Goal: Task Accomplishment & Management: Complete application form

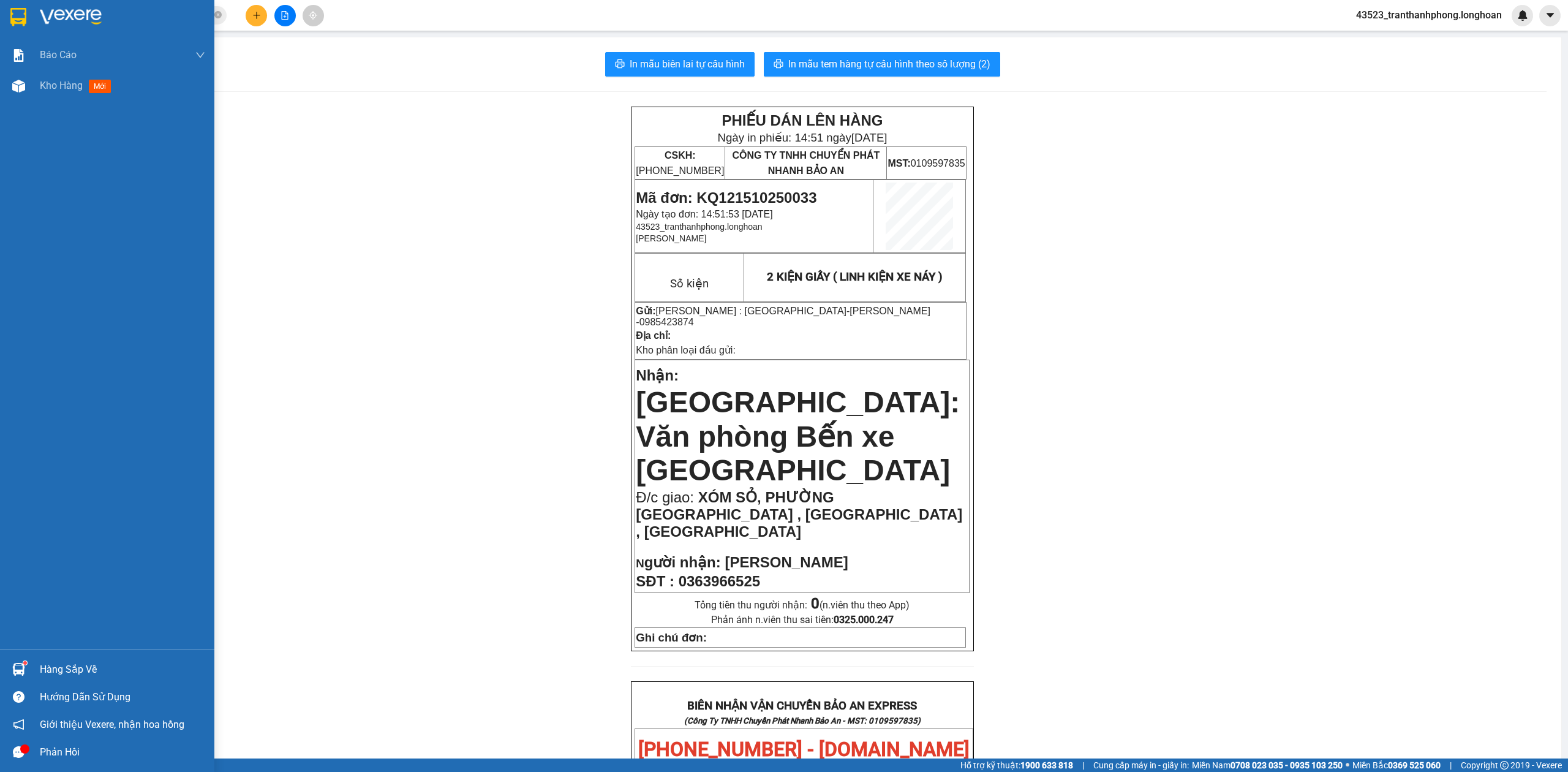
click at [20, 20] on img at bounding box center [18, 17] width 16 height 18
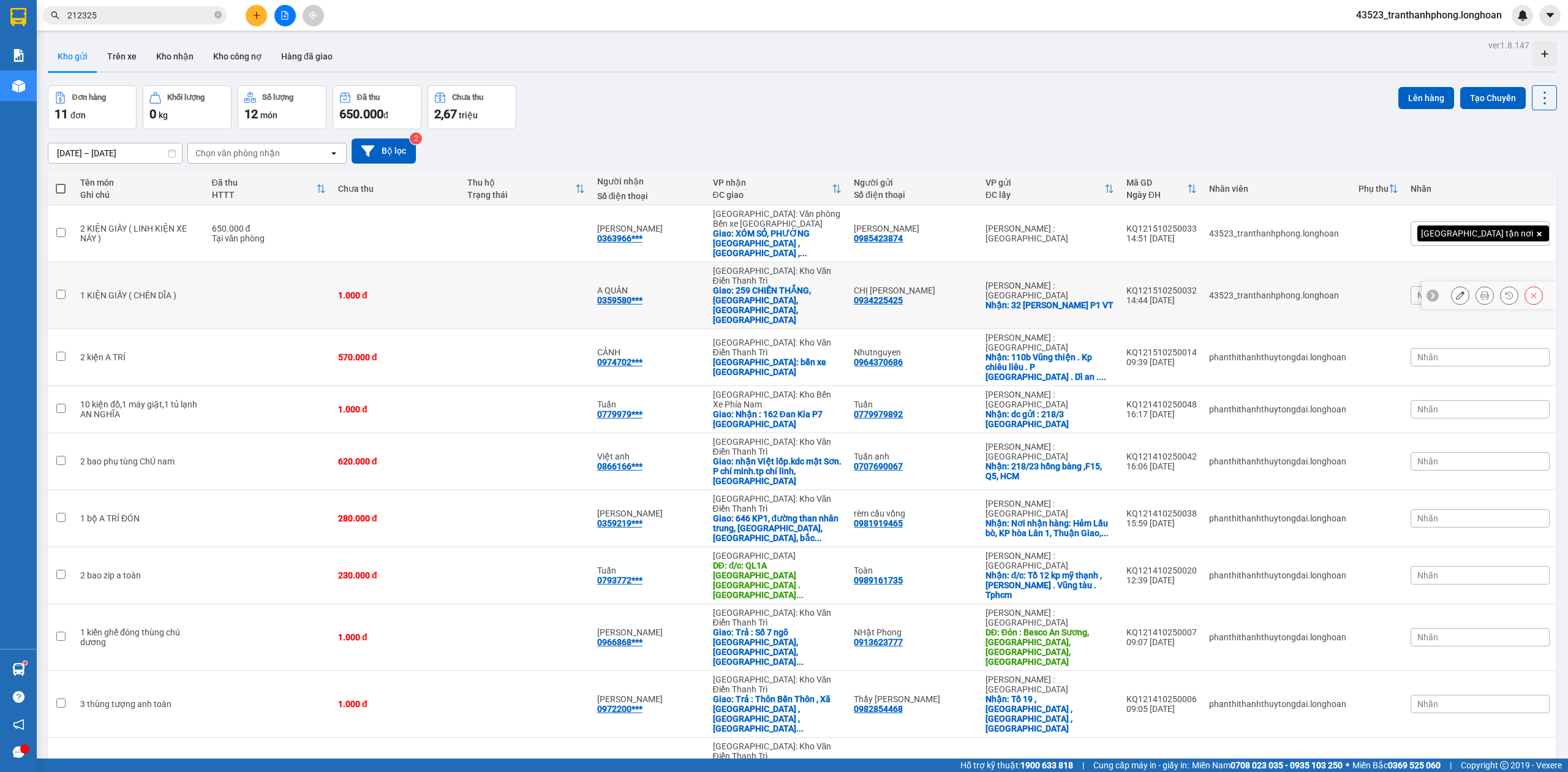
scroll to position [56, 0]
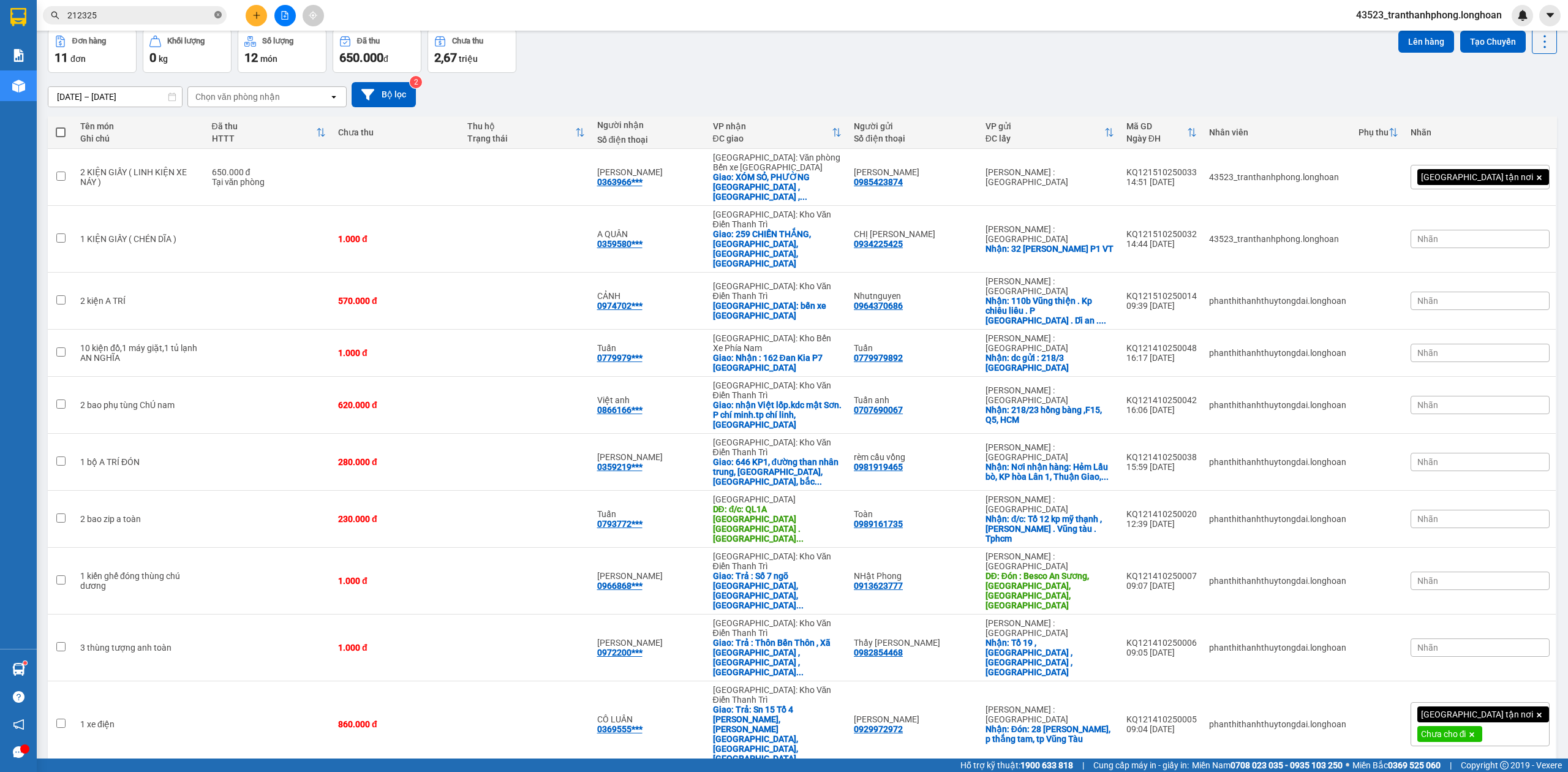
click at [216, 16] on icon "close-circle" at bounding box center [218, 14] width 7 height 7
paste input "0963202606"
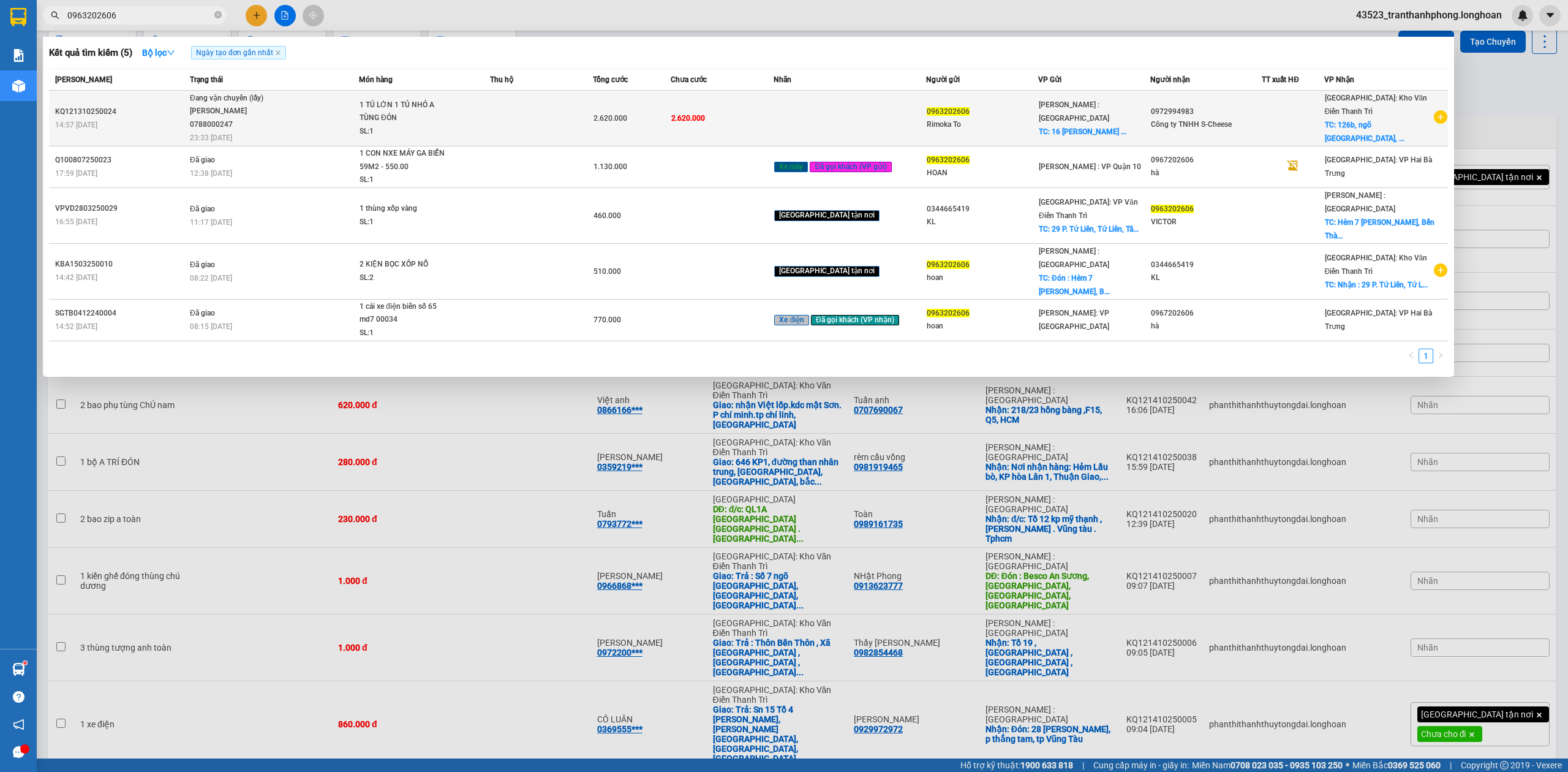
type input "0963202606"
click at [522, 131] on td at bounding box center [542, 118] width 103 height 56
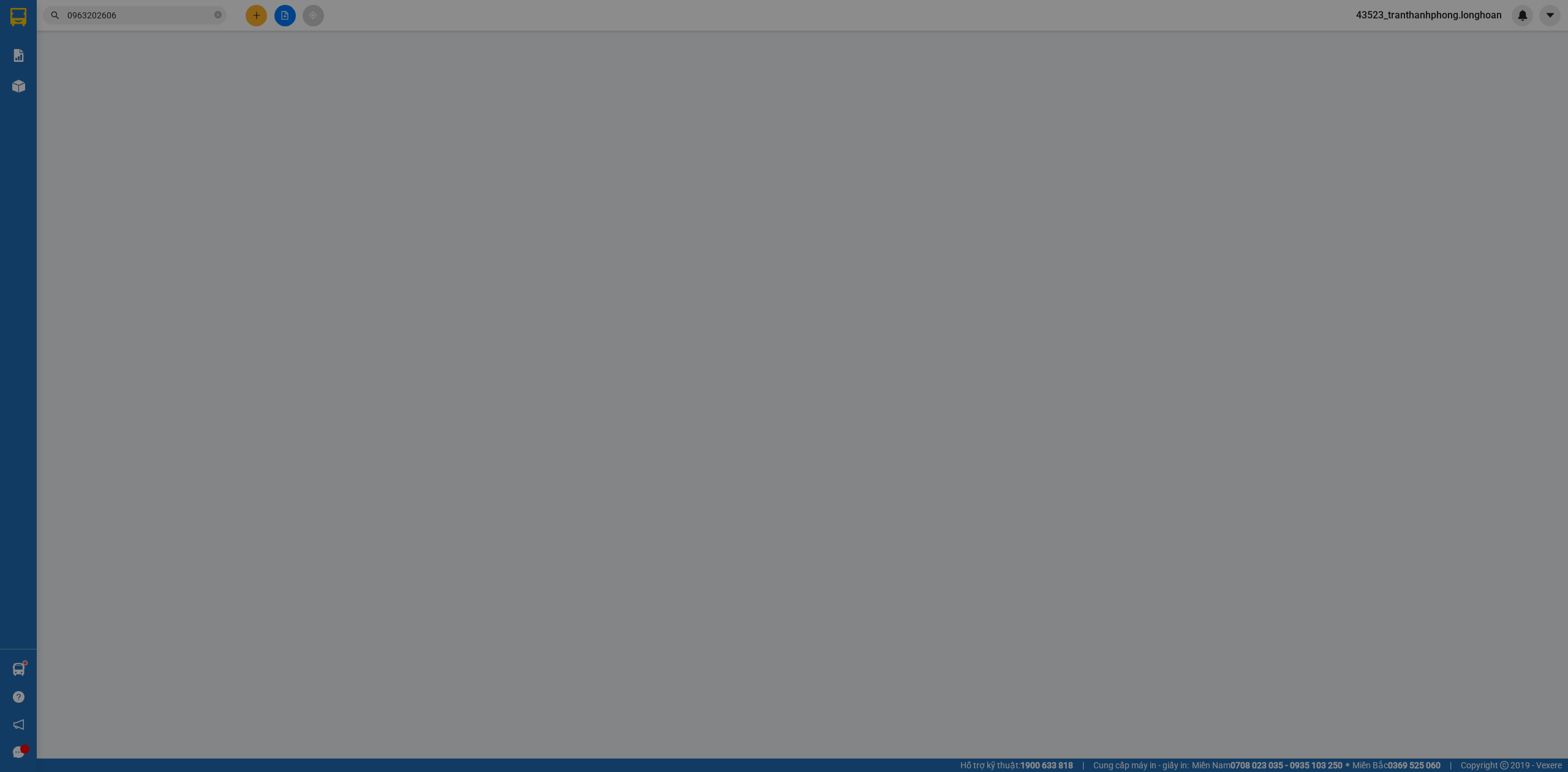
type input "0963202606"
type input "Rimoka To"
checkbox input "true"
type input "16 nguyễn an thạnh mỹ lợi cát lái, q2, tphcm"
type input "0972994983"
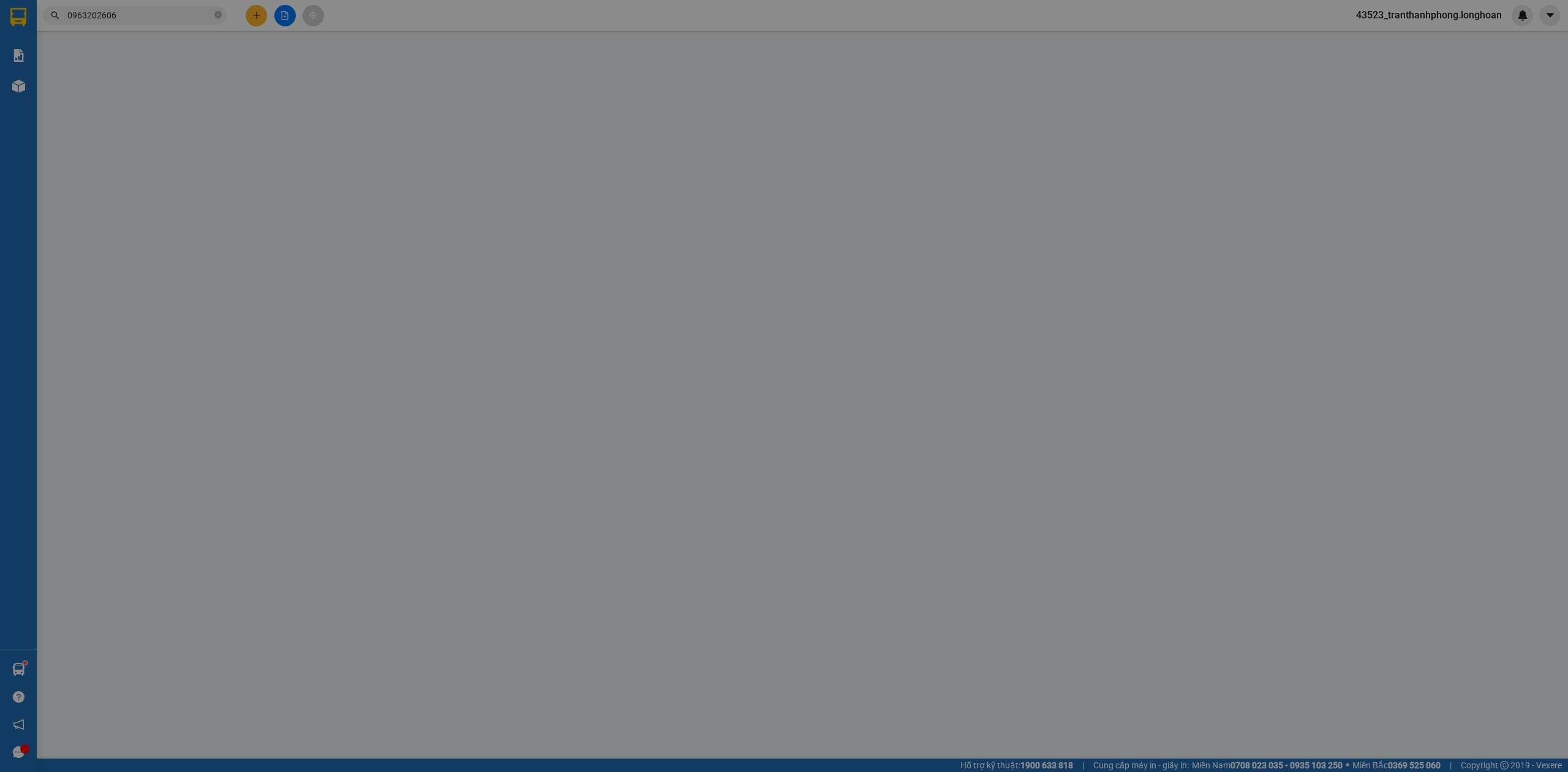
type input "Công ty TNHH S-Cheese"
checkbox input "true"
type input "126b, ngõ 255 Lĩnh Nam, phường Vĩnh Hưng, Hà Nội"
type input "MAI ĐÓN"
type input "0"
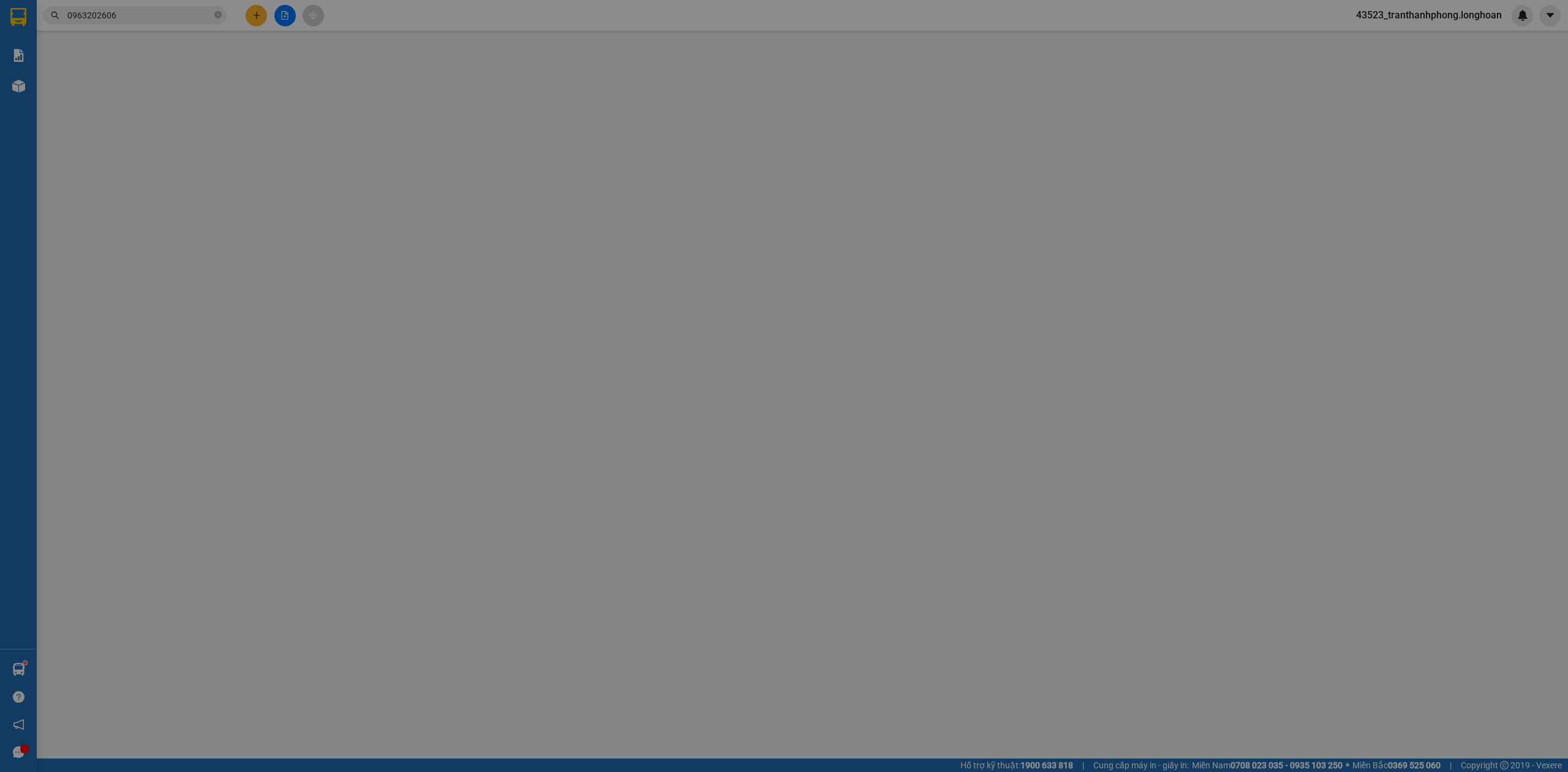
type input "2.620.000"
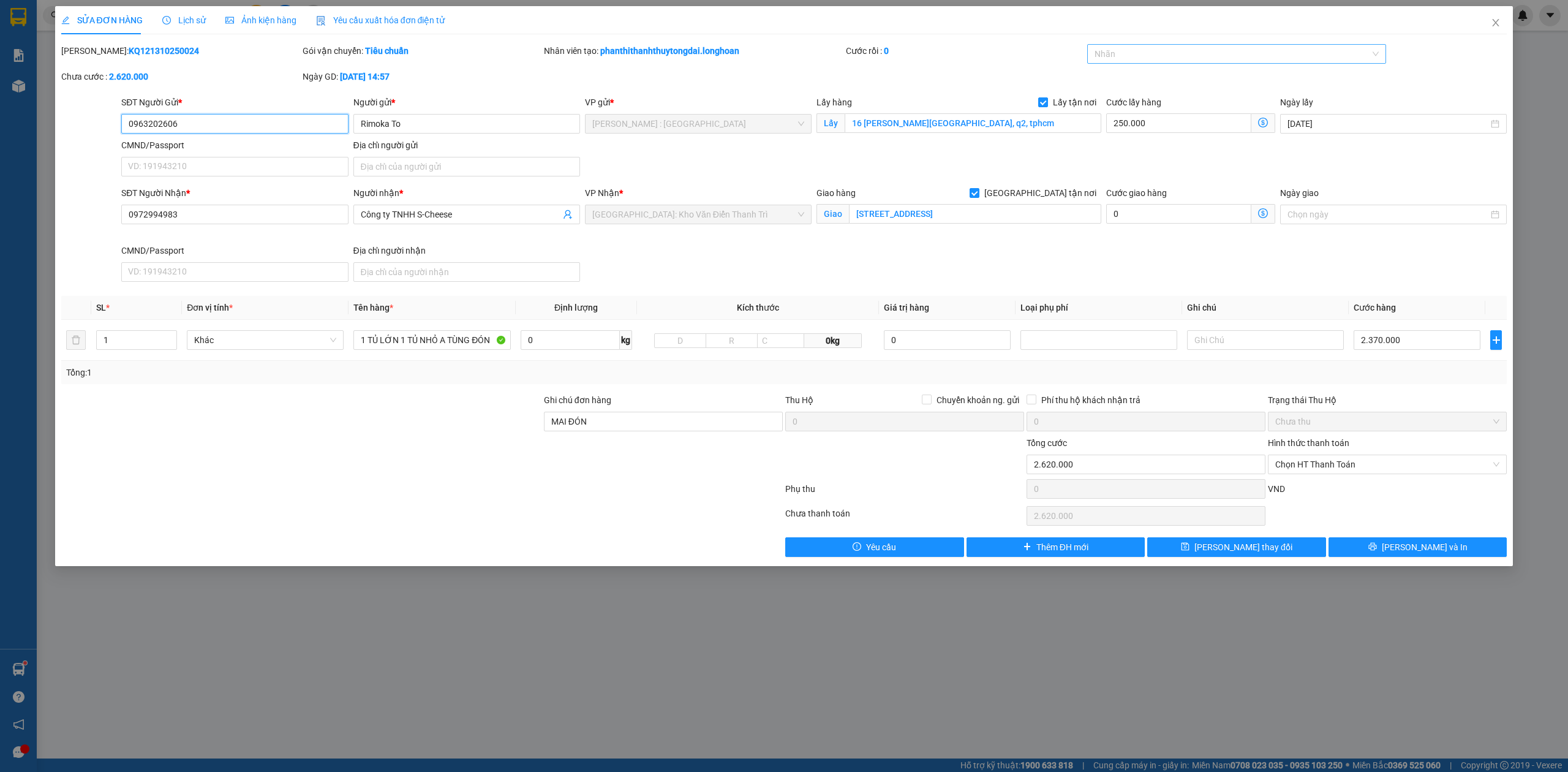
click at [1133, 57] on div at bounding box center [1230, 54] width 281 height 15
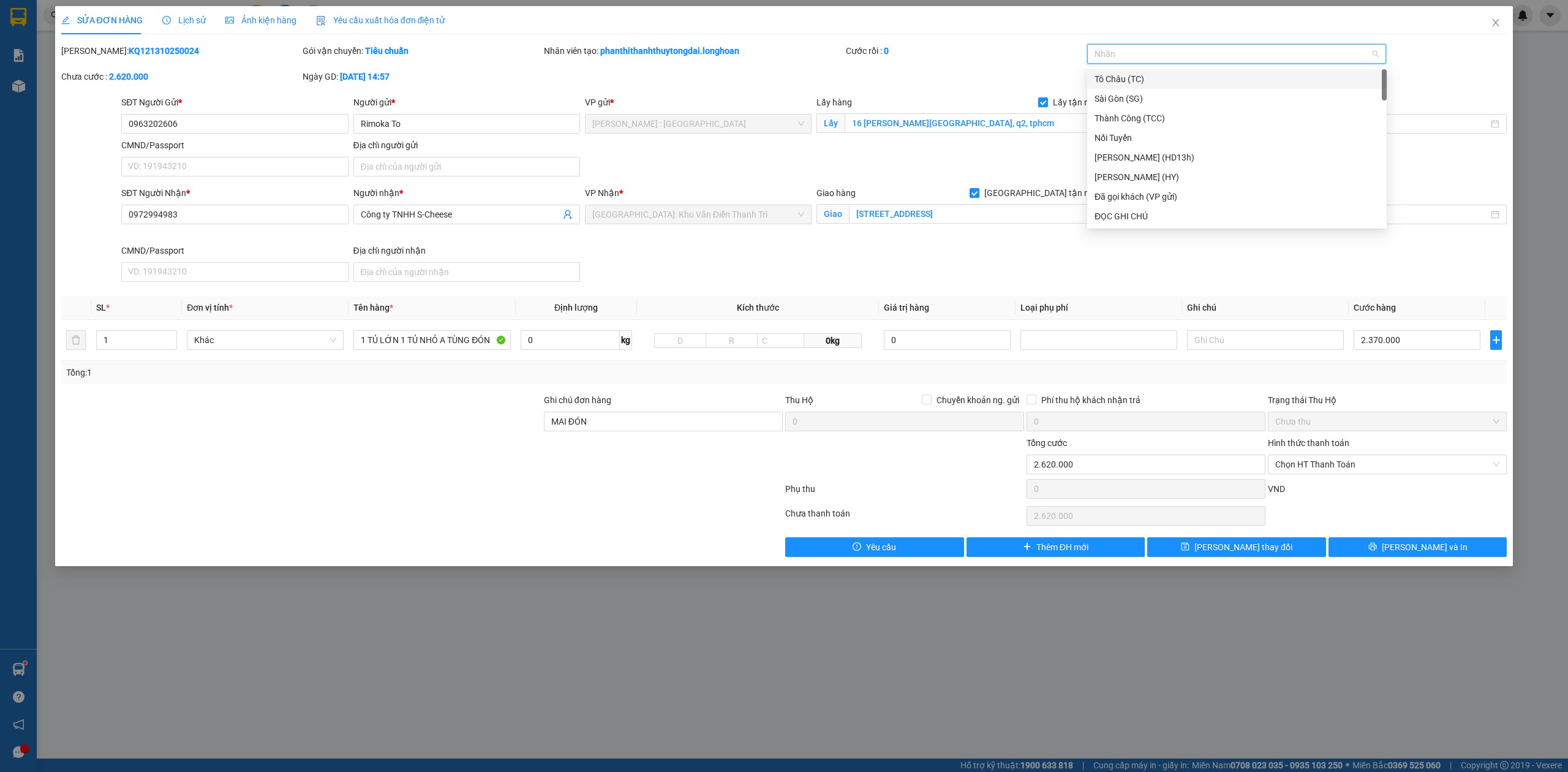
type input "G"
click at [1154, 211] on div "[GEOGRAPHIC_DATA] tận nơi" at bounding box center [1237, 216] width 285 height 14
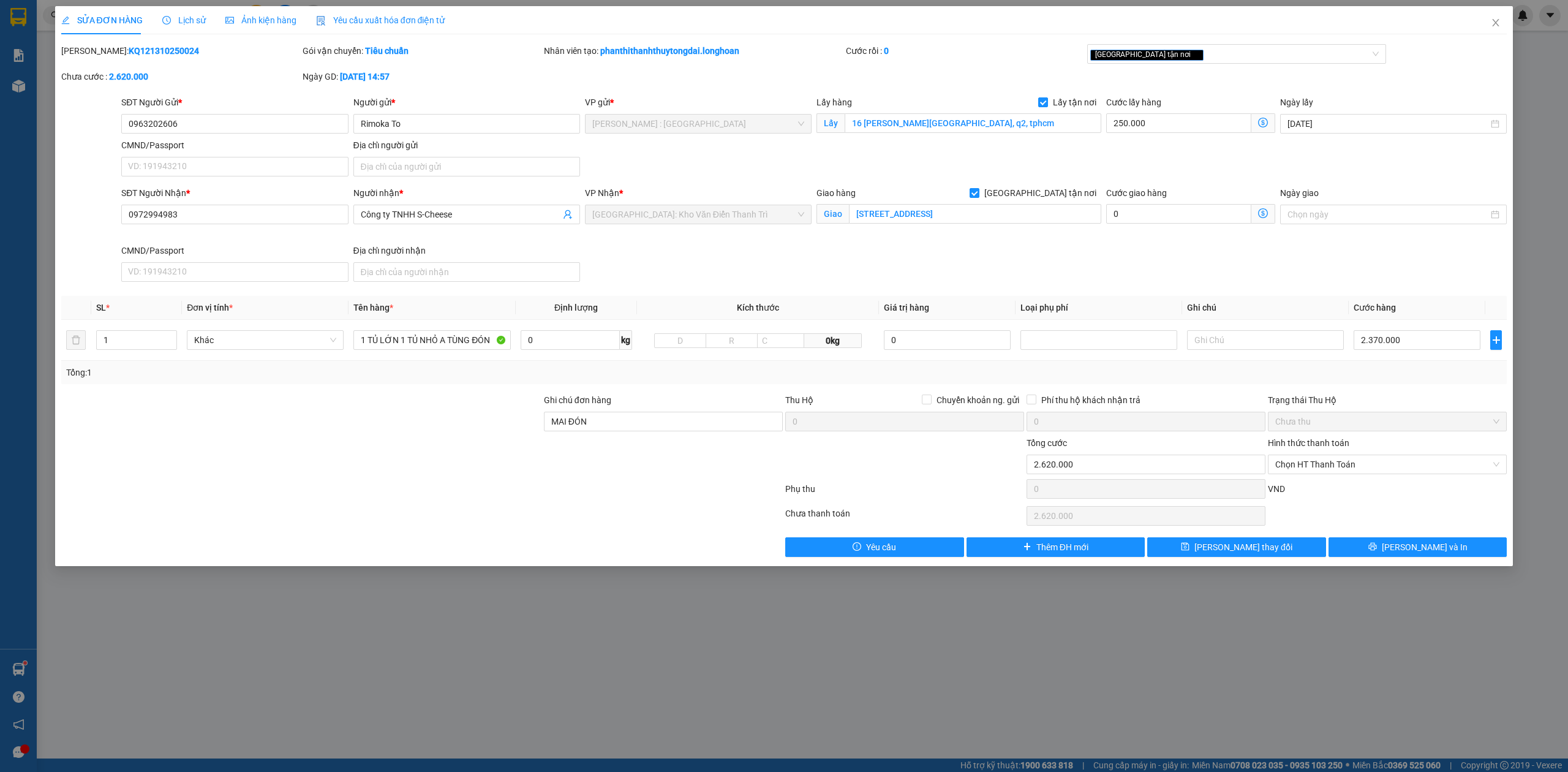
click at [1024, 287] on div "SĐT Người Nhận * 0972994983 Người nhận * Công ty TNHH S-Cheese VP Nhận * Hà Nội…" at bounding box center [814, 237] width 1391 height 101
type input "2"
click at [169, 338] on icon "up" at bounding box center [171, 337] width 4 height 4
click at [485, 339] on input "1 TỦ LỚN 1 TỦ NHỎ A TÙNG ĐÓN" at bounding box center [432, 339] width 157 height 20
drag, startPoint x: 362, startPoint y: 341, endPoint x: 385, endPoint y: 371, distance: 37.8
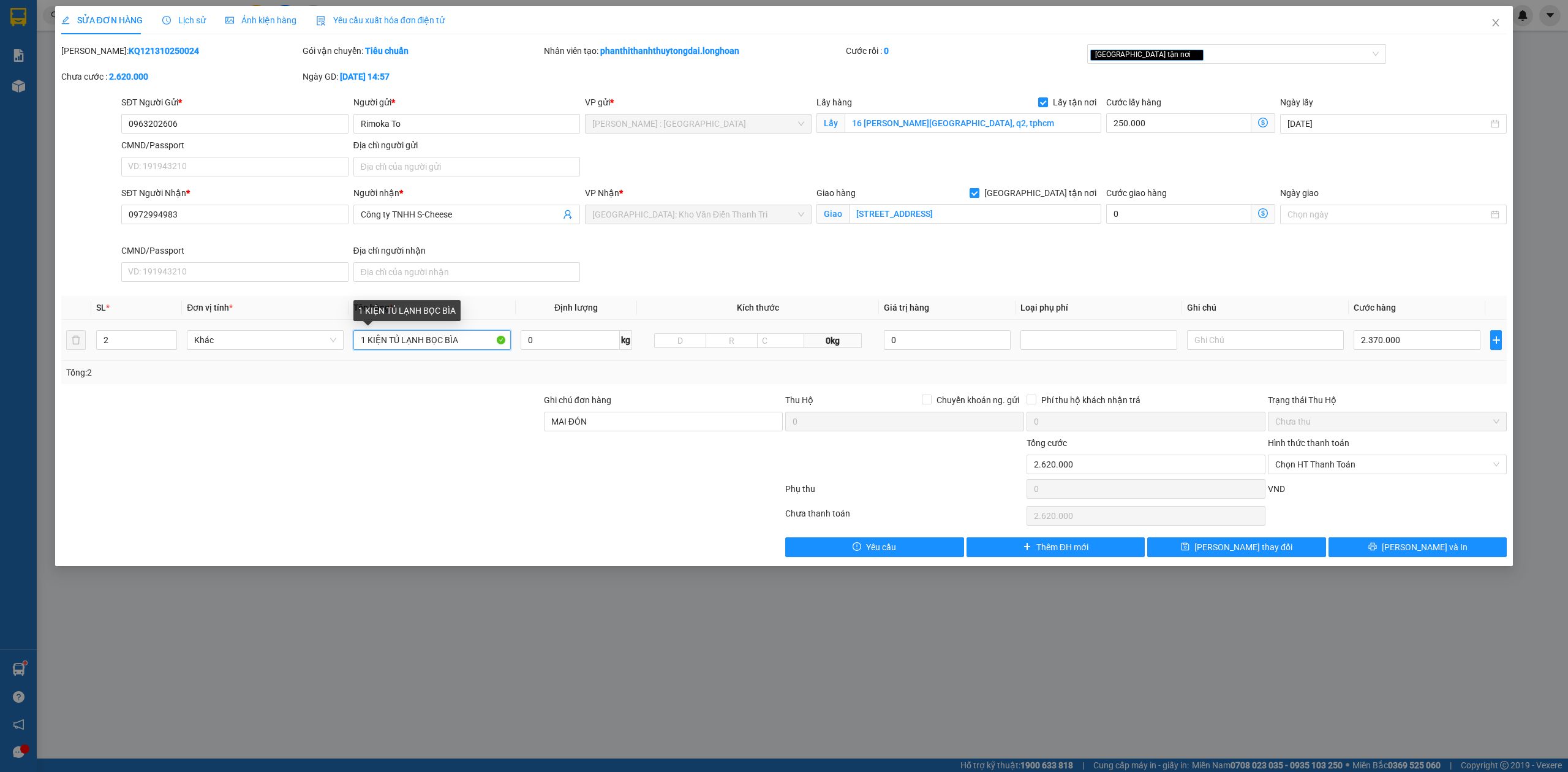
click at [364, 341] on input "1 KIỆN TỦ LẠNH BỌC BÌA" at bounding box center [432, 339] width 157 height 20
type input "2 KIỆN TỦ LẠNH BỌC BÌA"
click at [1388, 552] on button "[PERSON_NAME] và In" at bounding box center [1418, 547] width 179 height 20
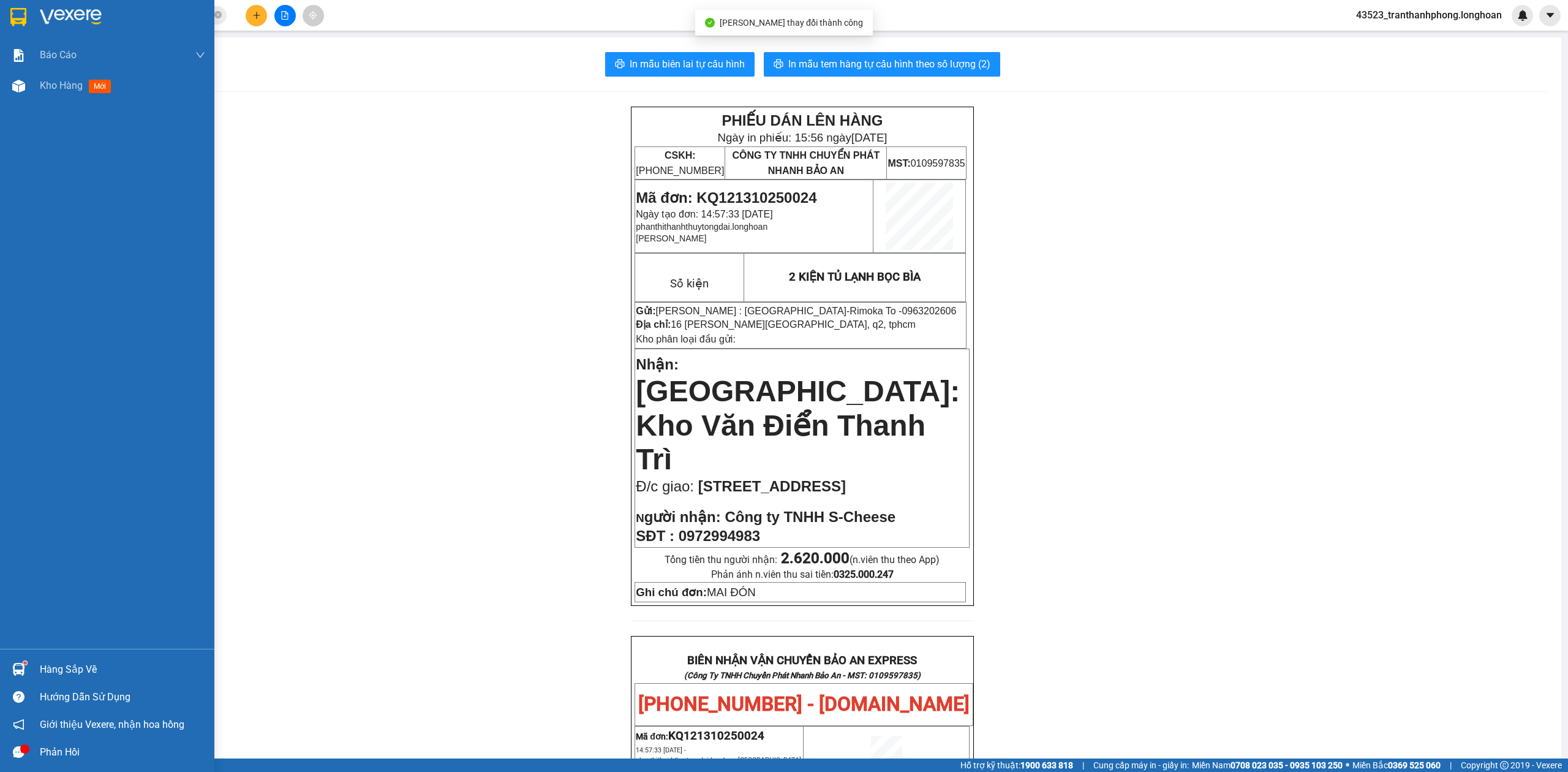
click at [5, 21] on div at bounding box center [107, 20] width 214 height 40
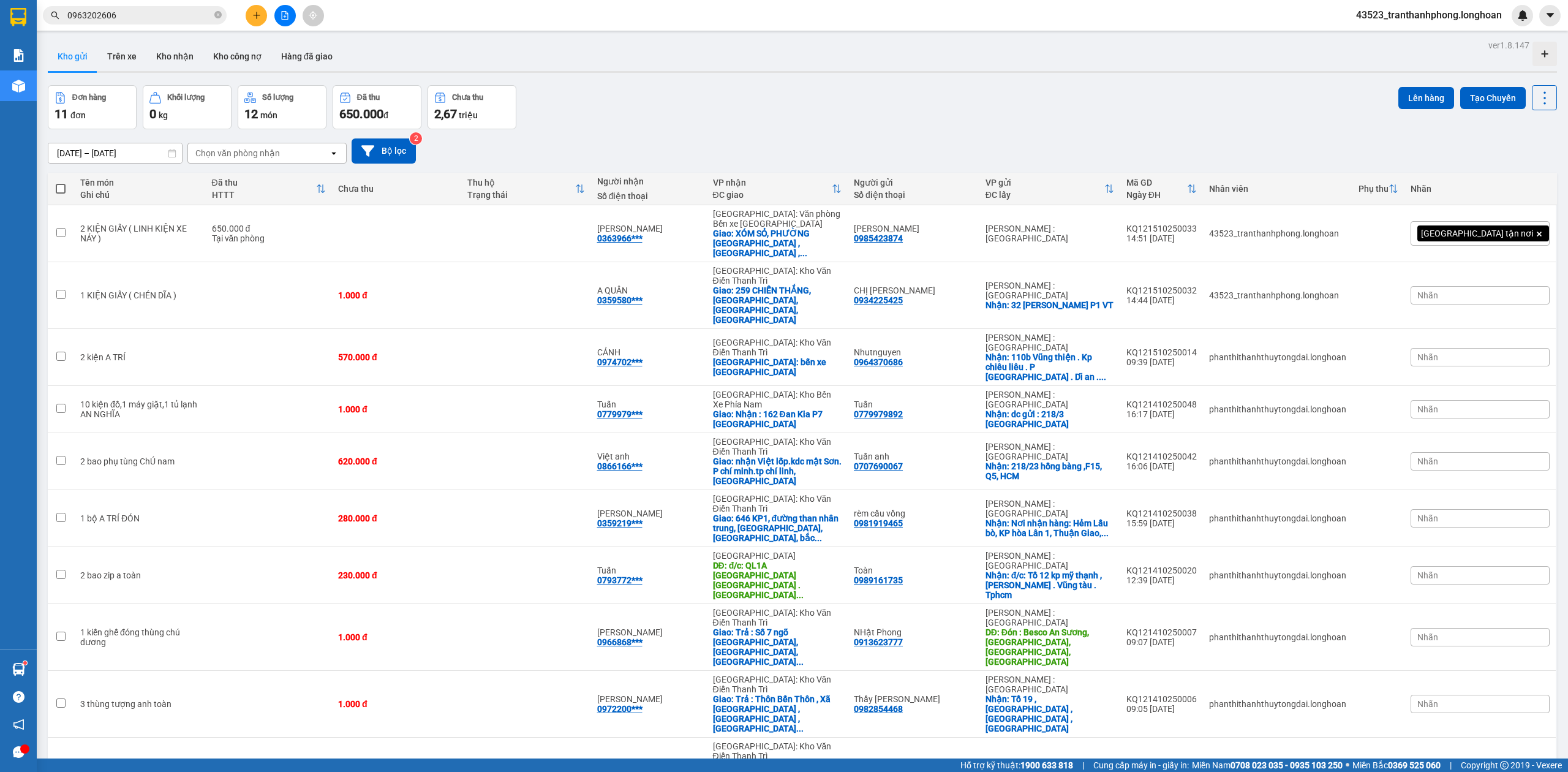
click at [156, 12] on input "0963202606" at bounding box center [139, 16] width 145 height 14
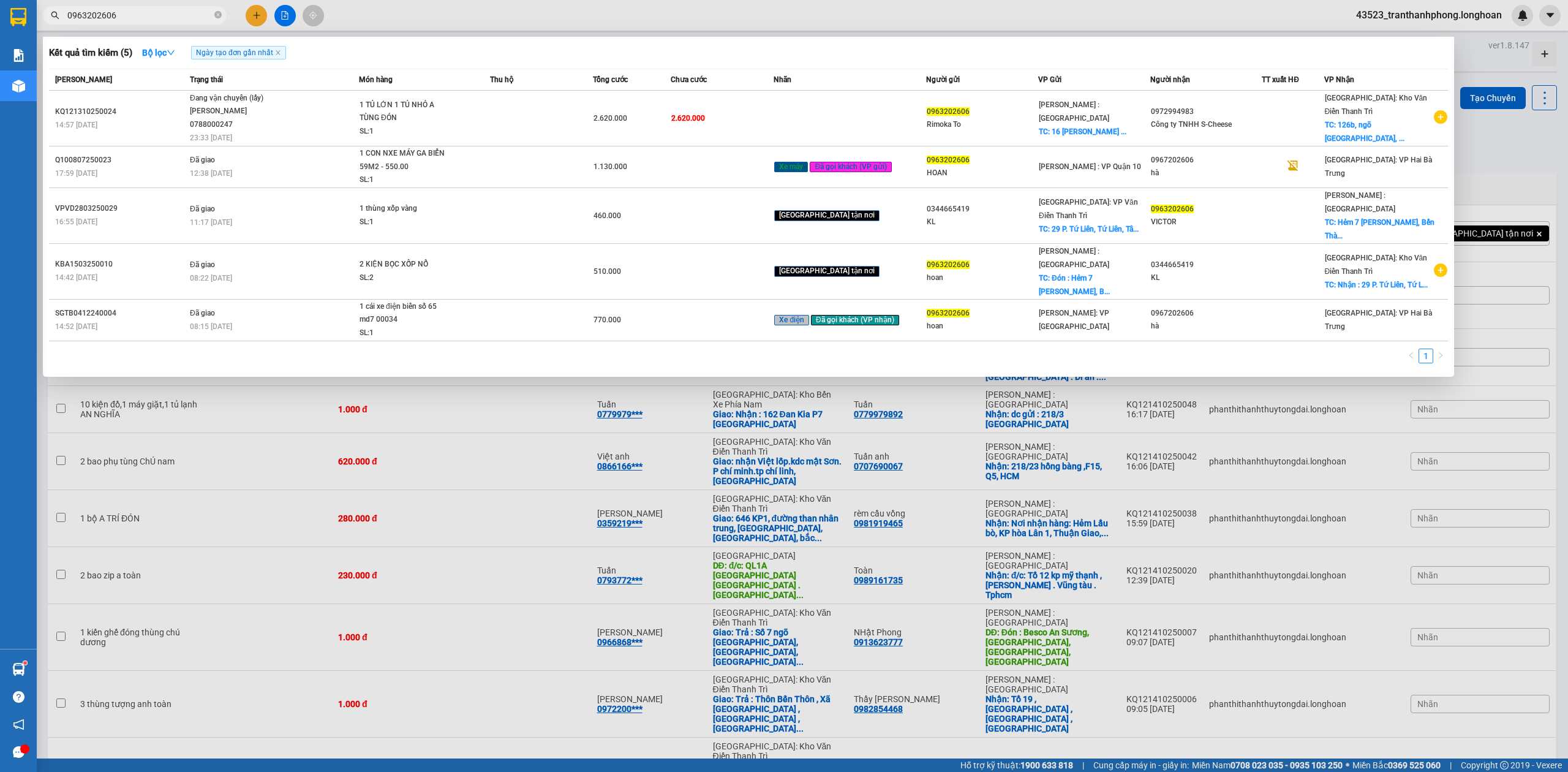
click at [156, 12] on input "0963202606" at bounding box center [139, 16] width 145 height 14
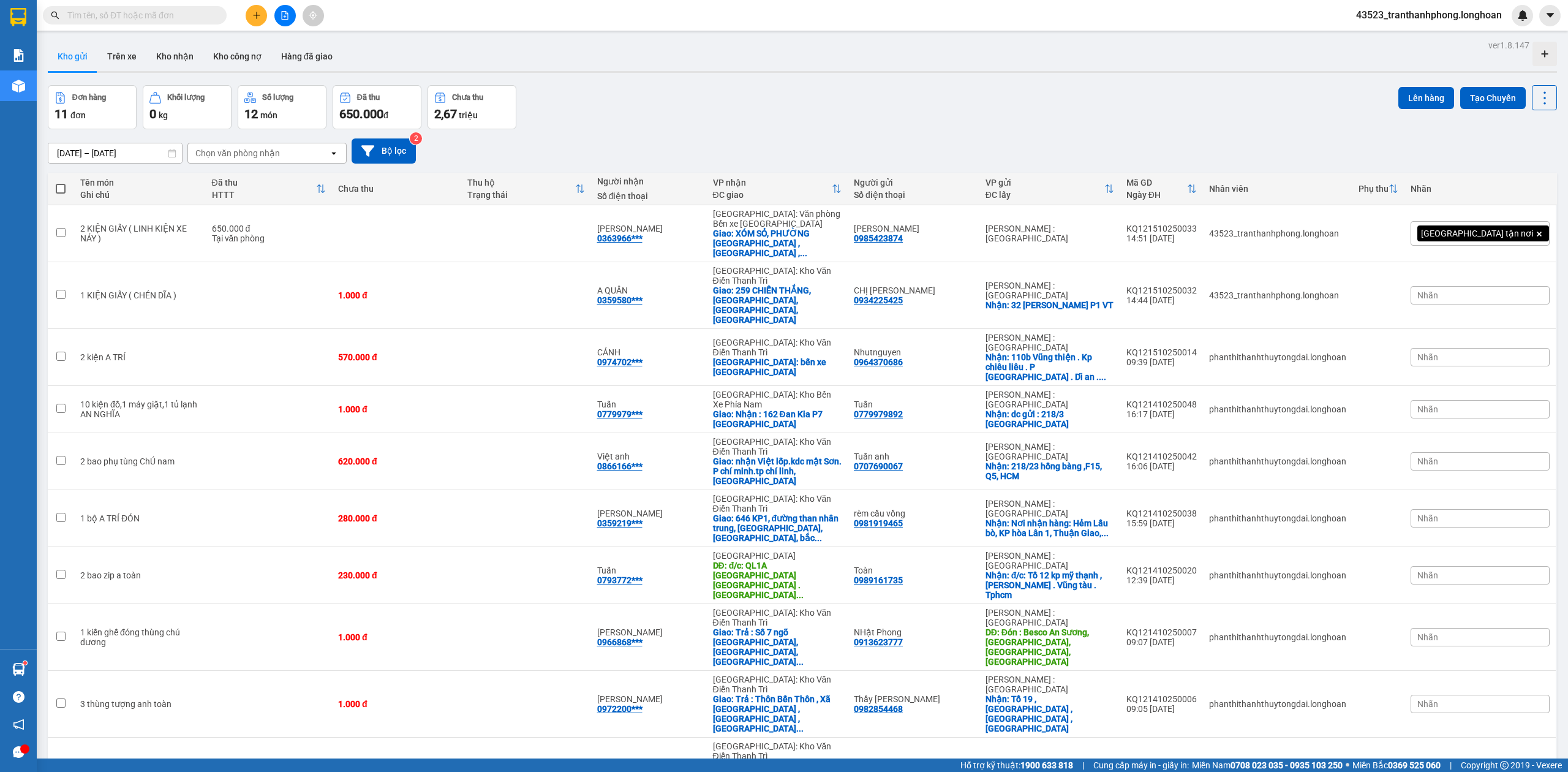
paste input "0868109380"
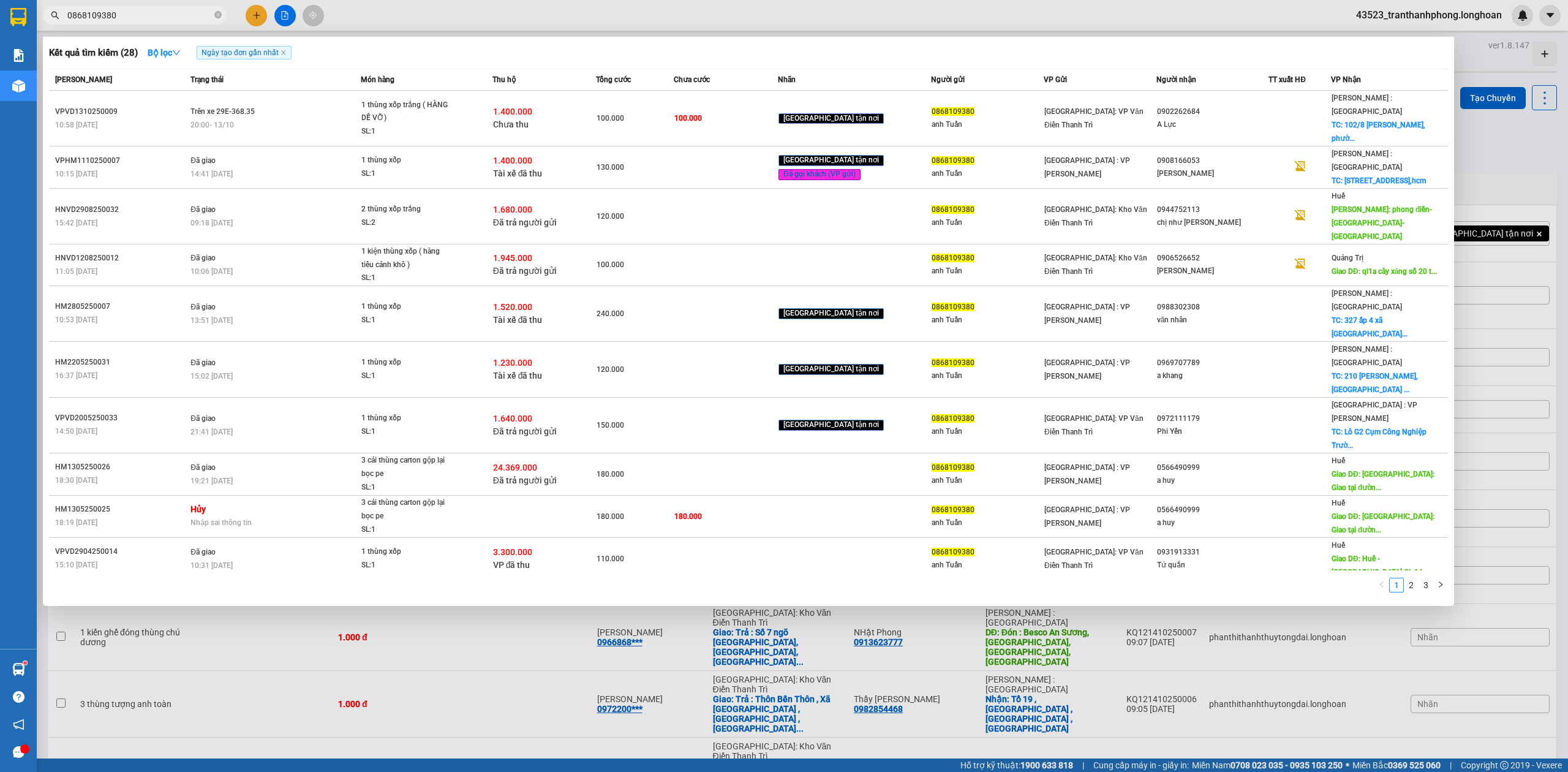
type input "0868109380"
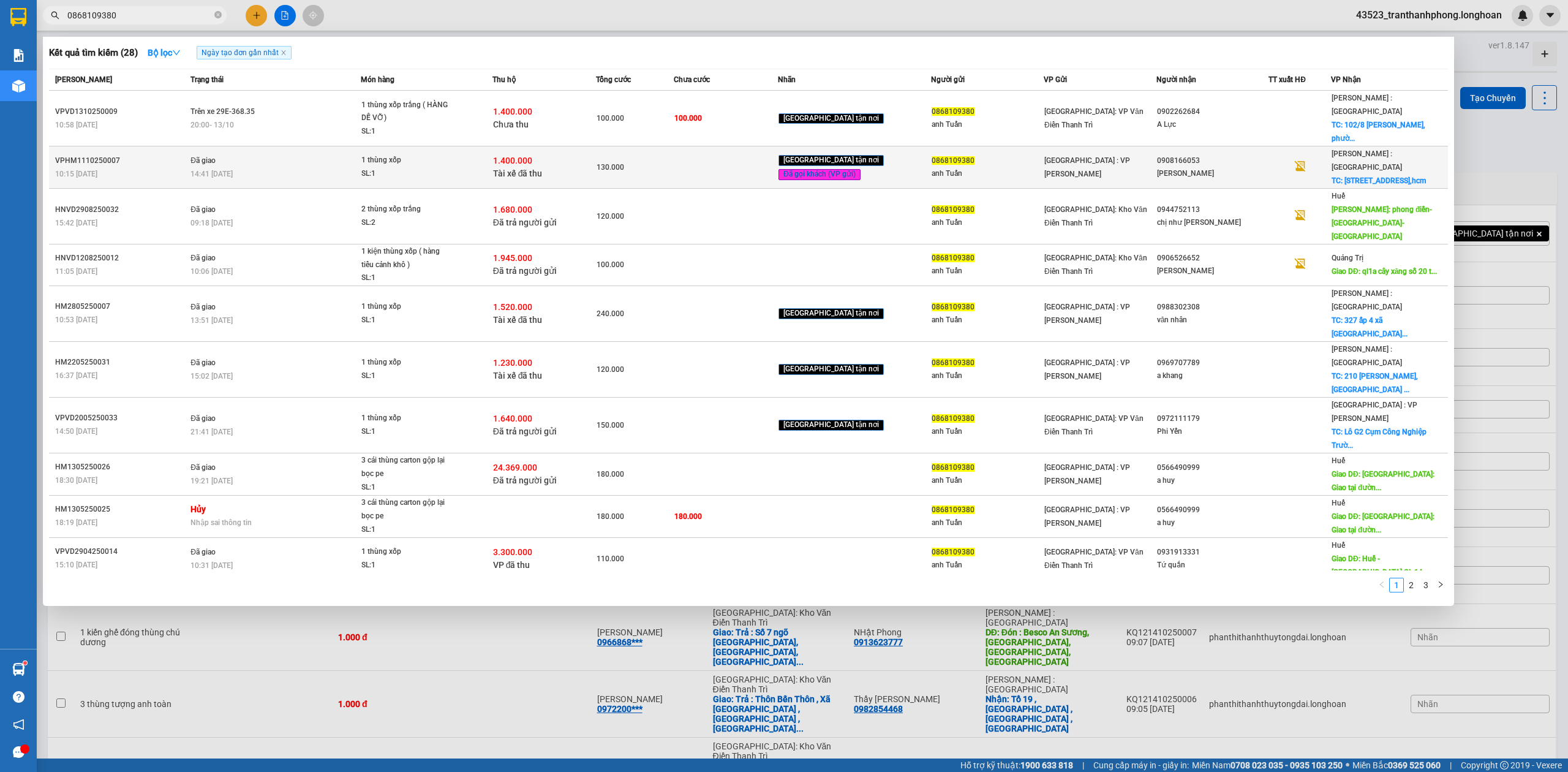
click at [768, 146] on td at bounding box center [726, 167] width 104 height 42
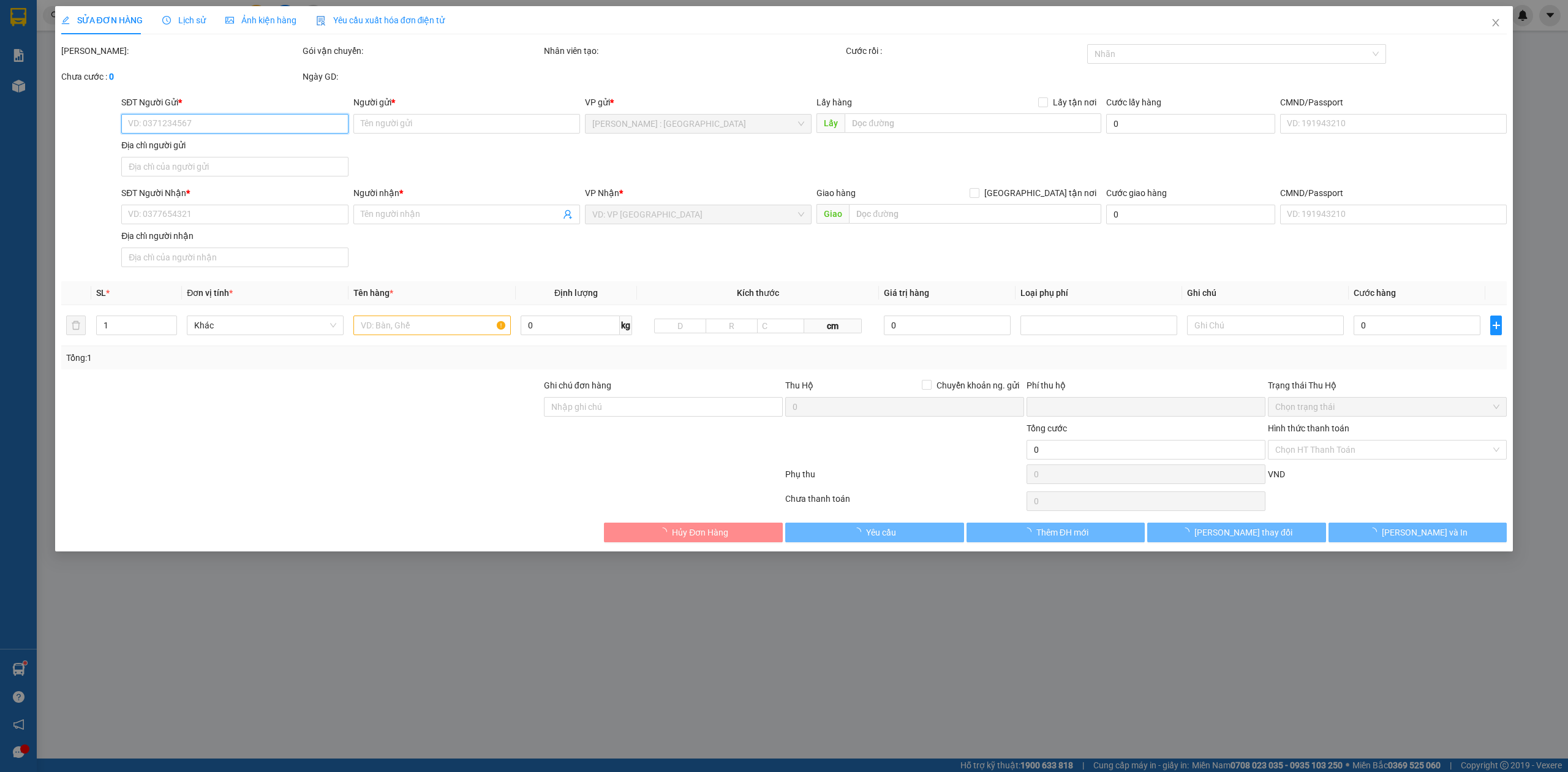
type input "0868109380"
type input "anh Tuấn"
type input "0908166053"
type input "c thanh"
checkbox input "true"
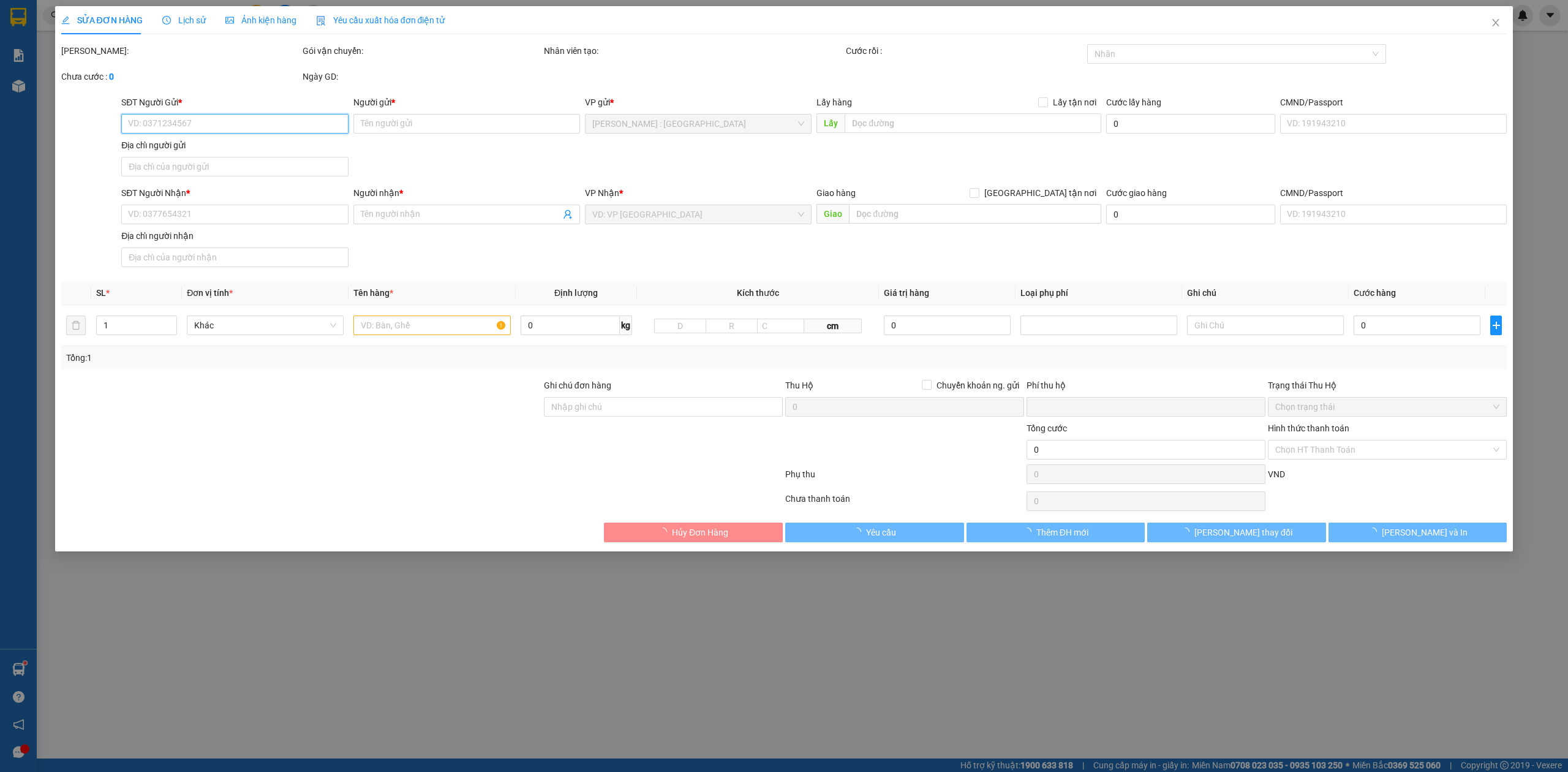
type input "183/26 bùi viện,quận 1,hcm"
type input "nhận nguyên kiện,giao nguyên kiện,bể vỡ k đền"
checkbox input "true"
type input "1.400.000"
type input "10.000"
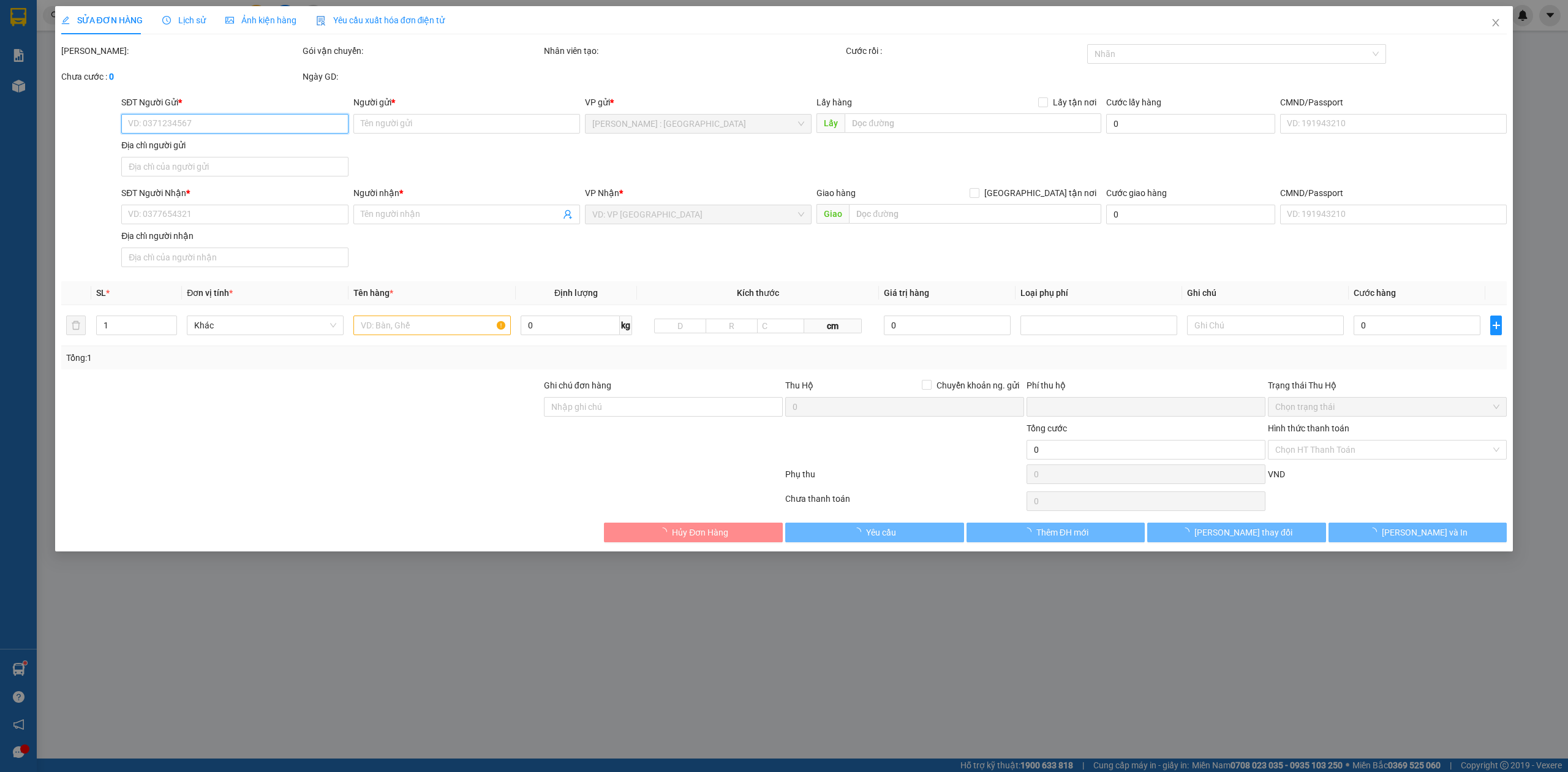
type input "130.000"
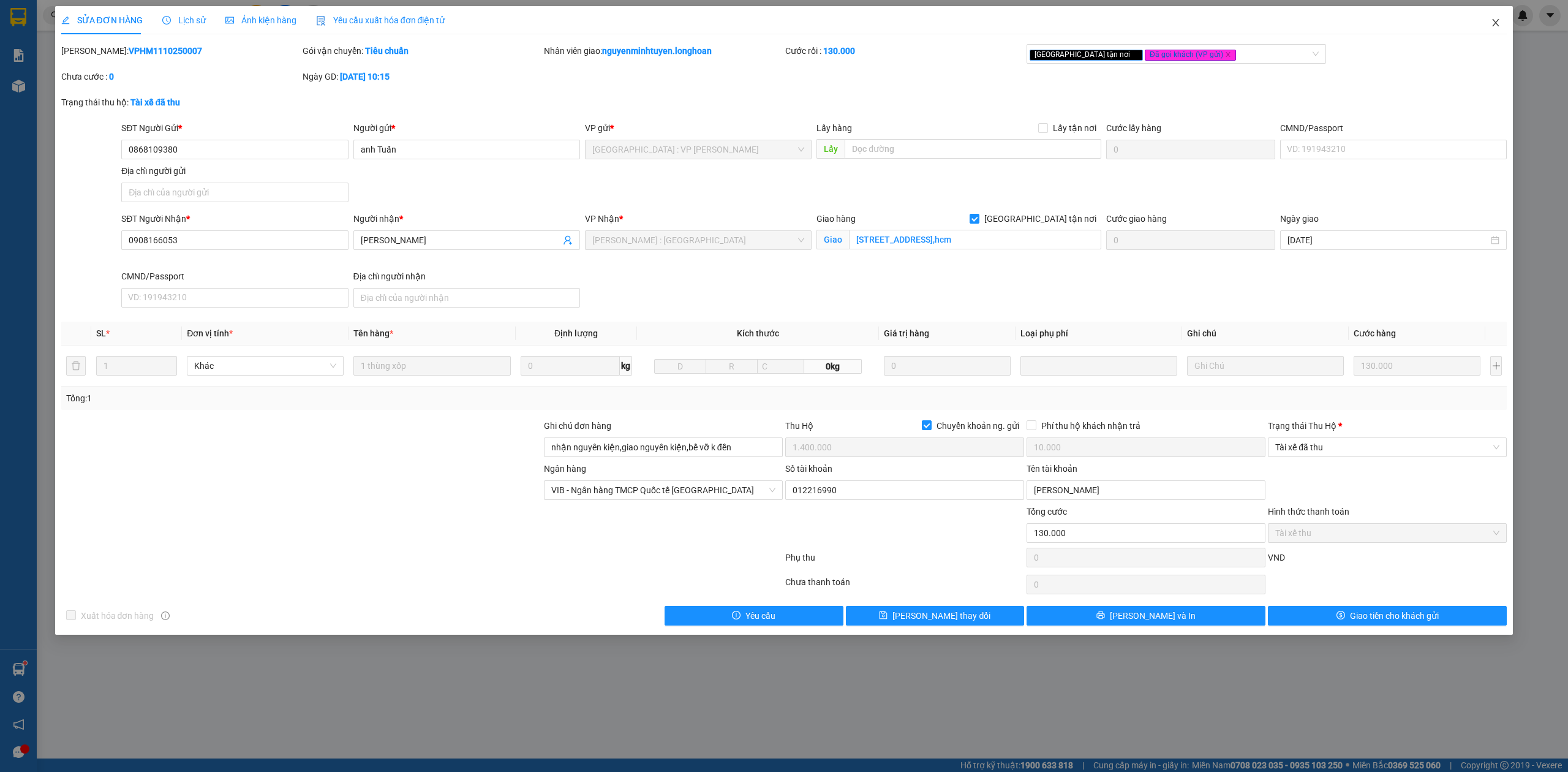
click at [1488, 25] on span "Close" at bounding box center [1495, 23] width 34 height 34
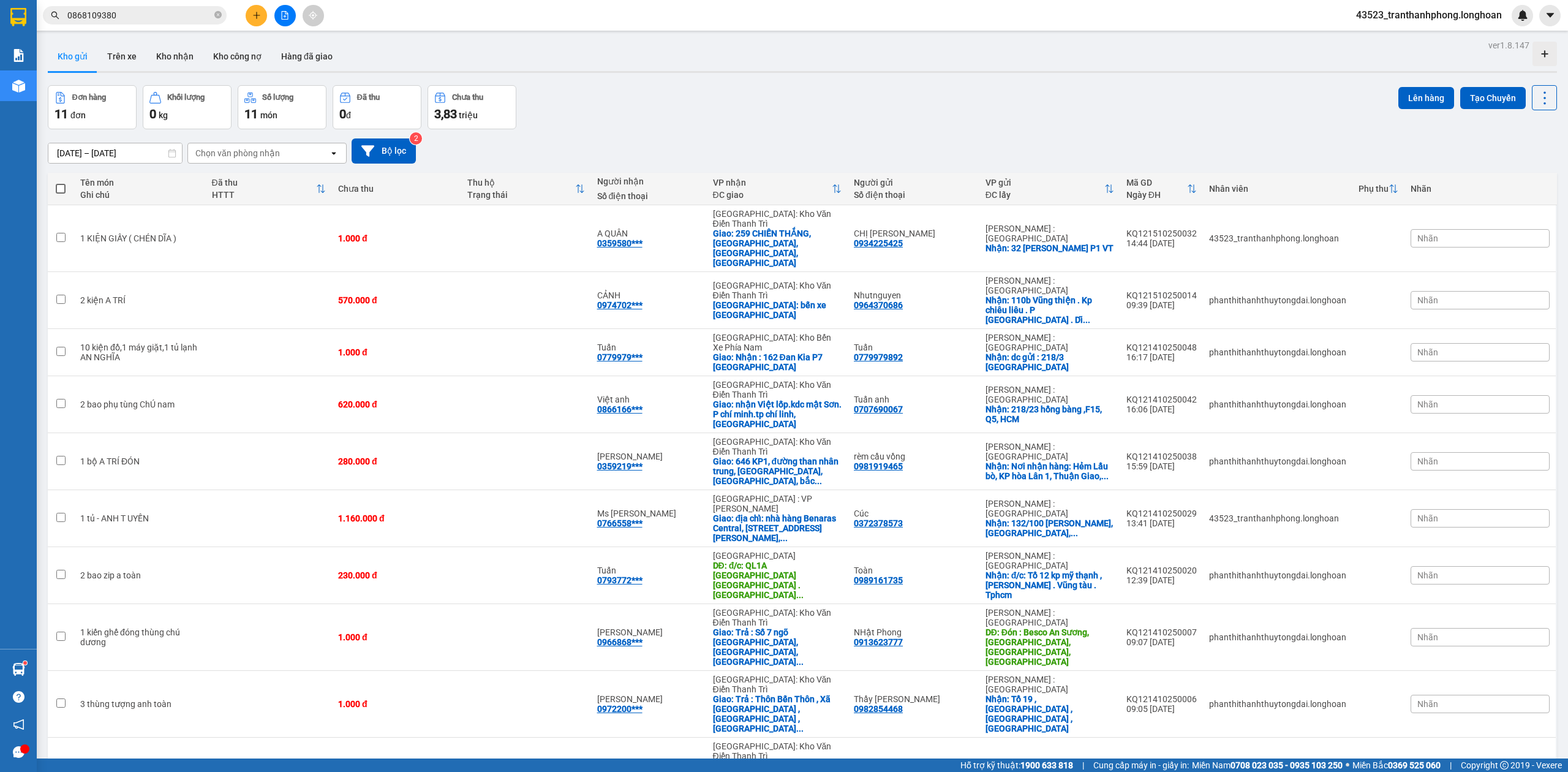
click at [861, 144] on div "16/09/2025 – 15/10/2025 Press the down arrow key to interact with the calendar …" at bounding box center [802, 151] width 1509 height 25
click at [812, 161] on div "16/09/2025 – 15/10/2025 Press the down arrow key to interact with the calendar …" at bounding box center [802, 151] width 1509 height 25
click at [632, 103] on div "Đơn hàng 11 đơn Khối lượng 0 kg Số lượng 11 món Đã thu 0 đ Chưa thu 3,83 triệu …" at bounding box center [802, 107] width 1509 height 44
click at [196, 20] on input "0868109380" at bounding box center [139, 16] width 145 height 14
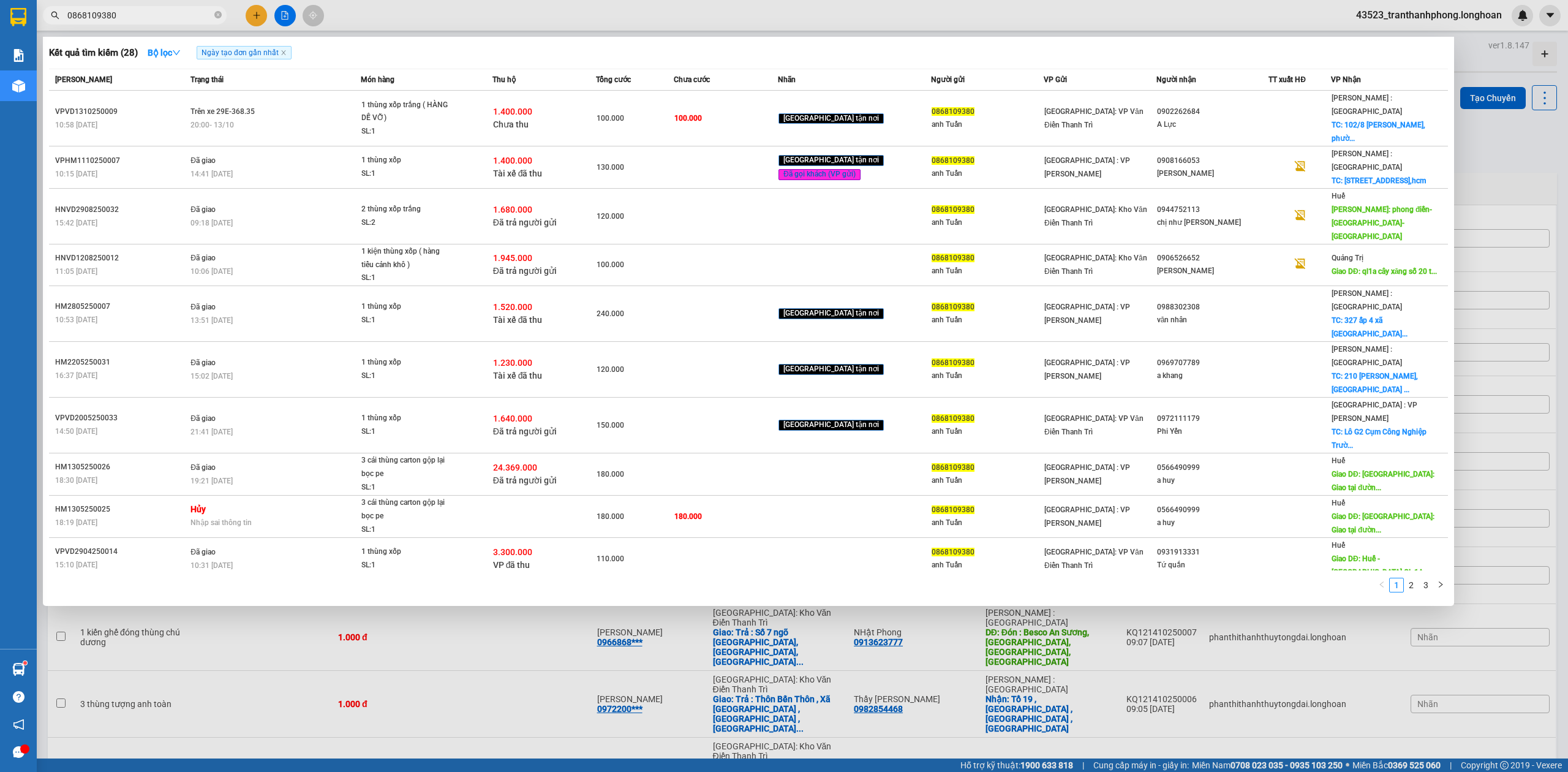
click at [197, 11] on input "0868109380" at bounding box center [139, 16] width 145 height 14
paste input "KQ12151025004"
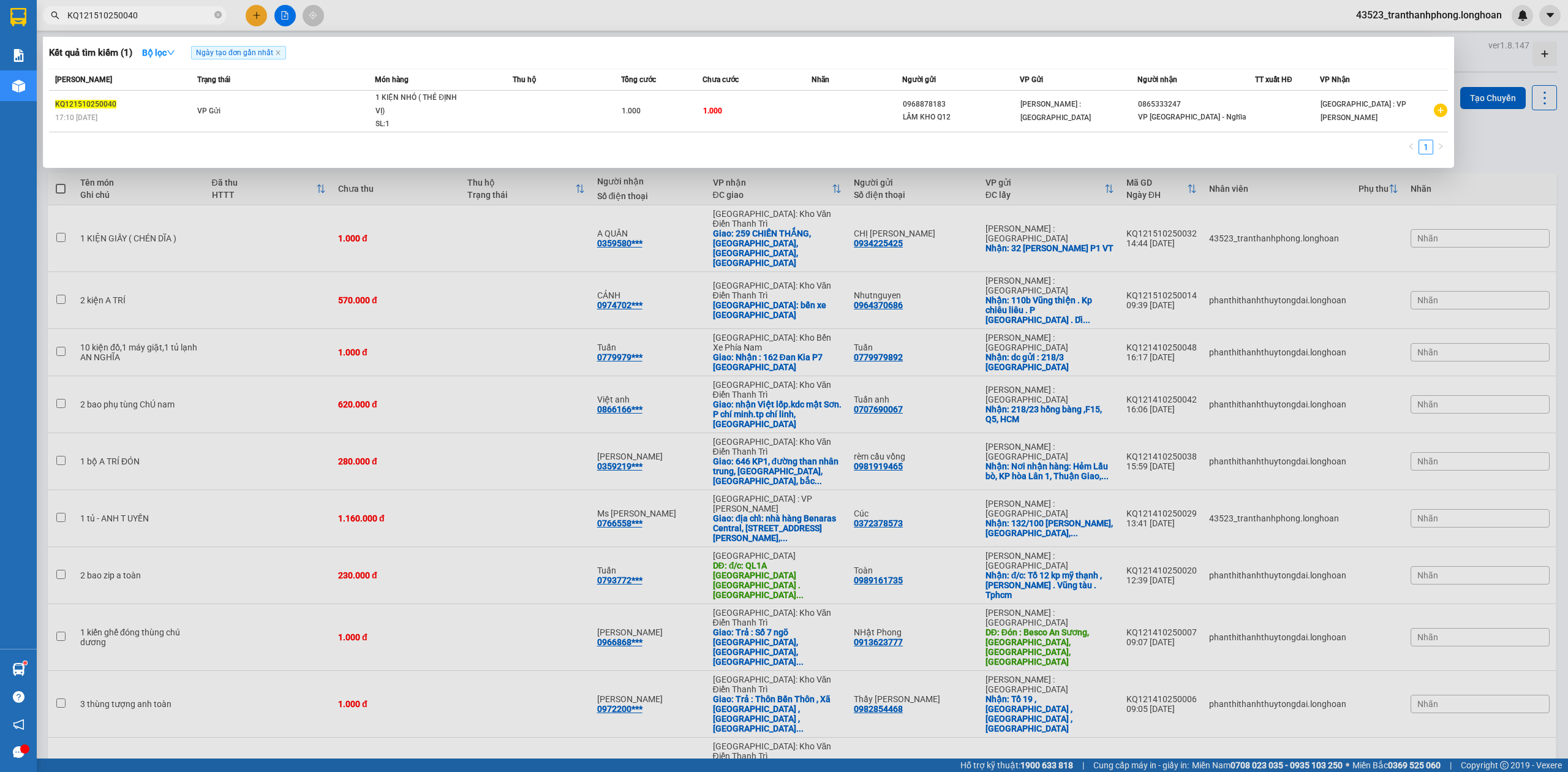
type input "KQ121510250040"
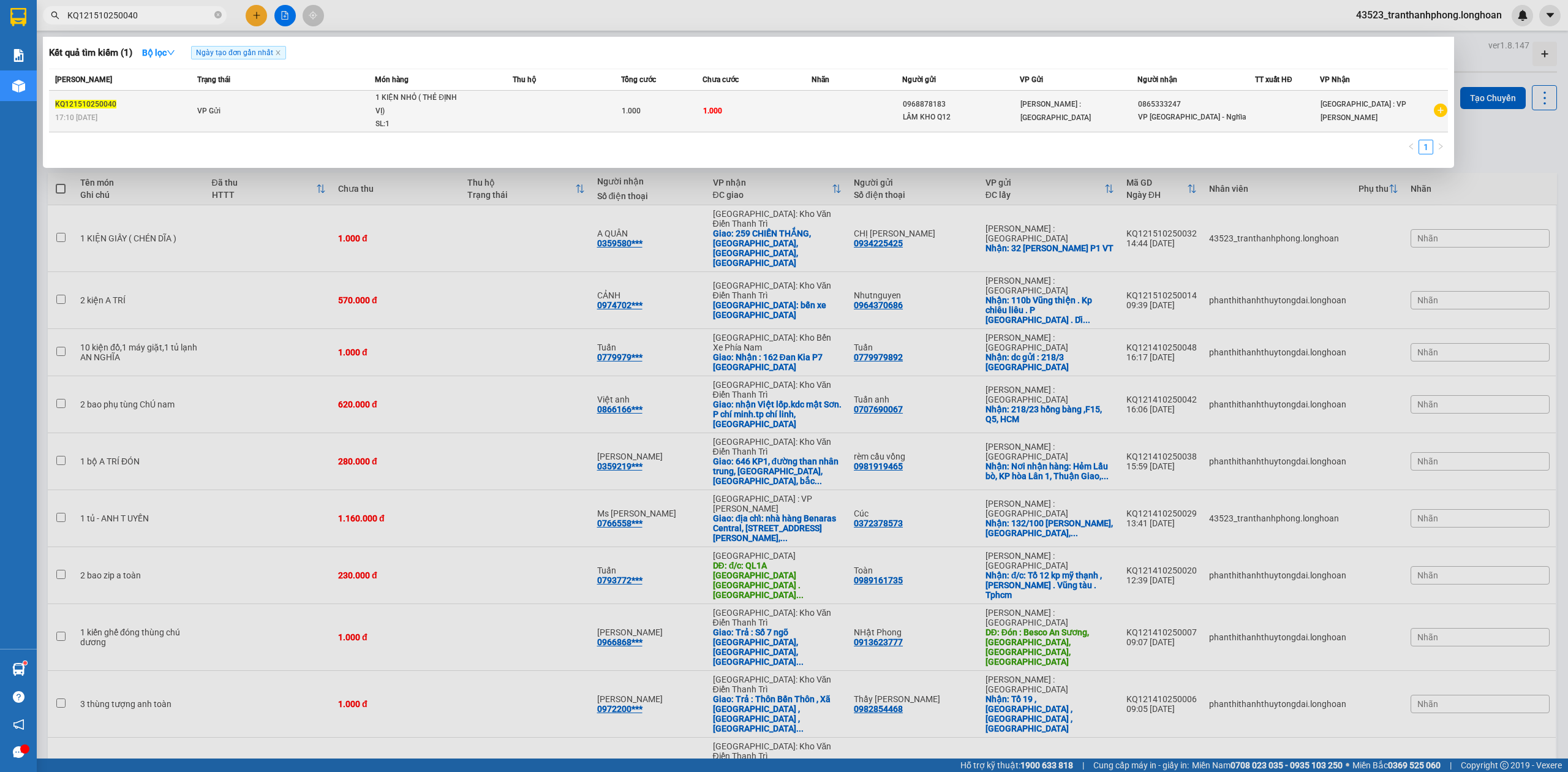
click at [265, 114] on td "VP Gửi" at bounding box center [285, 111] width 182 height 41
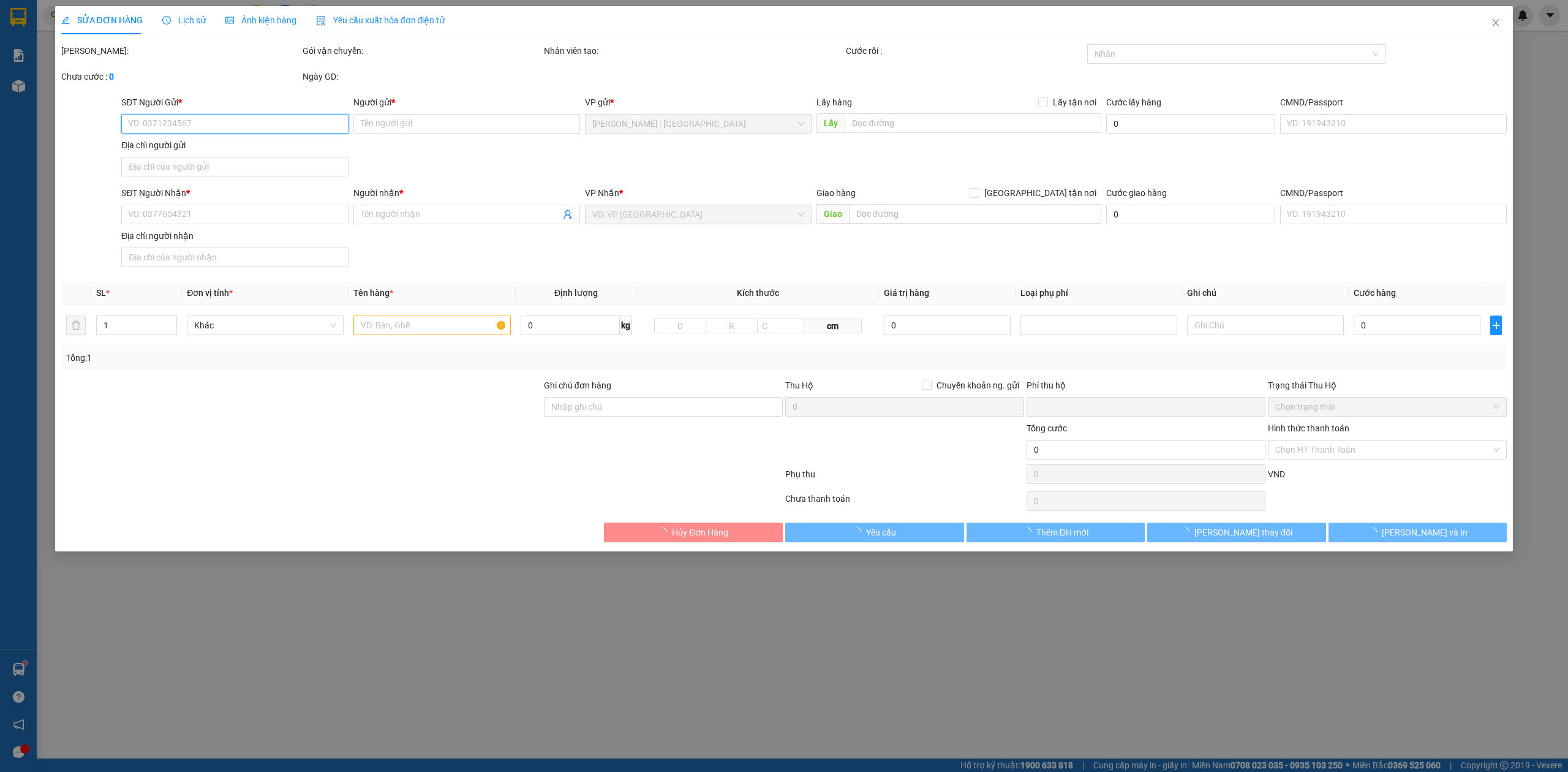
type input "0968878183"
type input "LÂM KHO Q12"
type input "0865333247"
type input "VP Đà Nẵng - Nghĩa"
type input "ĐỂ TRÊN CABIN XE 97 ( ANH DŨNG)"
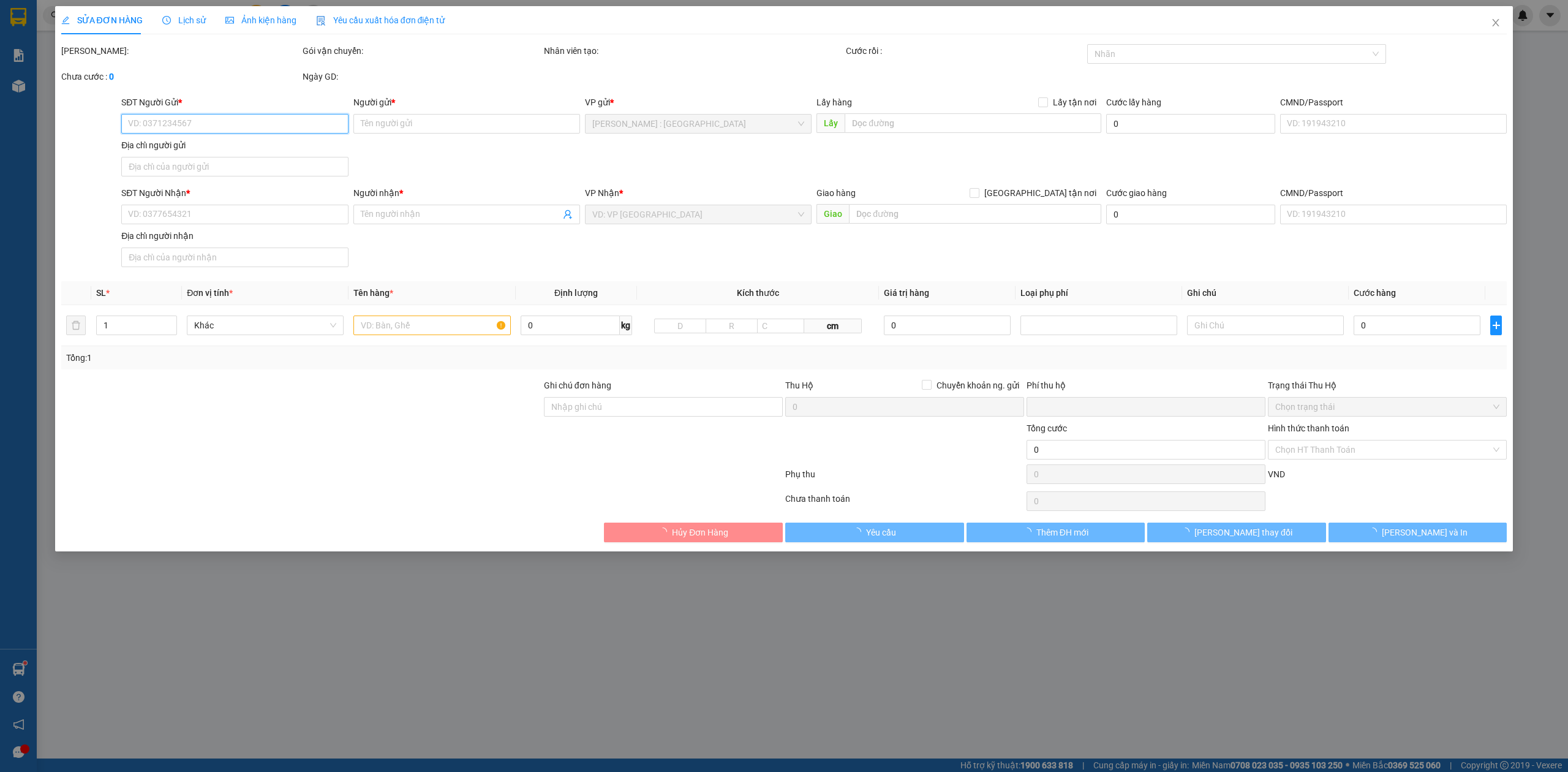
type input "0"
type input "1.000"
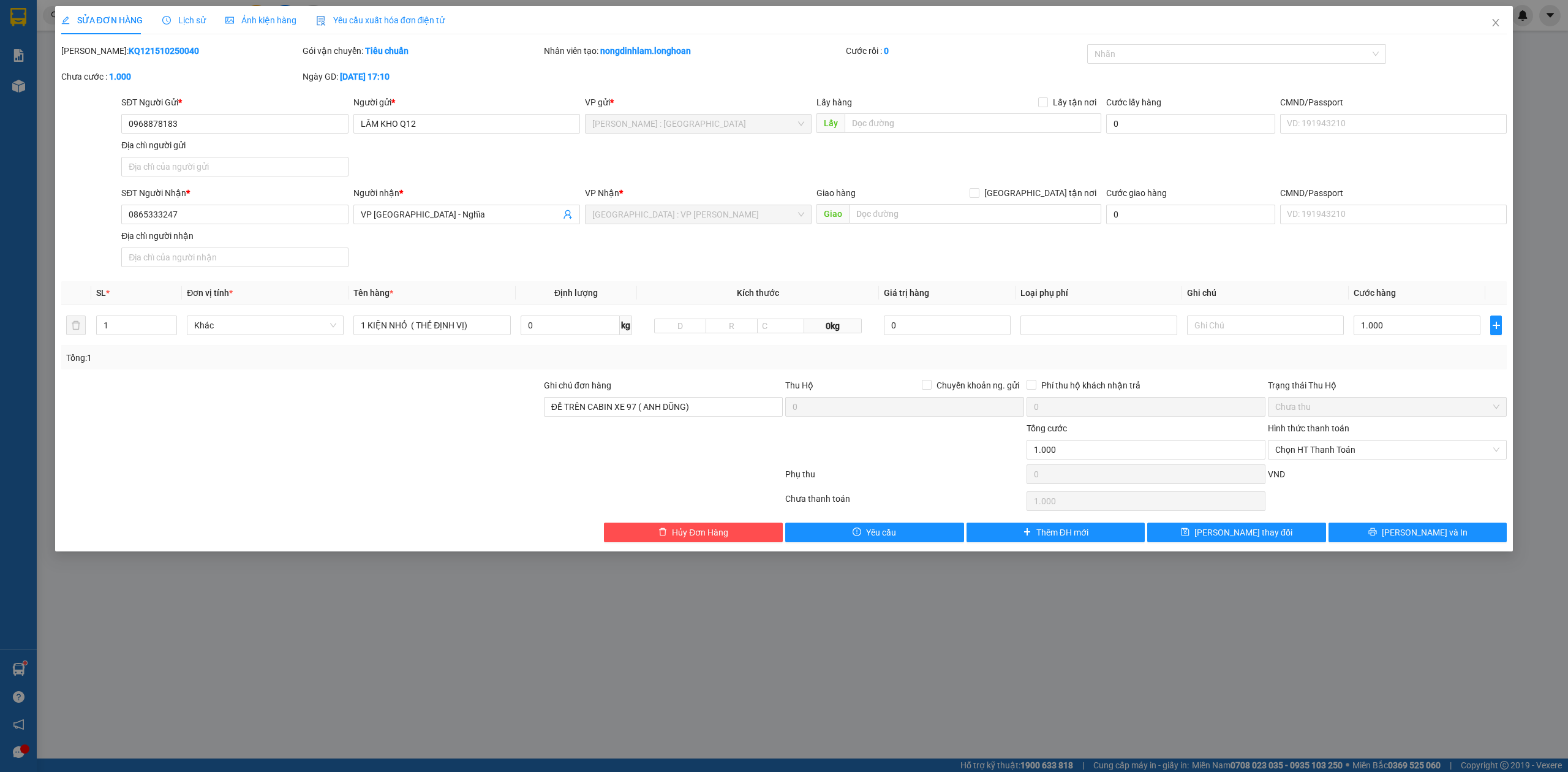
click at [1418, 524] on div "Total Paid Fee 0 Total UnPaid Fee 1.000 Cash Collection Total Fee Mã ĐH: KQ1215…" at bounding box center [784, 293] width 1446 height 498
click at [1419, 533] on span "[PERSON_NAME] và In" at bounding box center [1425, 533] width 86 height 14
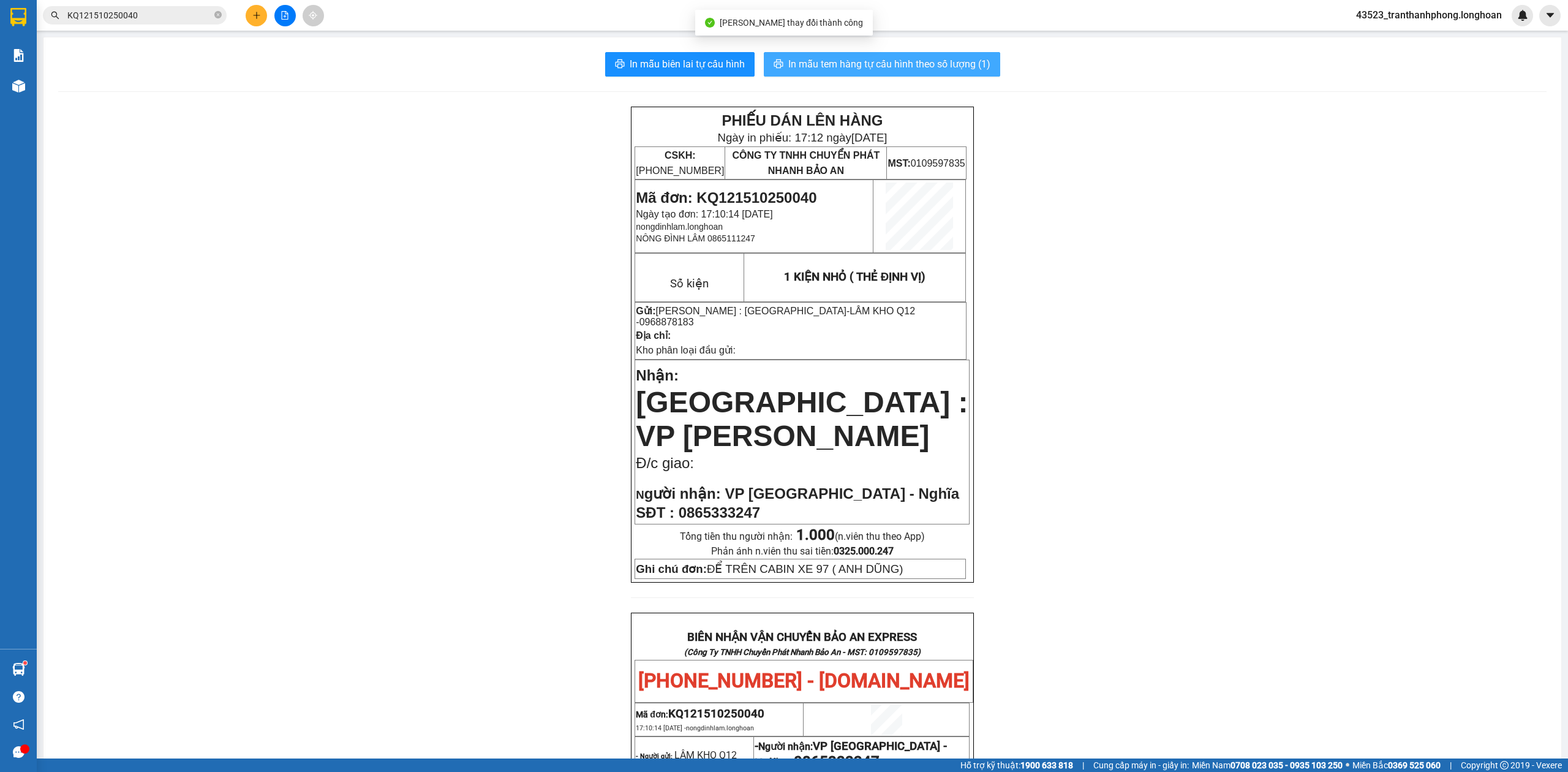
click at [894, 70] on span "In mẫu tem hàng tự cấu hình theo số lượng (1)" at bounding box center [889, 64] width 202 height 16
click at [216, 13] on icon "close-circle" at bounding box center [218, 14] width 7 height 7
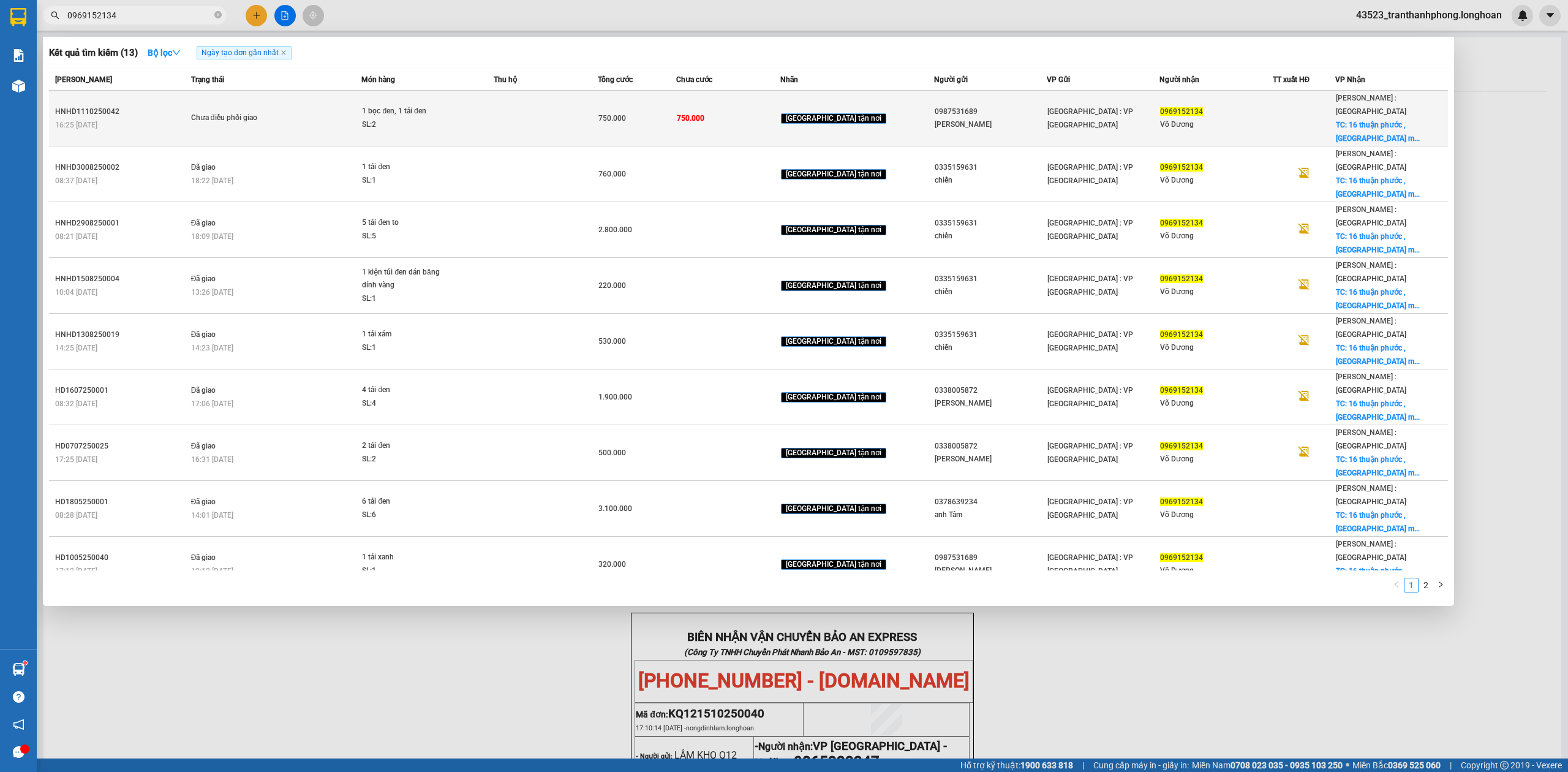
type input "0969152134"
click at [128, 105] on div "HNHD1110250042" at bounding box center [121, 112] width 133 height 13
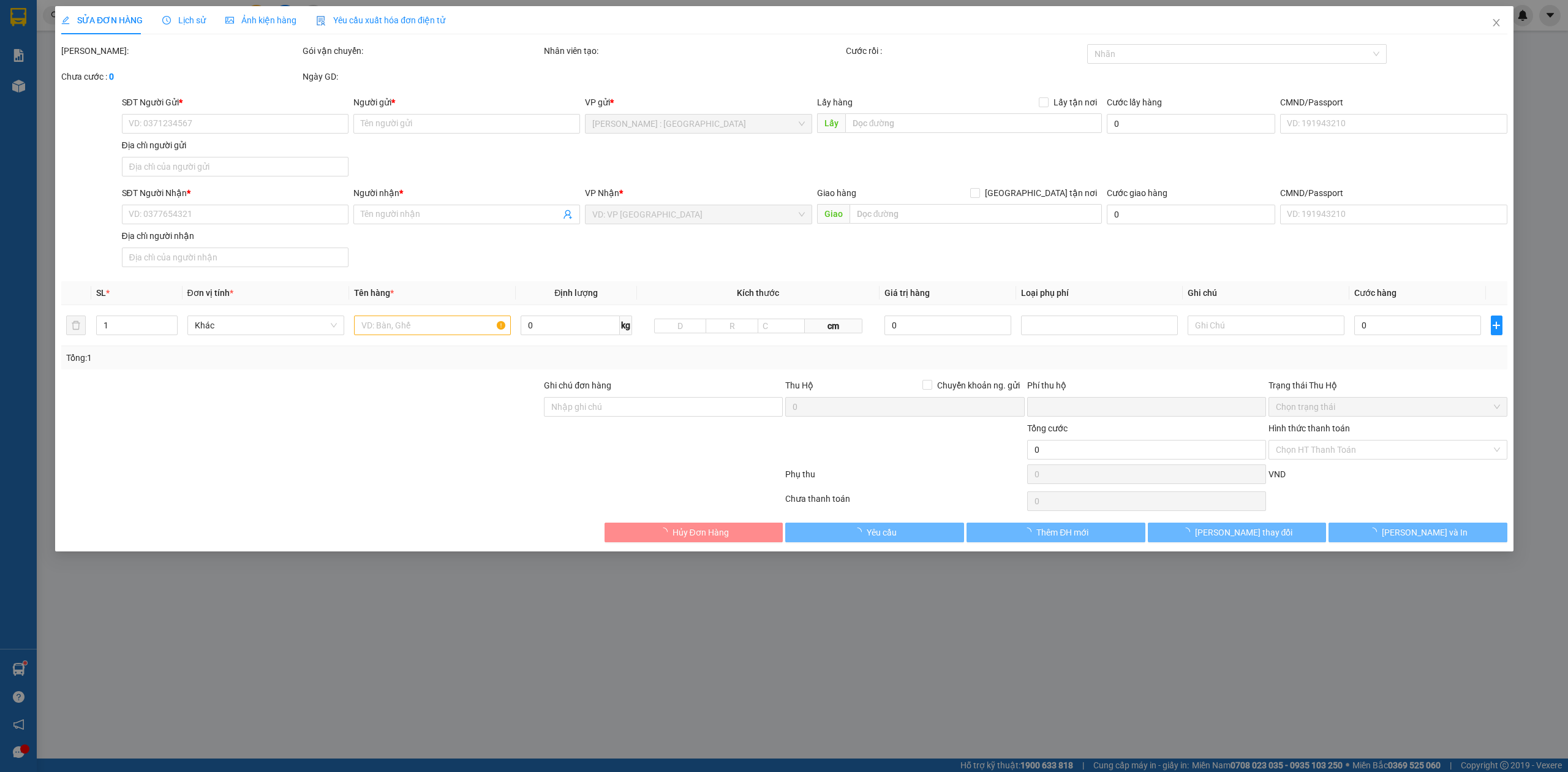
type input "0987531689"
type input "Lê Luyến"
type input "0969152134"
type input "Võ Dương"
checkbox input "true"
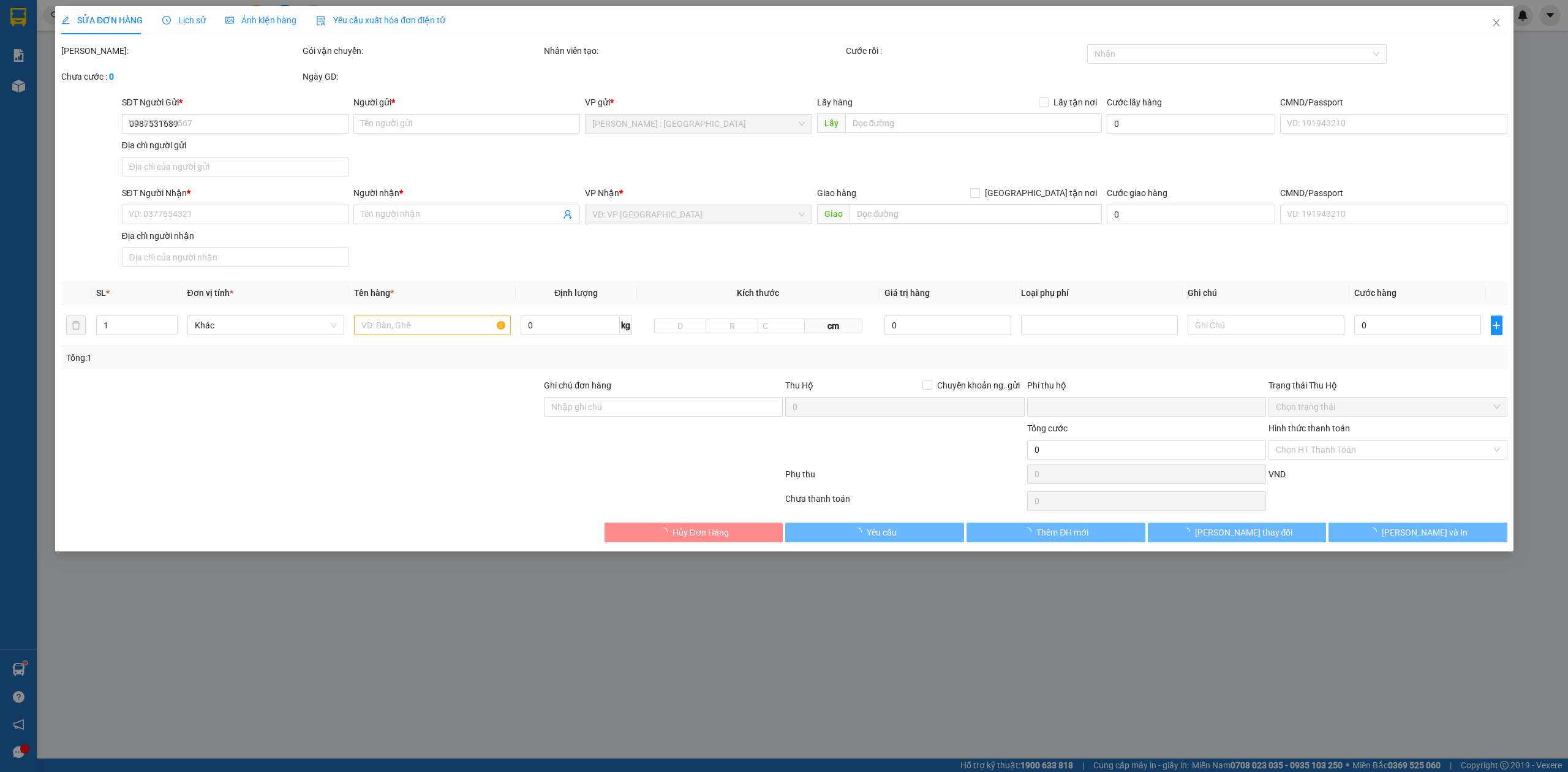
type input "16 thuận phước , truông mít , dương minh châu , tây ninh"
type input "0"
type input "750.000"
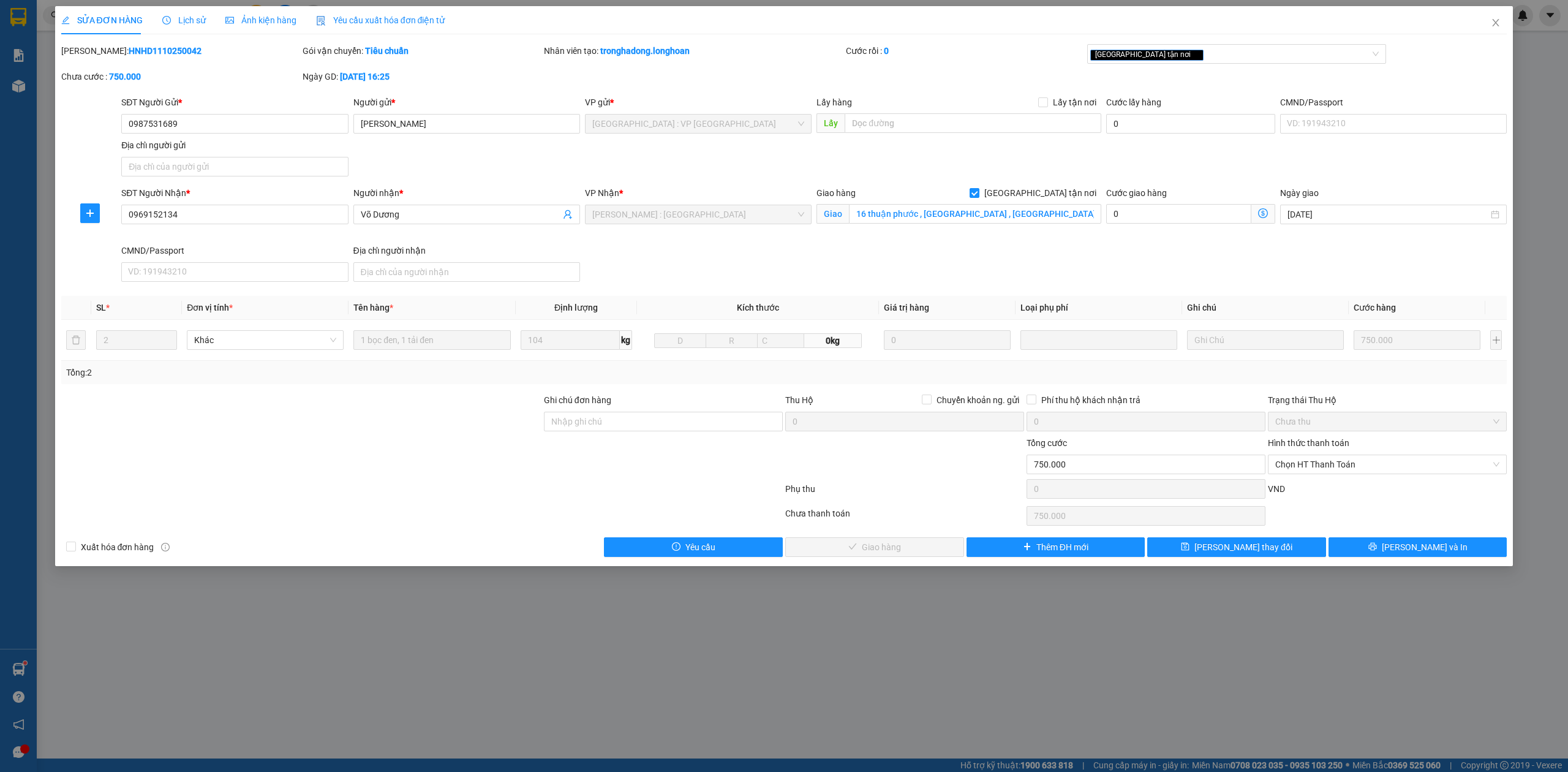
click at [188, 18] on span "Lịch sử" at bounding box center [184, 20] width 44 height 10
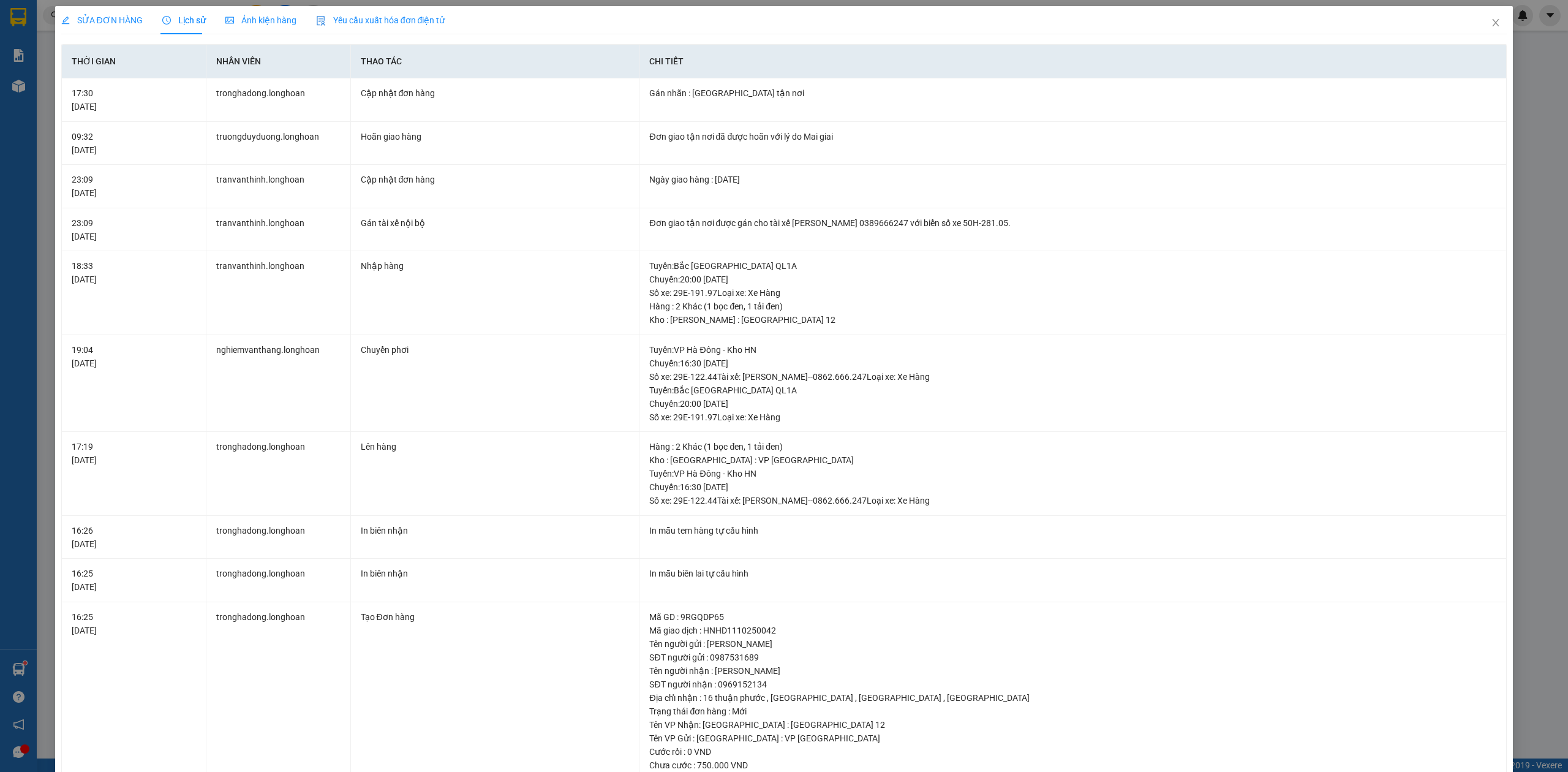
click at [105, 16] on span "SỬA ĐƠN HÀNG" at bounding box center [102, 20] width 82 height 10
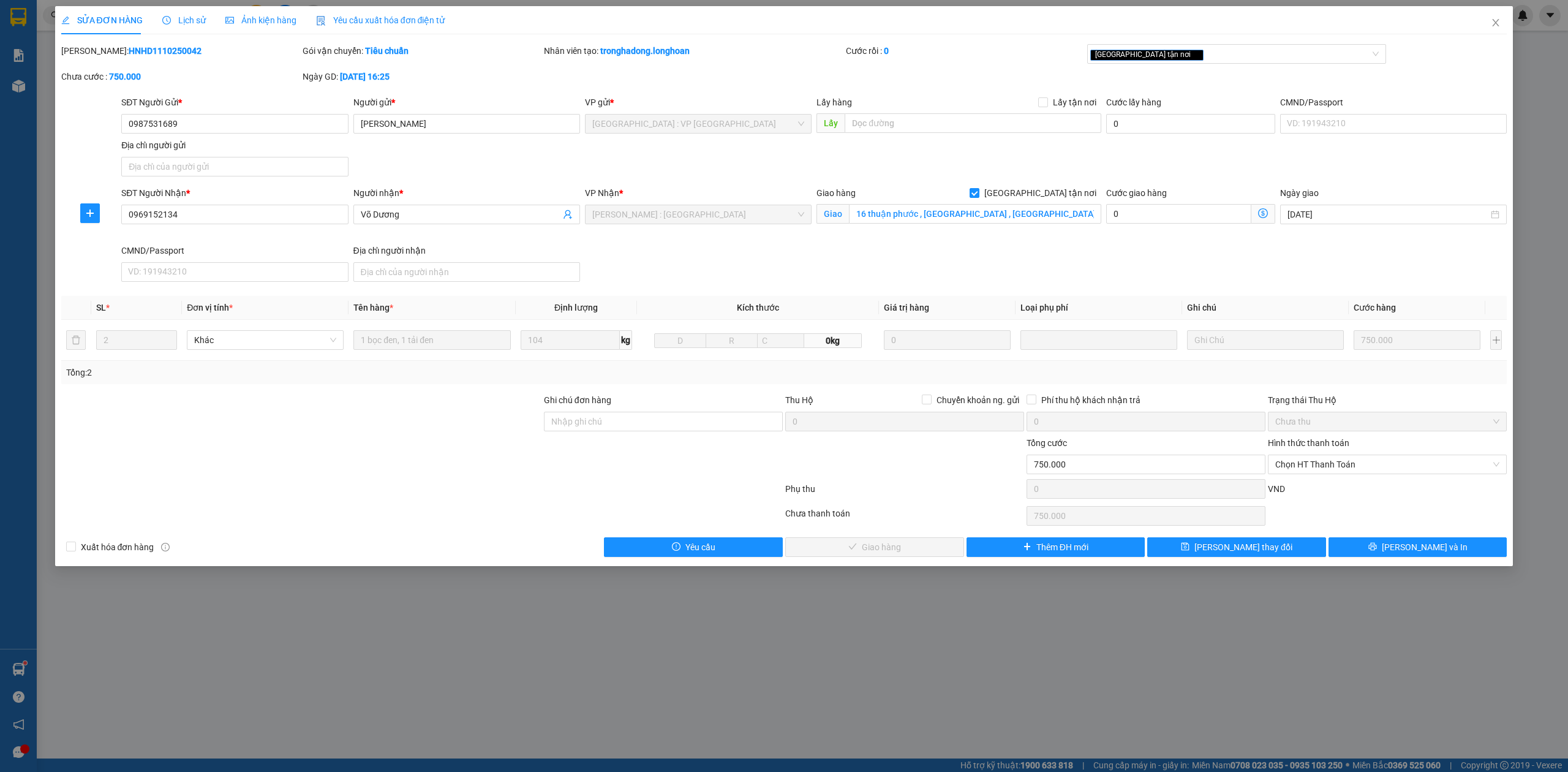
click at [180, 6] on div "Lịch sử" at bounding box center [184, 20] width 44 height 28
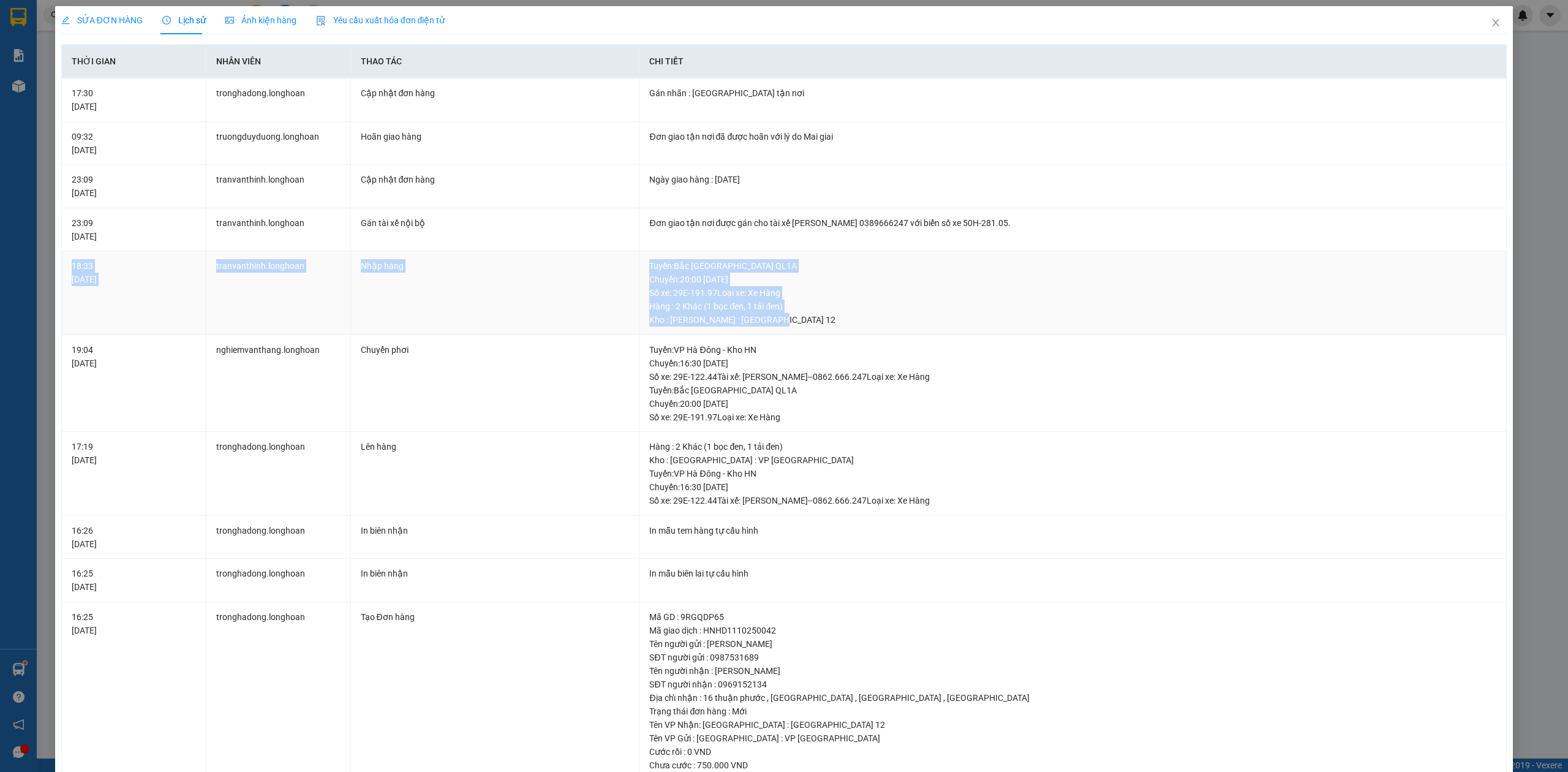
drag, startPoint x: 71, startPoint y: 266, endPoint x: 853, endPoint y: 331, distance: 784.7
click at [853, 331] on tr "18:33 14/10/2025 tranvanthinh.longhoan Nhập hàng Tuyến : Bắc Trung Nam QL1A Chu…" at bounding box center [785, 292] width 1446 height 84
drag, startPoint x: 71, startPoint y: 220, endPoint x: 1049, endPoint y: 219, distance: 978.0
click at [1049, 219] on tr "23:09 14/10/2025 tranvanthinh.longhoan Gán tài xế nội bộ Đơn giao tận nơi được …" at bounding box center [785, 230] width 1446 height 44
click at [794, 220] on div "Đơn giao tận nơi được gán cho tài xế TRƯƠNG DUY DƯƠNG 0389666247 với biển số xe…" at bounding box center [1073, 223] width 847 height 14
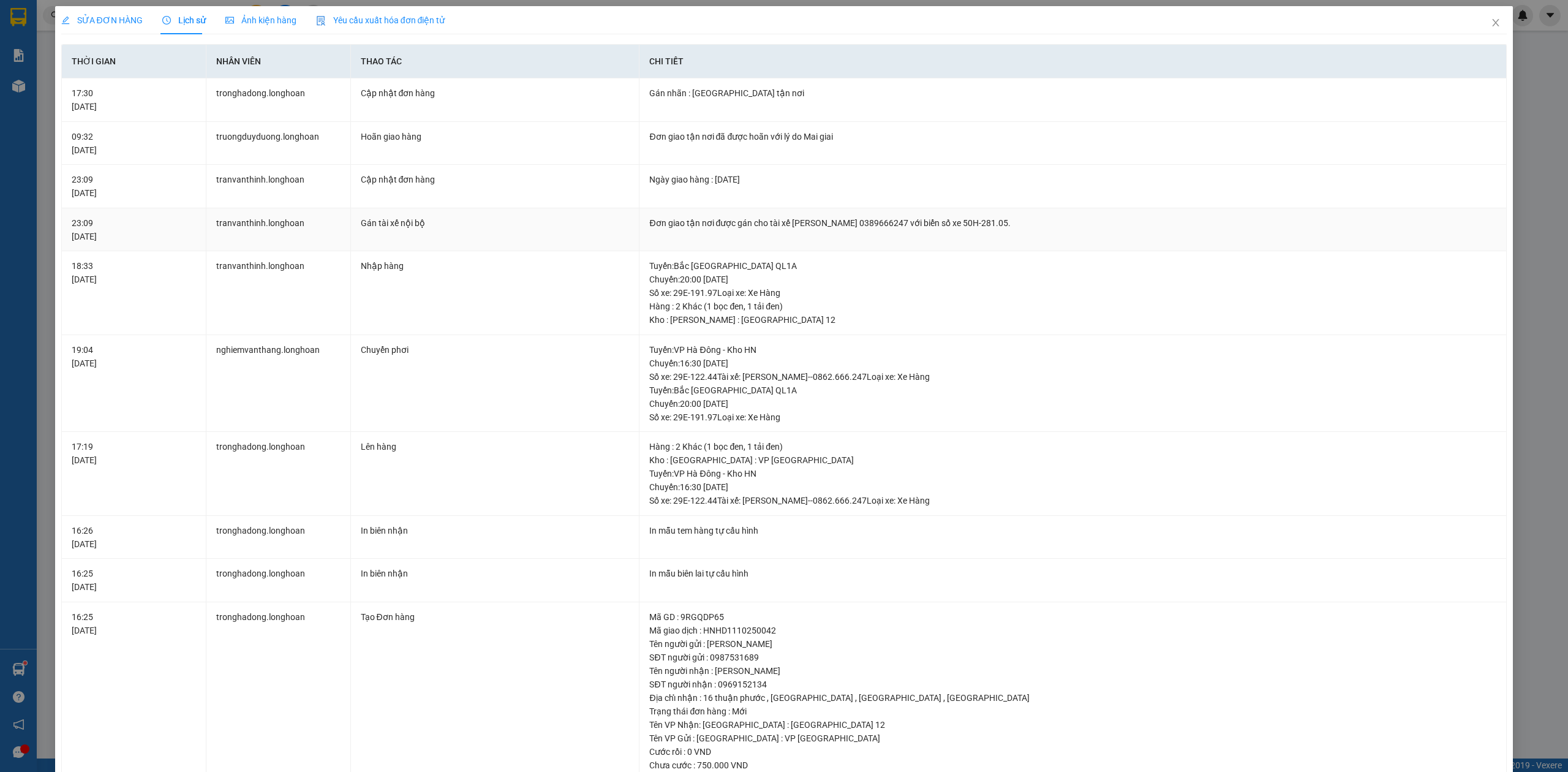
click at [882, 218] on div "Đơn giao tận nơi được gán cho tài xế TRƯƠNG DUY DƯƠNG 0389666247 với biển số xe…" at bounding box center [1073, 223] width 847 height 14
copy div "0389666247"
click at [898, 229] on div "Đơn giao tận nơi được gán cho tài xế TRƯƠNG DUY DƯƠNG 0389666247 với biển số xe…" at bounding box center [1073, 223] width 847 height 14
click at [885, 224] on div "Đơn giao tận nơi được gán cho tài xế TRƯƠNG DUY DƯƠNG 0389666247 với biển số xe…" at bounding box center [1073, 223] width 847 height 14
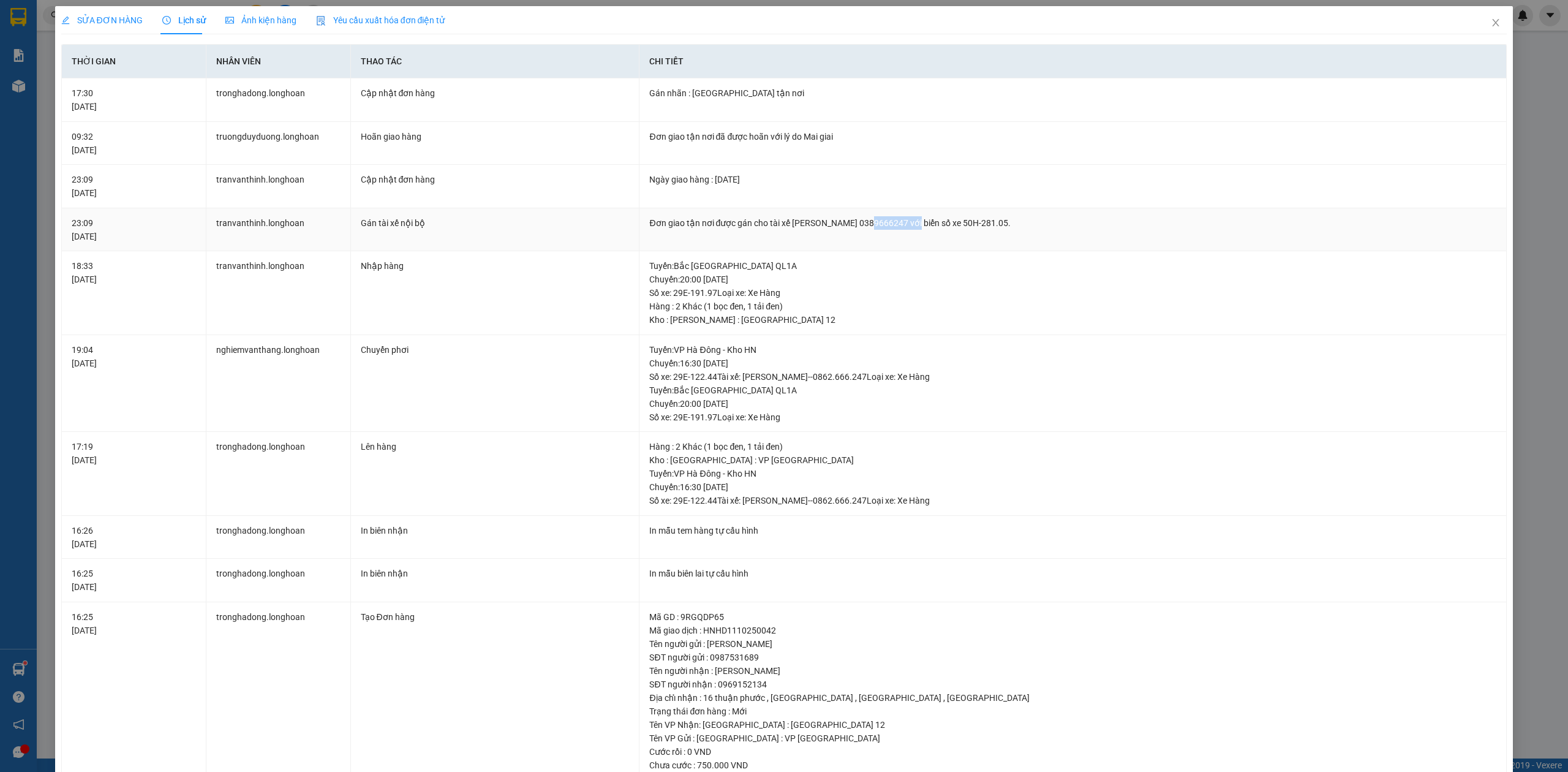
click at [885, 224] on div "Đơn giao tận nơi được gán cho tài xế TRƯƠNG DUY DƯƠNG 0389666247 với biển số xe…" at bounding box center [1073, 223] width 847 height 14
copy div "0389666247"
click at [90, 21] on span "SỬA ĐƠN HÀNG" at bounding box center [102, 20] width 82 height 10
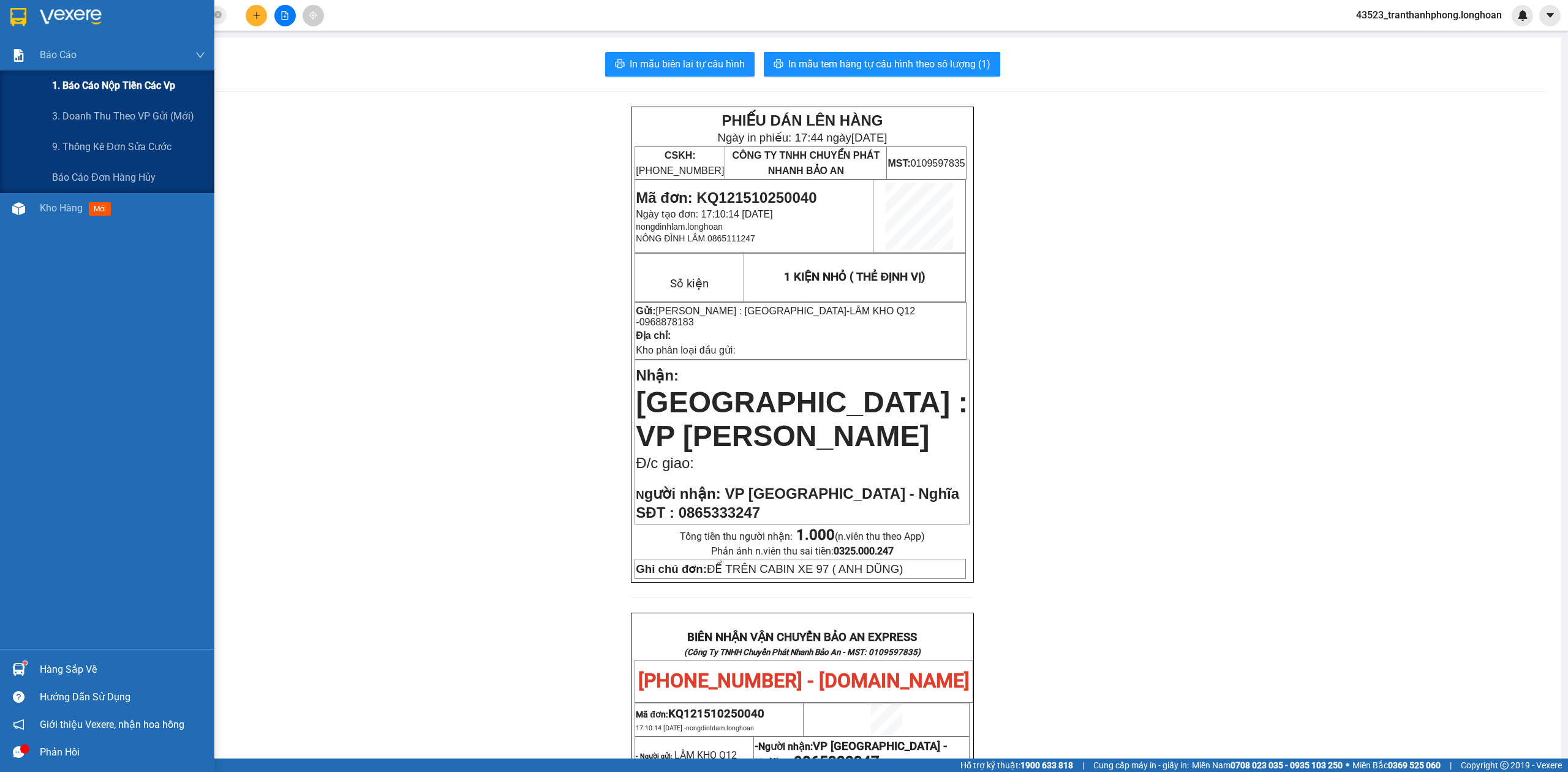
click at [77, 86] on span "1. Báo cáo nộp tiền các vp" at bounding box center [114, 85] width 123 height 16
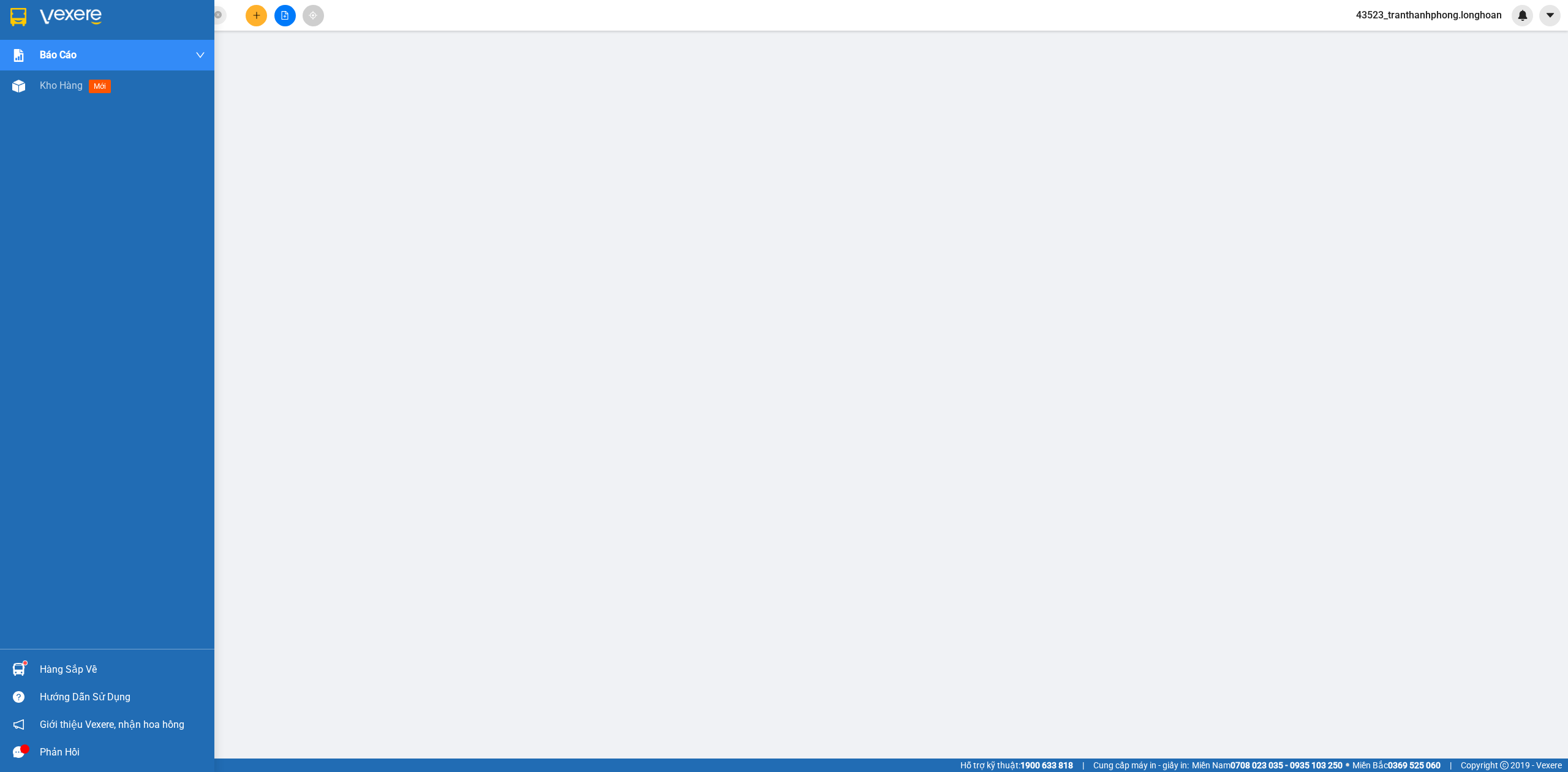
click at [46, 21] on img at bounding box center [71, 17] width 62 height 18
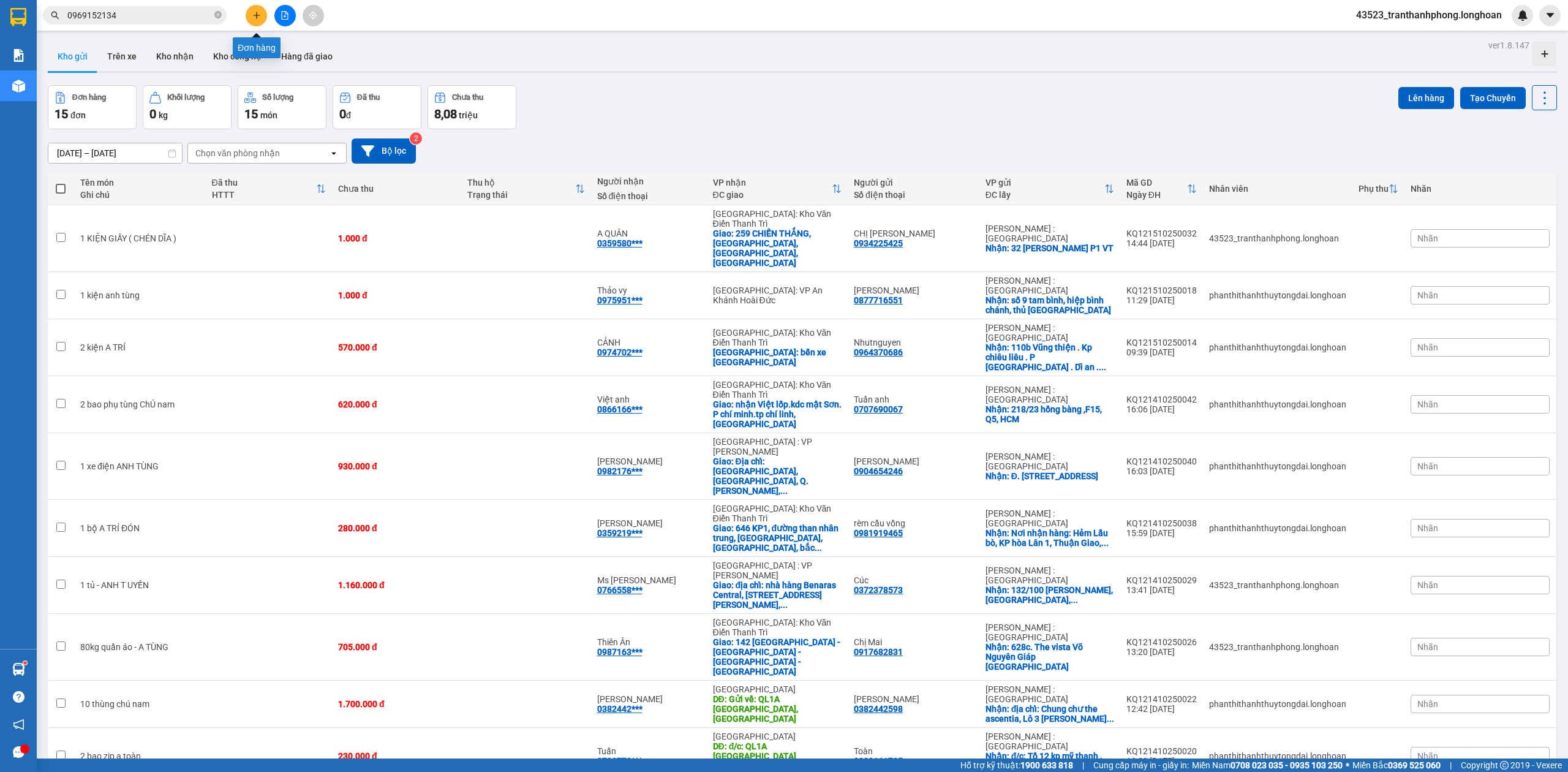
click at [253, 16] on icon "plus" at bounding box center [256, 15] width 9 height 9
click at [219, 16] on icon "close-circle" at bounding box center [218, 14] width 7 height 7
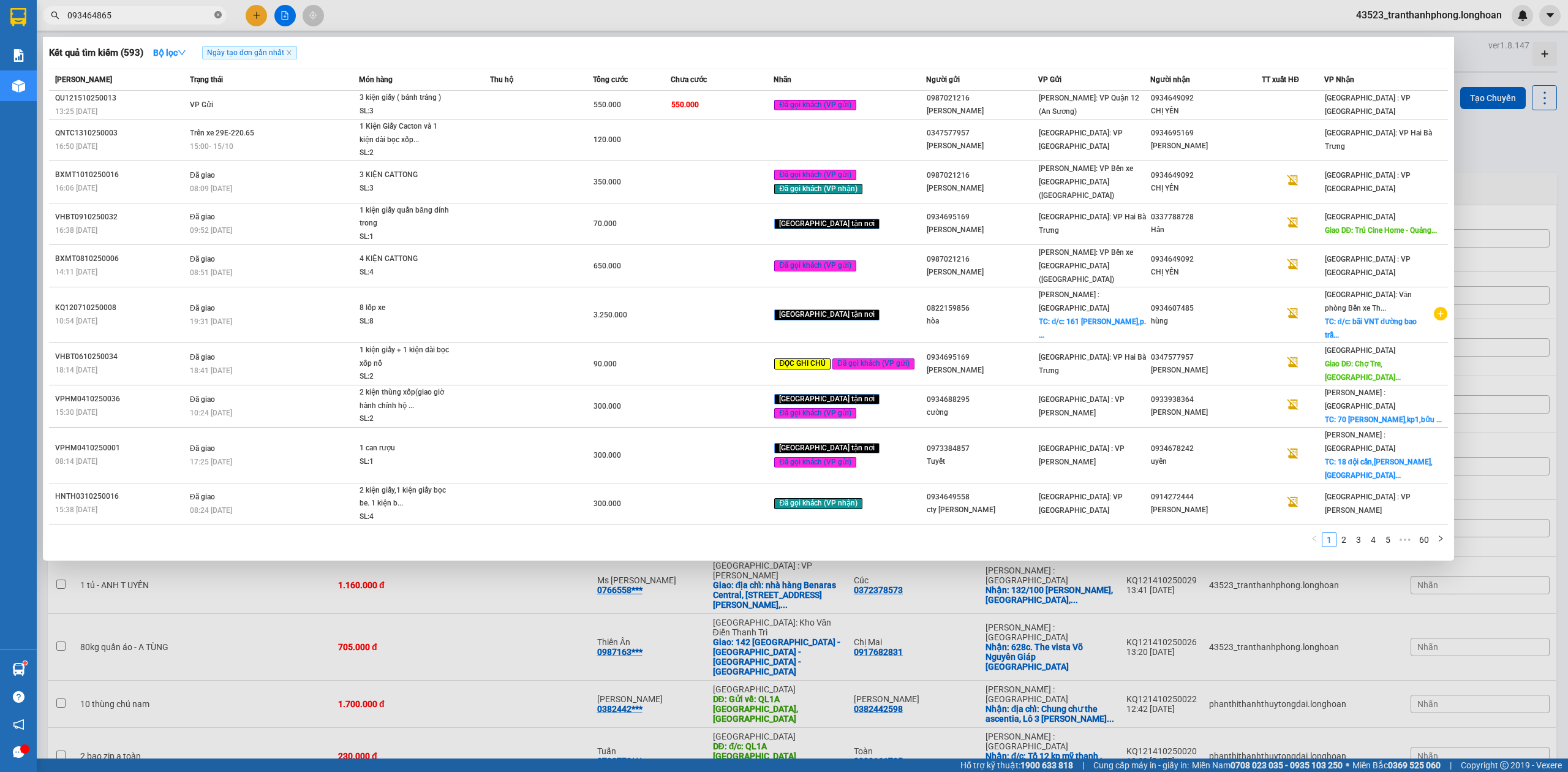
type input "0934648657"
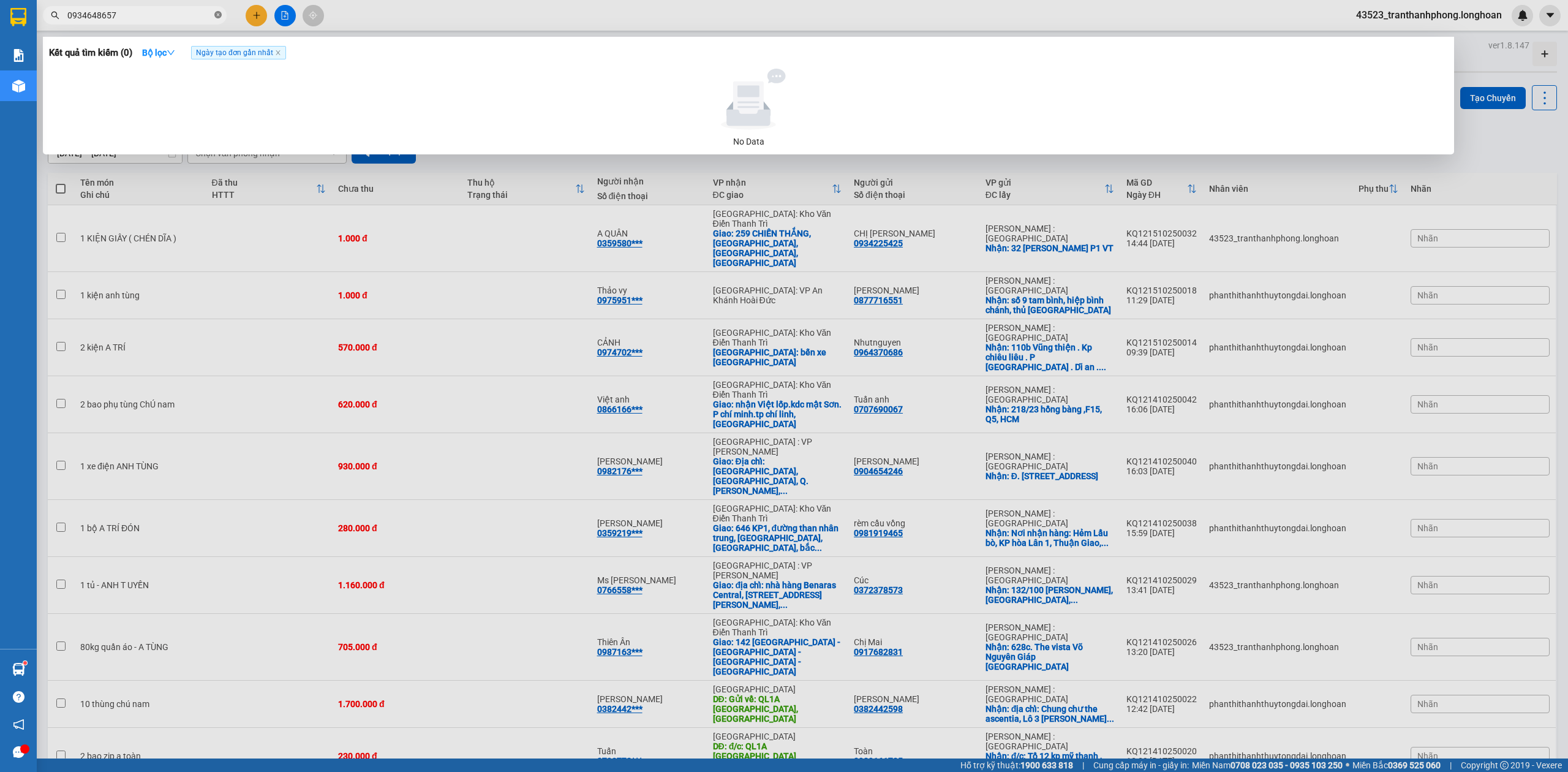
click at [217, 13] on icon "close-circle" at bounding box center [218, 14] width 7 height 7
type input "0934648657"
click at [250, 10] on div at bounding box center [784, 386] width 1568 height 772
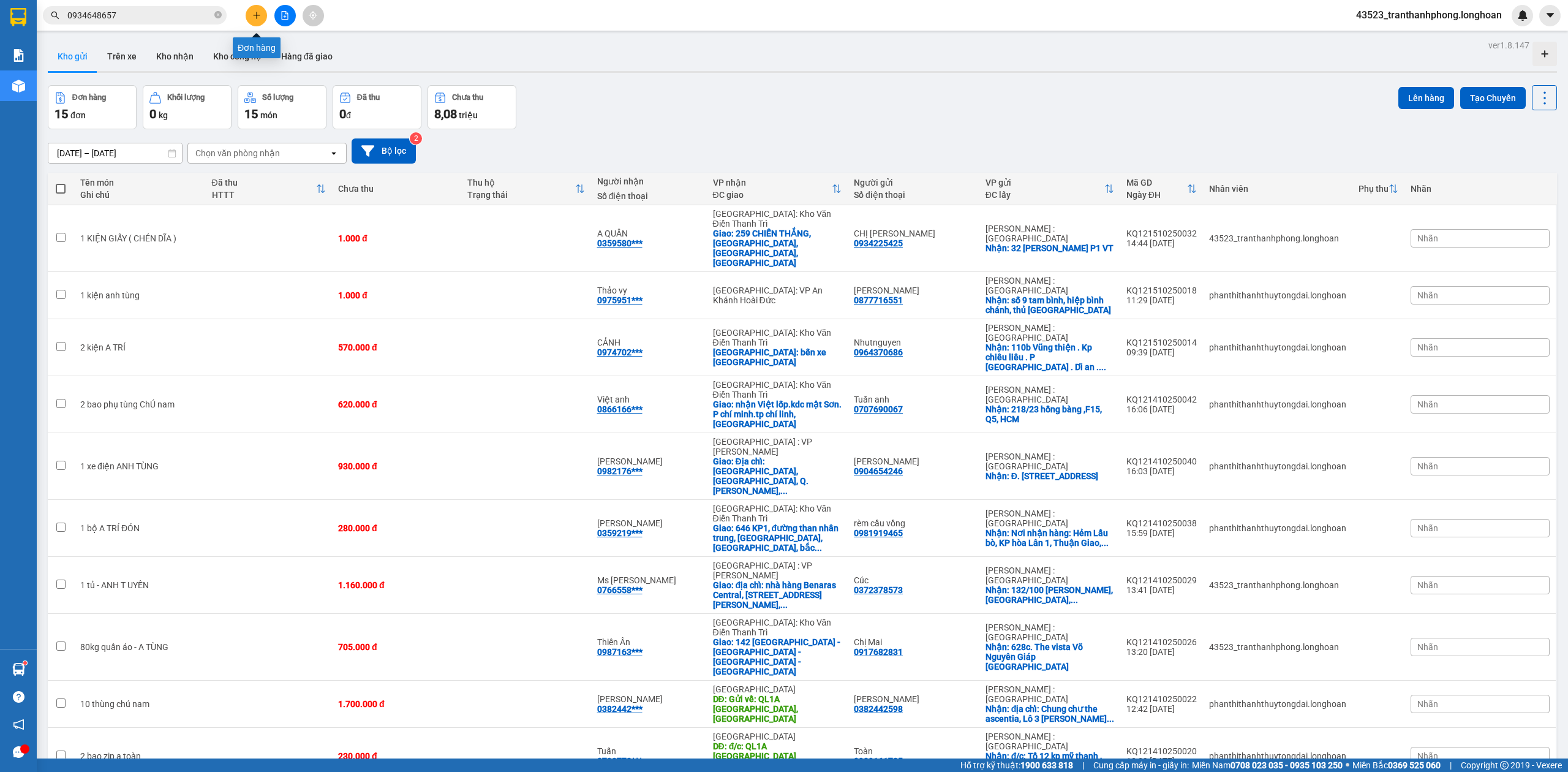
click at [250, 10] on button at bounding box center [256, 16] width 22 height 22
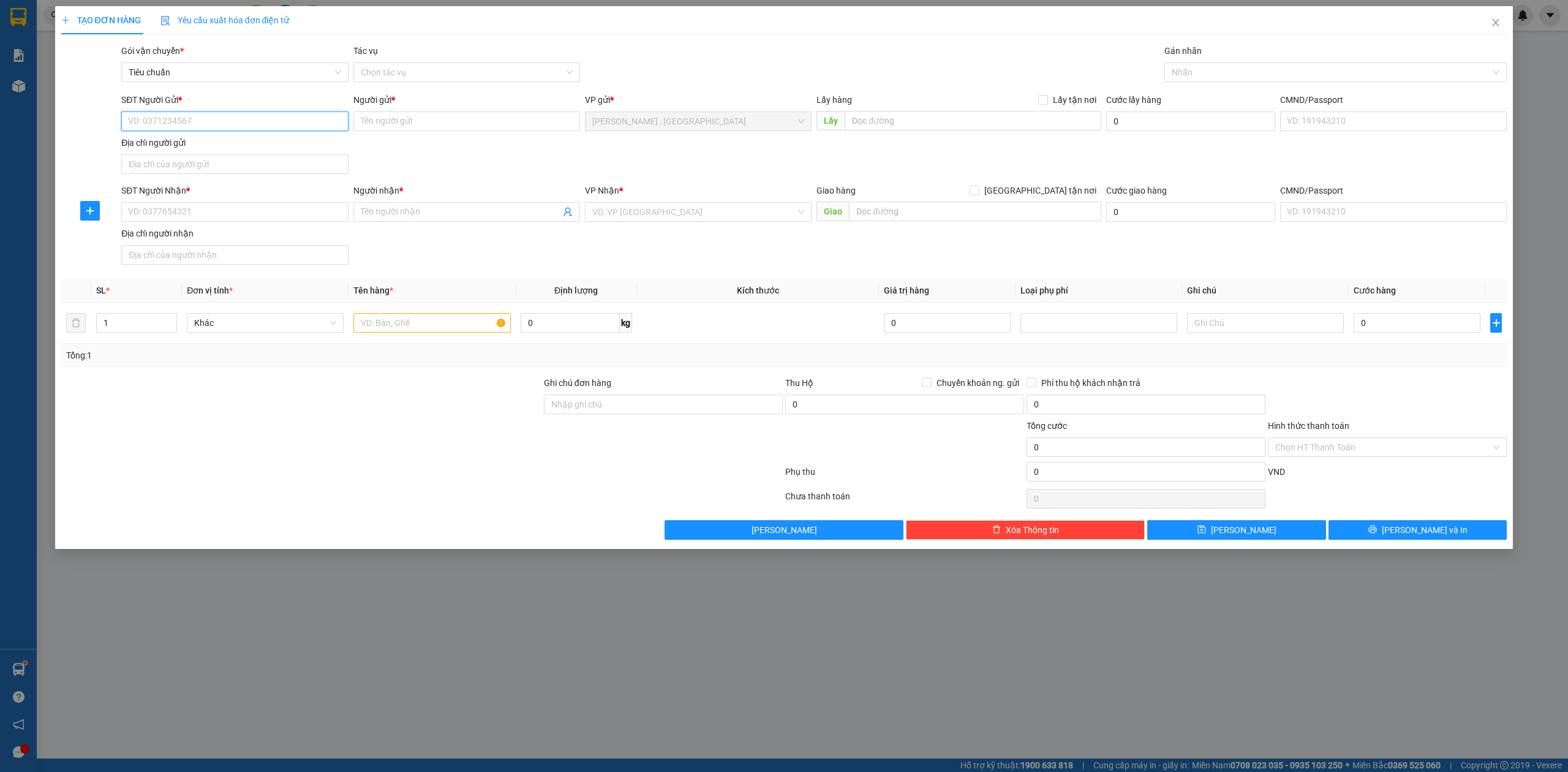
paste input "0934648657"
type input "0934648657"
click at [241, 214] on input "SĐT Người Nhận *" at bounding box center [234, 212] width 226 height 20
paste input "0934648657"
type input "0934648657"
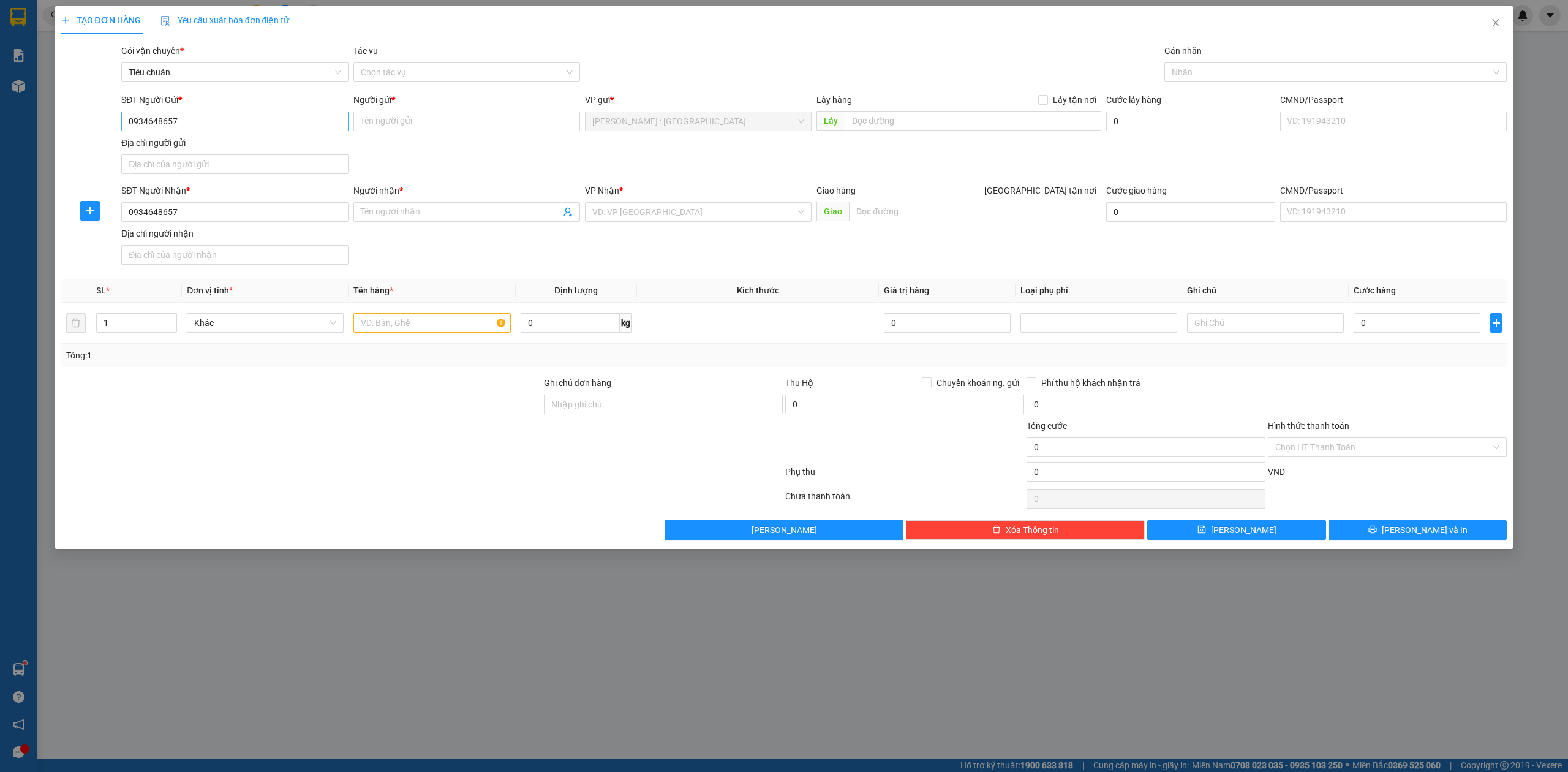
drag, startPoint x: 243, startPoint y: 110, endPoint x: 187, endPoint y: 122, distance: 57.3
click at [187, 122] on div "SĐT Người Gửi * 0934648657" at bounding box center [234, 114] width 226 height 43
click at [187, 122] on input "0934648657" at bounding box center [234, 121] width 226 height 20
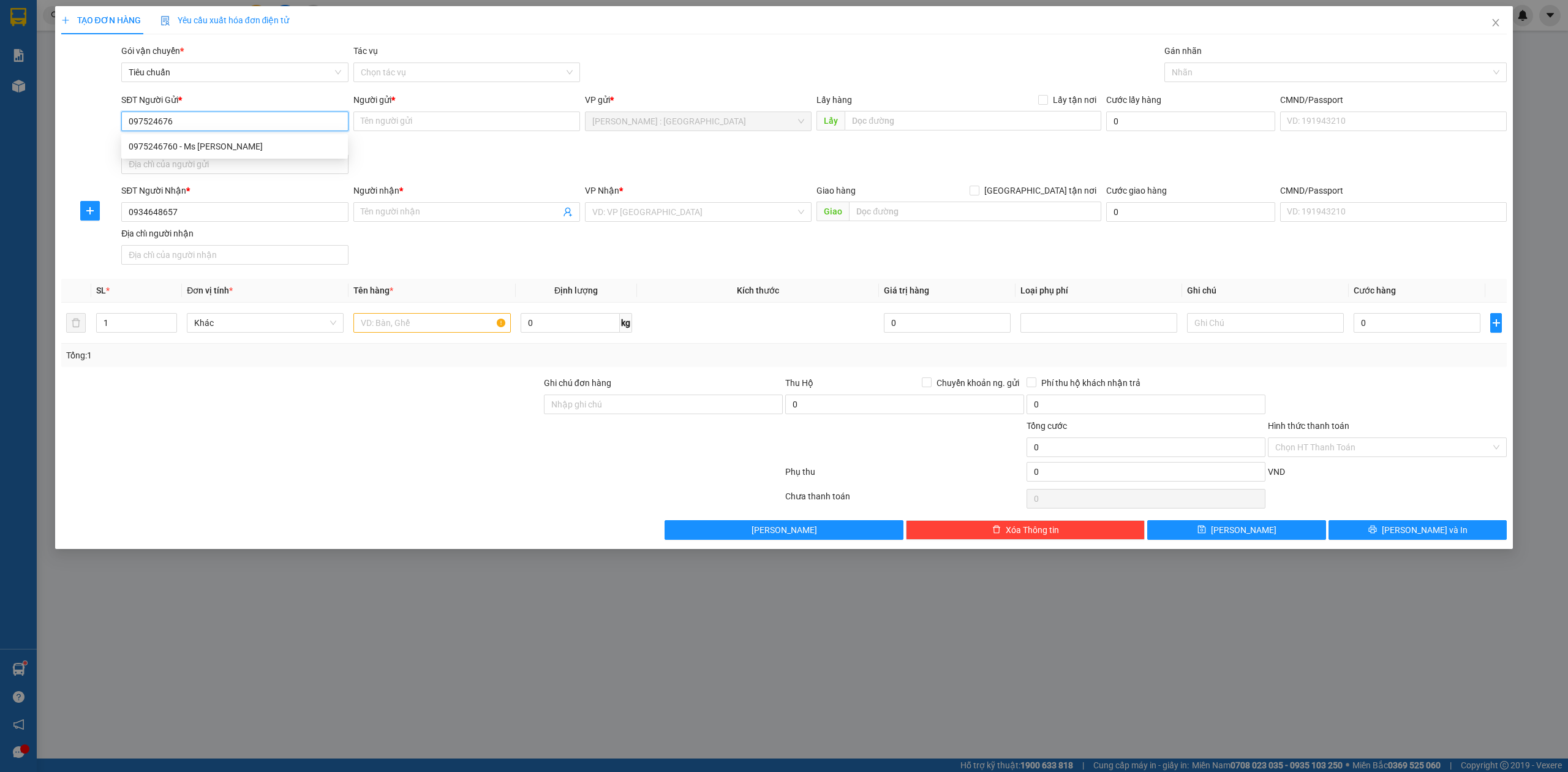
type input "0975246760"
click at [207, 143] on div "0975246760 - Ms Trang" at bounding box center [235, 146] width 212 height 14
type input "Ms Trang"
checkbox input "true"
type input "965/36/29 Đường Quang Trung, Phường 14, Quận Gò Vấp, HCM."
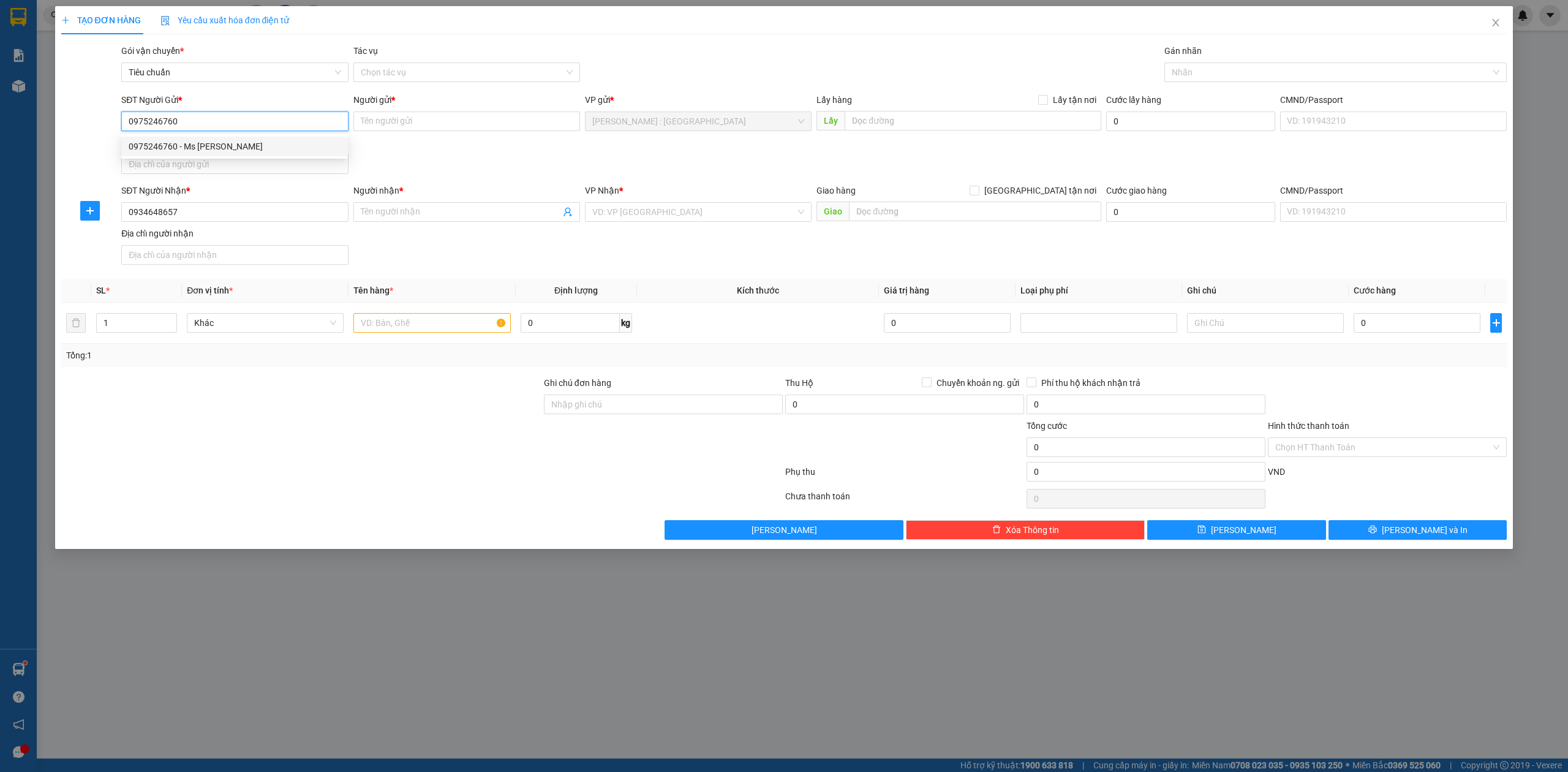
type input "100.000"
type input "0975246760"
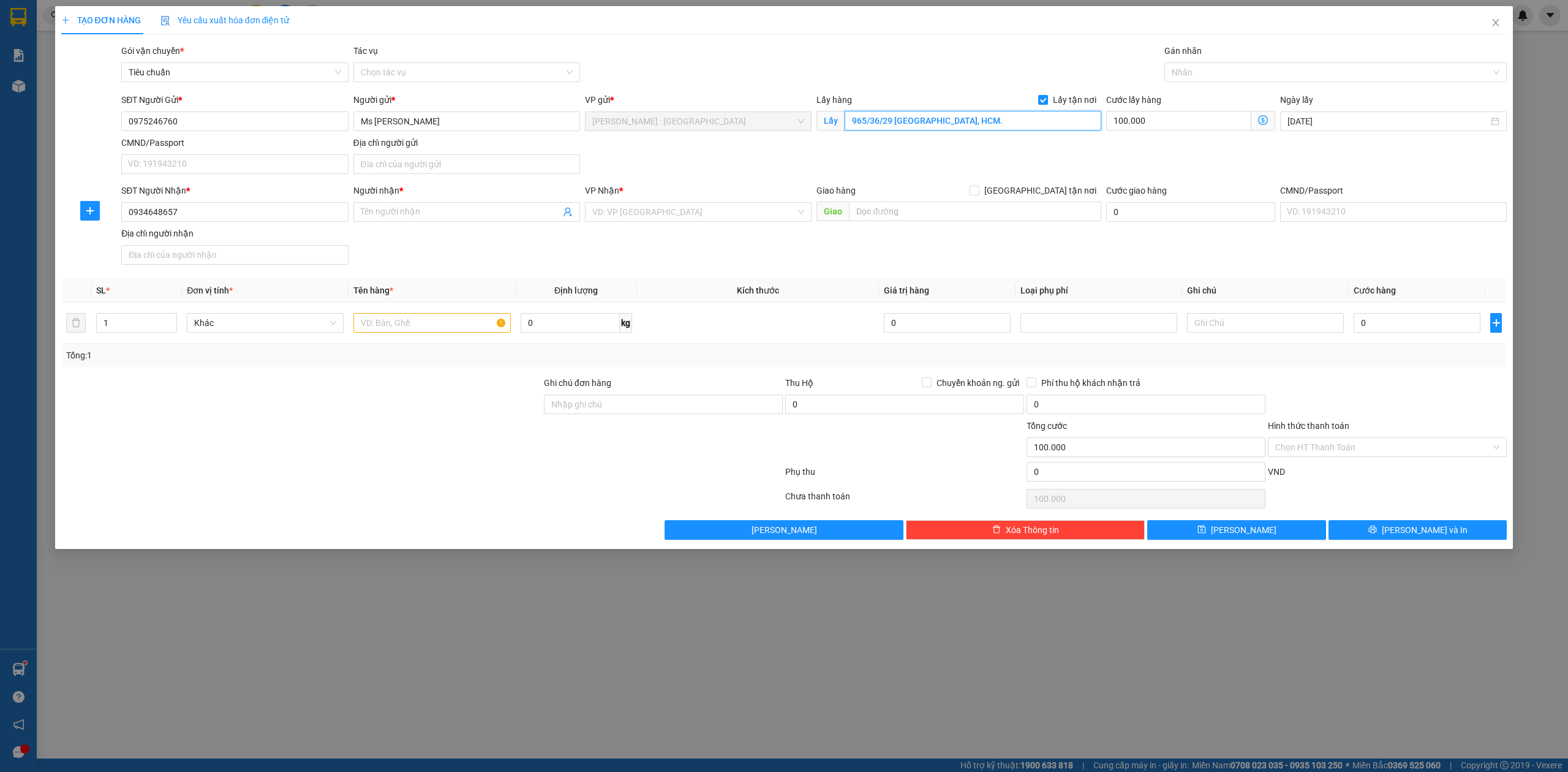
click at [1010, 114] on input "965/36/29 Đường Quang Trung, Phường 14, Quận Gò Vấp, HCM." at bounding box center [972, 120] width 256 height 20
click at [1079, 103] on span "Lấy tận nơi" at bounding box center [1074, 100] width 53 height 14
click at [1046, 103] on input "Lấy tận nơi" at bounding box center [1042, 99] width 9 height 9
checkbox input "false"
click at [1144, 126] on input "100.000" at bounding box center [1191, 121] width 169 height 20
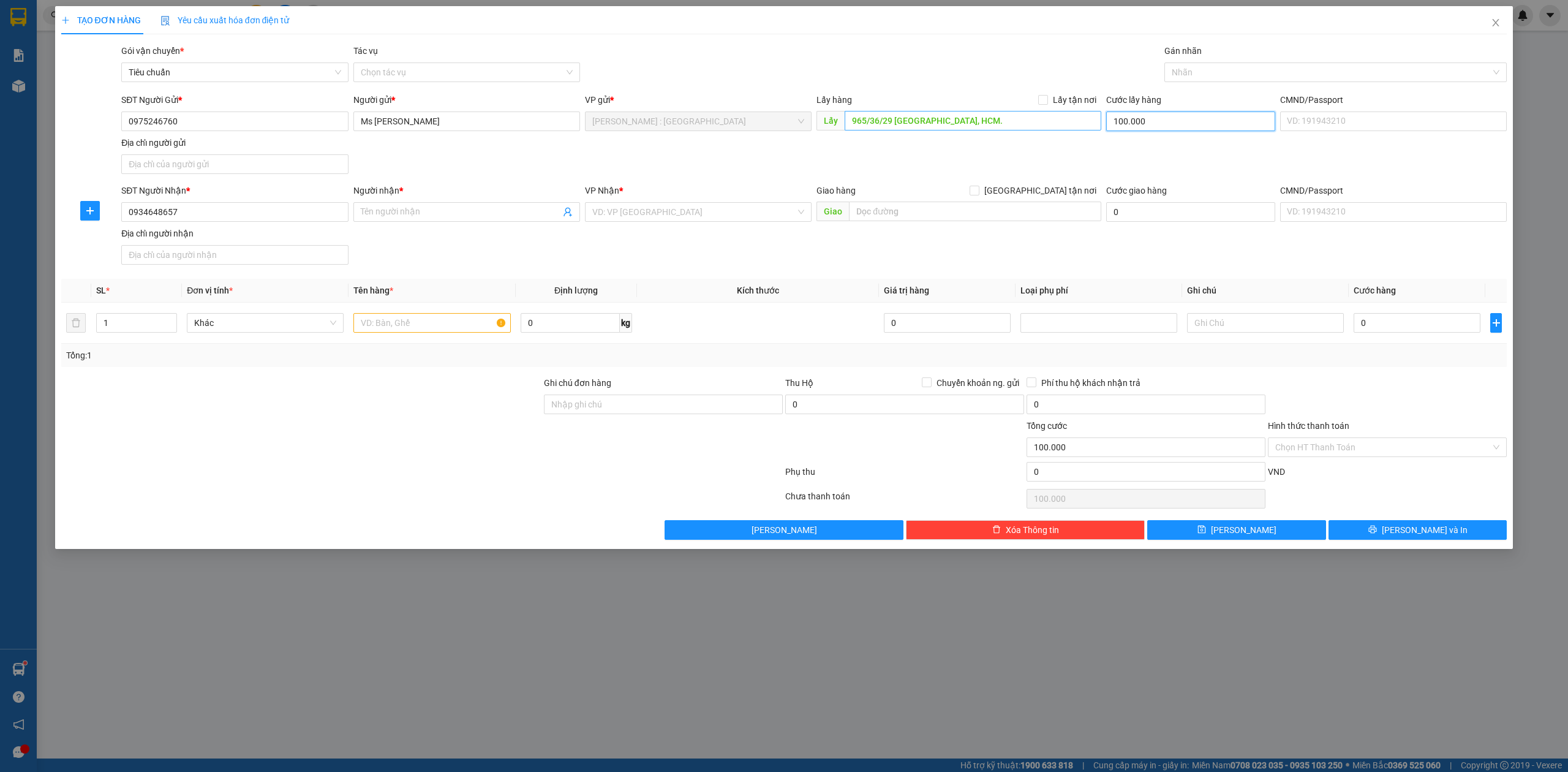
type input "0"
click at [1029, 127] on input "965/36/29 Đường Quang Trung, Phường 14, Quận Gò Vấp, HCM." at bounding box center [972, 120] width 256 height 20
click at [373, 214] on input "Người nhận *" at bounding box center [461, 212] width 200 height 14
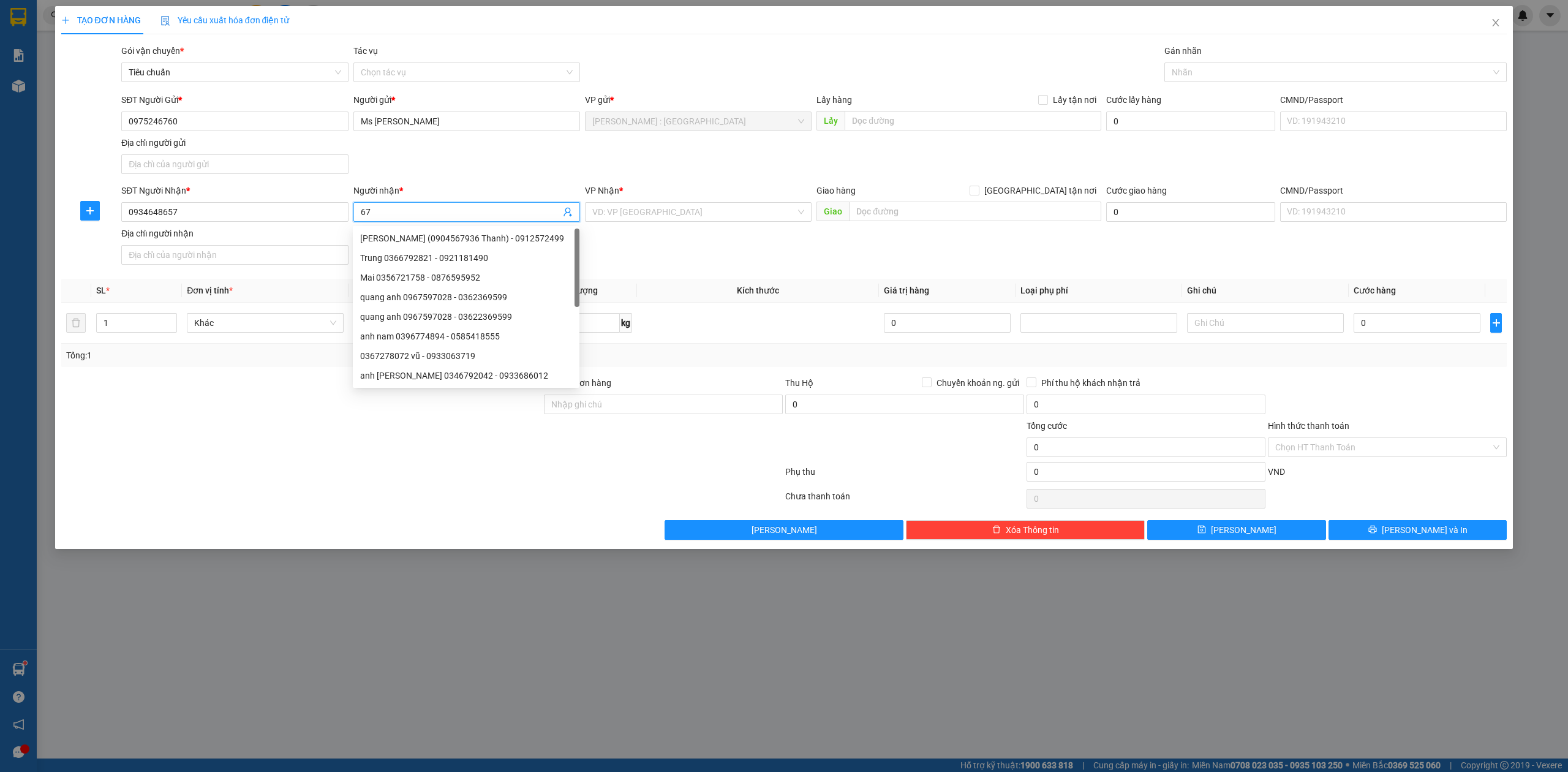
type input "6"
type input "NGỌC AN"
click at [625, 208] on input "search" at bounding box center [694, 212] width 203 height 18
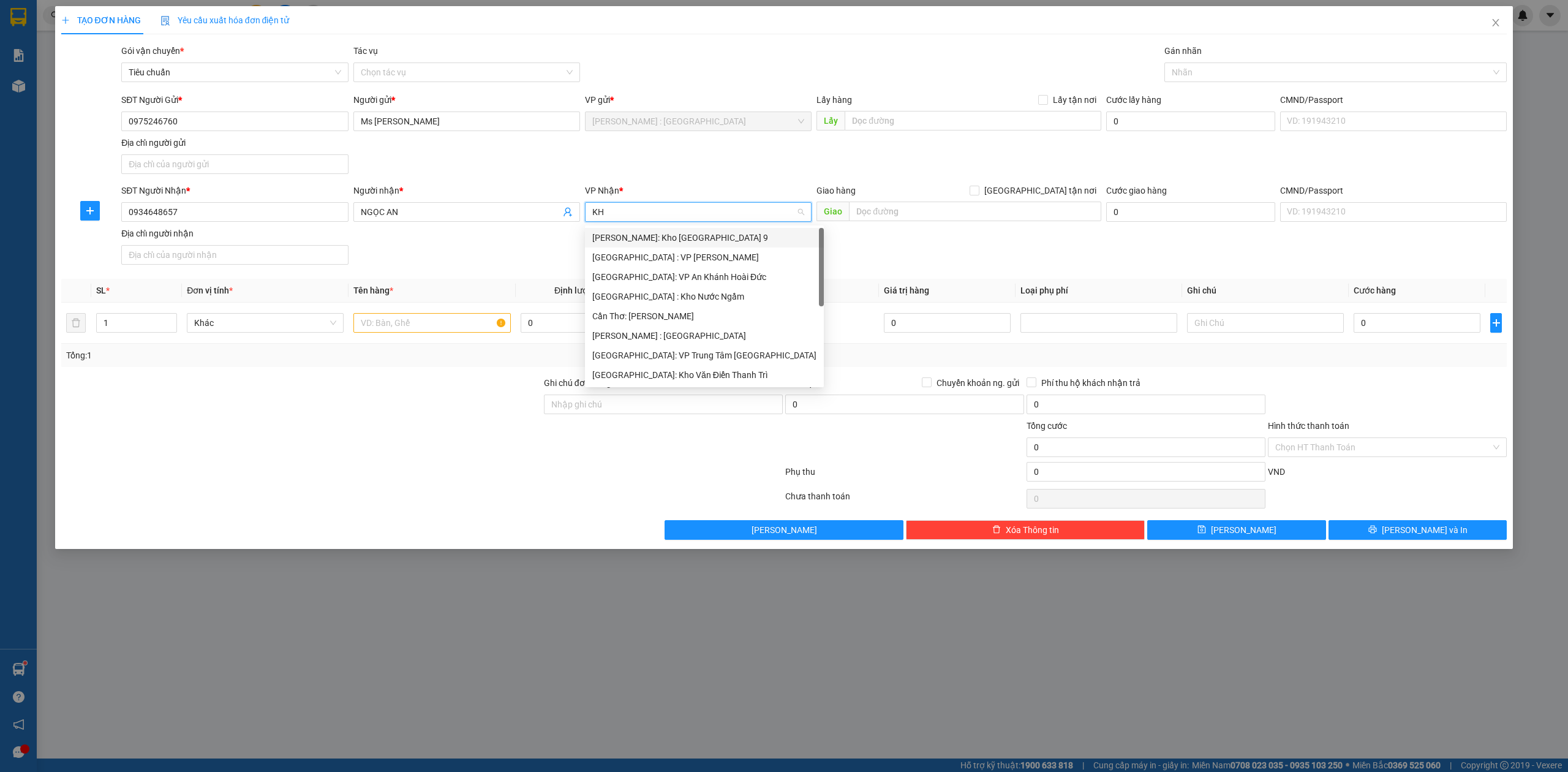
type input "KHO"
click at [655, 321] on div "[GEOGRAPHIC_DATA]: Kho Văn Điển Thanh Trì" at bounding box center [698, 316] width 212 height 14
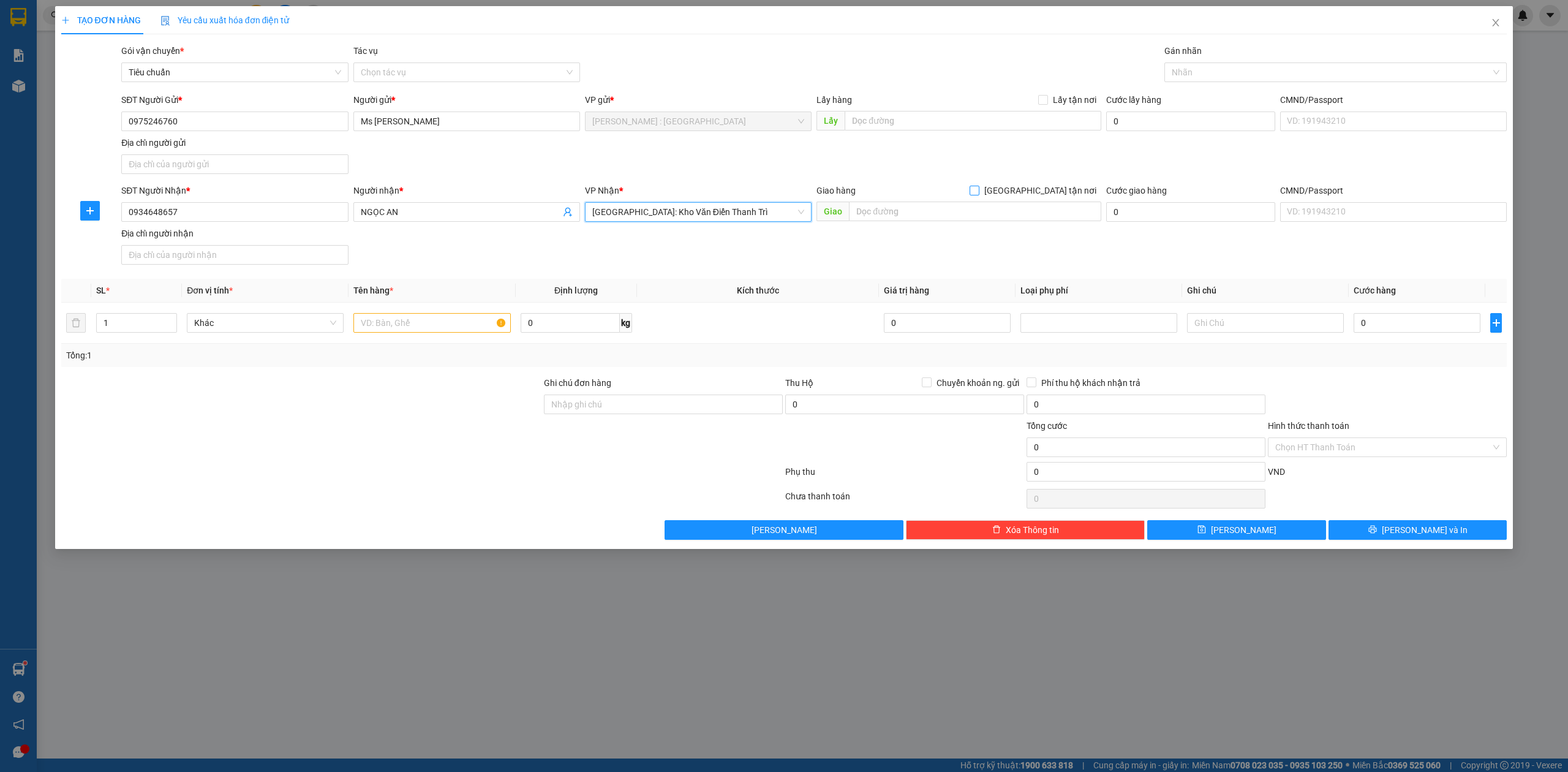
click at [1093, 190] on span "[GEOGRAPHIC_DATA] tận nơi" at bounding box center [1040, 190] width 122 height 14
click at [978, 190] on input "[GEOGRAPHIC_DATA] tận nơi" at bounding box center [974, 190] width 9 height 9
checkbox input "true"
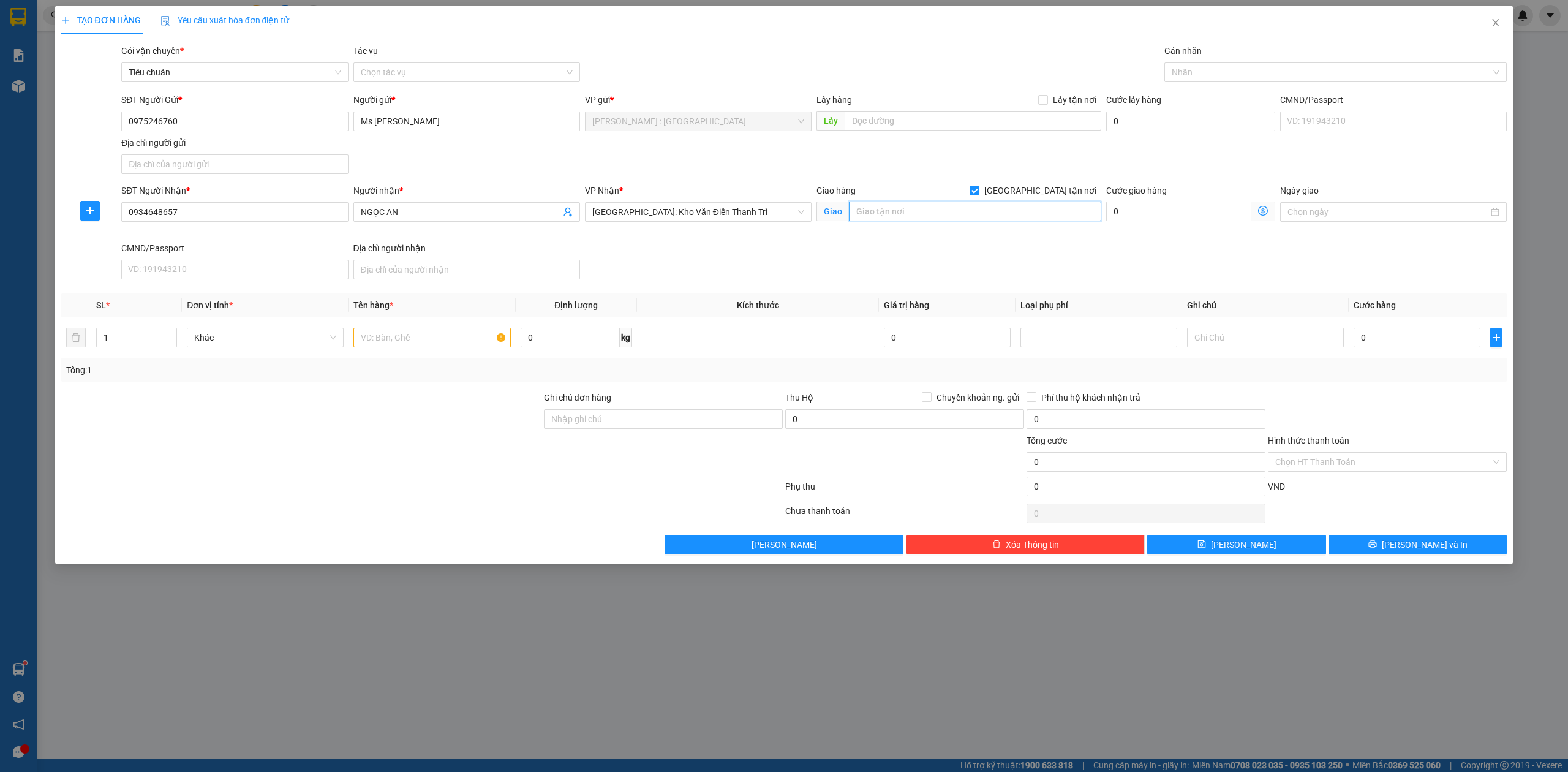
click at [1056, 217] on input "text" at bounding box center [974, 211] width 252 height 20
click at [1212, 71] on div at bounding box center [1329, 72] width 324 height 15
type input "67 NGUYỄN THÁI HỌC, BA ĐÌNH, HN"
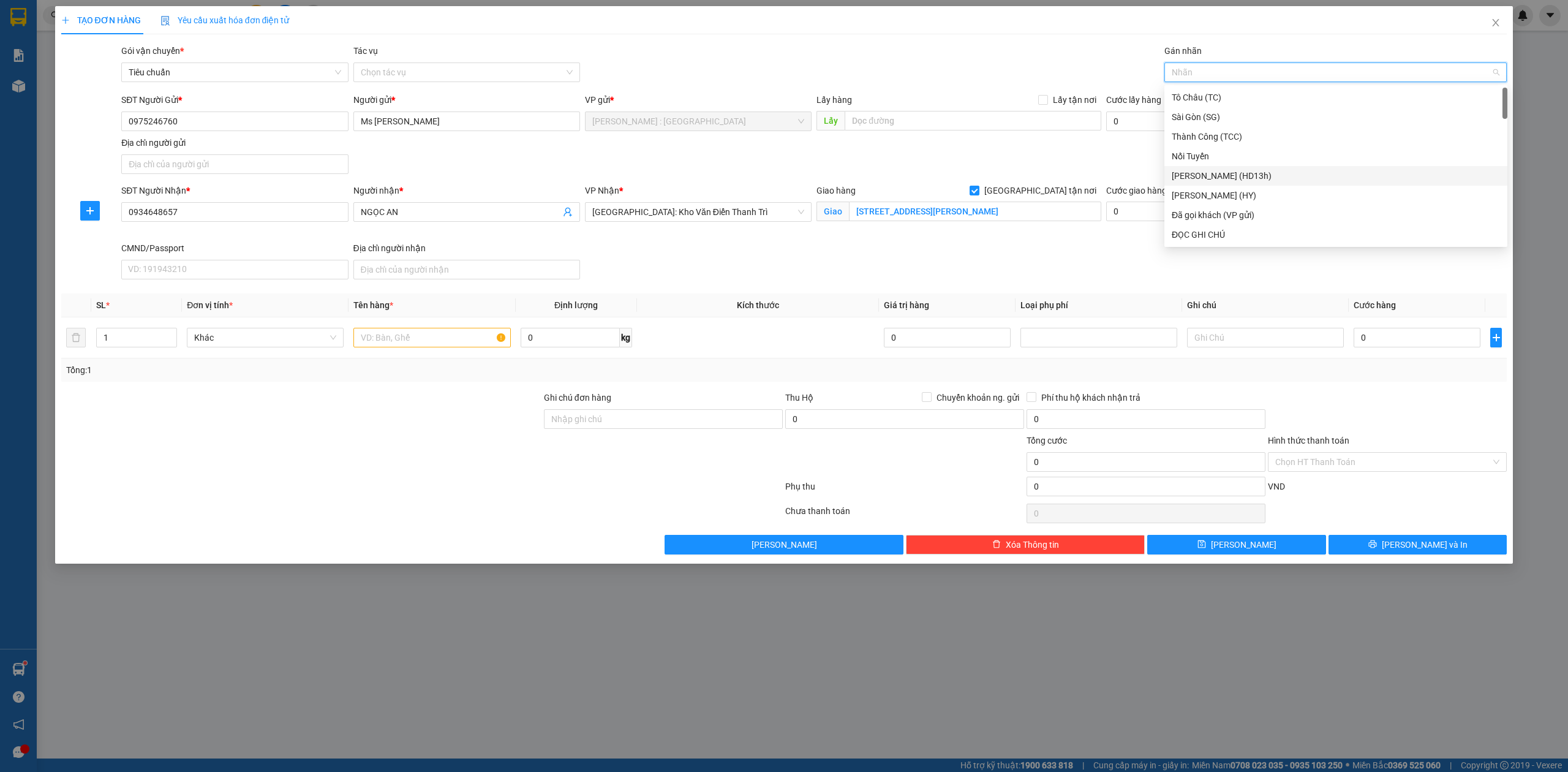
type input "G"
click at [1206, 236] on div "[GEOGRAPHIC_DATA] tận nơi" at bounding box center [1335, 235] width 328 height 14
click at [402, 343] on input "text" at bounding box center [432, 337] width 157 height 20
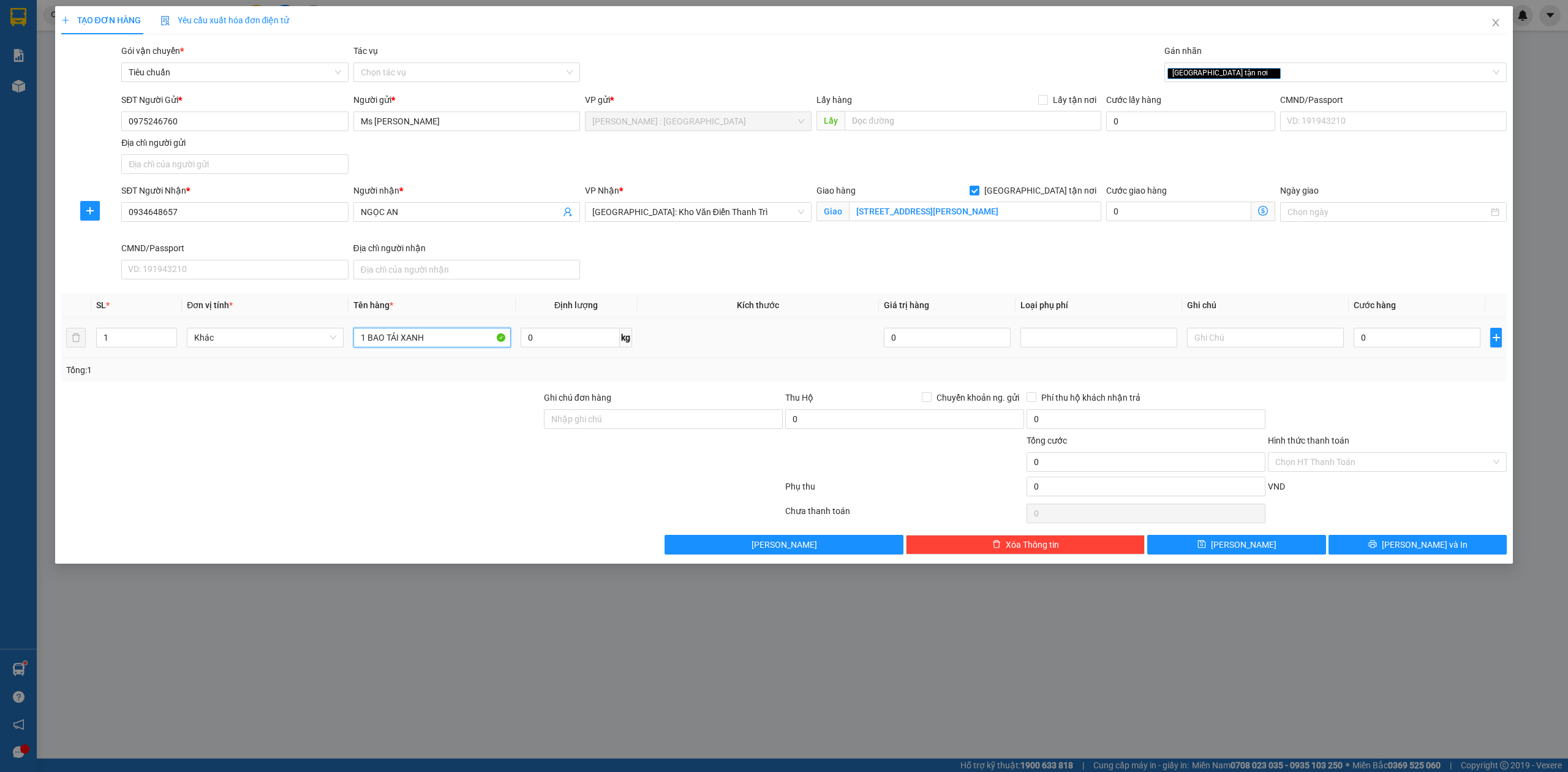
type input "1 BAO TẢI XANH"
click at [1424, 331] on input "0" at bounding box center [1417, 337] width 126 height 20
type input "2"
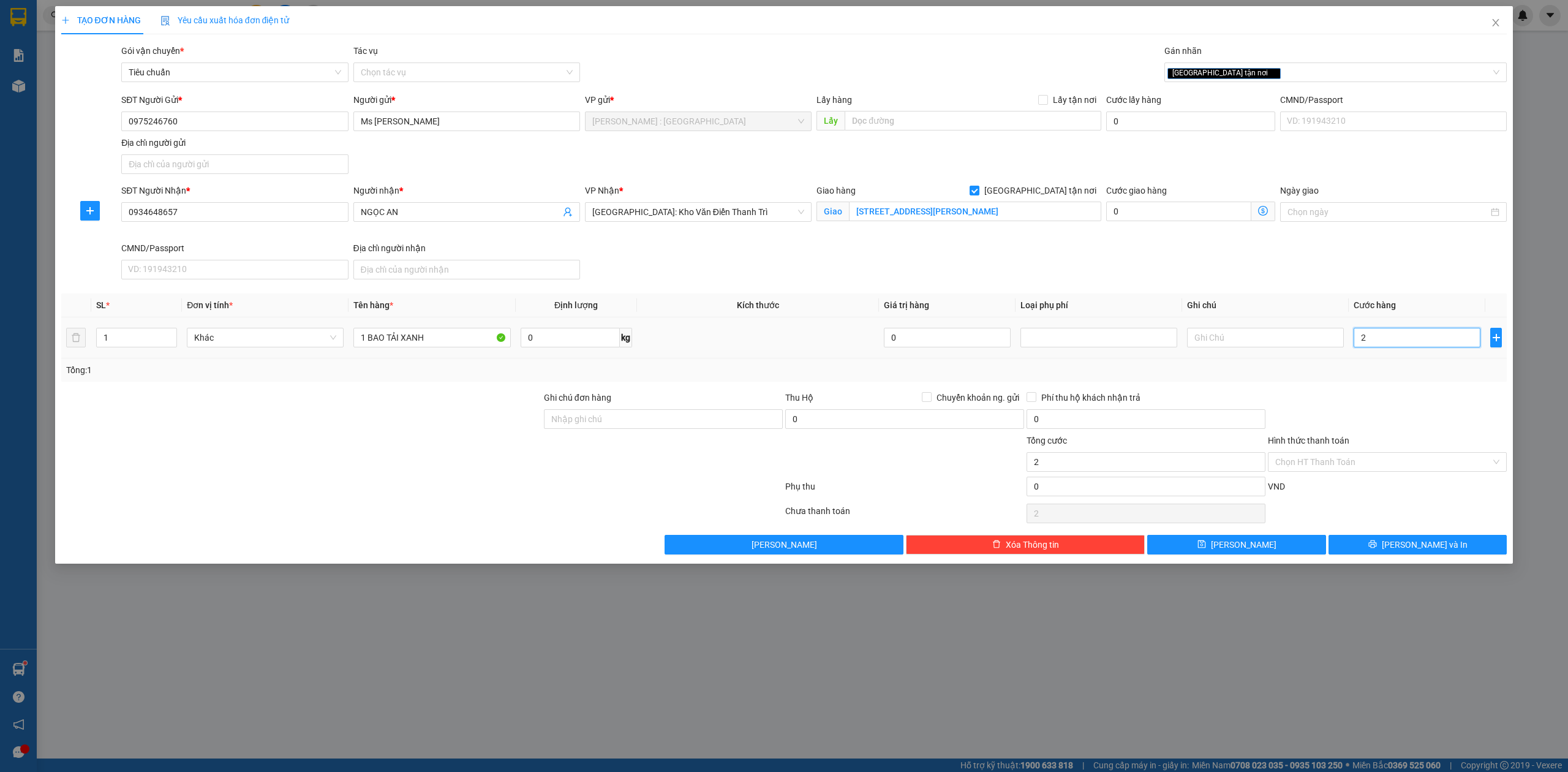
type input "26"
type input "260"
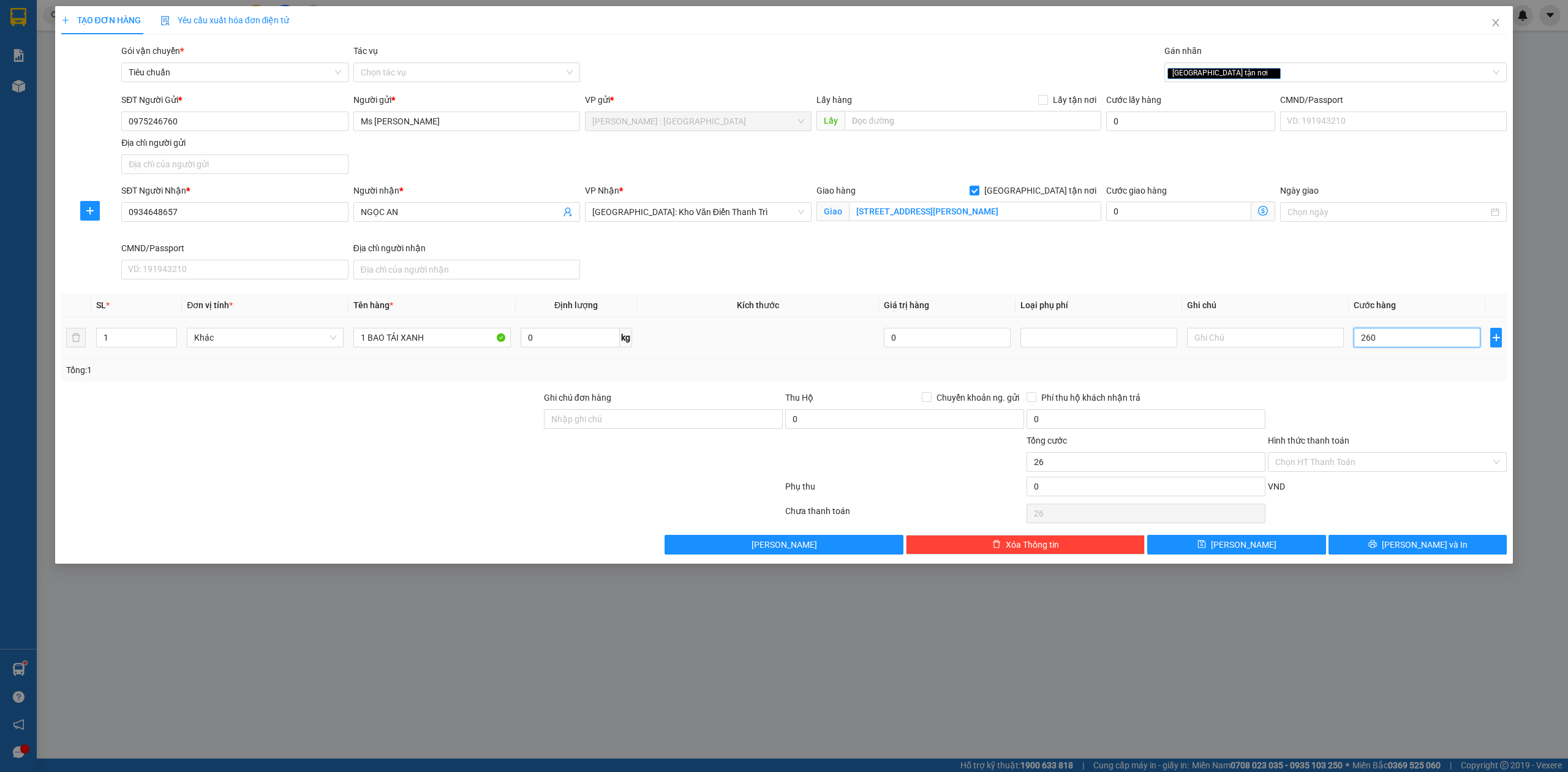
type input "260"
type input "260.000"
click at [1439, 410] on div at bounding box center [1387, 412] width 241 height 43
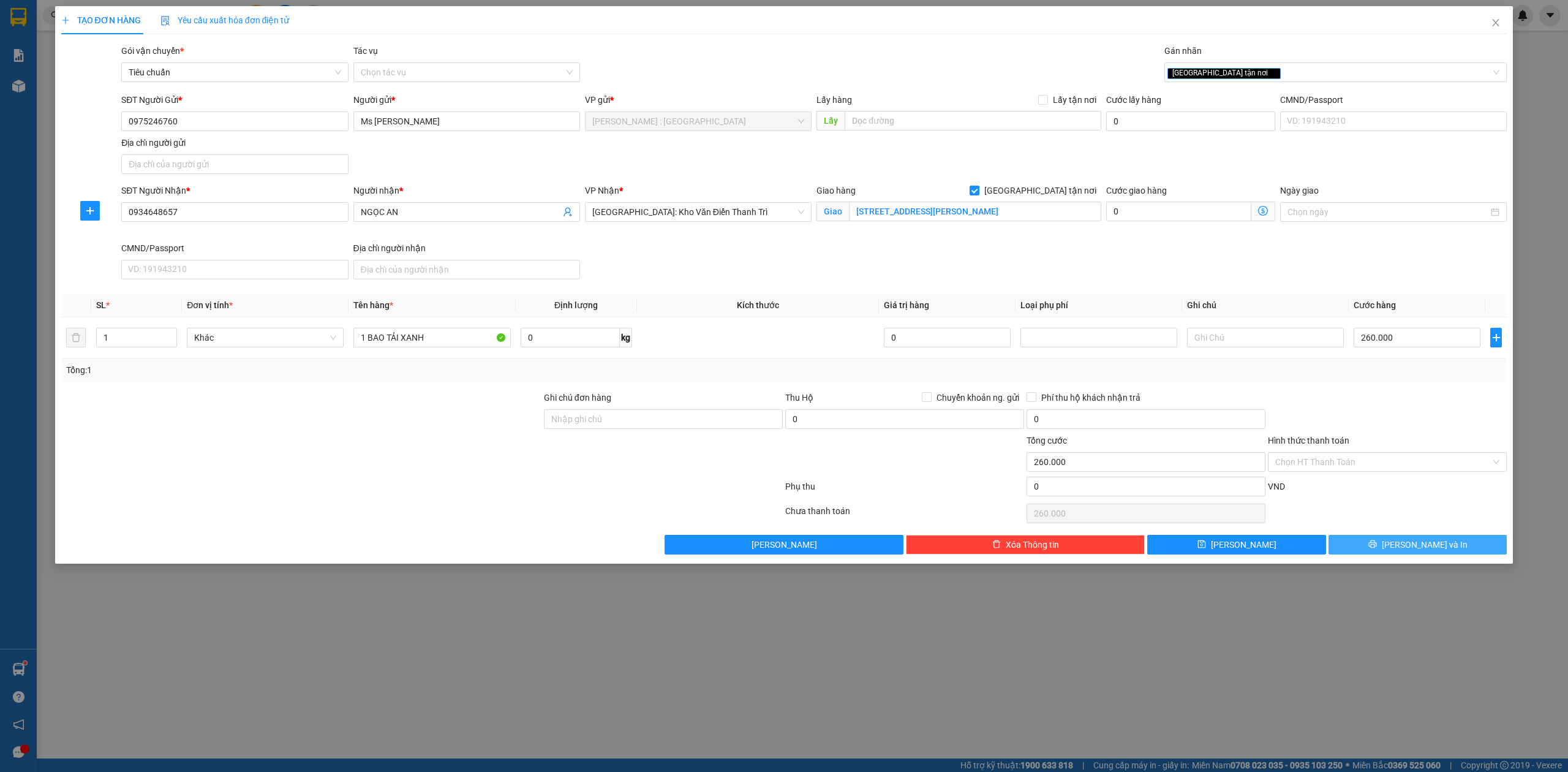
click at [1405, 541] on button "[PERSON_NAME] và In" at bounding box center [1418, 544] width 179 height 20
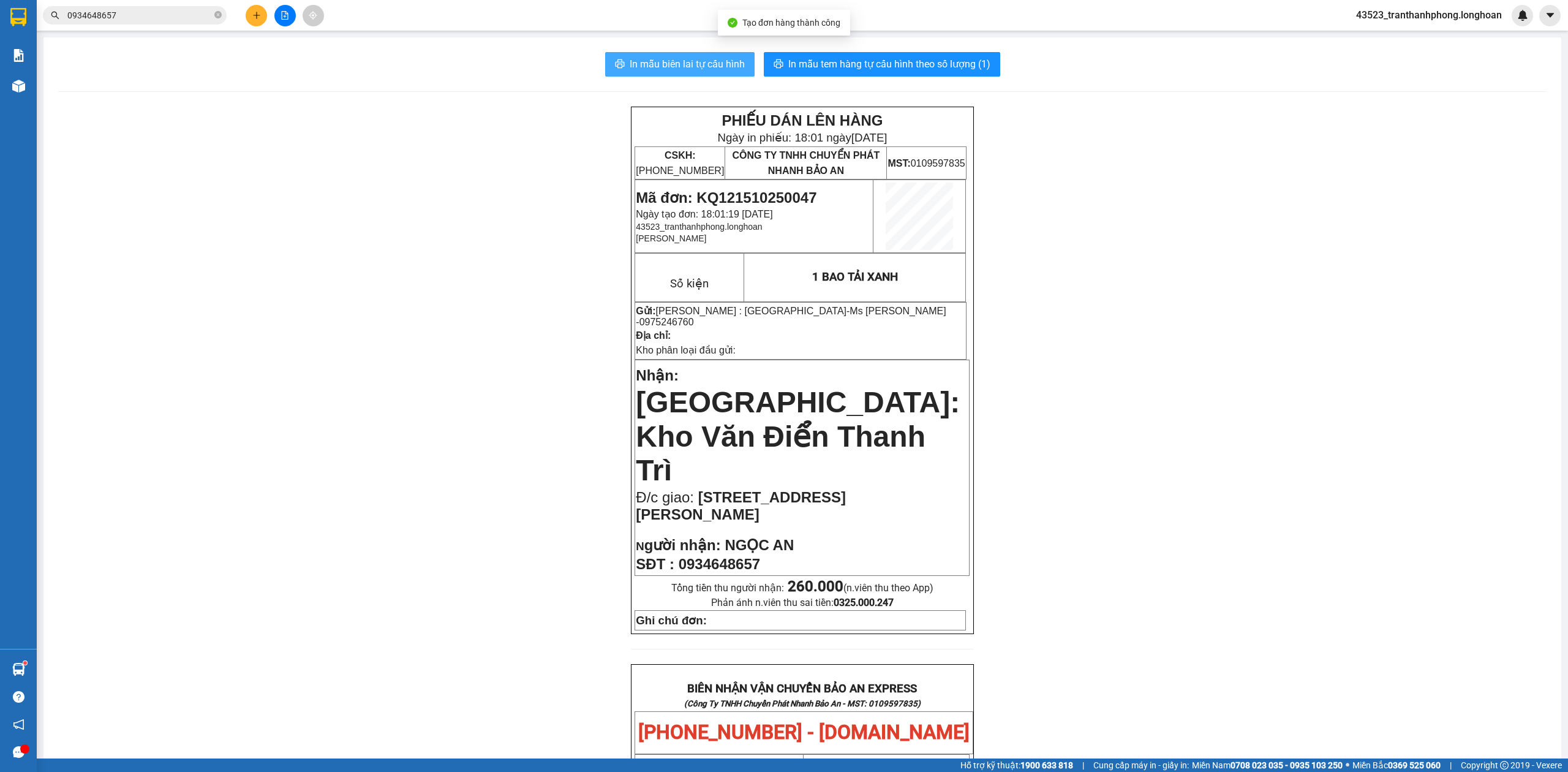
click at [687, 72] on button "In mẫu biên lai tự cấu hình" at bounding box center [680, 65] width 150 height 24
click at [872, 66] on span "In mẫu tem hàng tự cấu hình theo số lượng (1)" at bounding box center [889, 64] width 202 height 16
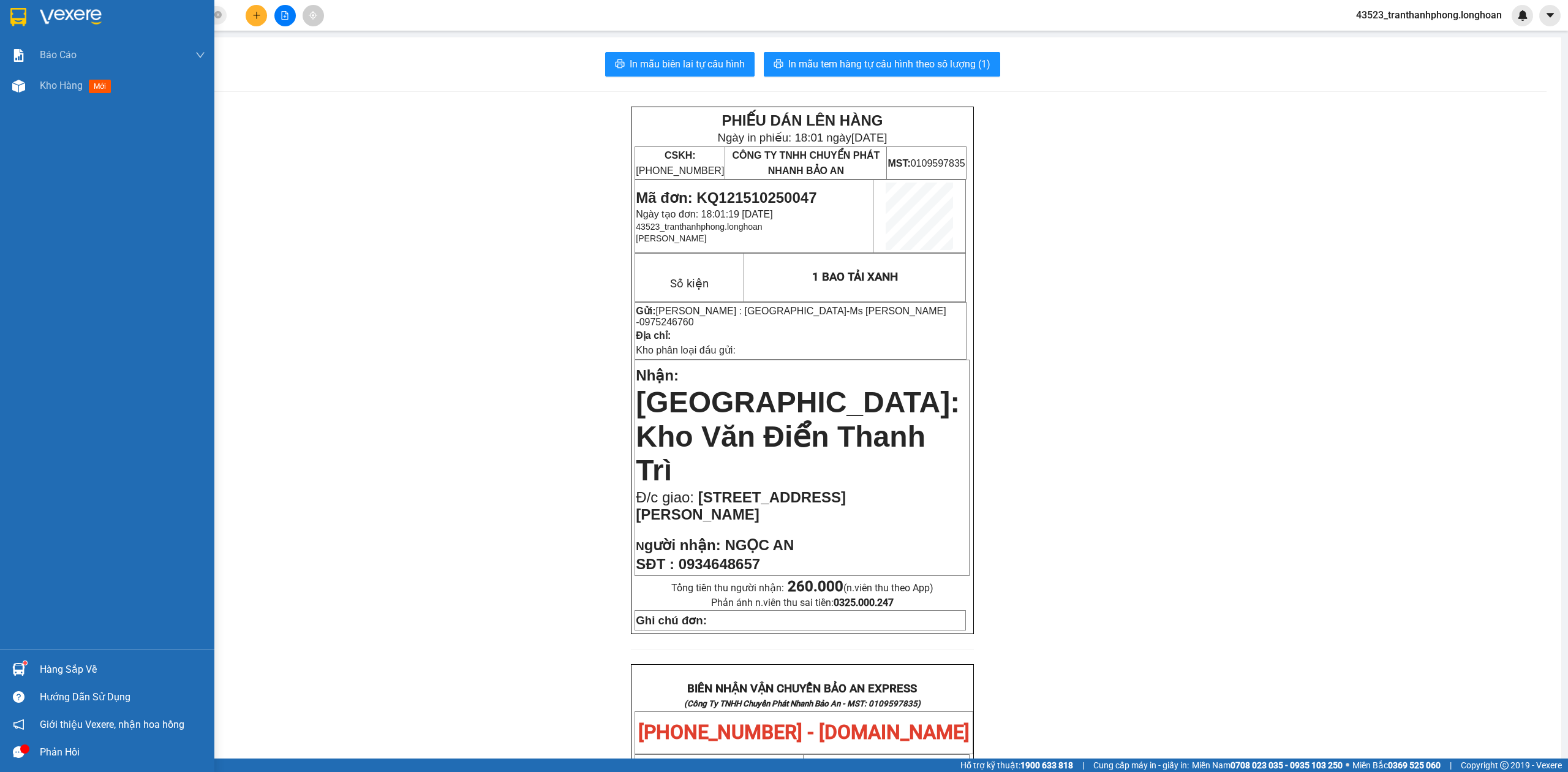
click at [5, 23] on div at bounding box center [107, 20] width 214 height 40
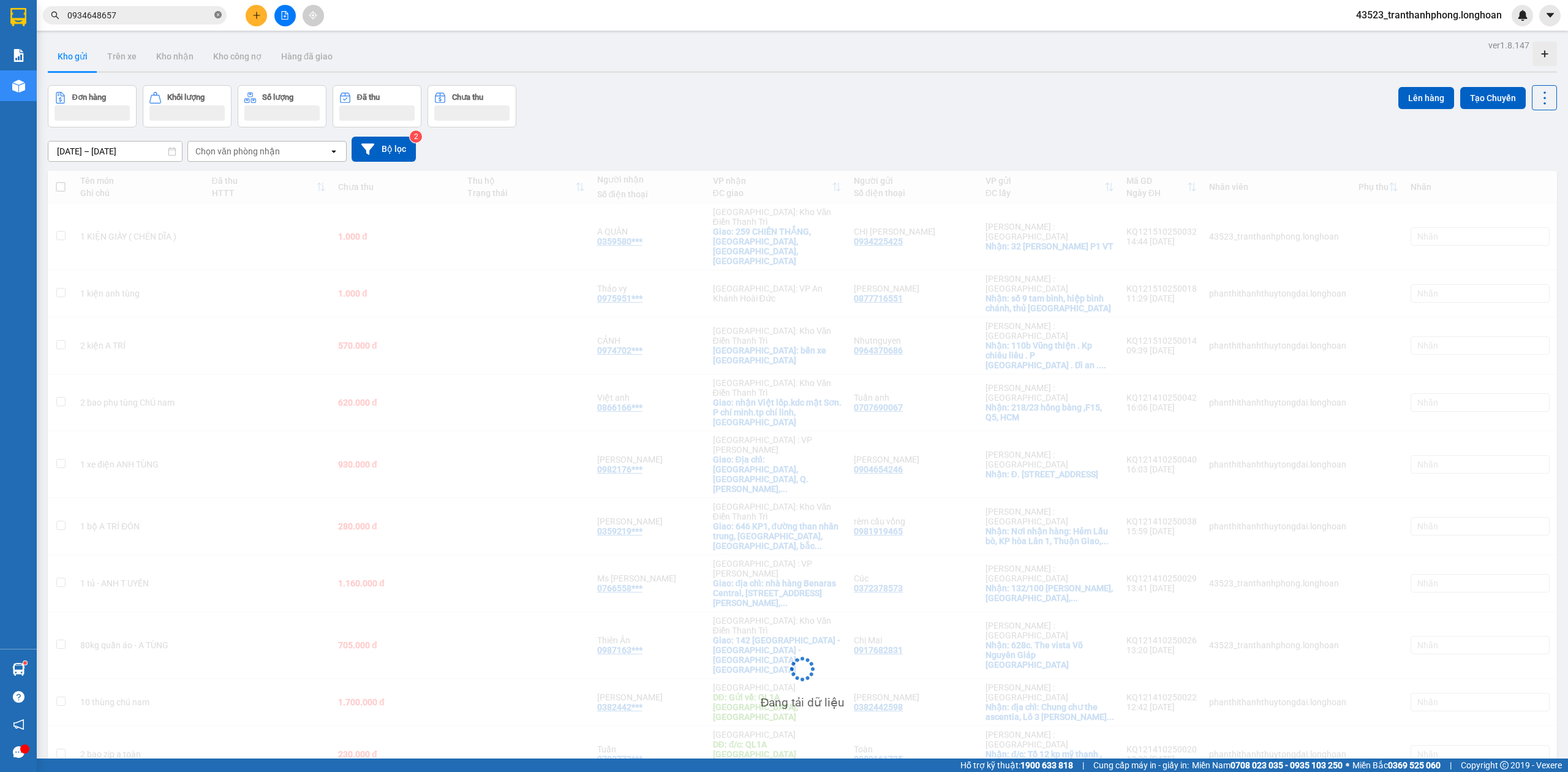
click at [216, 18] on icon "close-circle" at bounding box center [218, 14] width 7 height 7
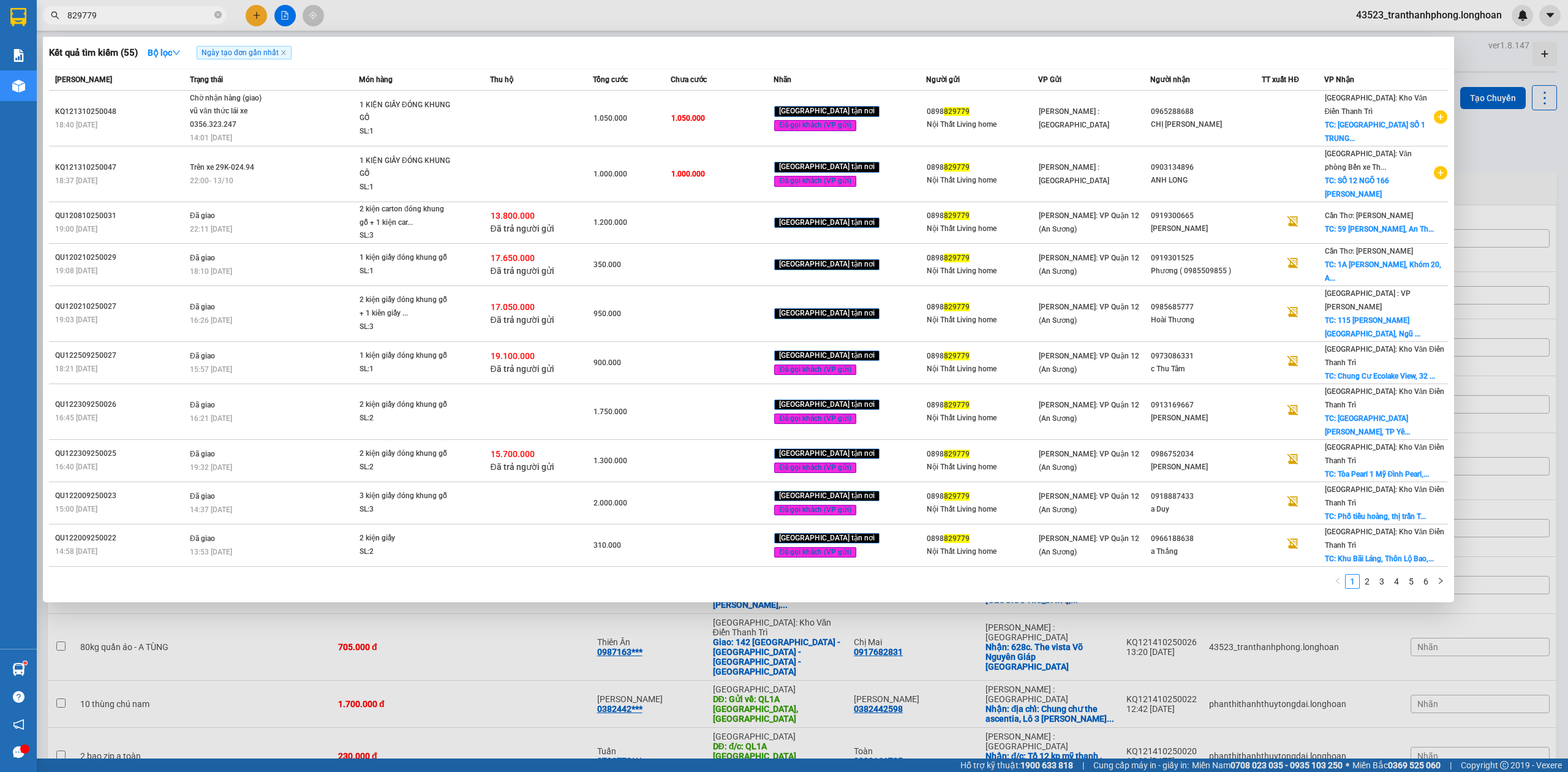
type input "829779"
click at [255, 17] on div at bounding box center [784, 386] width 1568 height 772
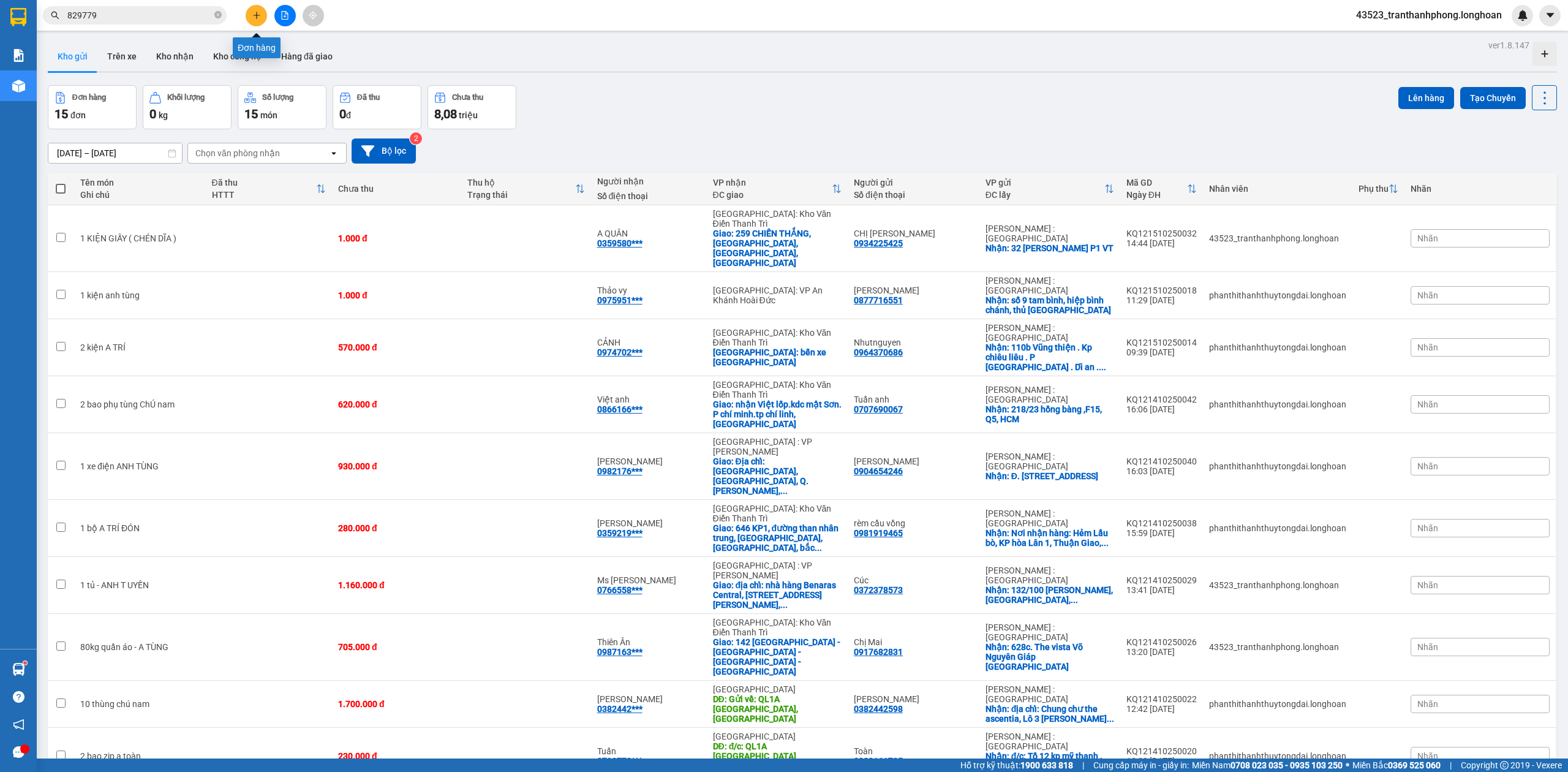
click at [255, 17] on icon "plus" at bounding box center [256, 15] width 9 height 9
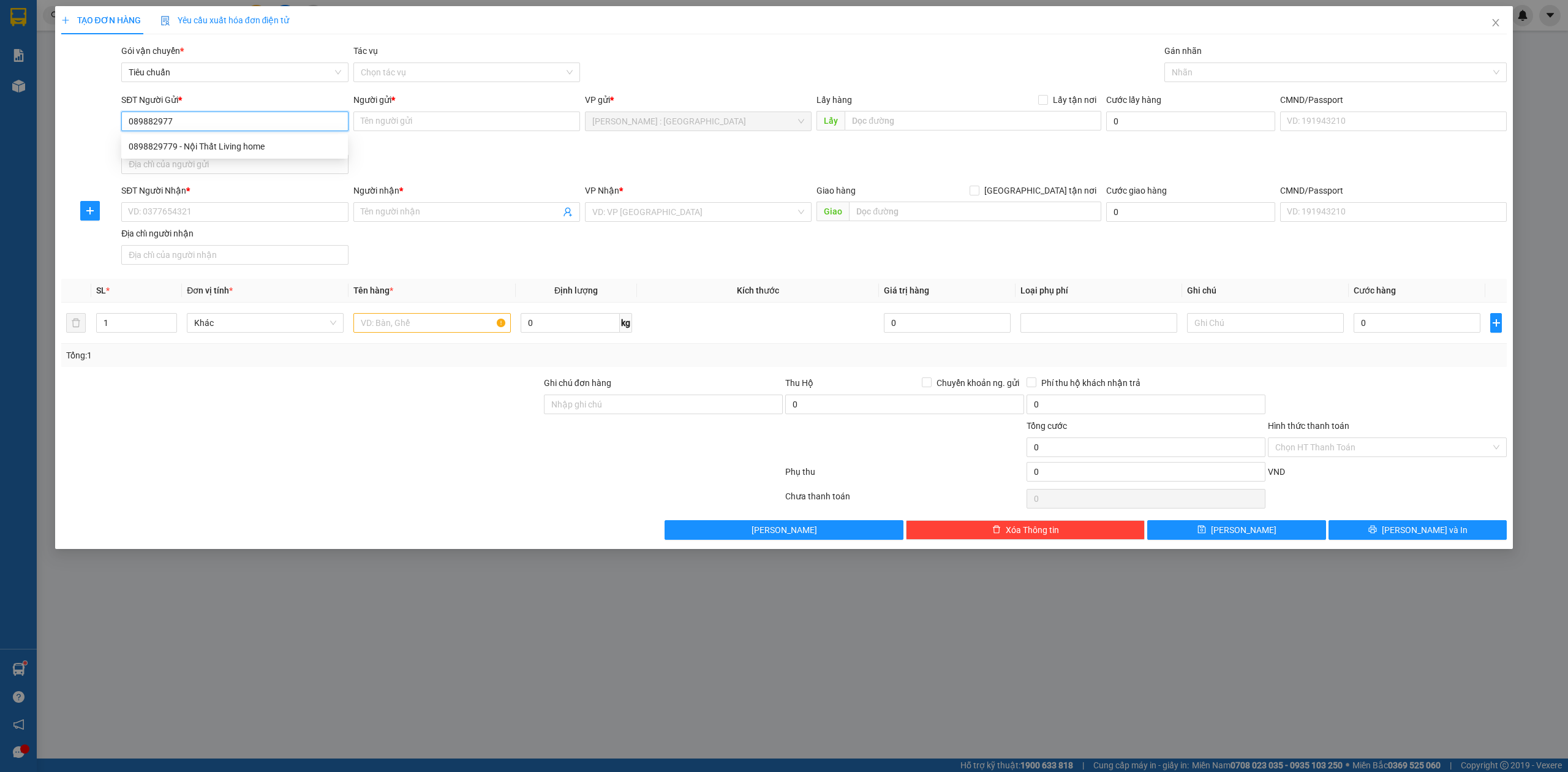
type input "0898829779"
click at [248, 152] on div "0898829779 - Nội Thất Living home" at bounding box center [235, 146] width 212 height 14
type input "Nội Thất Living home"
type input "0898829779"
click at [237, 221] on input "SĐT Người Nhận *" at bounding box center [234, 212] width 226 height 20
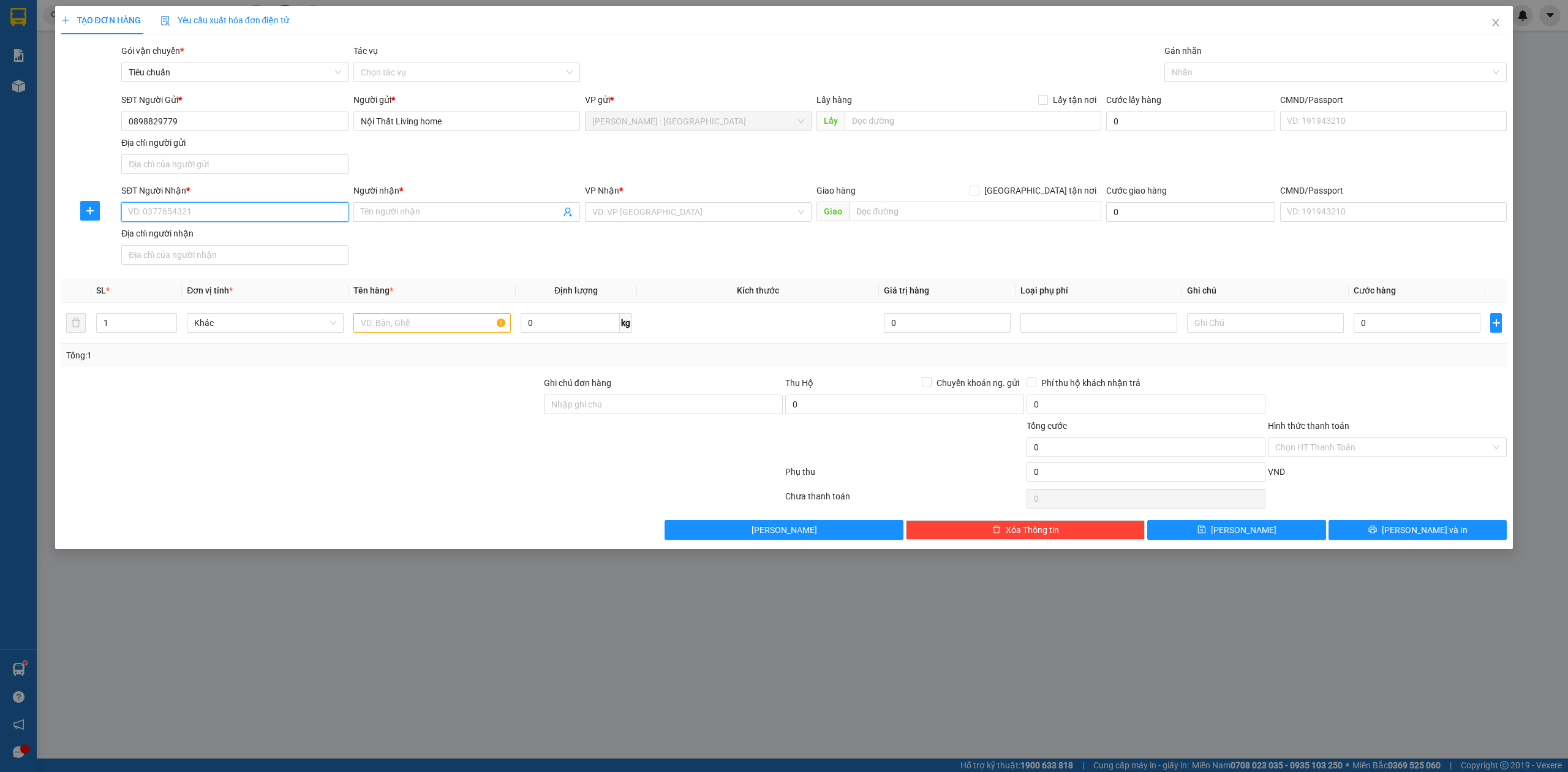
click at [176, 219] on input "SĐT Người Nhận *" at bounding box center [234, 212] width 226 height 20
type input "0817016666"
click at [507, 211] on input "Người nhận *" at bounding box center [461, 212] width 200 height 14
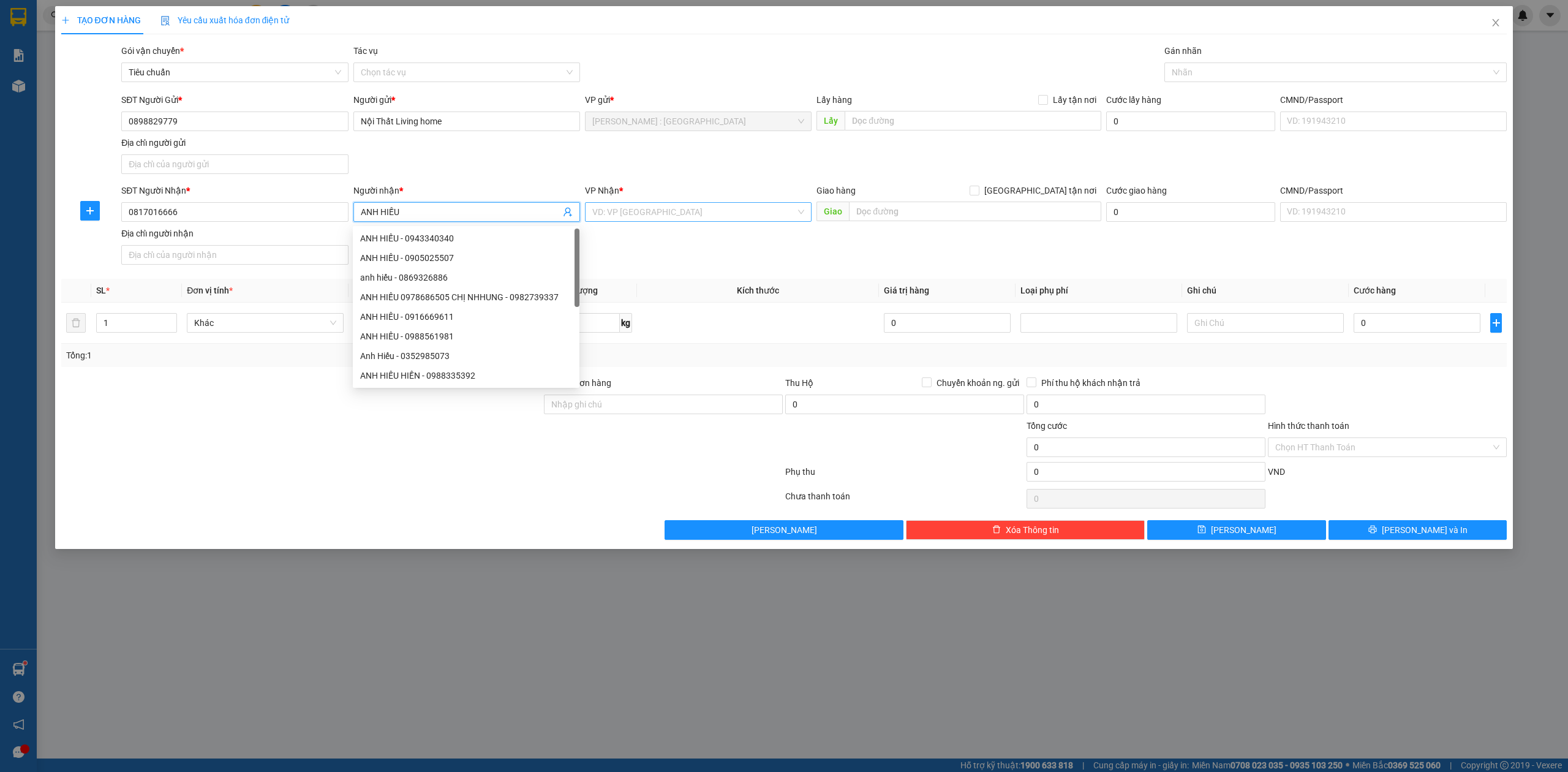
type input "ANH HIẾU"
click at [736, 211] on input "search" at bounding box center [694, 212] width 203 height 18
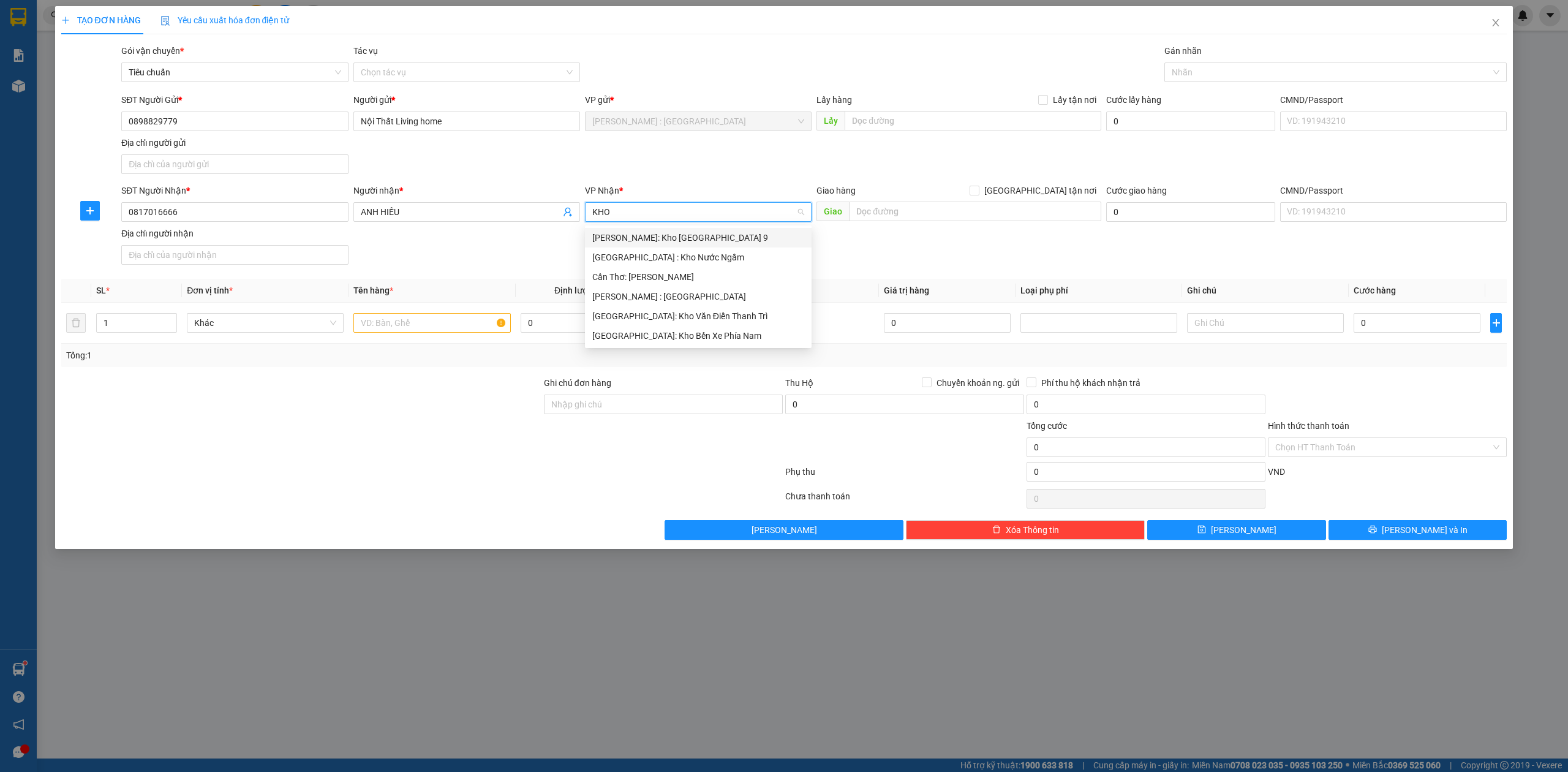
type input "KHO"
click at [679, 321] on div "[GEOGRAPHIC_DATA]: Kho Văn Điển Thanh Trì" at bounding box center [698, 316] width 212 height 14
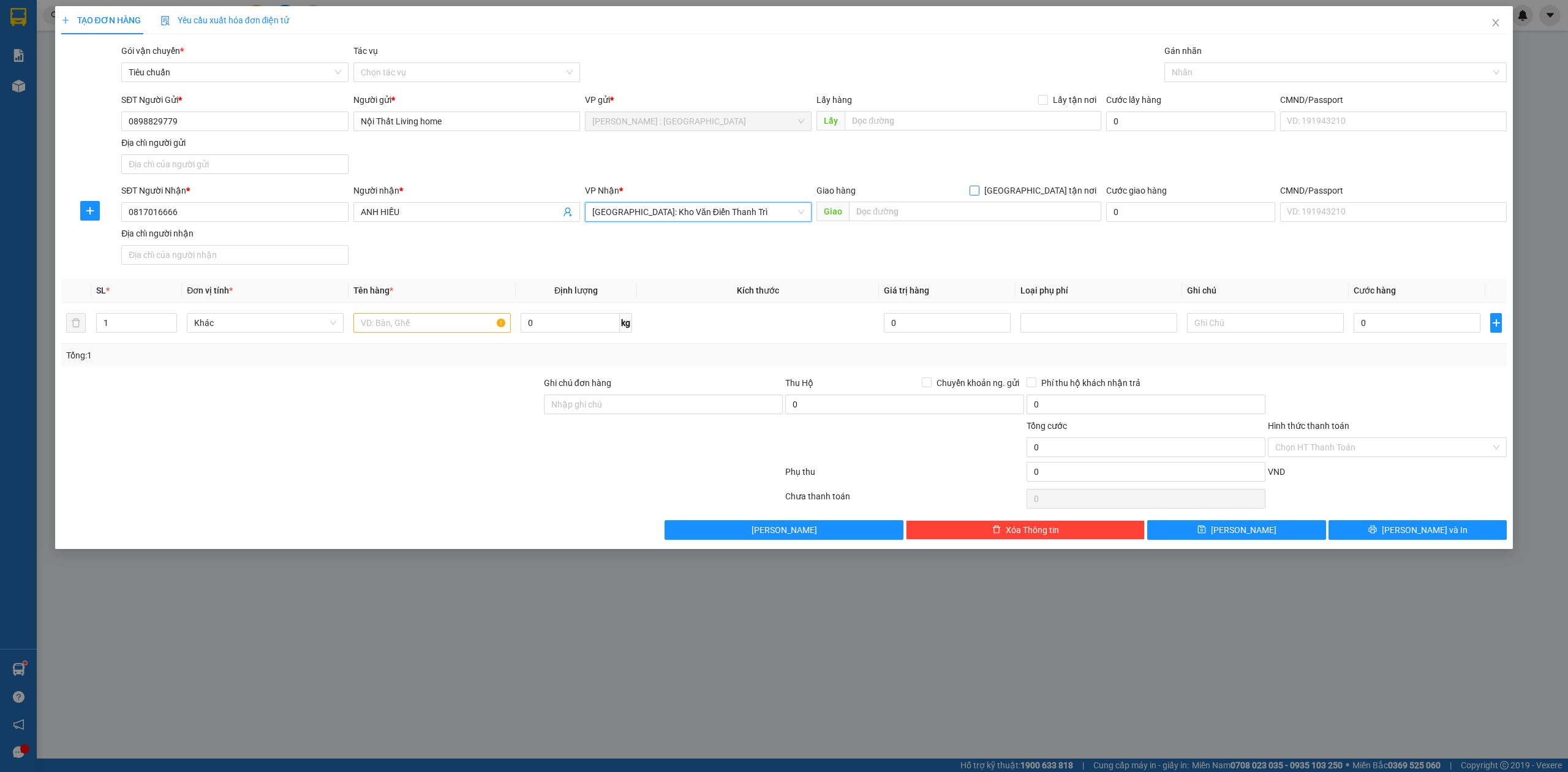
click at [1046, 195] on span "[GEOGRAPHIC_DATA] tận nơi" at bounding box center [1040, 190] width 122 height 14
click at [978, 195] on input "[GEOGRAPHIC_DATA] tận nơi" at bounding box center [974, 190] width 9 height 9
checkbox input "true"
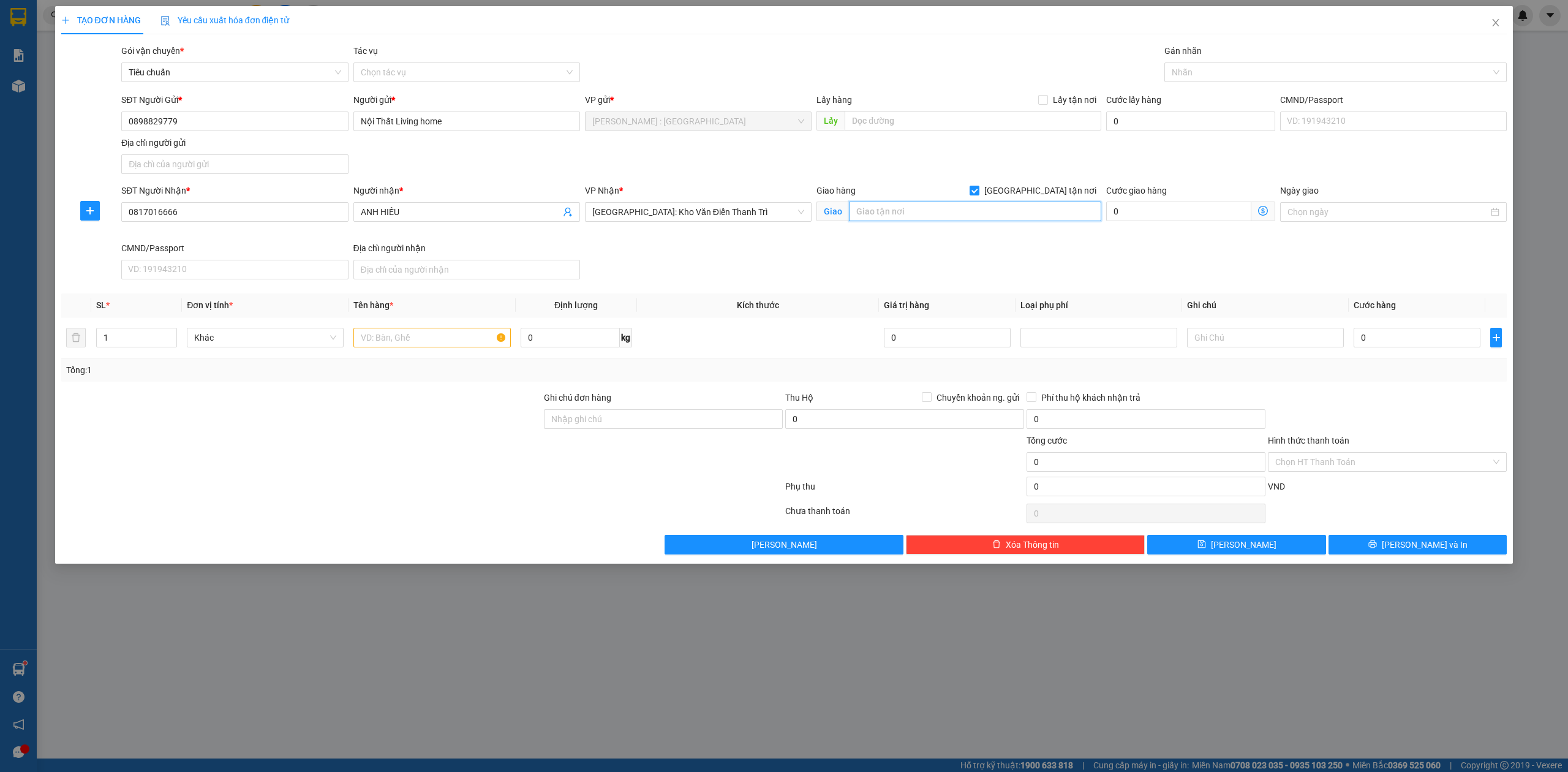
click at [1024, 212] on input "text" at bounding box center [974, 211] width 252 height 20
click at [1195, 78] on div at bounding box center [1329, 72] width 324 height 15
type input "144 AN DƯƠNG VƯƠNG, PHÚ THƯỢNG, TÂY HỒ, HN"
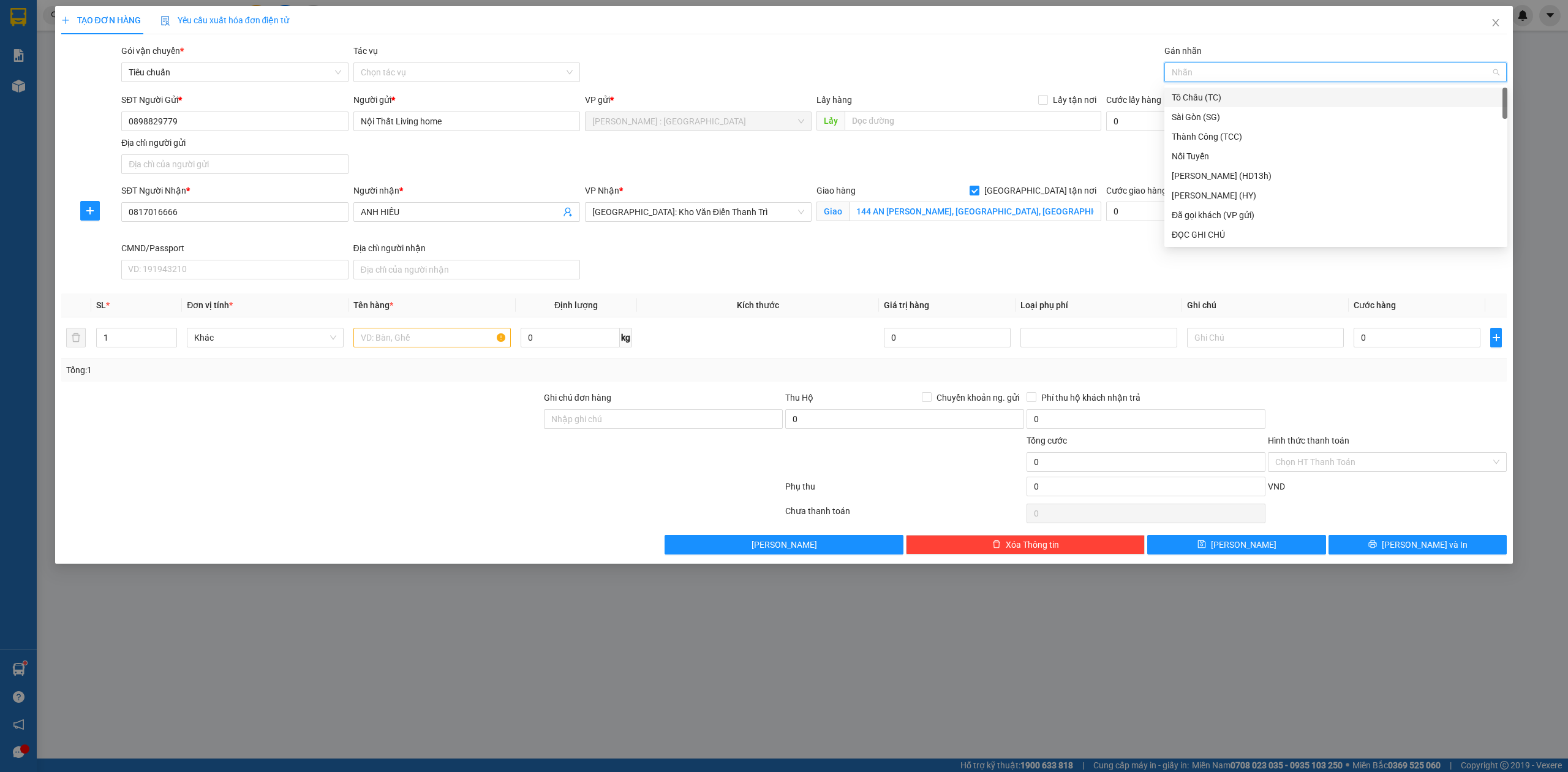
type input "G"
click at [1195, 237] on div "[GEOGRAPHIC_DATA] tận nơi" at bounding box center [1335, 235] width 328 height 14
click at [160, 336] on input "1" at bounding box center [136, 337] width 80 height 18
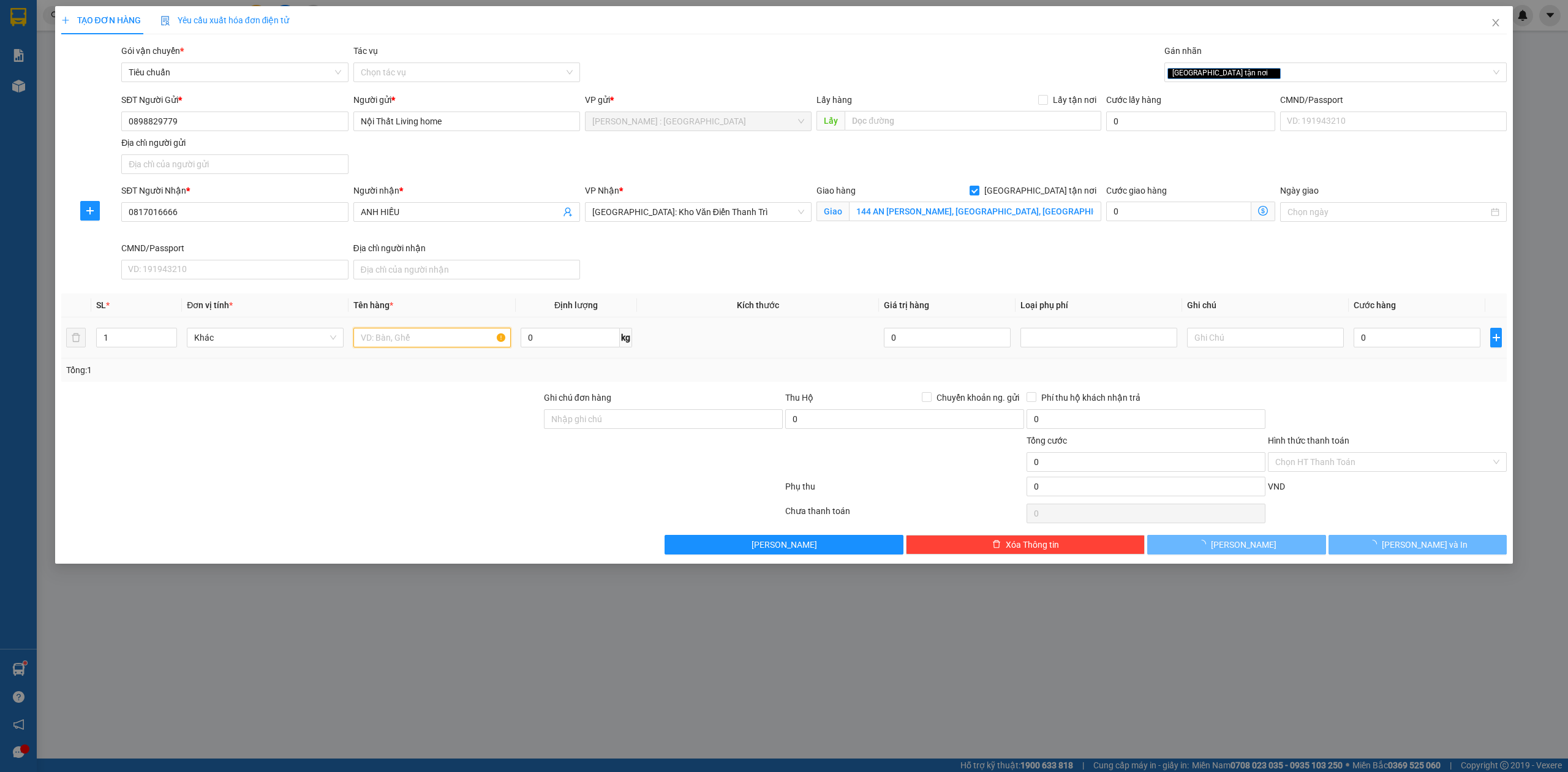
click at [375, 334] on input "text" at bounding box center [432, 337] width 157 height 20
click at [172, 334] on span "up" at bounding box center [170, 334] width 7 height 7
type input "4"
click at [172, 334] on span "up" at bounding box center [170, 334] width 7 height 7
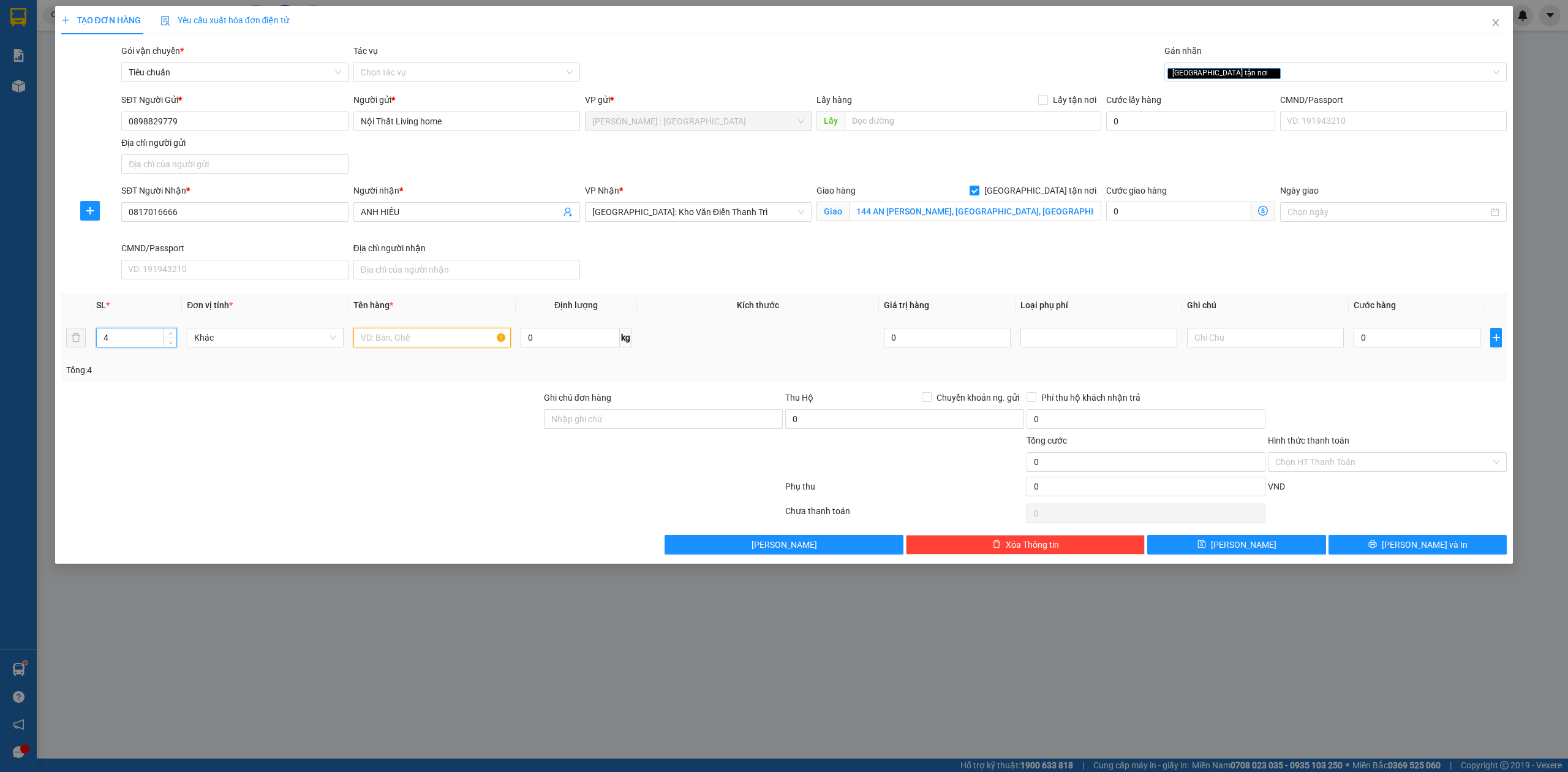
click at [386, 348] on input "text" at bounding box center [432, 337] width 157 height 20
type input "4 KIỆN KHUNG GỖ"
click at [310, 410] on div at bounding box center [301, 412] width 483 height 43
click at [1405, 336] on input "0" at bounding box center [1417, 337] width 126 height 20
type input "1"
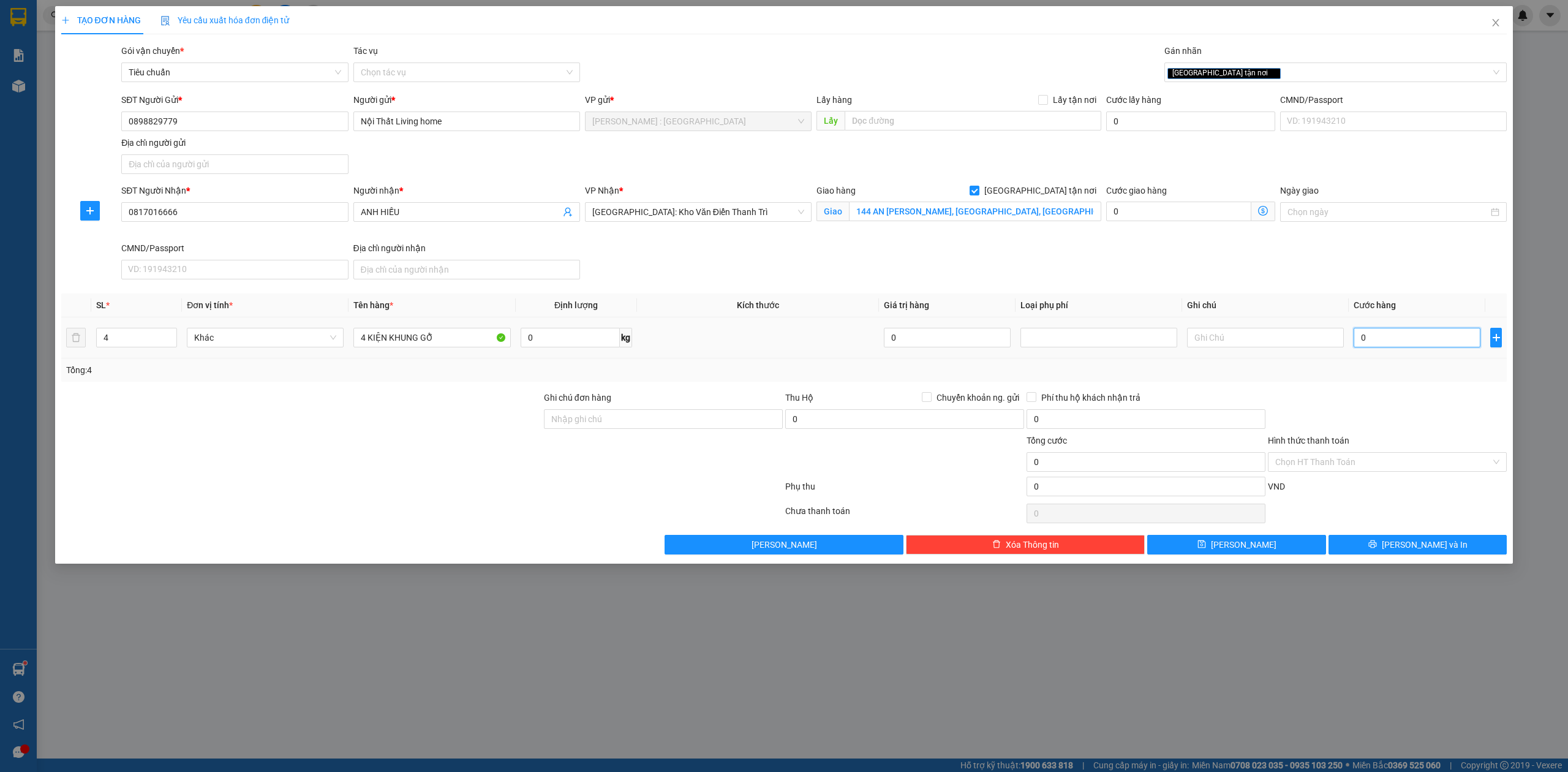
type input "1"
type input "15"
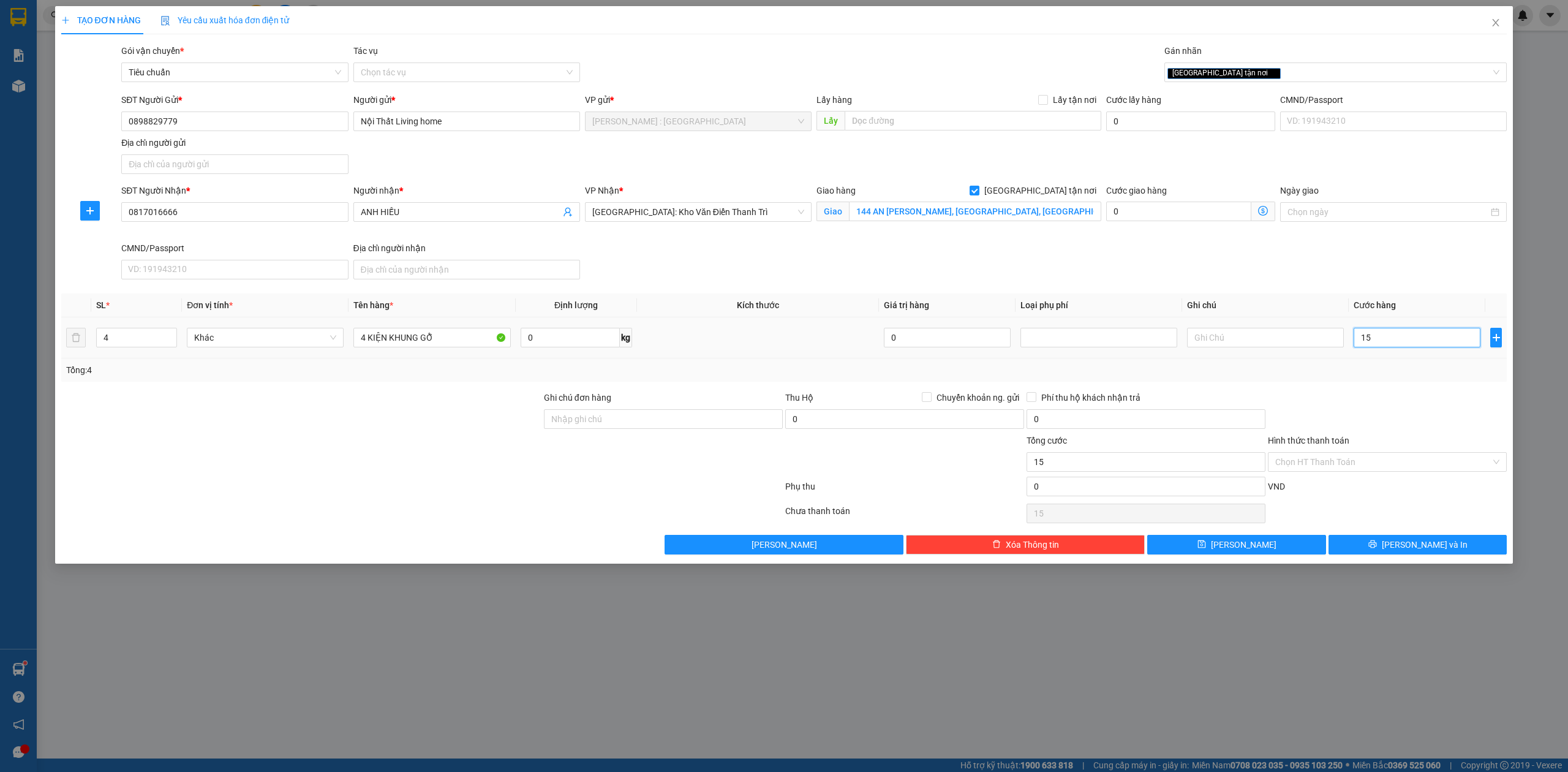
type input "150"
type input "1.500"
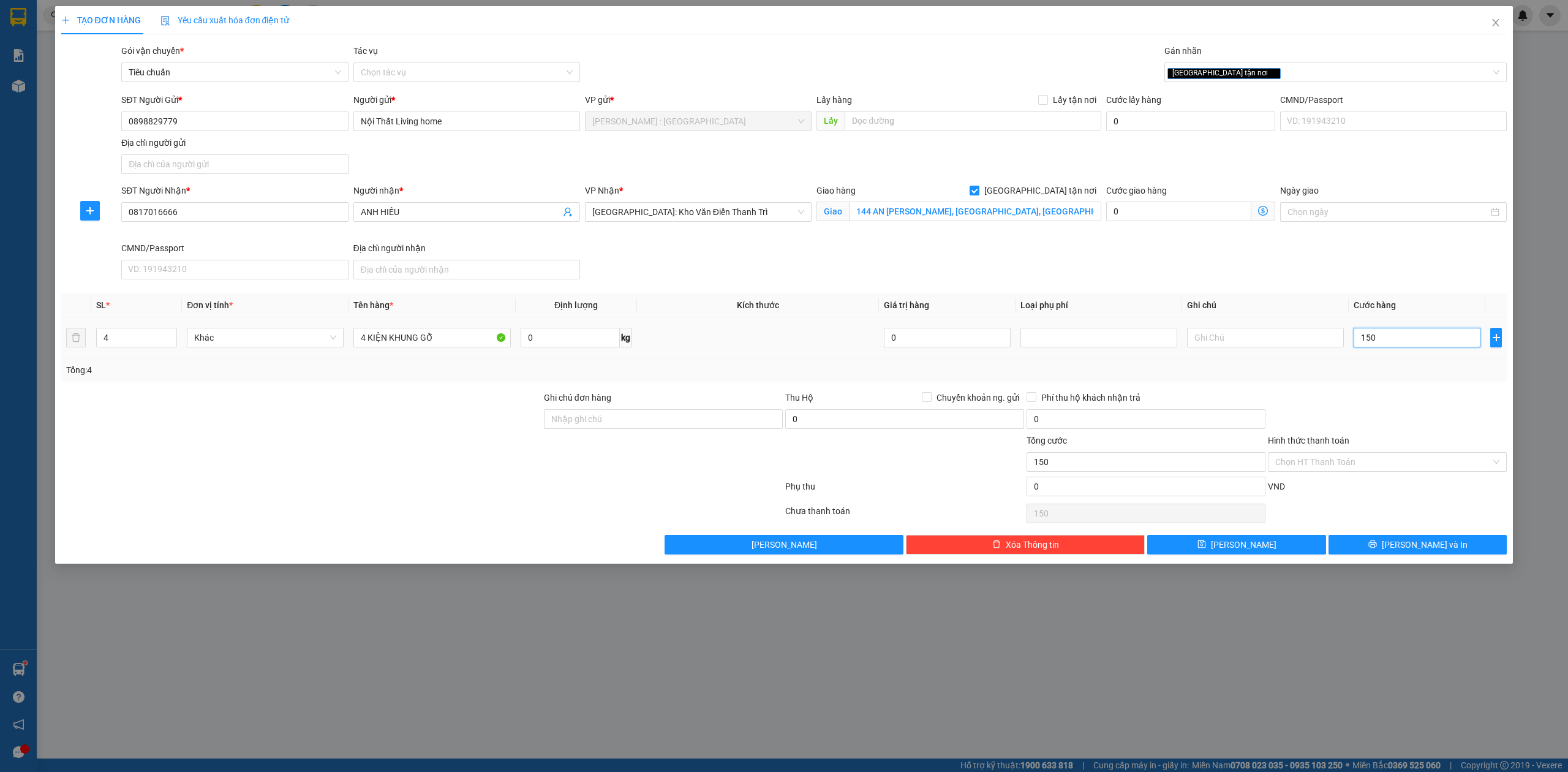
type input "1.500"
type input "1.500.000"
click at [845, 434] on div "0" at bounding box center [904, 422] width 239 height 24
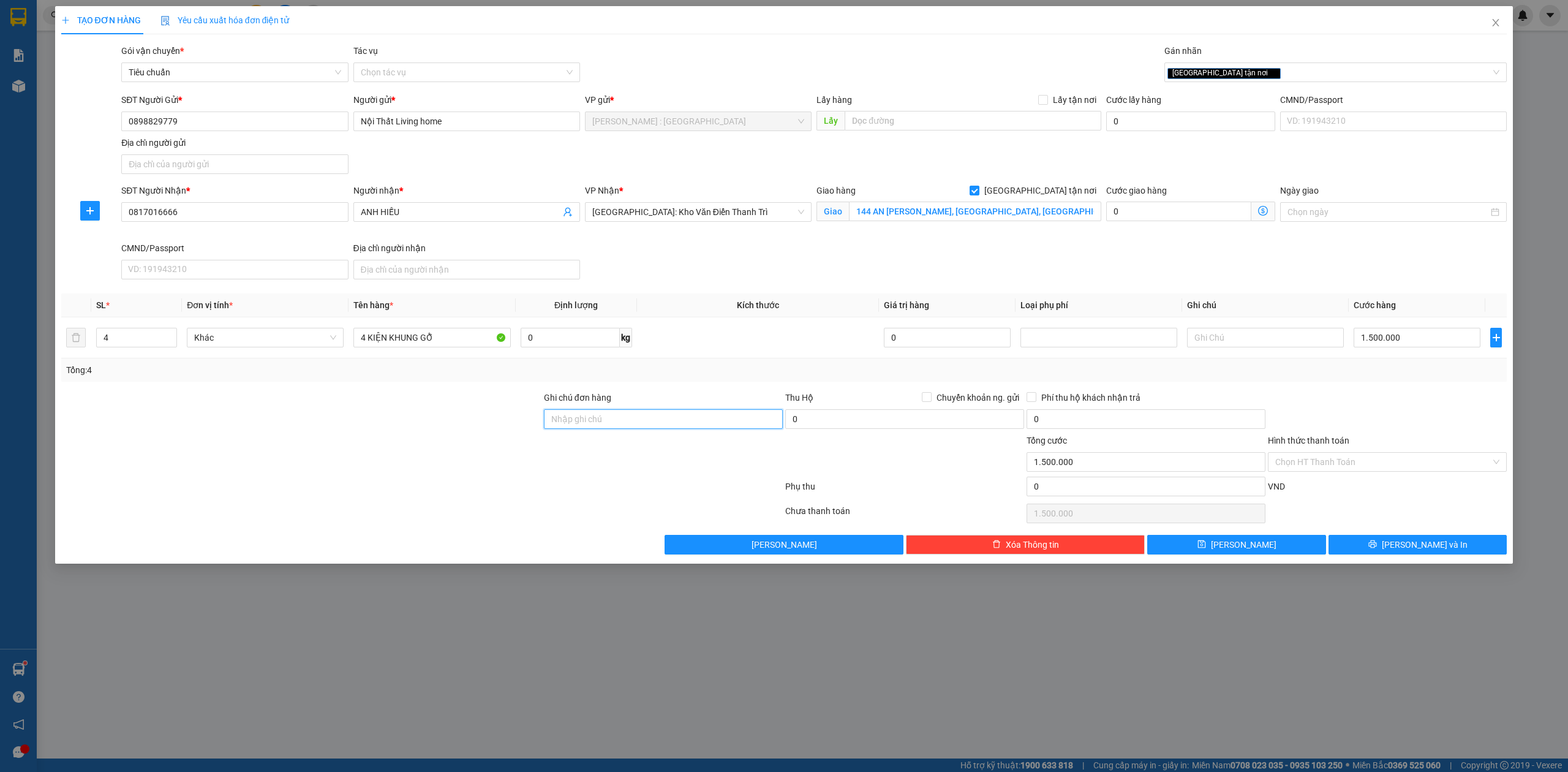
click at [642, 420] on input "Ghi chú đơn hàng" at bounding box center [663, 419] width 239 height 20
type input "NHẬN THEO KIỆN-GIAO NGUYÊN KIỆN - HƯ VỠ KHÔNG ĐỀN"
click at [1391, 541] on button "[PERSON_NAME] và In" at bounding box center [1418, 544] width 179 height 20
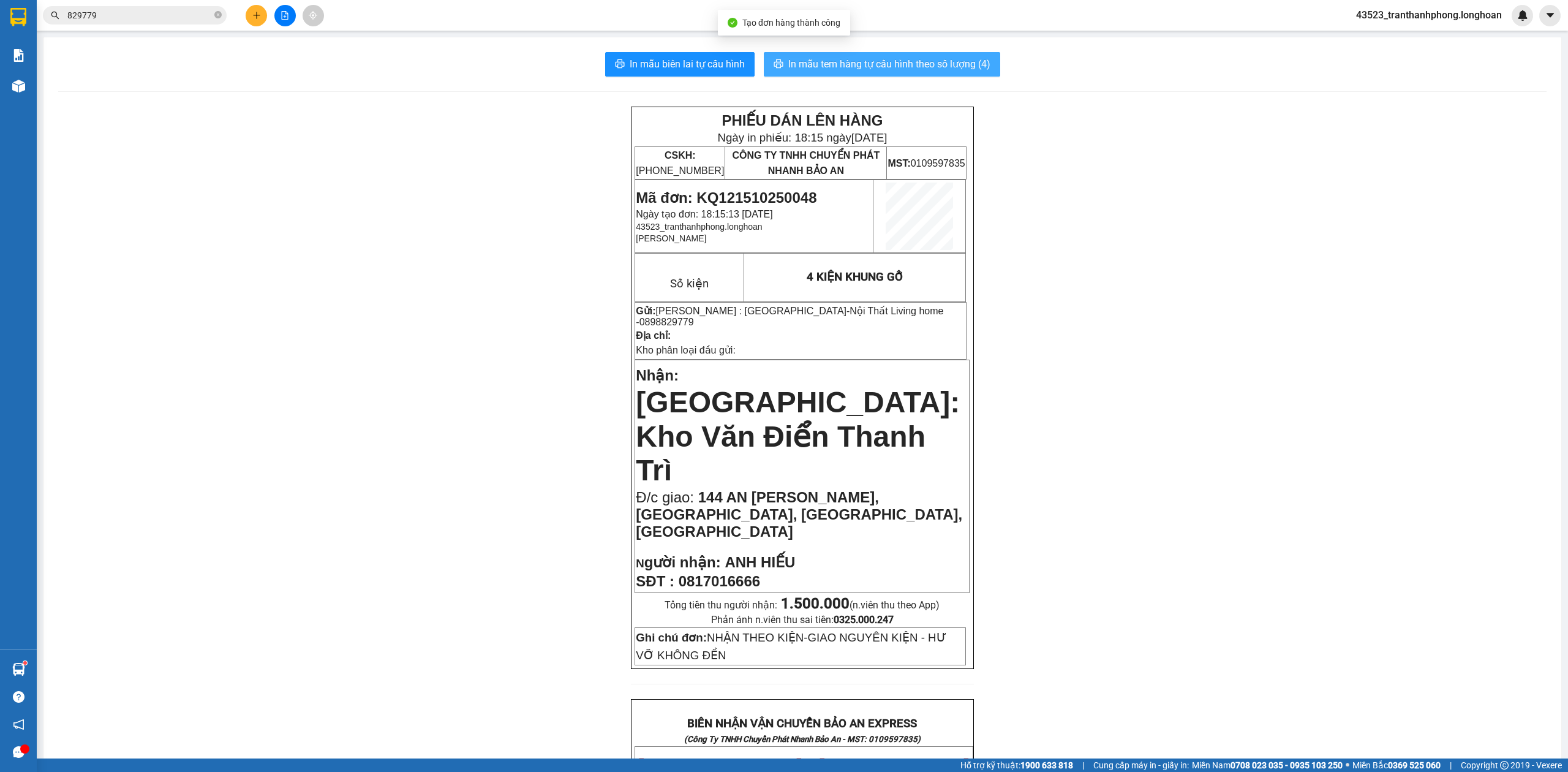
click at [899, 52] on button "In mẫu tem hàng tự cấu hình theo số lượng (4)" at bounding box center [882, 65] width 237 height 24
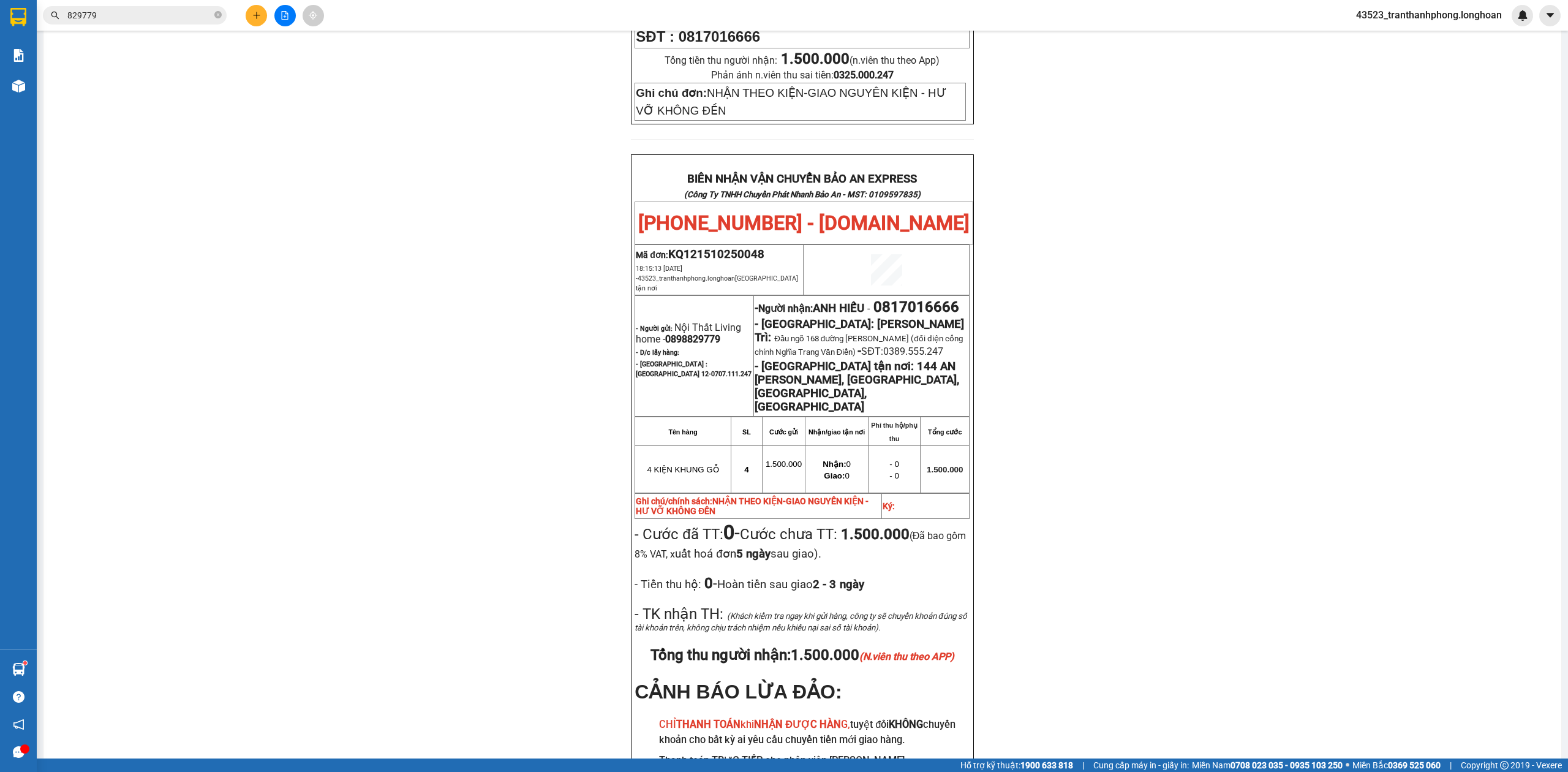
scroll to position [621, 0]
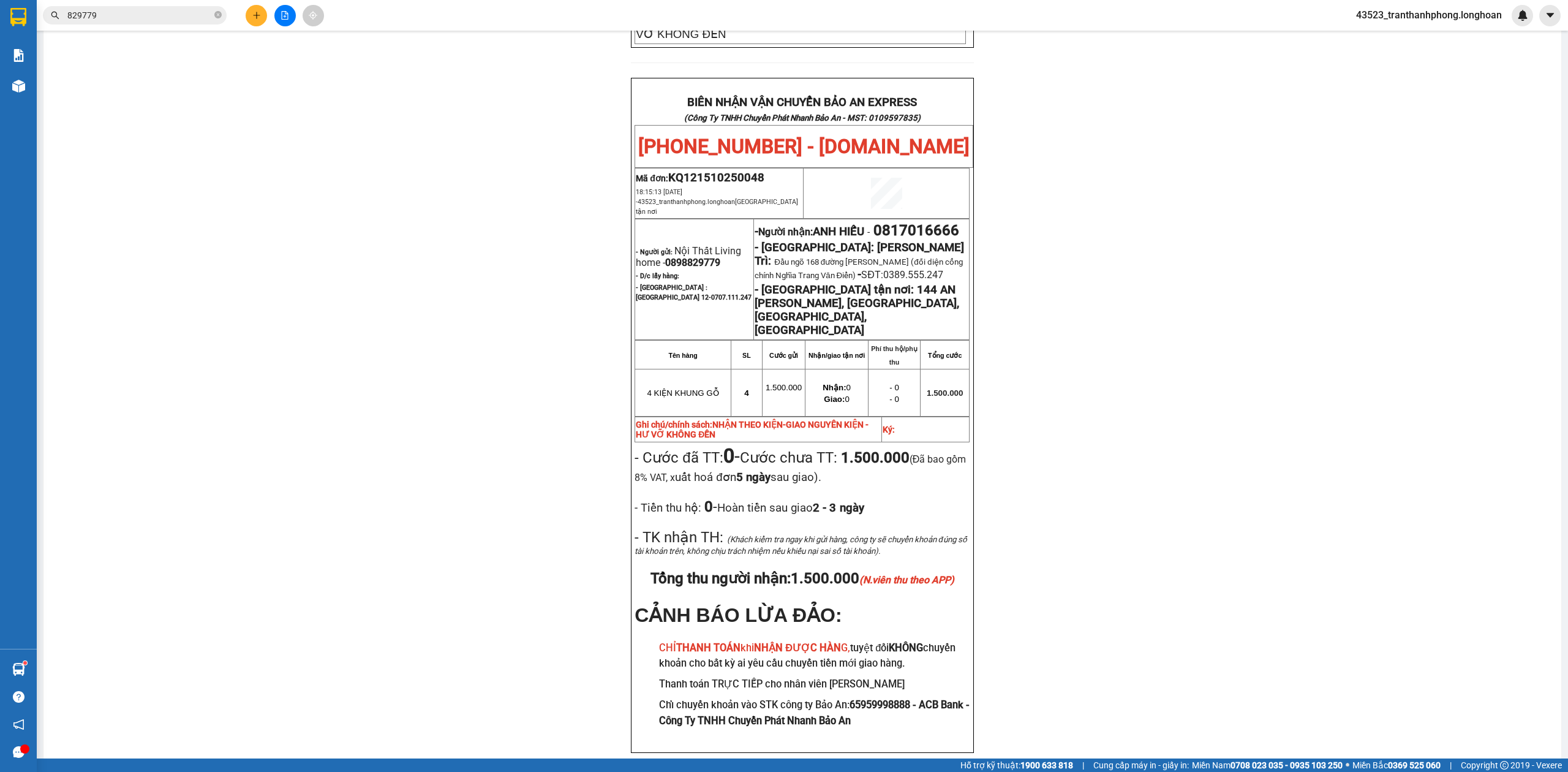
click at [696, 256] on span "0898829779" at bounding box center [692, 262] width 55 height 12
copy span "0898829779"
click at [1385, 216] on div "PHIẾU DÁN LÊN HÀNG Ngày in phiếu: 18:15 ngày 15-10-2025 CSKH: 1900.06.88.33 CÔN…" at bounding box center [802, 134] width 1488 height 1298
click at [873, 222] on span "0817016666" at bounding box center [916, 230] width 86 height 17
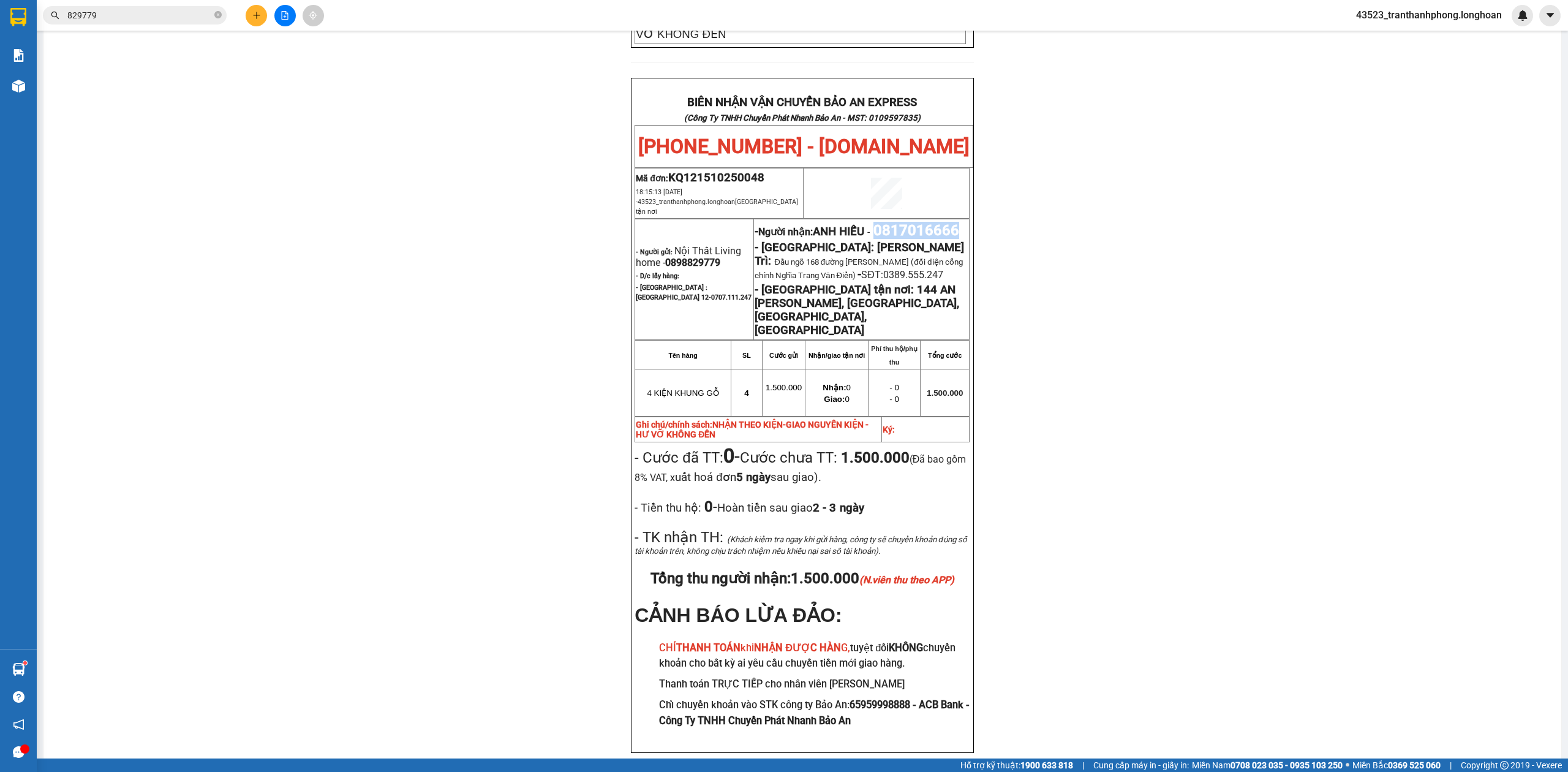
click at [873, 222] on span "0817016666" at bounding box center [916, 230] width 86 height 17
copy span "0817016666"
click at [1206, 287] on div "PHIẾU DÁN LÊN HÀNG Ngày in phiếu: 18:15 ngày 15-10-2025 CSKH: 1900.06.88.33 CÔN…" at bounding box center [802, 134] width 1488 height 1298
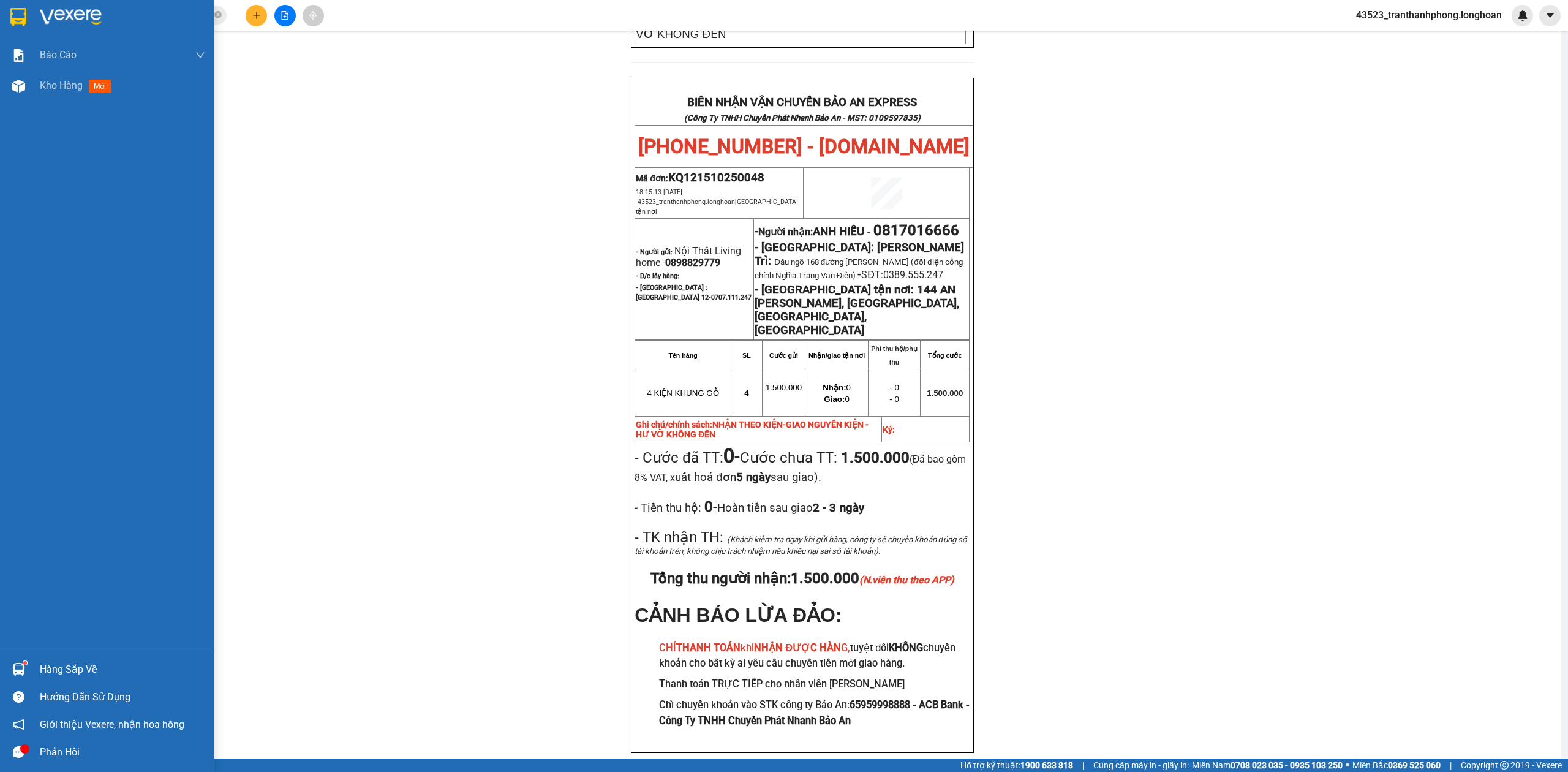
click at [22, 17] on img at bounding box center [18, 17] width 16 height 18
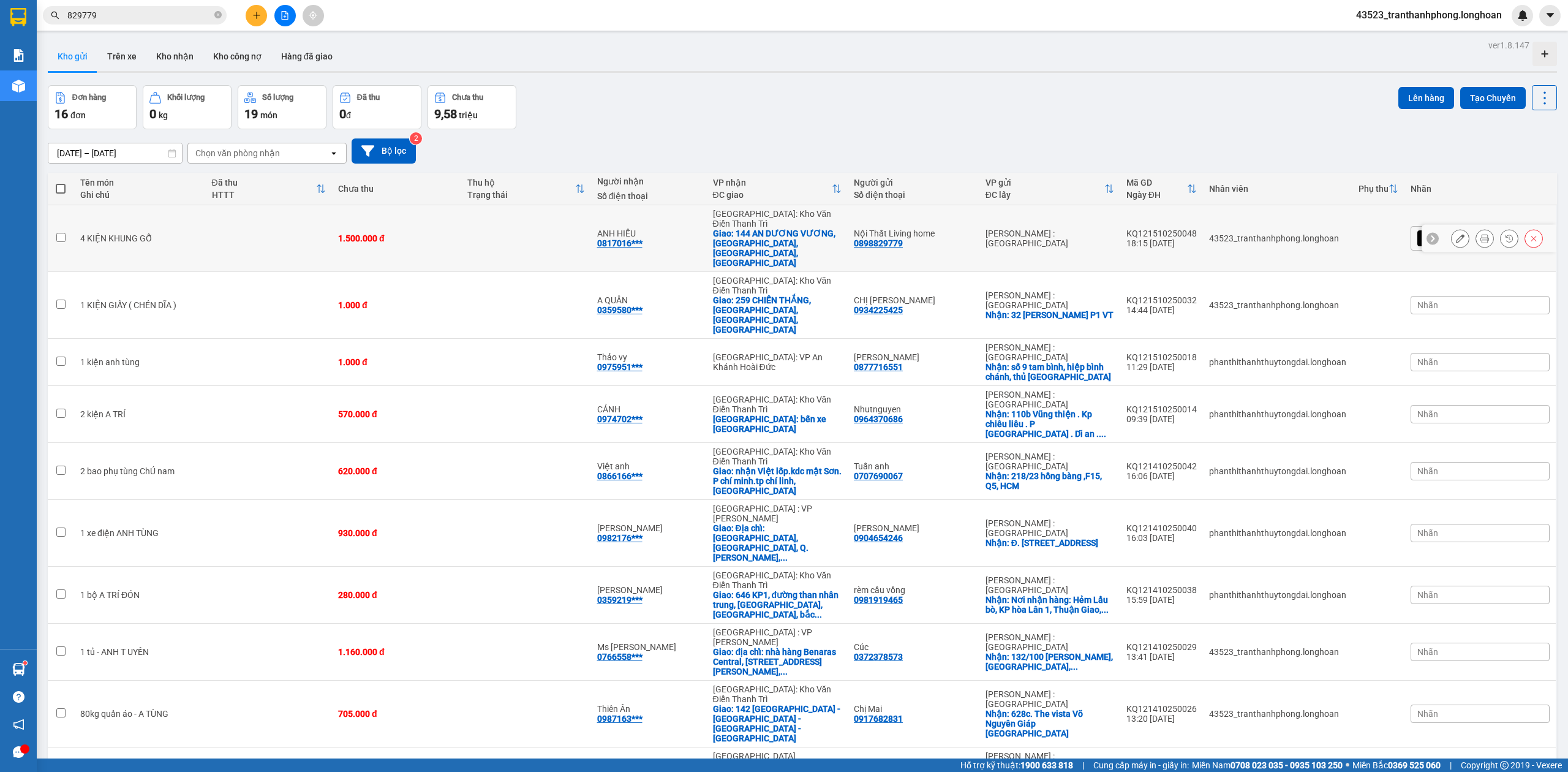
click at [979, 212] on td "Nội Thất Living home 0898829779" at bounding box center [914, 239] width 132 height 67
checkbox input "true"
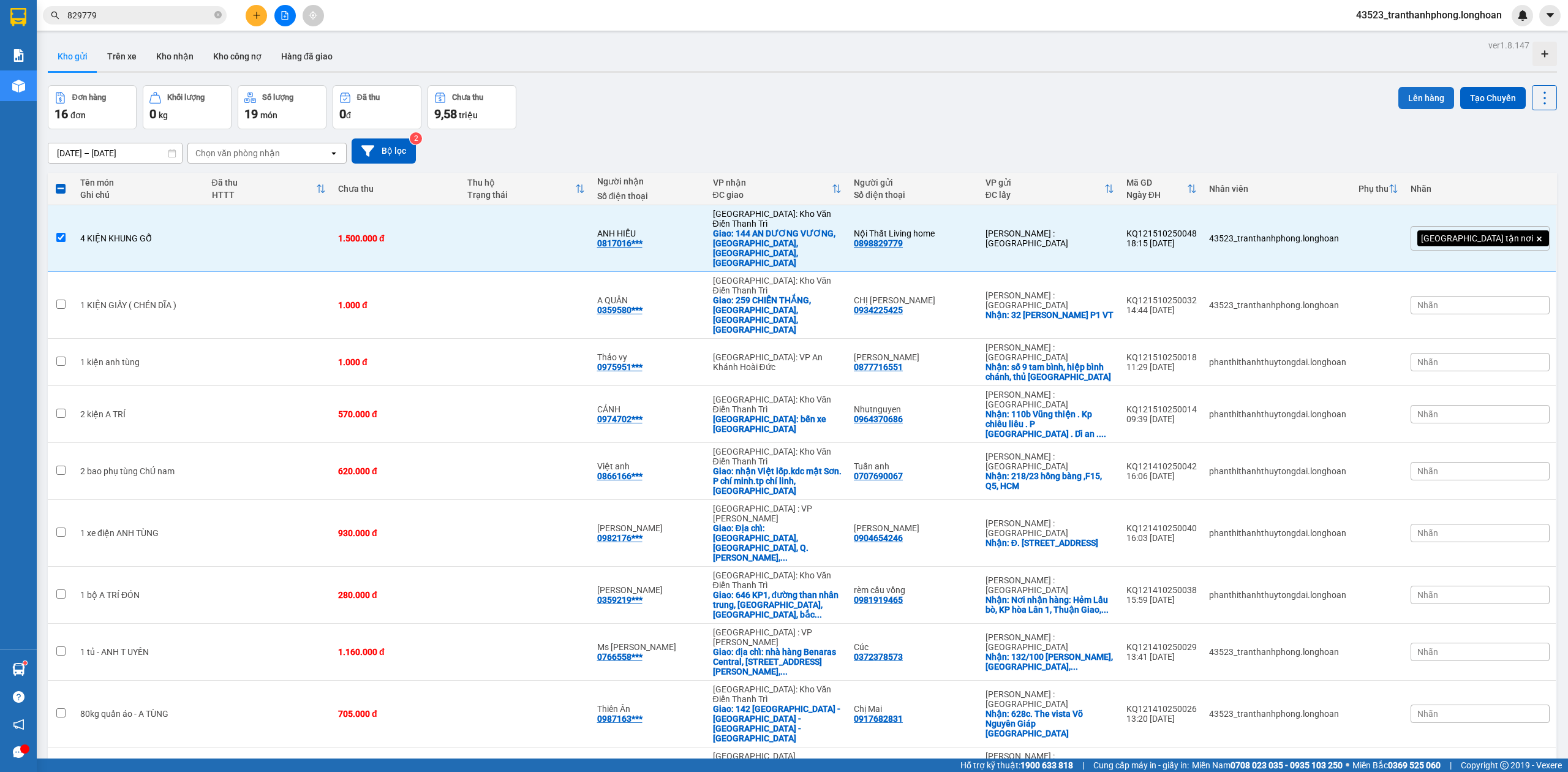
click at [1412, 101] on button "Lên hàng" at bounding box center [1426, 98] width 56 height 22
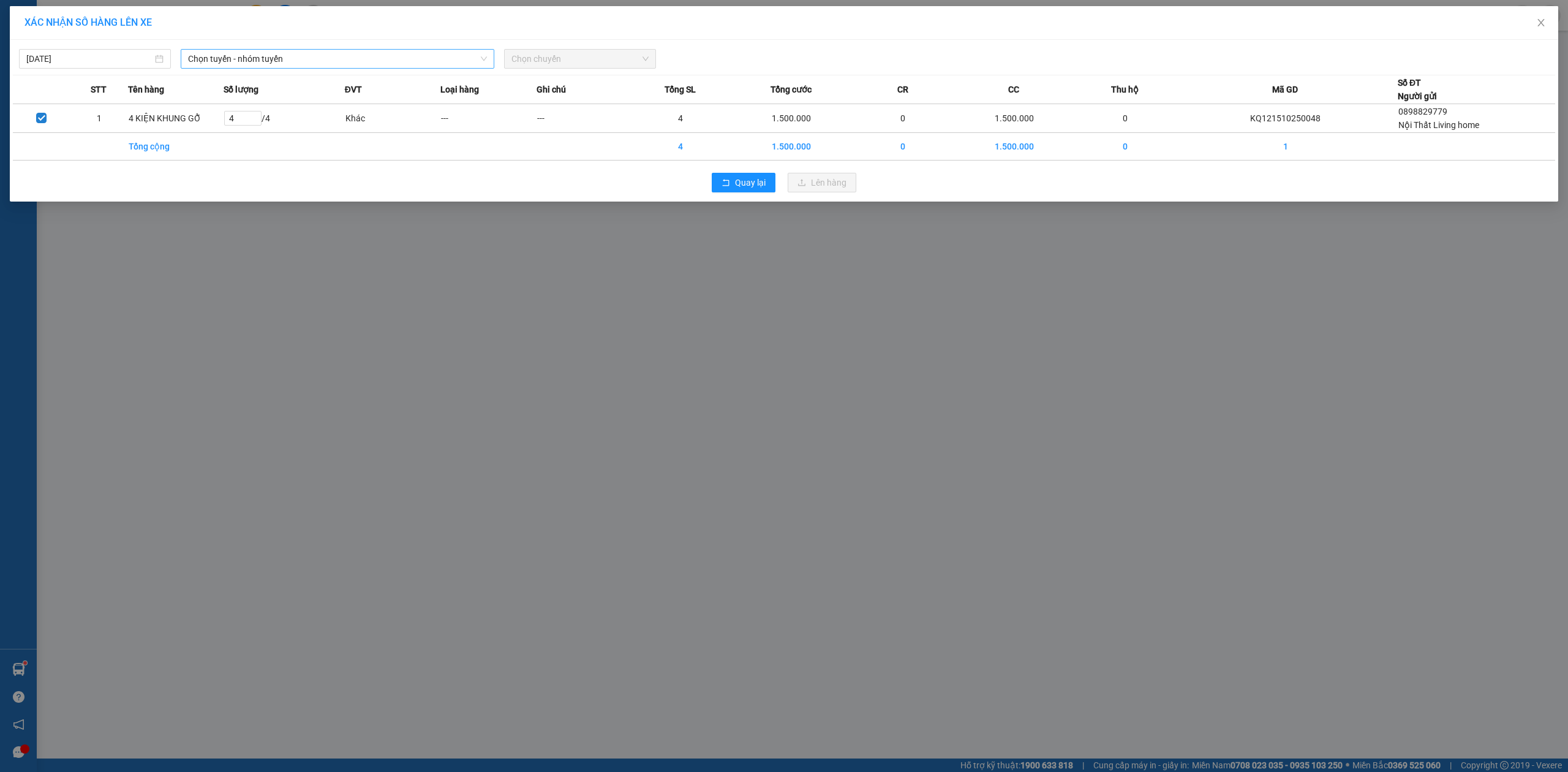
click at [330, 58] on span "Chọn tuyến - nhóm tuyến" at bounding box center [338, 58] width 299 height 18
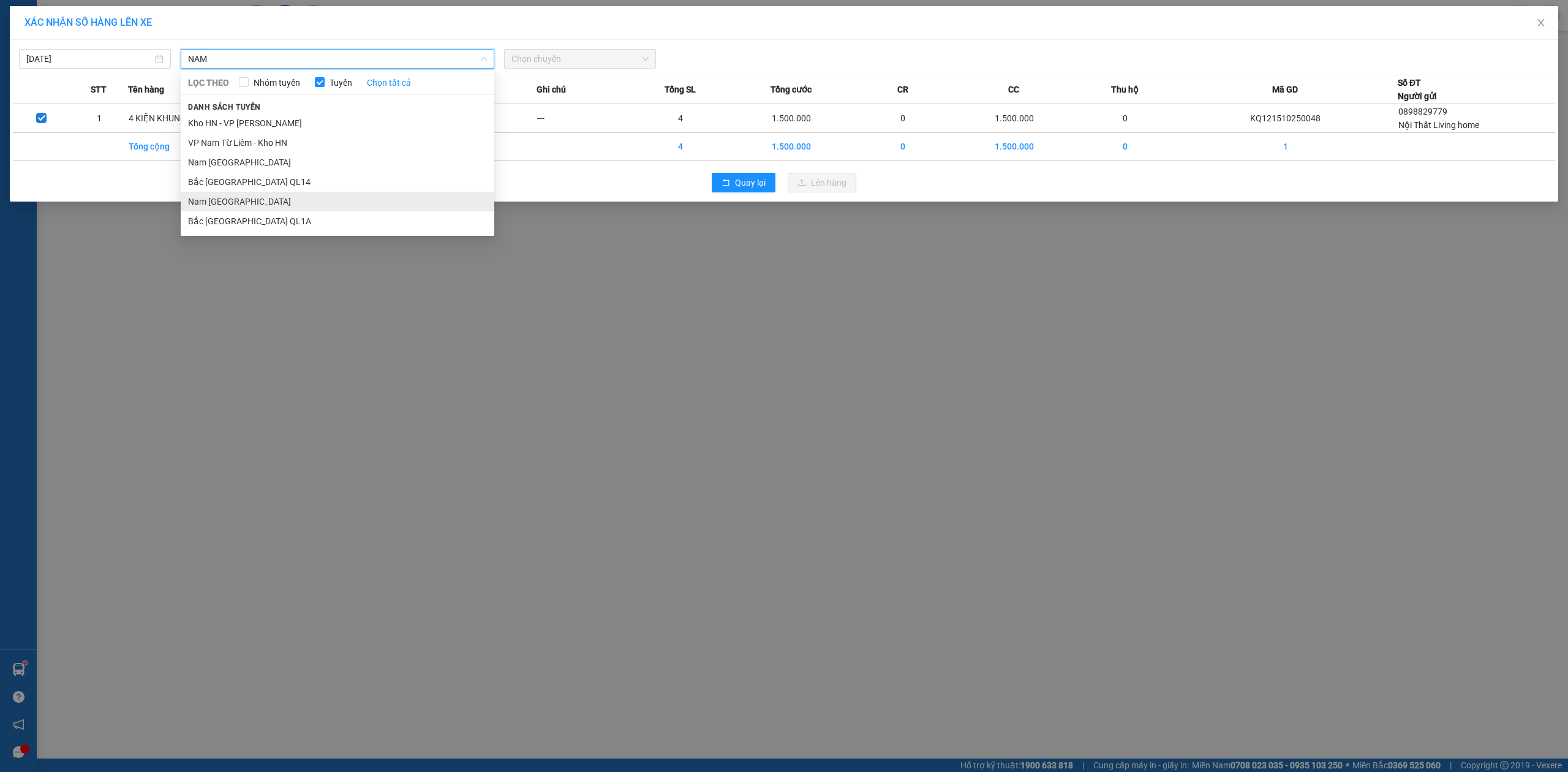
type input "NAM"
click at [267, 197] on li "Nam [GEOGRAPHIC_DATA]" at bounding box center [337, 201] width 313 height 20
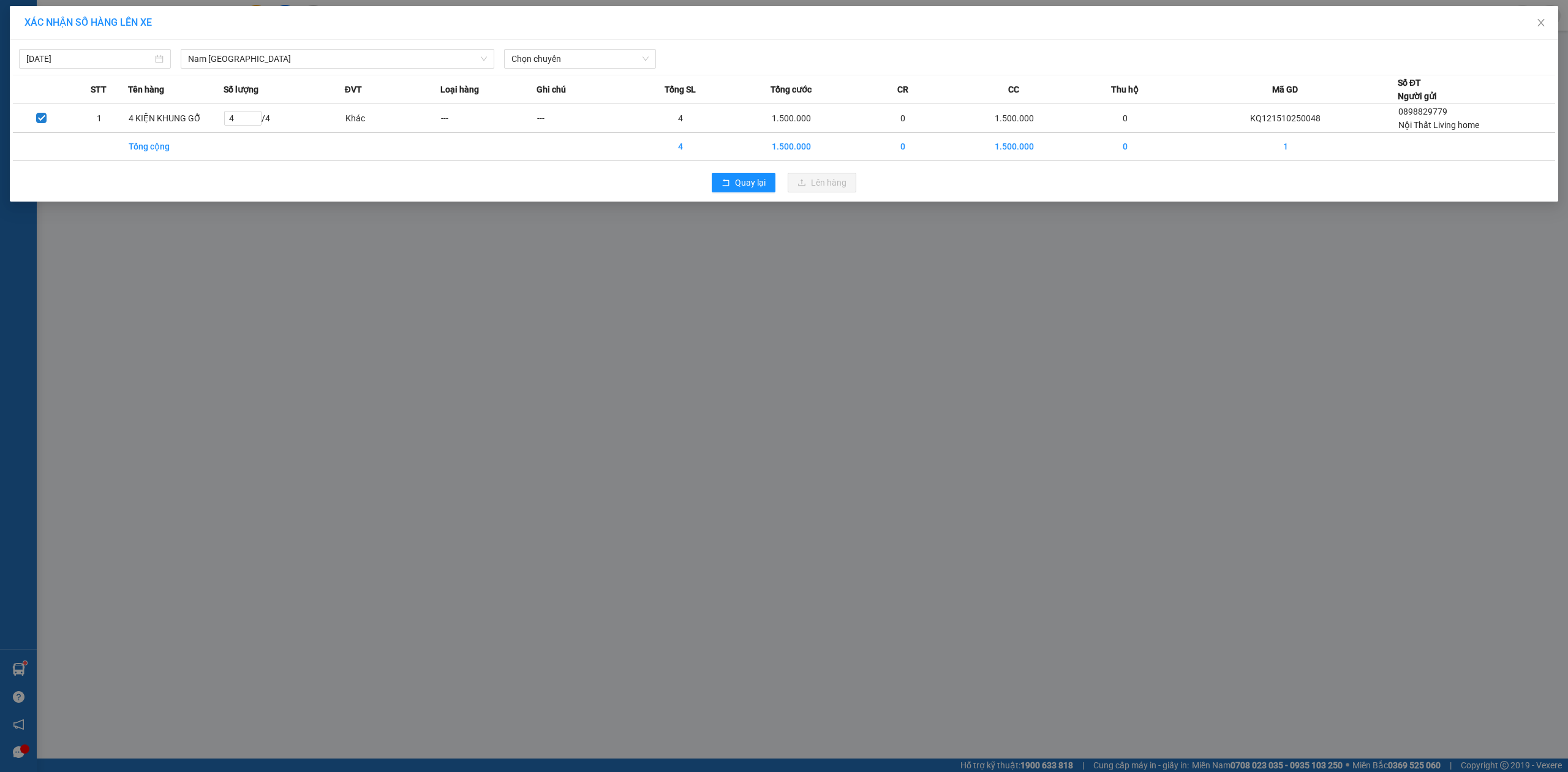
click at [555, 47] on div "15/10/2025 Nam Trung Bắc QL1A LỌC THEO Nhóm tuyến Tuyến Chọn tất cả Danh sách t…" at bounding box center [784, 56] width 1542 height 26
click at [556, 66] on span "Chọn chuyến" at bounding box center [580, 58] width 137 height 18
click at [547, 101] on div "20:00 (TC) - 29E-191.97" at bounding box center [559, 103] width 96 height 14
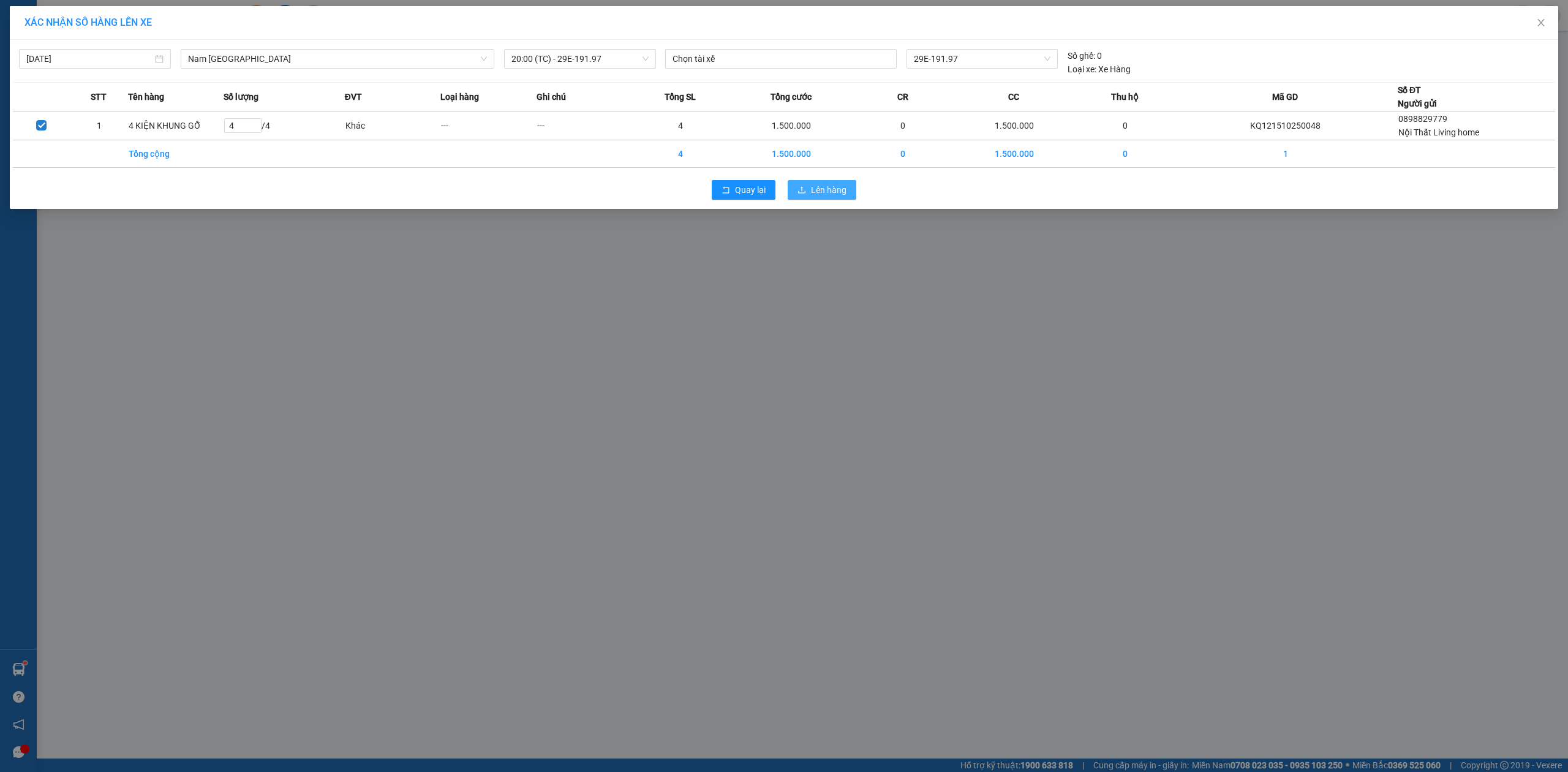
click at [818, 189] on span "Lên hàng" at bounding box center [829, 190] width 35 height 14
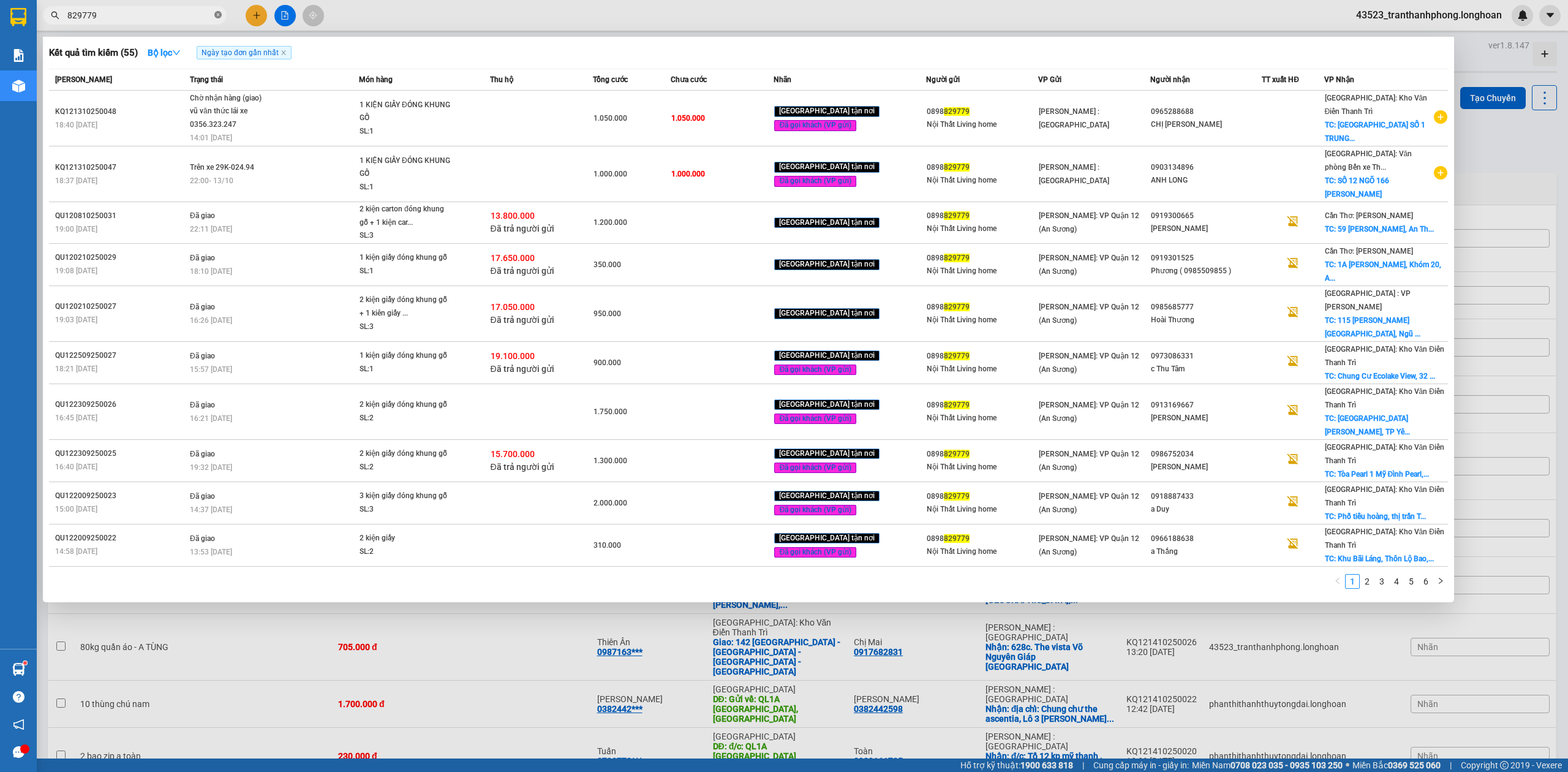
click at [221, 14] on icon "close-circle" at bounding box center [218, 14] width 7 height 7
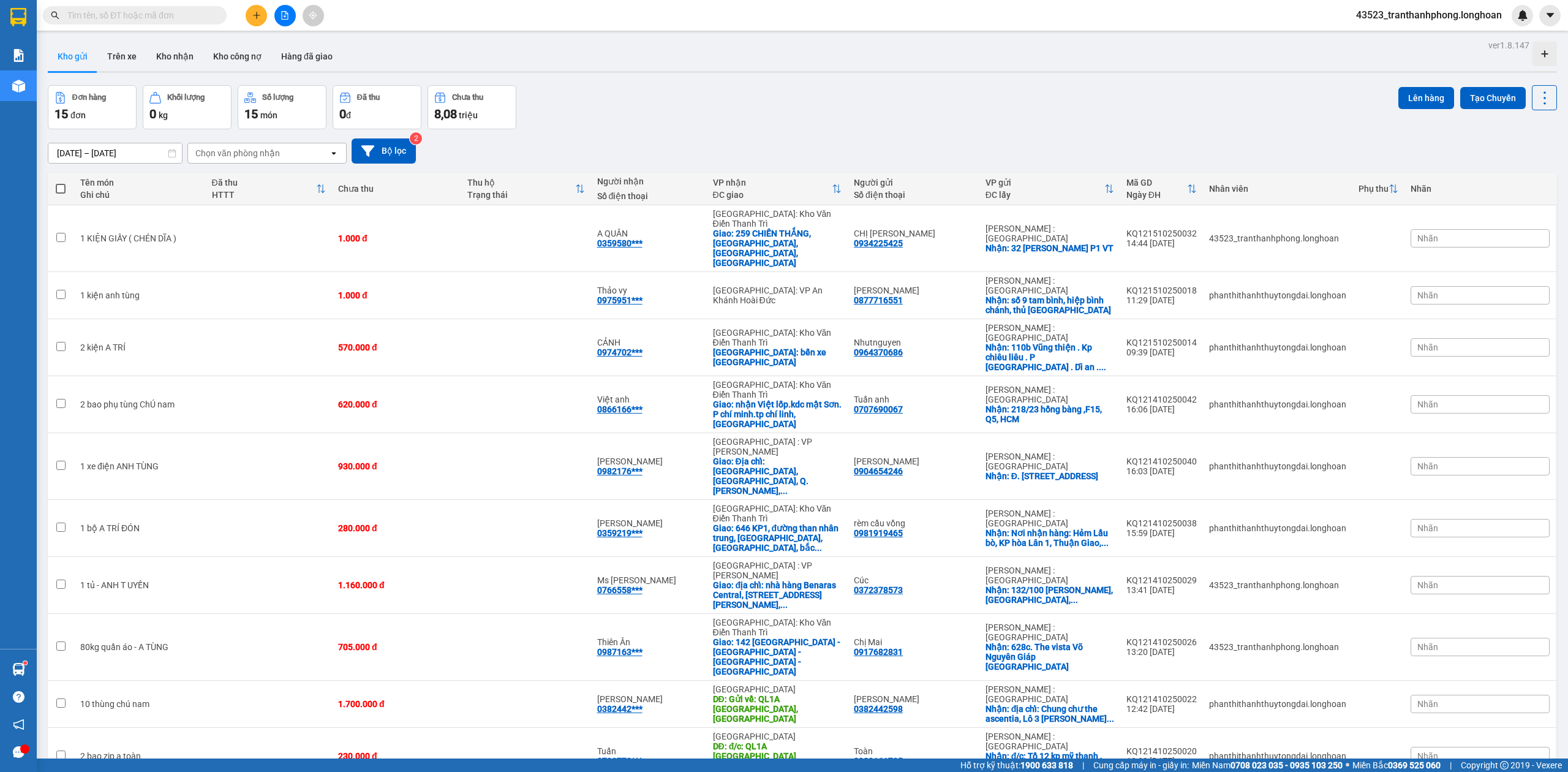
click at [180, 16] on input "text" at bounding box center [139, 16] width 145 height 14
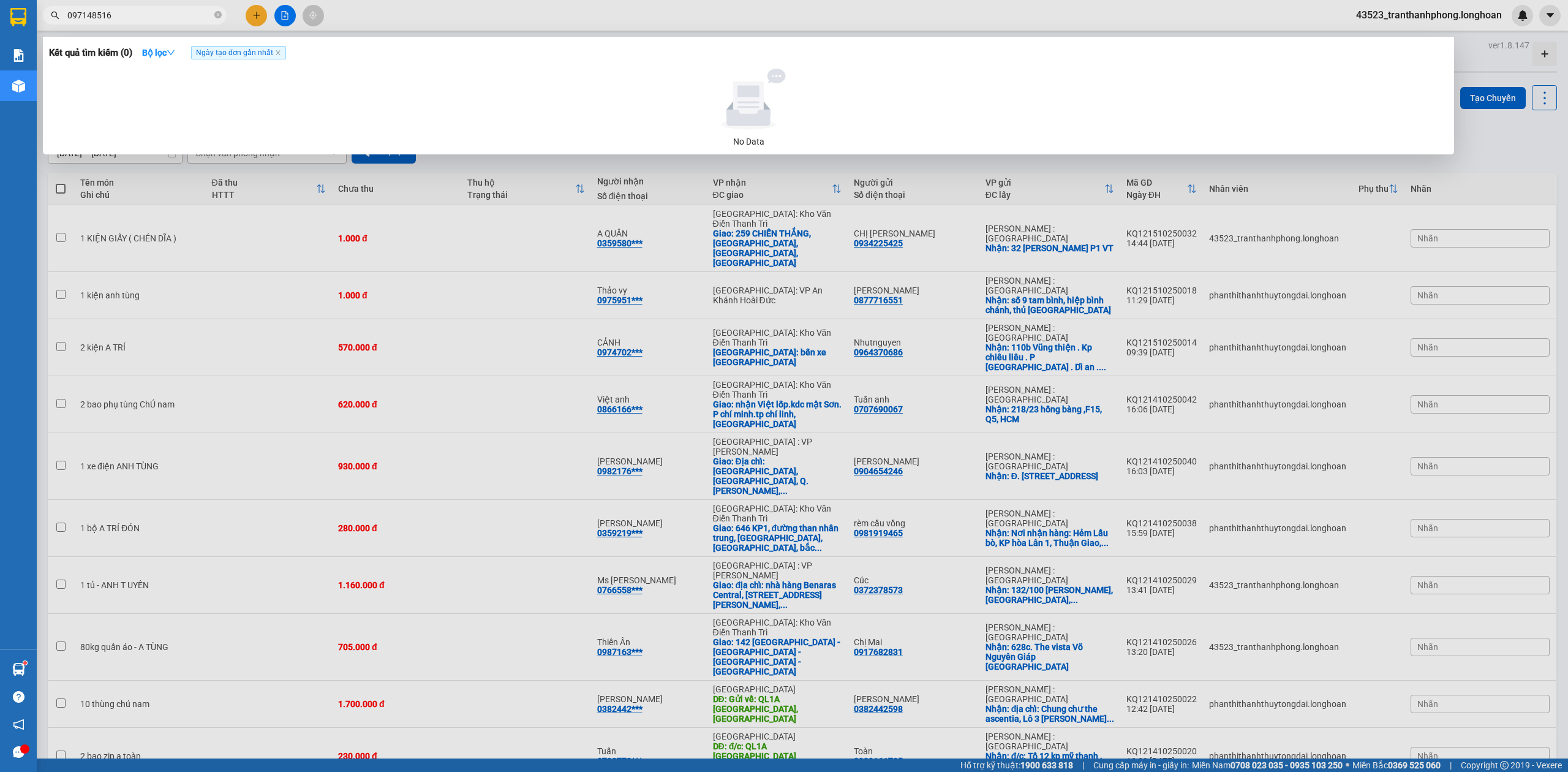
type input "0971485163"
click at [220, 13] on icon "close-circle" at bounding box center [218, 14] width 7 height 7
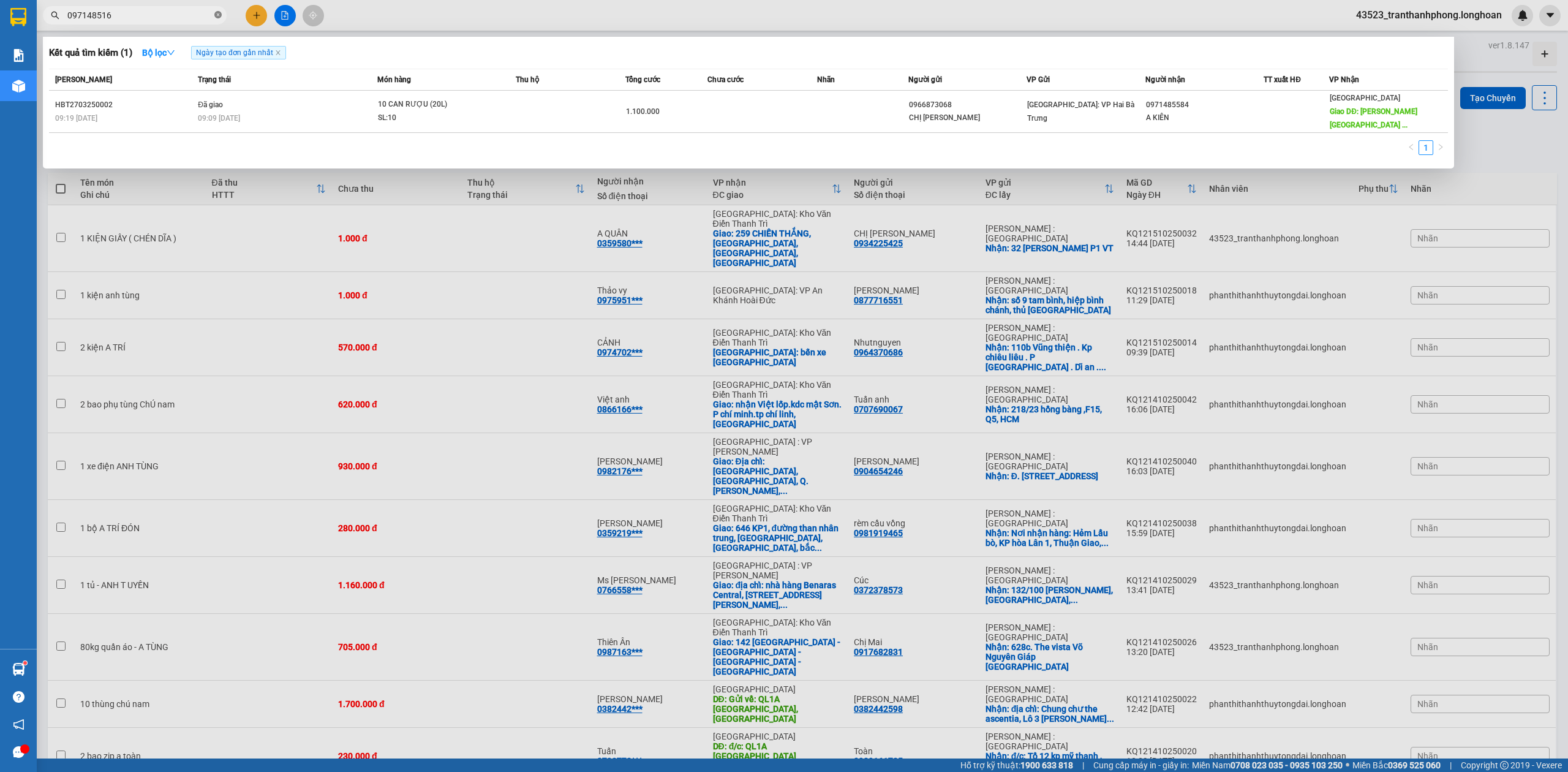
type input "0971485163"
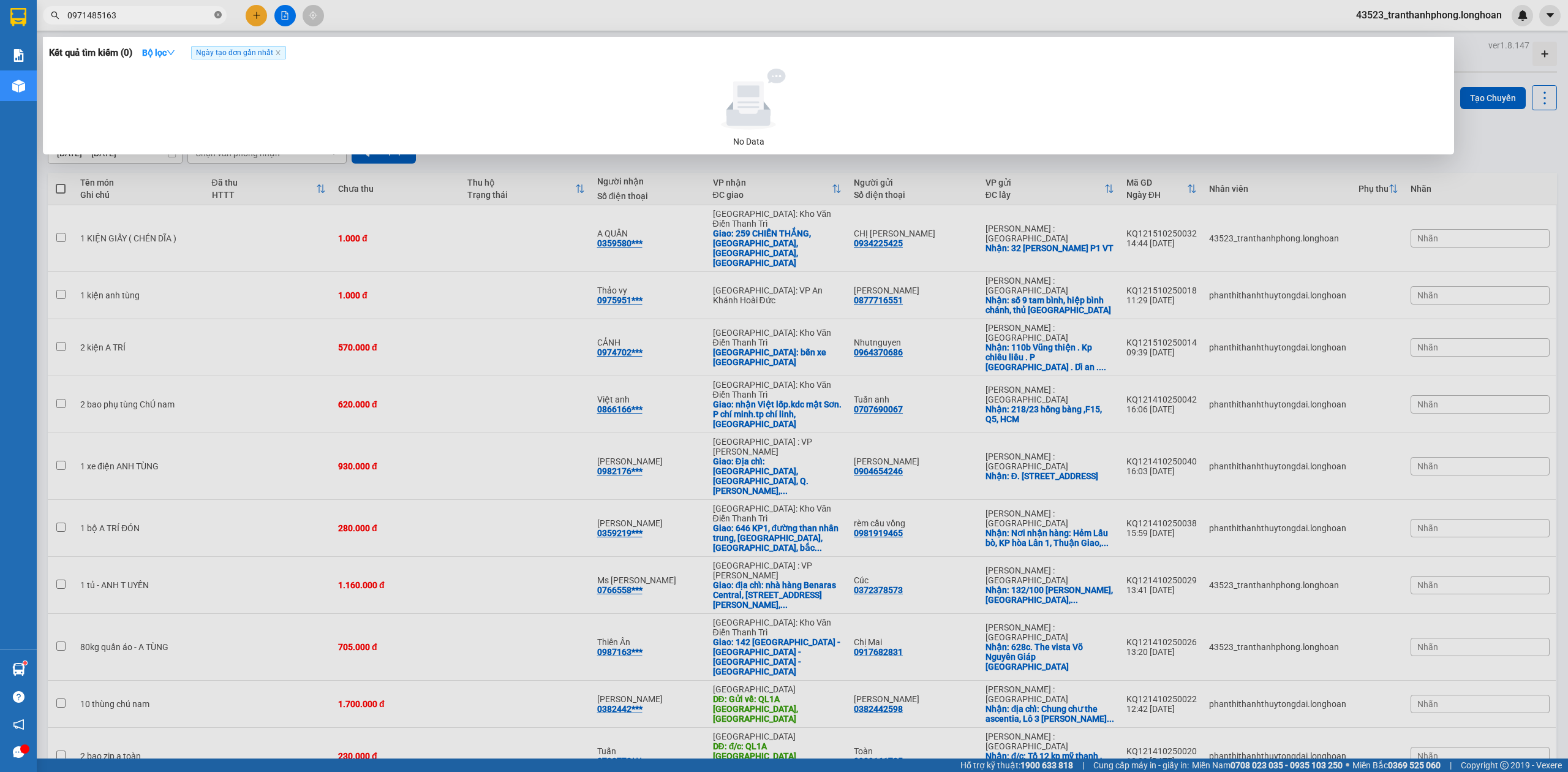
click at [214, 16] on icon "close-circle" at bounding box center [218, 14] width 7 height 7
click at [79, 16] on input "03634500" at bounding box center [139, 16] width 145 height 14
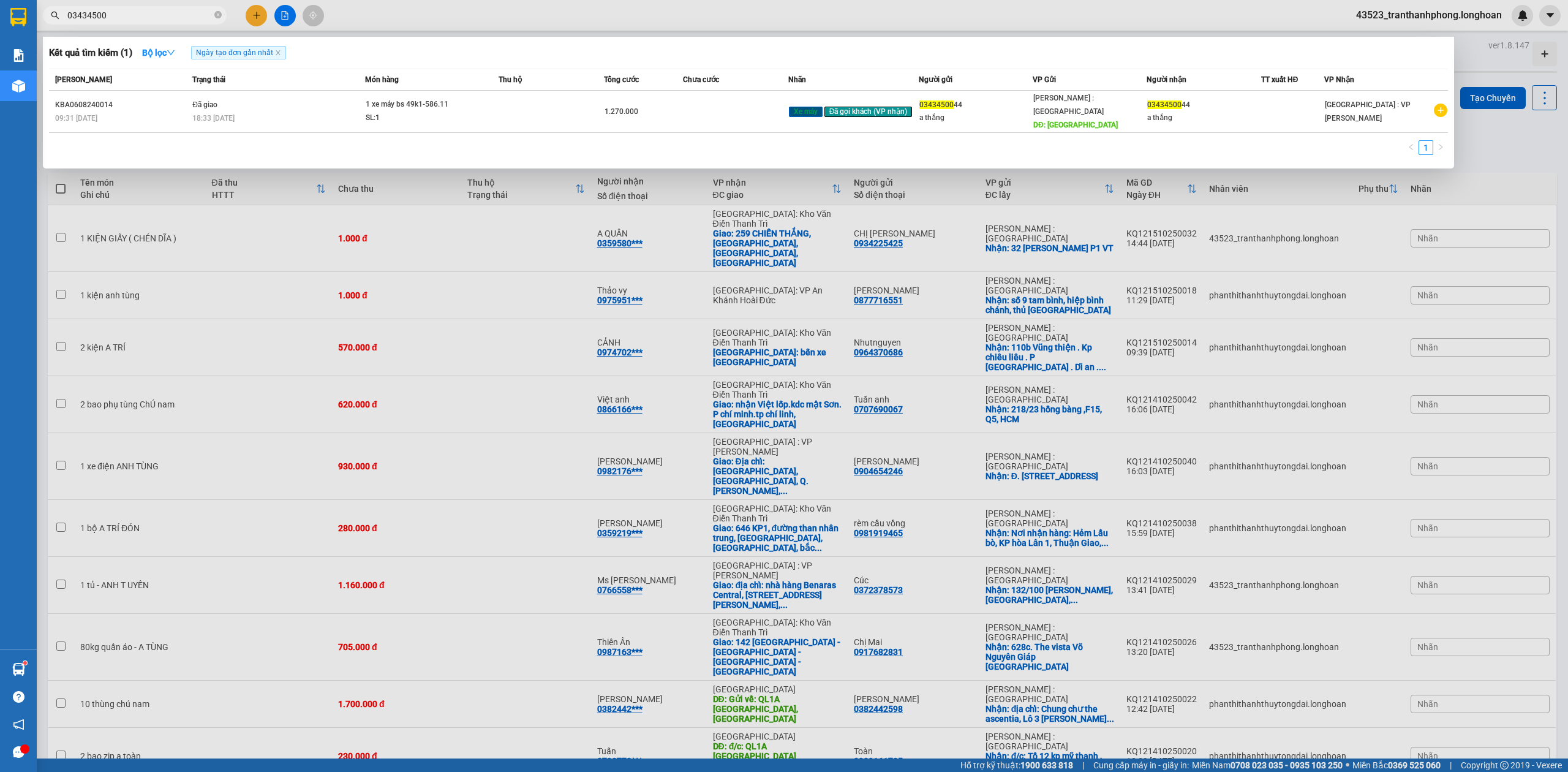
click at [125, 15] on input "03434500" at bounding box center [139, 16] width 145 height 14
click at [91, 10] on input "03434500" at bounding box center [139, 16] width 145 height 14
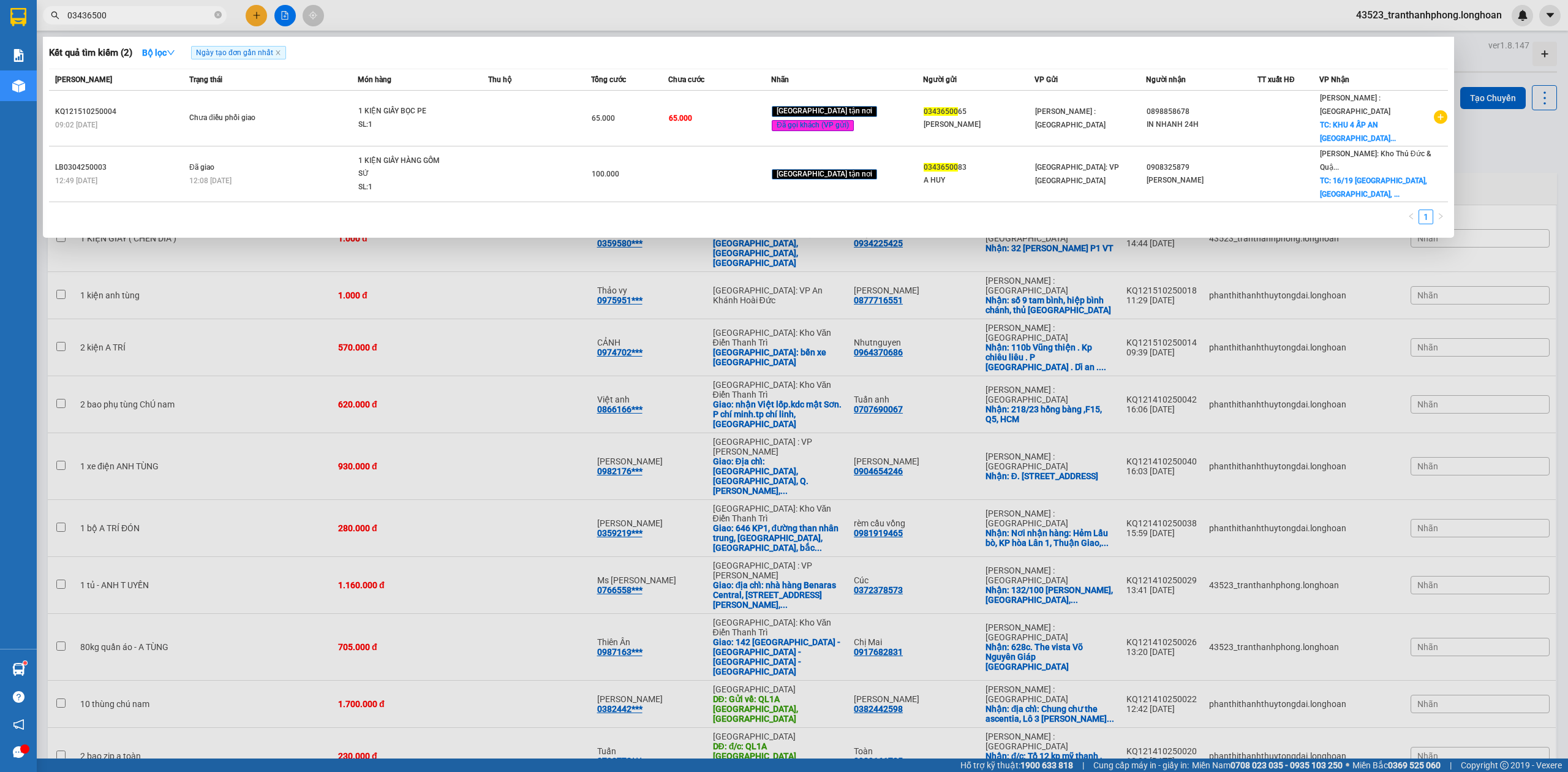
click at [148, 20] on input "03436500" at bounding box center [139, 16] width 145 height 14
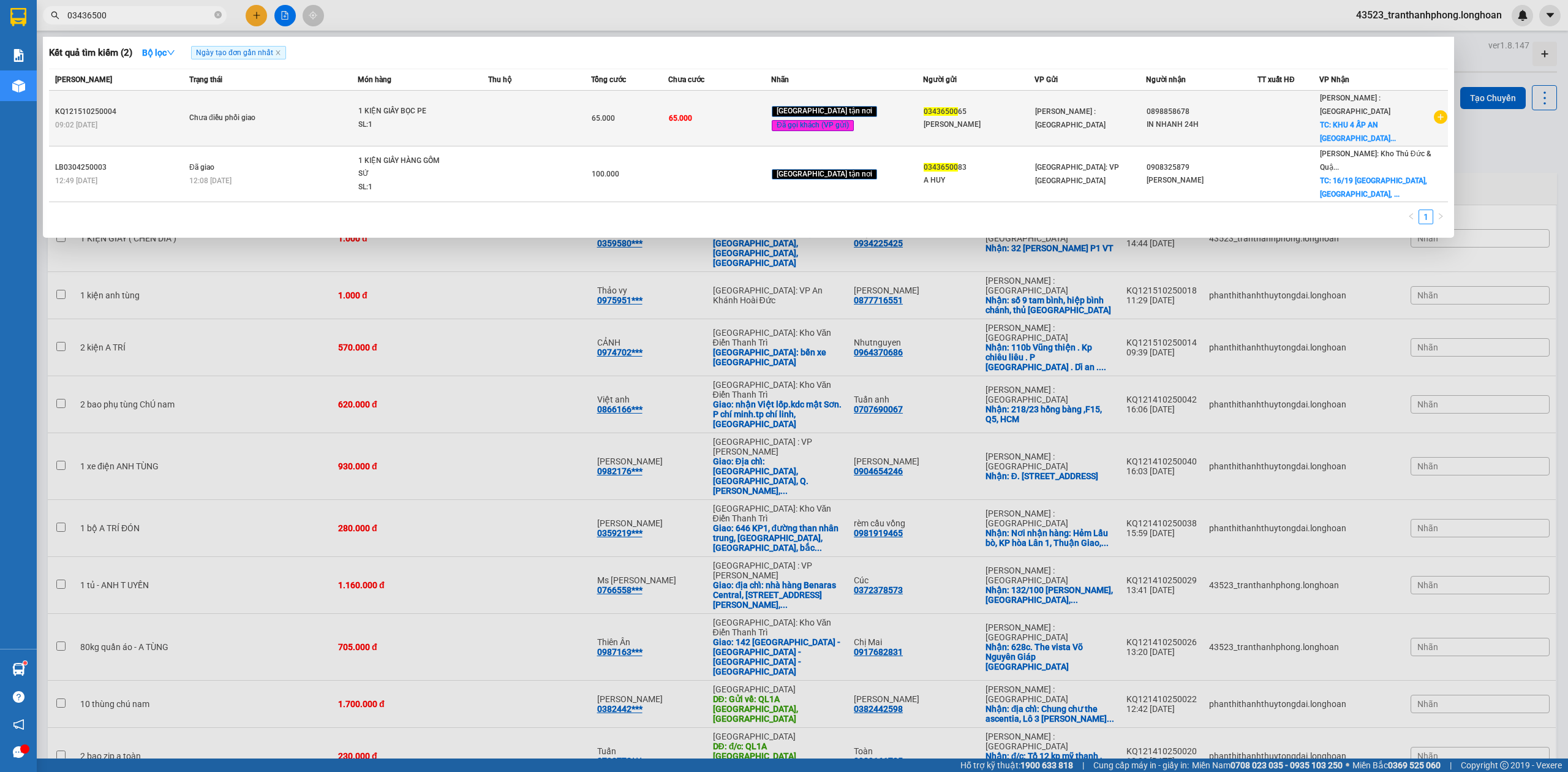
type input "03436500"
click at [299, 116] on span "Chưa điều phối giao" at bounding box center [273, 118] width 168 height 14
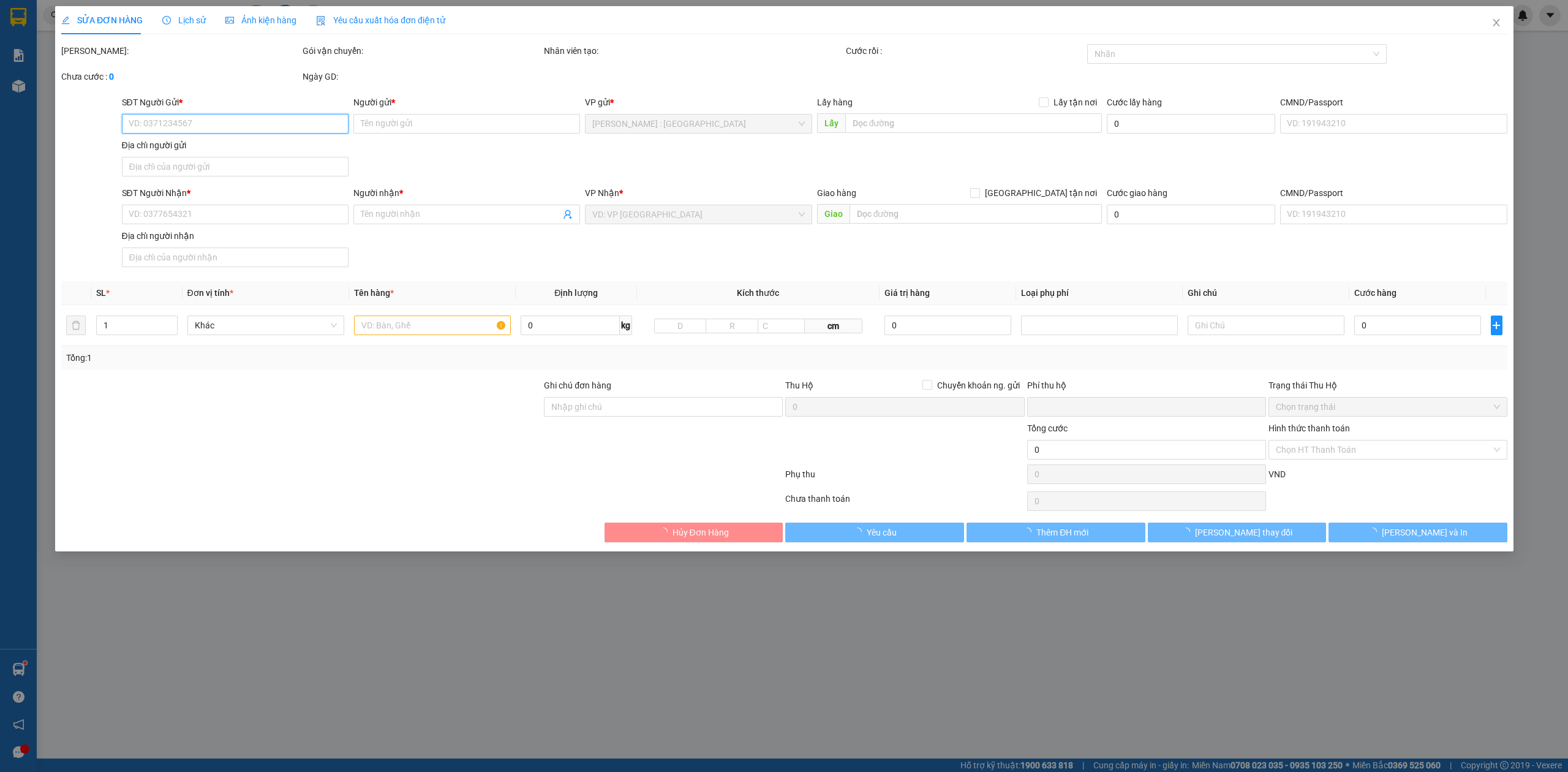
type input "0343650065"
type input "HOÀNG VŨ"
type input "0898858678"
type input "IN NHANH 24H"
checkbox input "true"
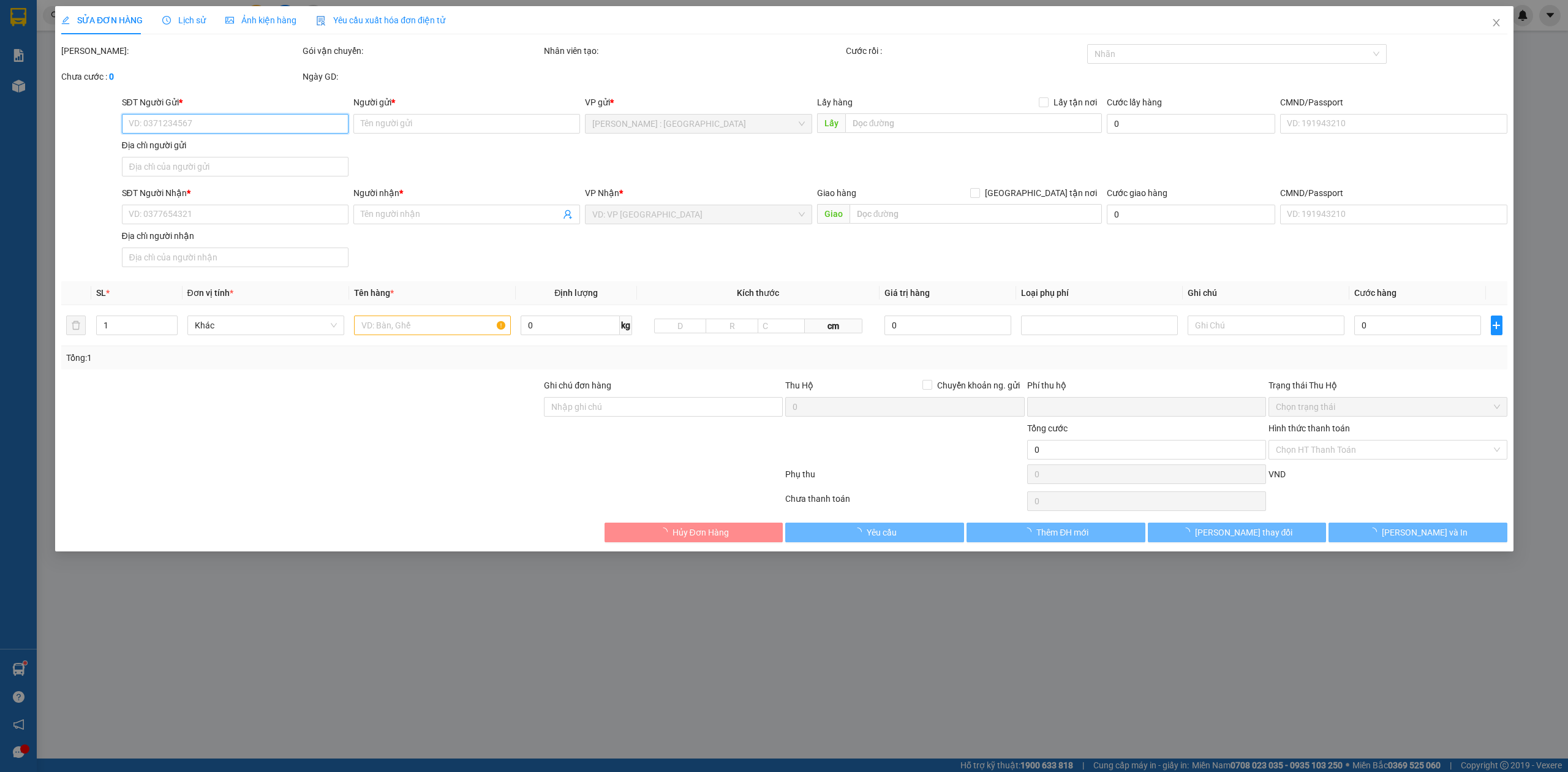
type input "KHU 4 ẤP AN PHƯỚC LONG THÀNH ĐỒNG NAI"
type input "NHẬN GIAO NGUYÊN KIỆN HÀNG"
type input "0"
type input "65.000"
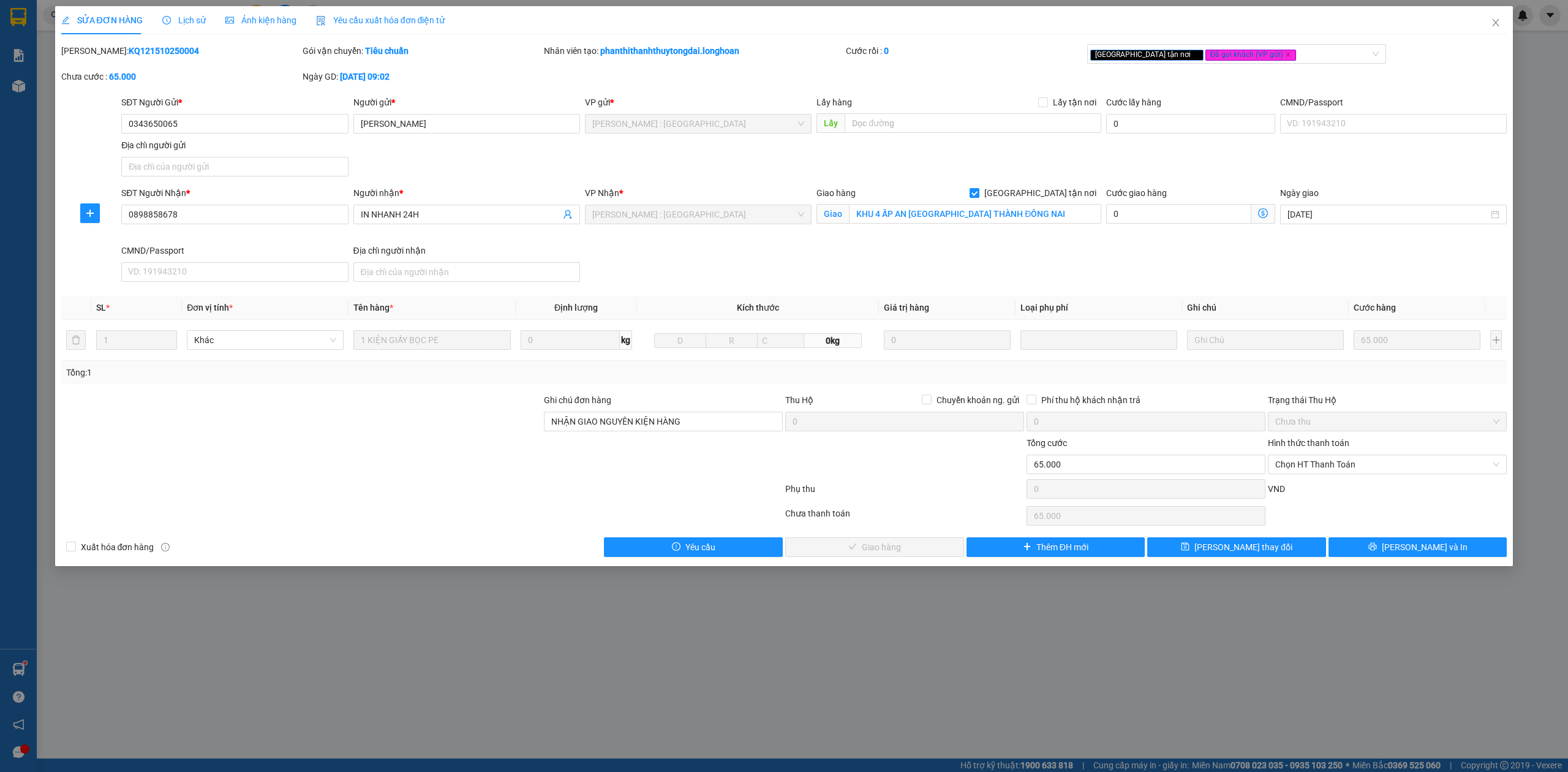
click at [184, 23] on span "Lịch sử" at bounding box center [184, 20] width 44 height 10
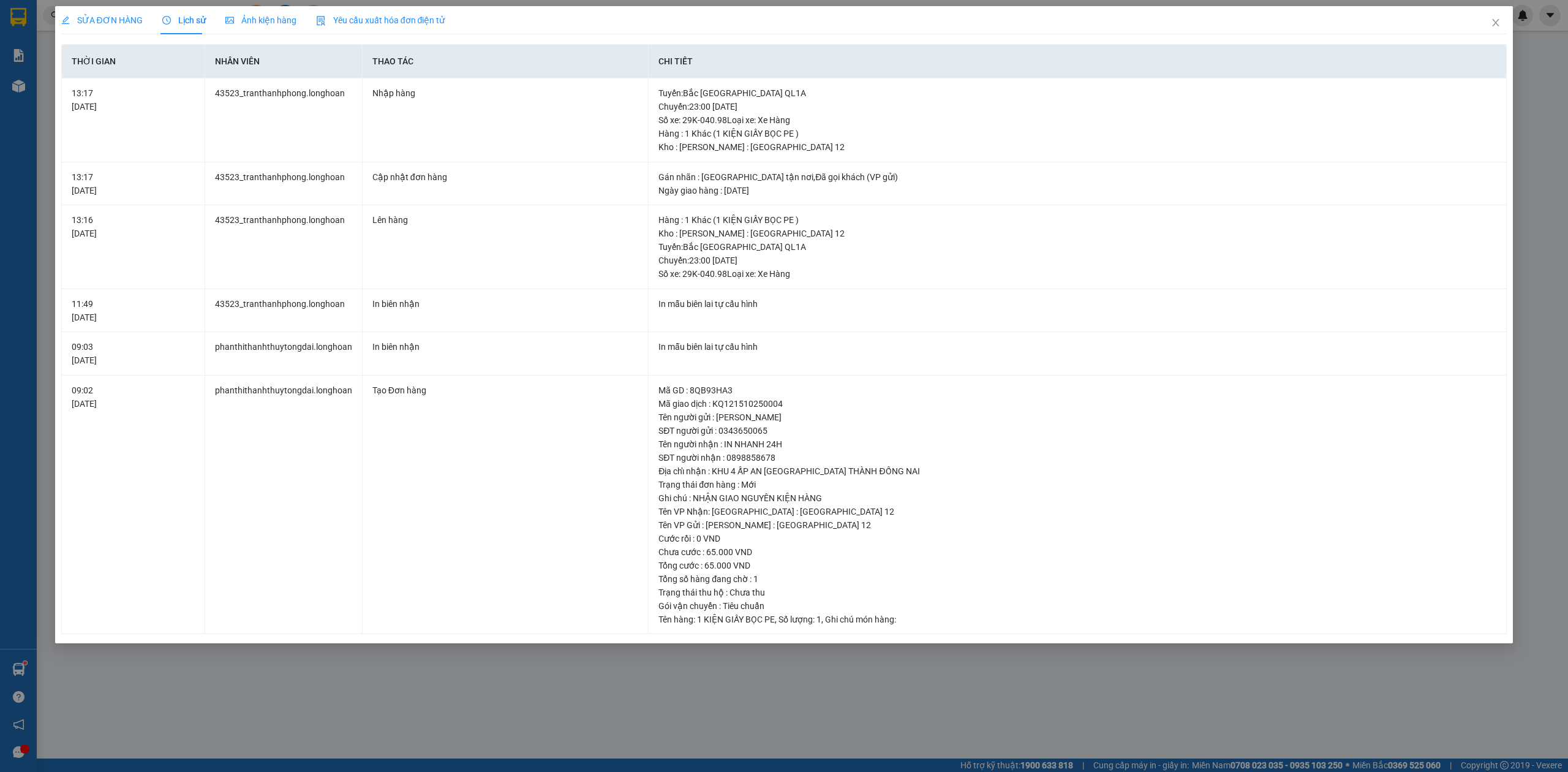
click at [96, 27] on div "SỬA ĐƠN HÀNG" at bounding box center [102, 20] width 82 height 28
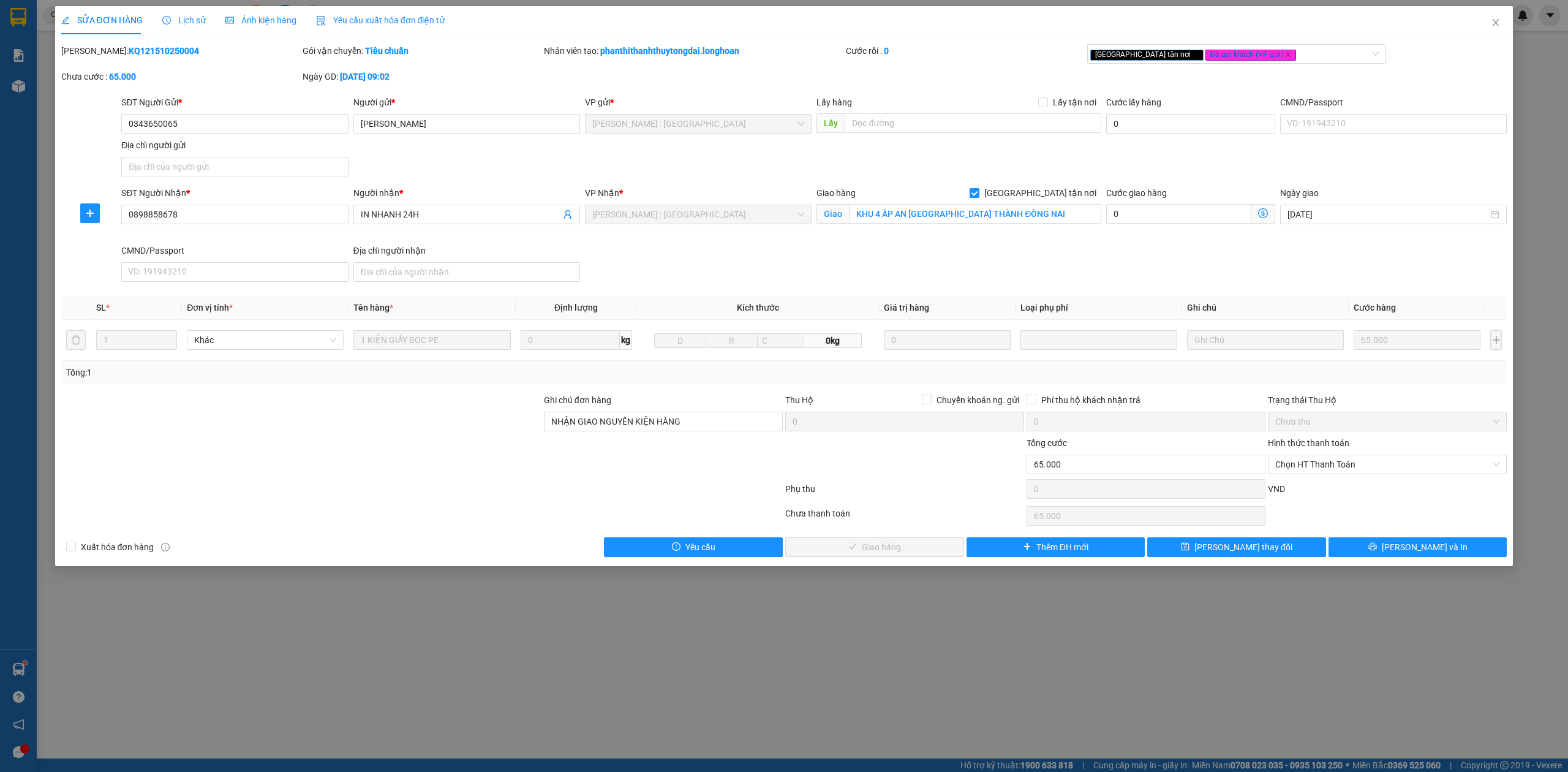
click at [932, 269] on div "SĐT Người Nhận * 0898858678 Người nhận * IN NHANH 24H VP Nhận * Hồ Chí Minh : K…" at bounding box center [814, 237] width 1391 height 101
click at [1049, 219] on input "KHU 4 ẤP AN PHƯỚC LONG THÀNH ĐỒNG NAI" at bounding box center [974, 214] width 252 height 20
click at [1068, 261] on div "SĐT Người Nhận * 0898858678 Người nhận * IN NHANH 24H VP Nhận * Hồ Chí Minh : K…" at bounding box center [814, 237] width 1391 height 101
click at [1490, 17] on span "Close" at bounding box center [1495, 23] width 34 height 34
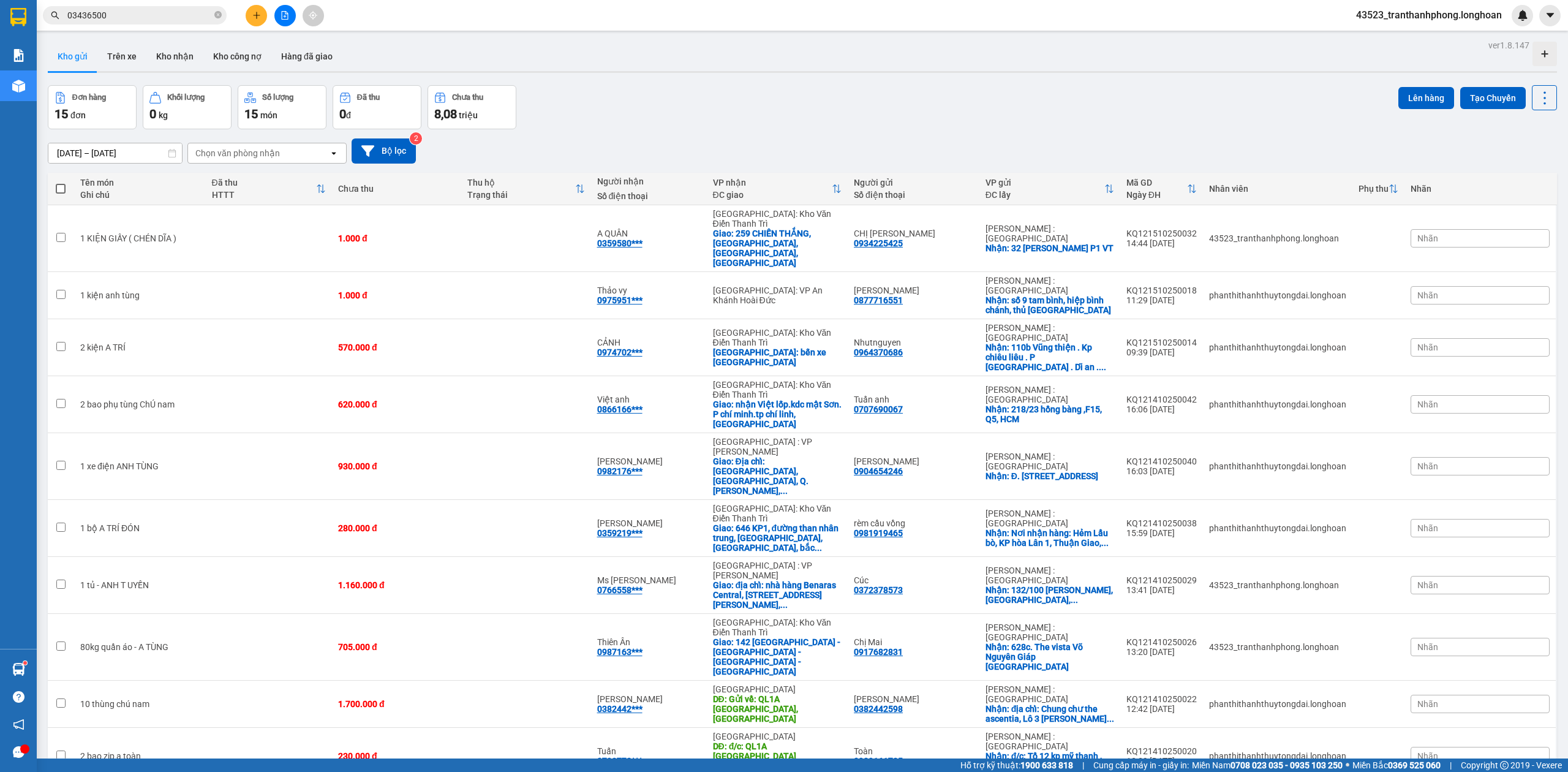
scroll to position [115, 0]
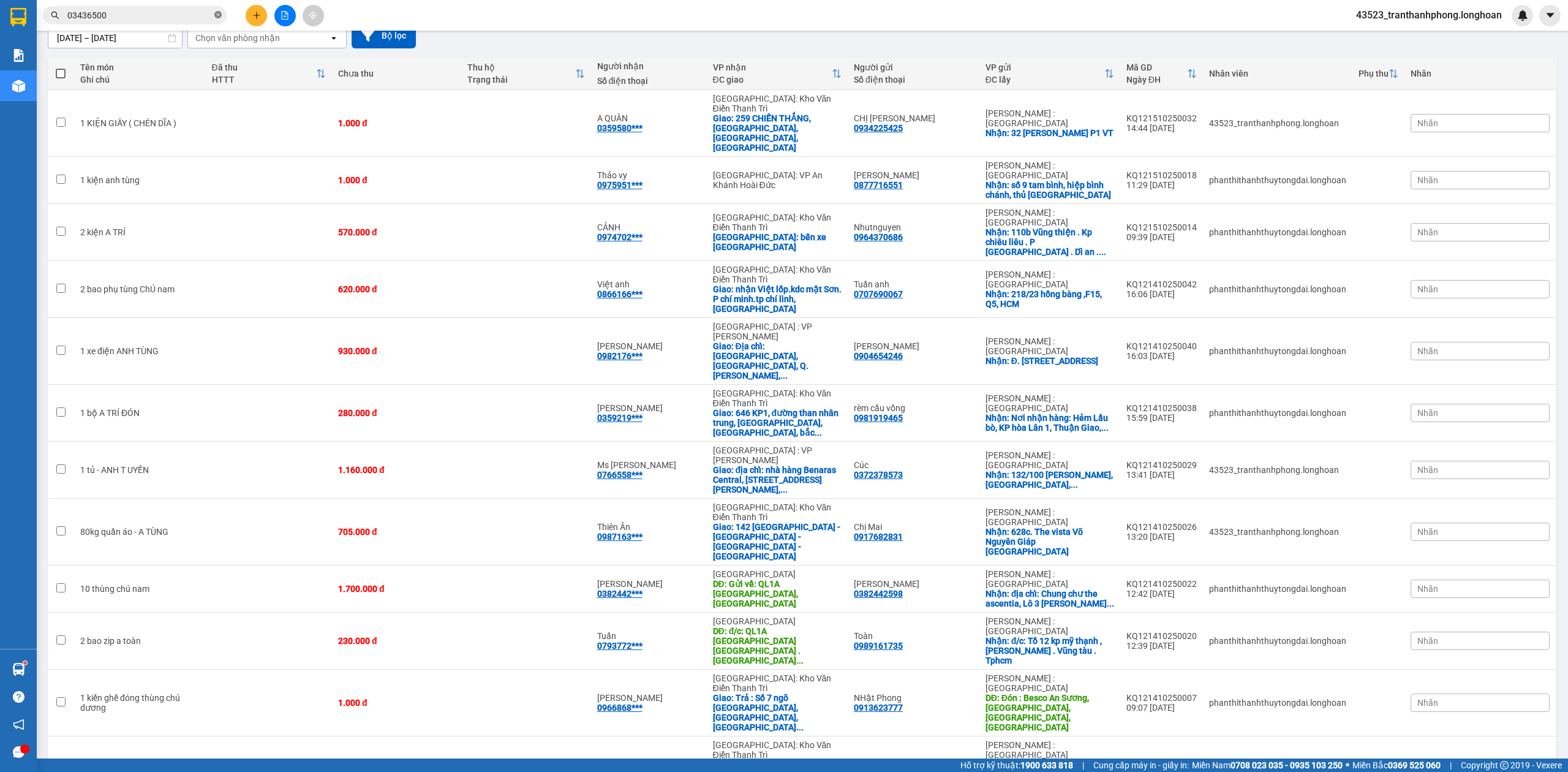
paste input "0917682831"
type input "034365000917682831"
click at [220, 16] on icon "close-circle" at bounding box center [218, 14] width 7 height 7
click at [206, 16] on input "text" at bounding box center [139, 16] width 145 height 14
paste input "0917682831"
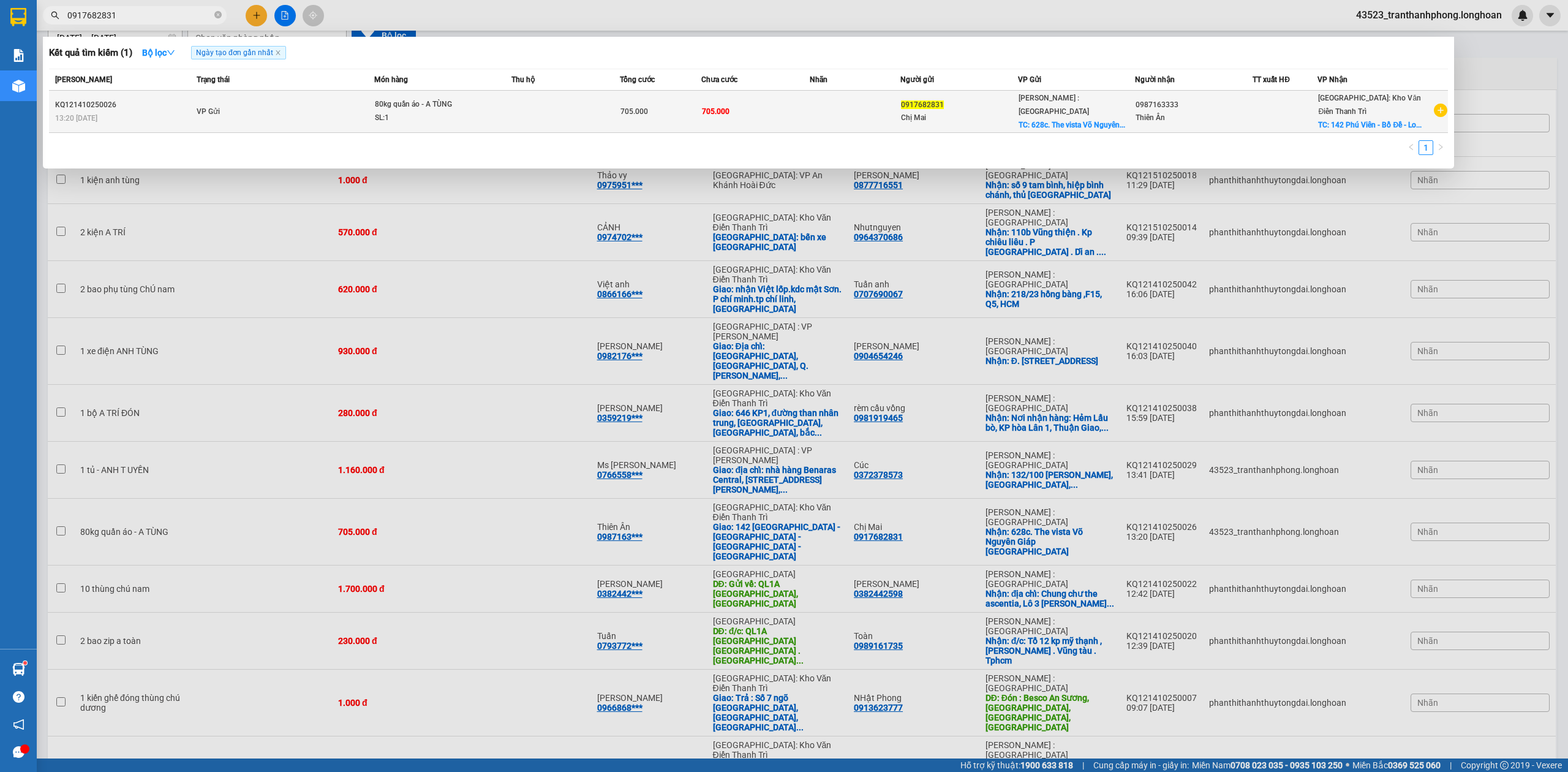
type input "0917682831"
click at [312, 130] on td "VP Gửi" at bounding box center [284, 112] width 181 height 42
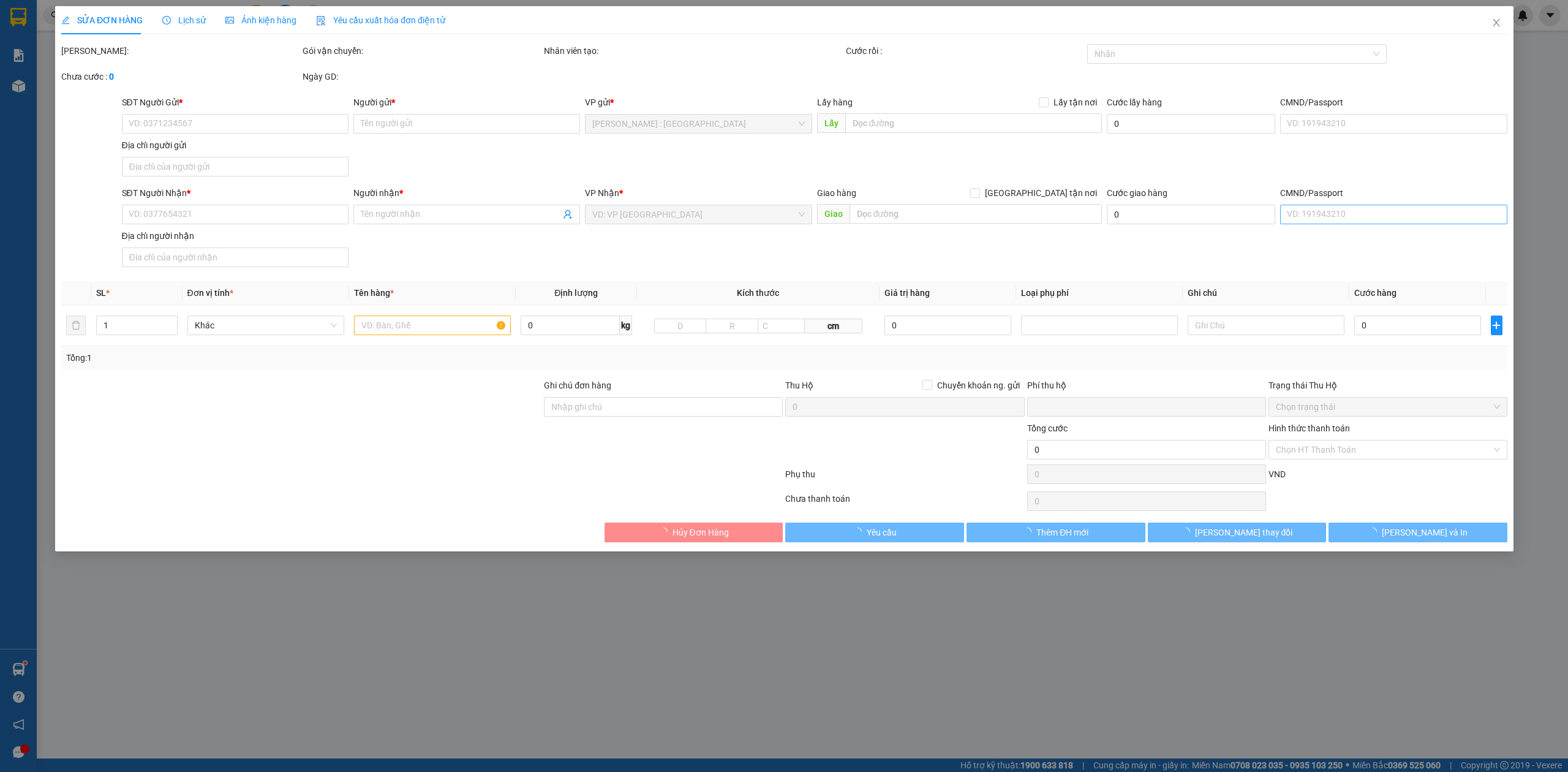
type input "0917682831"
type input "Chị Mai"
checkbox input "true"
type input "628c. The vista Võ Nguyên Giáp [GEOGRAPHIC_DATA]"
type input "0987163333"
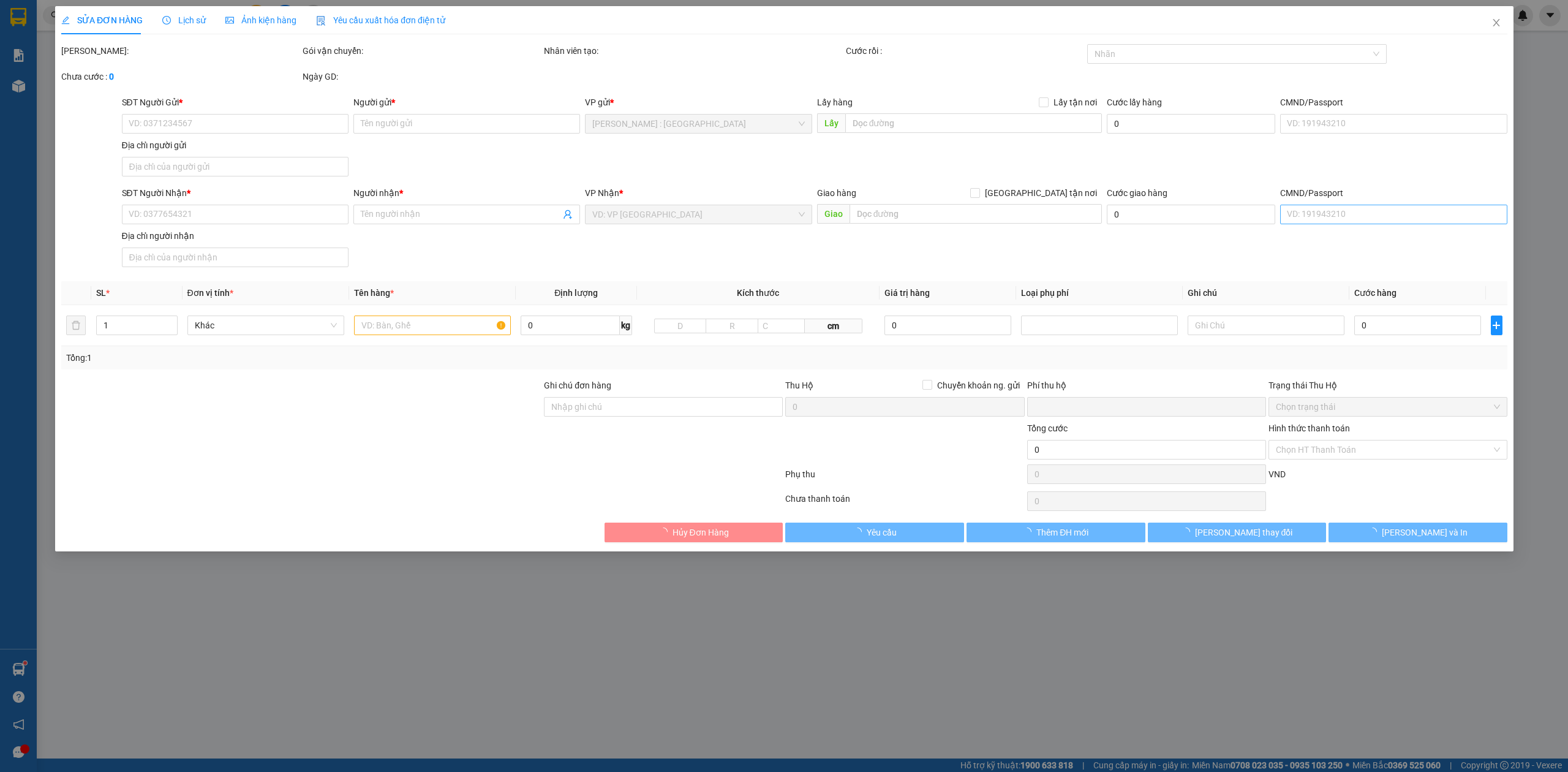
type input "Thiên Ân"
checkbox input "true"
type input "142 [GEOGRAPHIC_DATA] - [GEOGRAPHIC_DATA] - [GEOGRAPHIC_DATA] - [GEOGRAPHIC_DAT…"
type input "0"
type input "705.000"
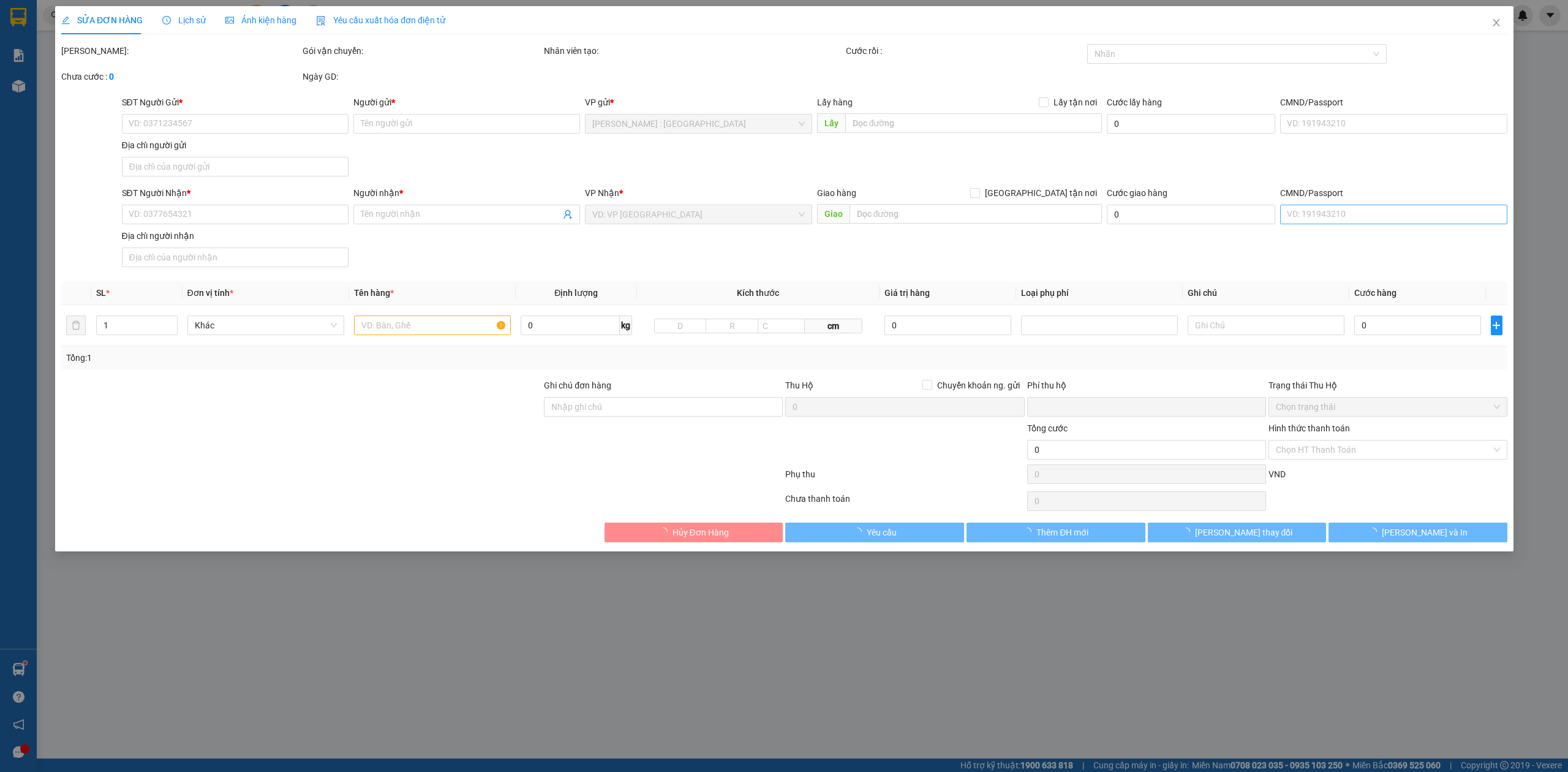
type input "705.000"
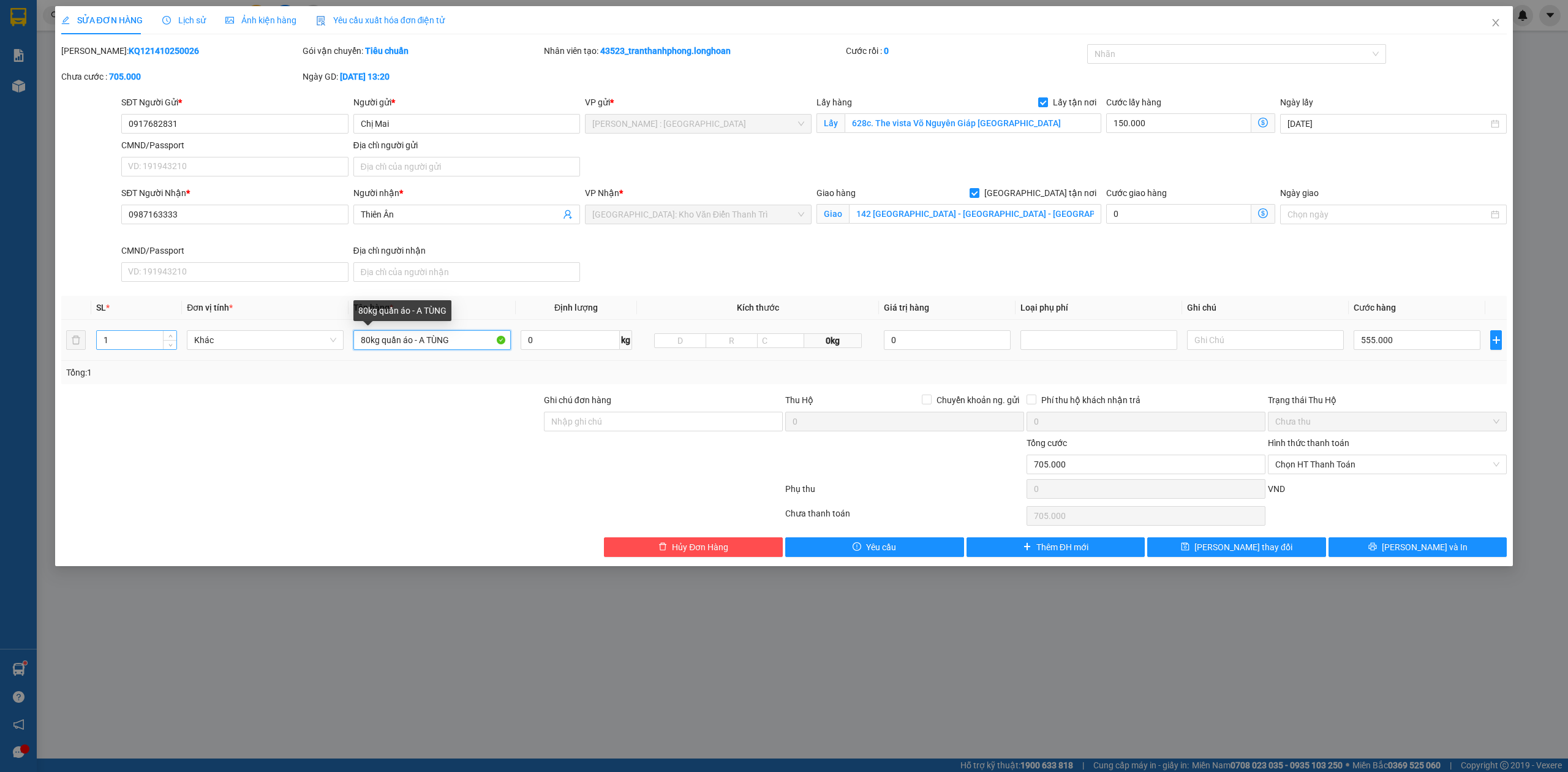
drag, startPoint x: 466, startPoint y: 343, endPoint x: 150, endPoint y: 334, distance: 316.1
click at [150, 334] on tr "1 Khác 80kg quần áo - A TÙNG 0 kg 0kg 0 555.000" at bounding box center [784, 340] width 1446 height 41
click at [140, 344] on input "1" at bounding box center [136, 339] width 80 height 18
type input "10"
drag, startPoint x: 481, startPoint y: 341, endPoint x: 70, endPoint y: 396, distance: 414.7
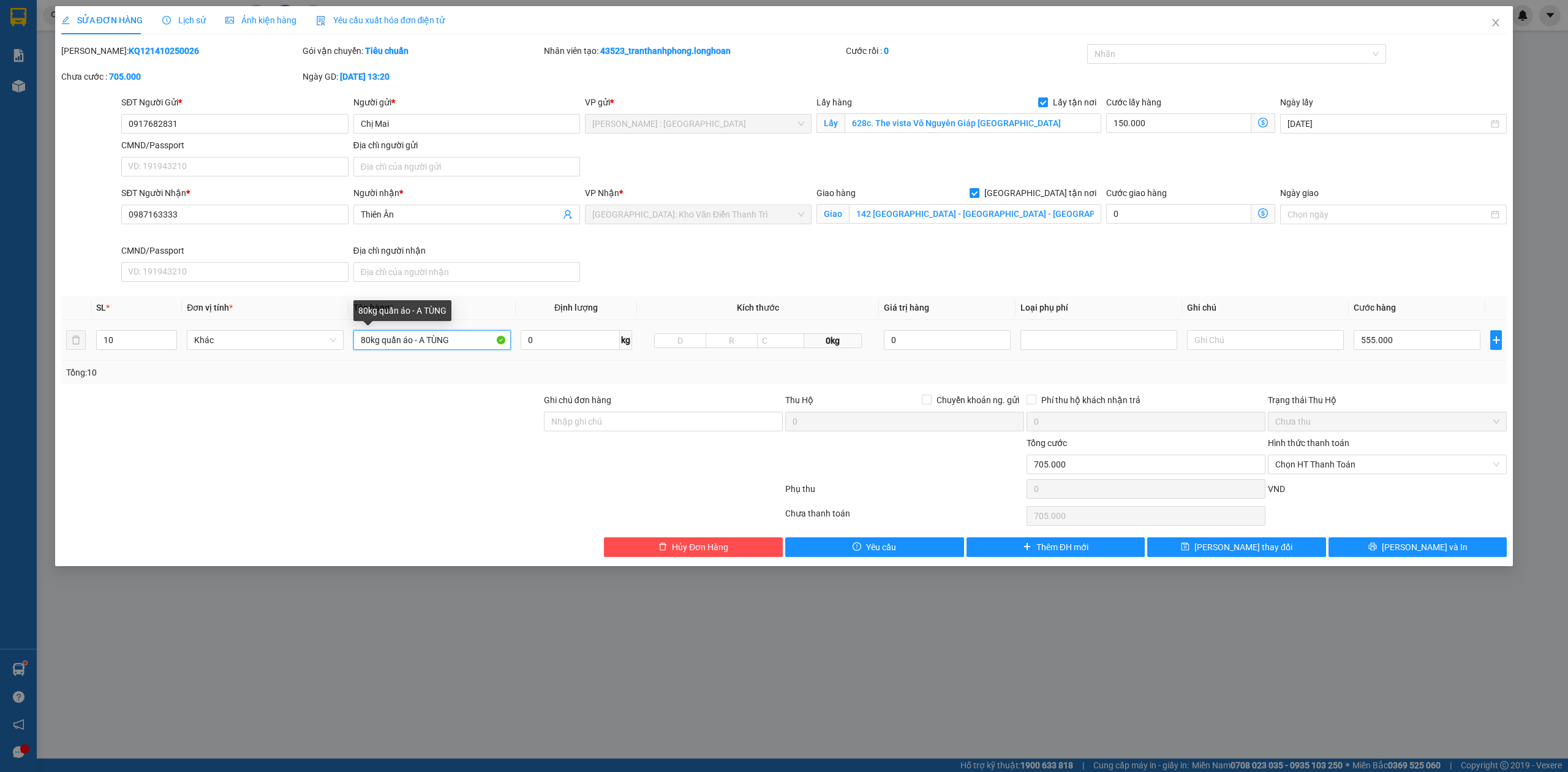
click at [73, 395] on div "Total Paid Fee 0 Total UnPaid Fee 705.000 Cash Collection Total Fee Mã ĐH: KQ12…" at bounding box center [784, 301] width 1446 height 513
type input "3 BAO TẢI XANH + 7 BAO NILONG ĐEN"
click at [1299, 275] on div "SĐT Người Nhận * 0987163333 Người nhận * Thiên Ân VP Nhận * Hà Nội: Kho Văn Điể…" at bounding box center [814, 237] width 1391 height 101
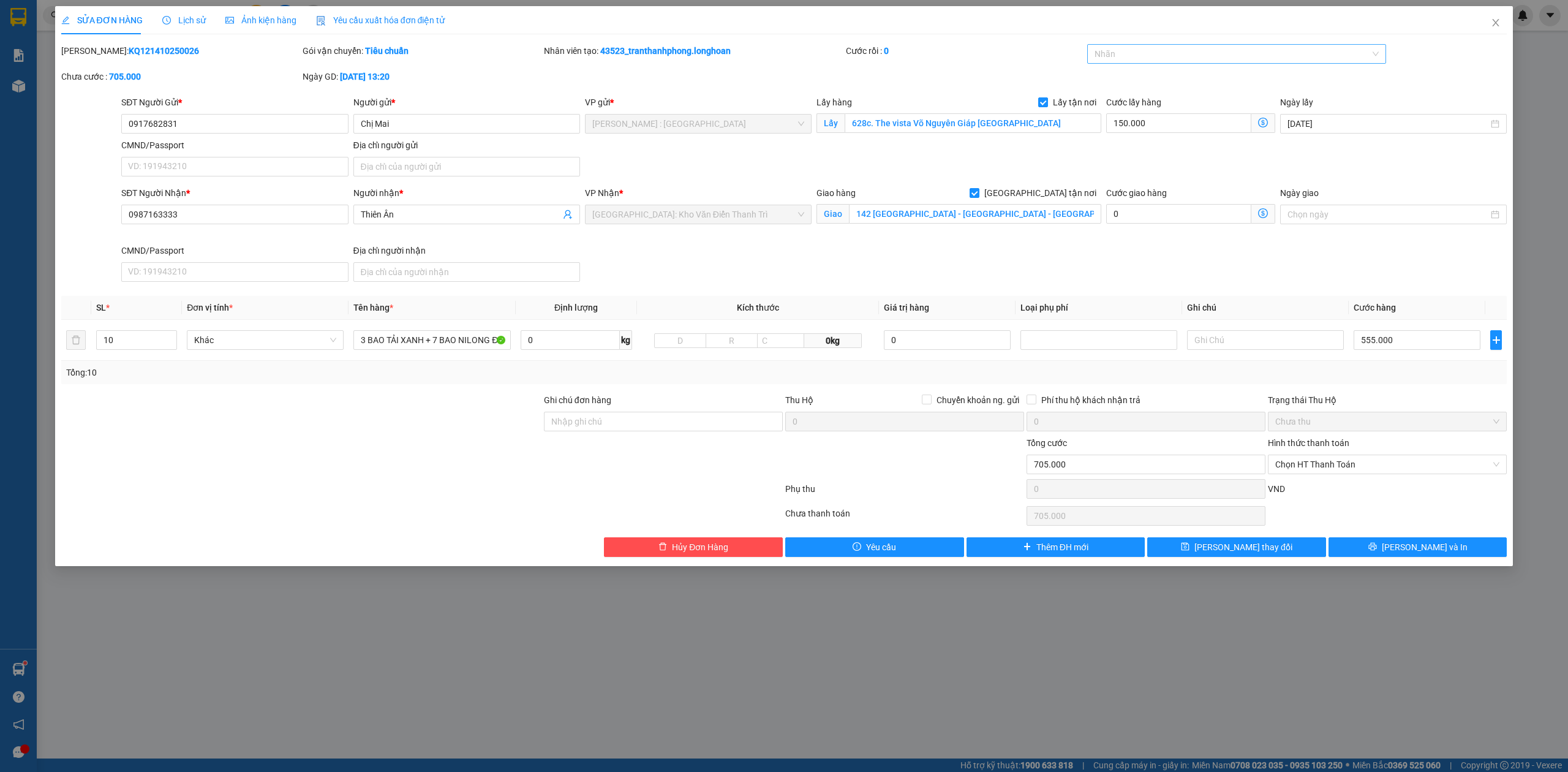
click at [1170, 64] on div "Nhãn" at bounding box center [1237, 54] width 299 height 20
type input "G"
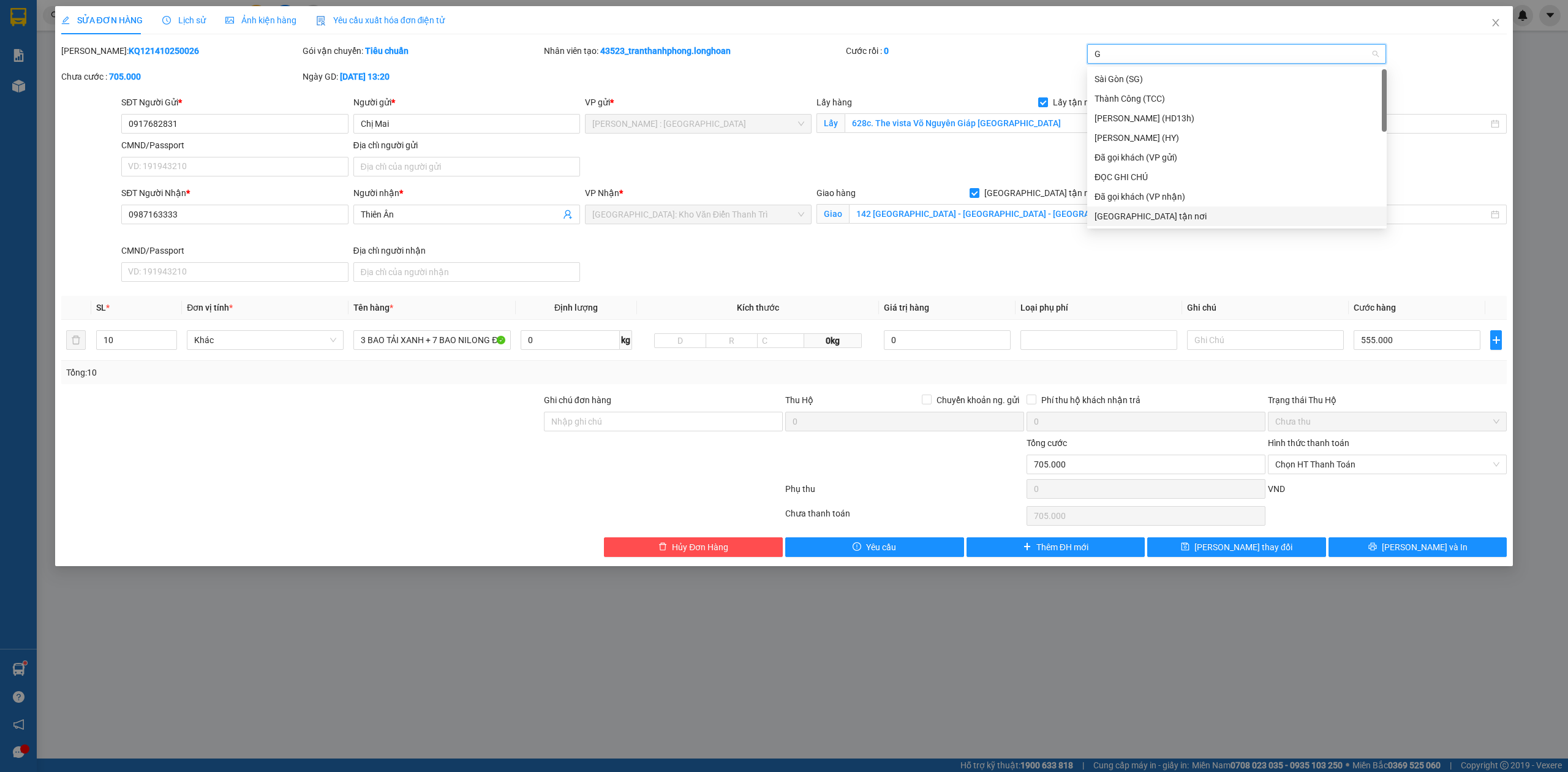
click at [1093, 218] on div "[GEOGRAPHIC_DATA] tận nơi" at bounding box center [1237, 216] width 299 height 20
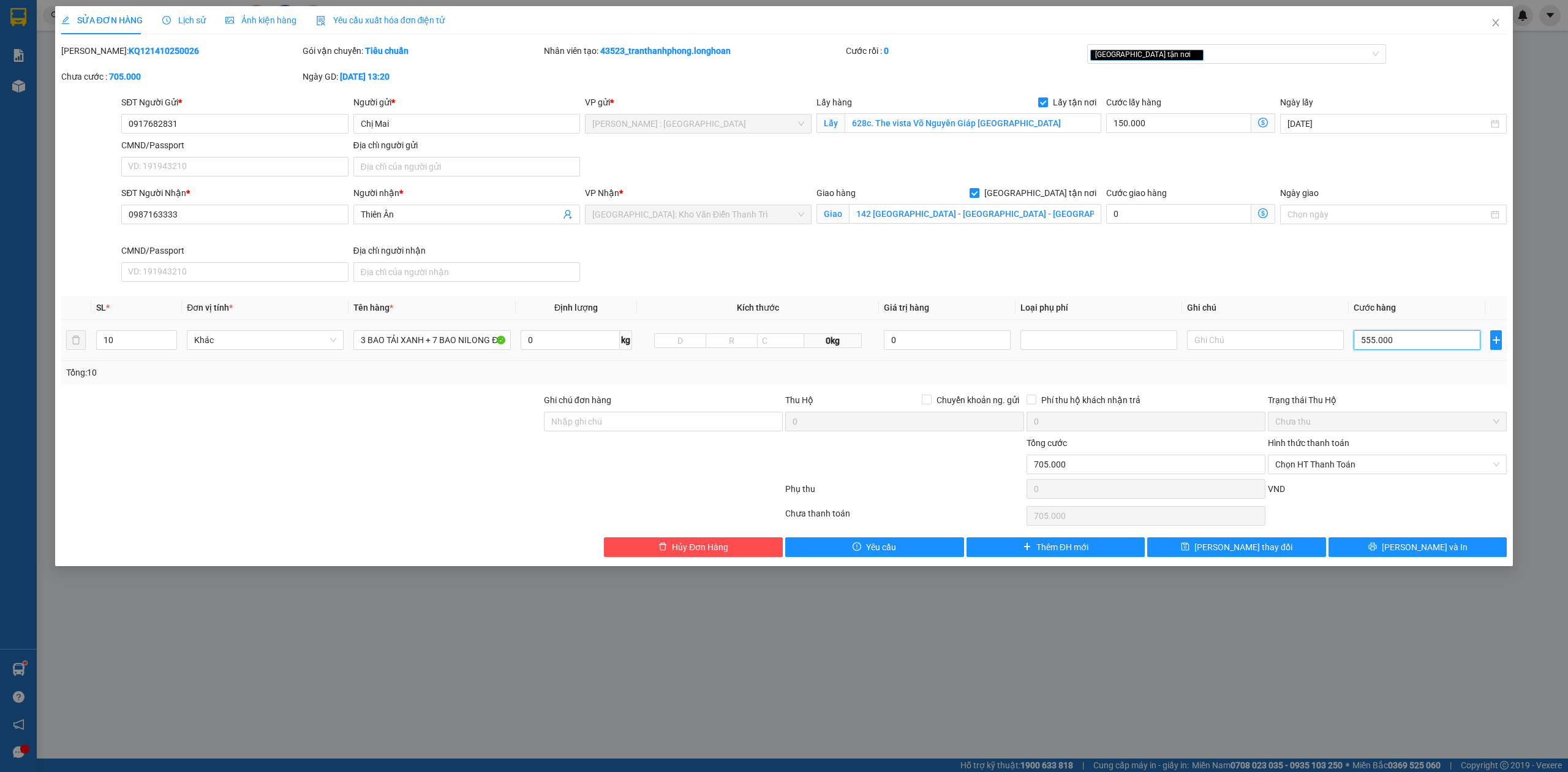
click at [1428, 343] on input "555.000" at bounding box center [1417, 339] width 126 height 20
type input "150.001"
type input "1"
type input "150.016"
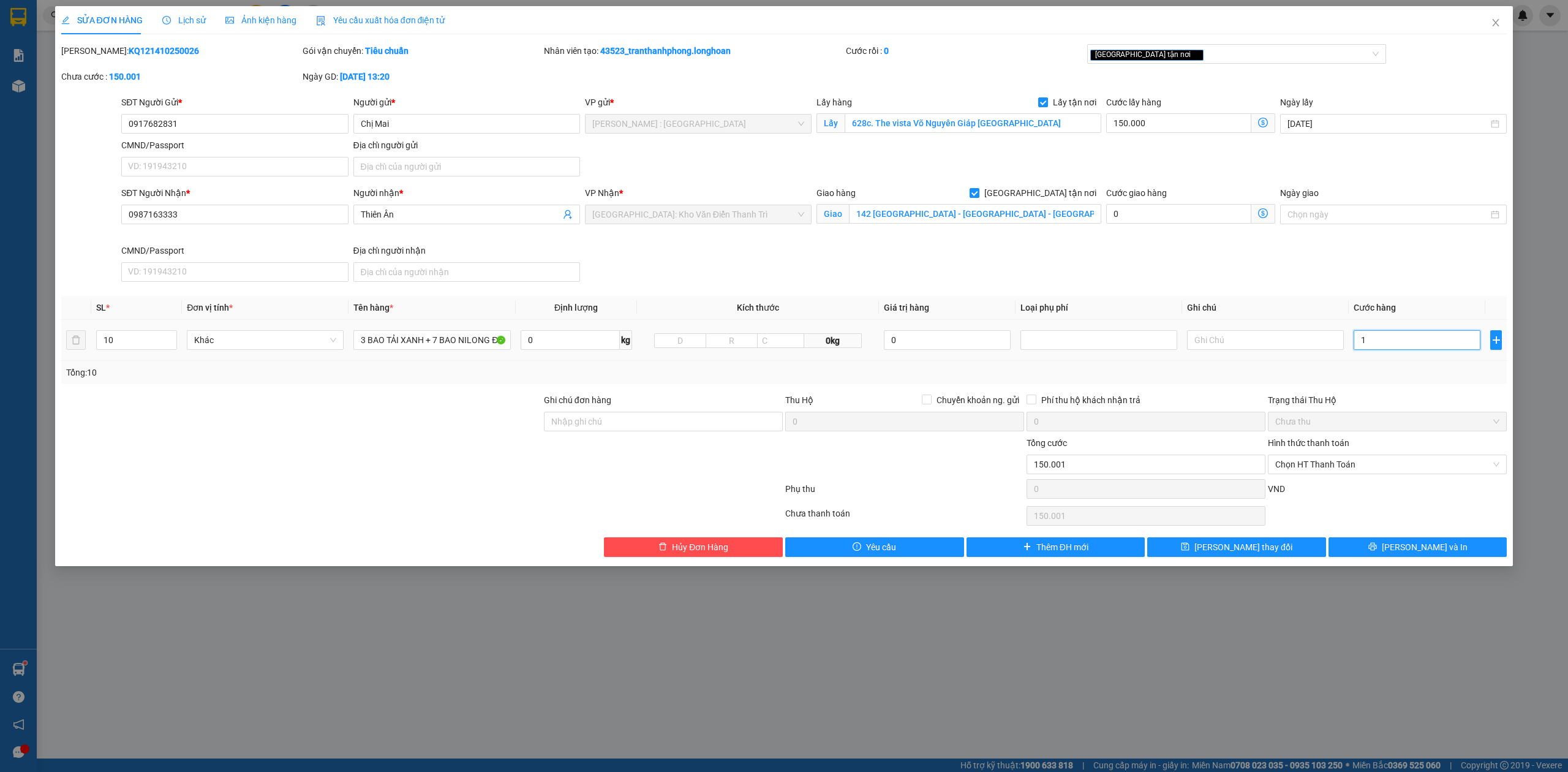
type input "150.016"
type input "16"
type input "150.166"
type input "166"
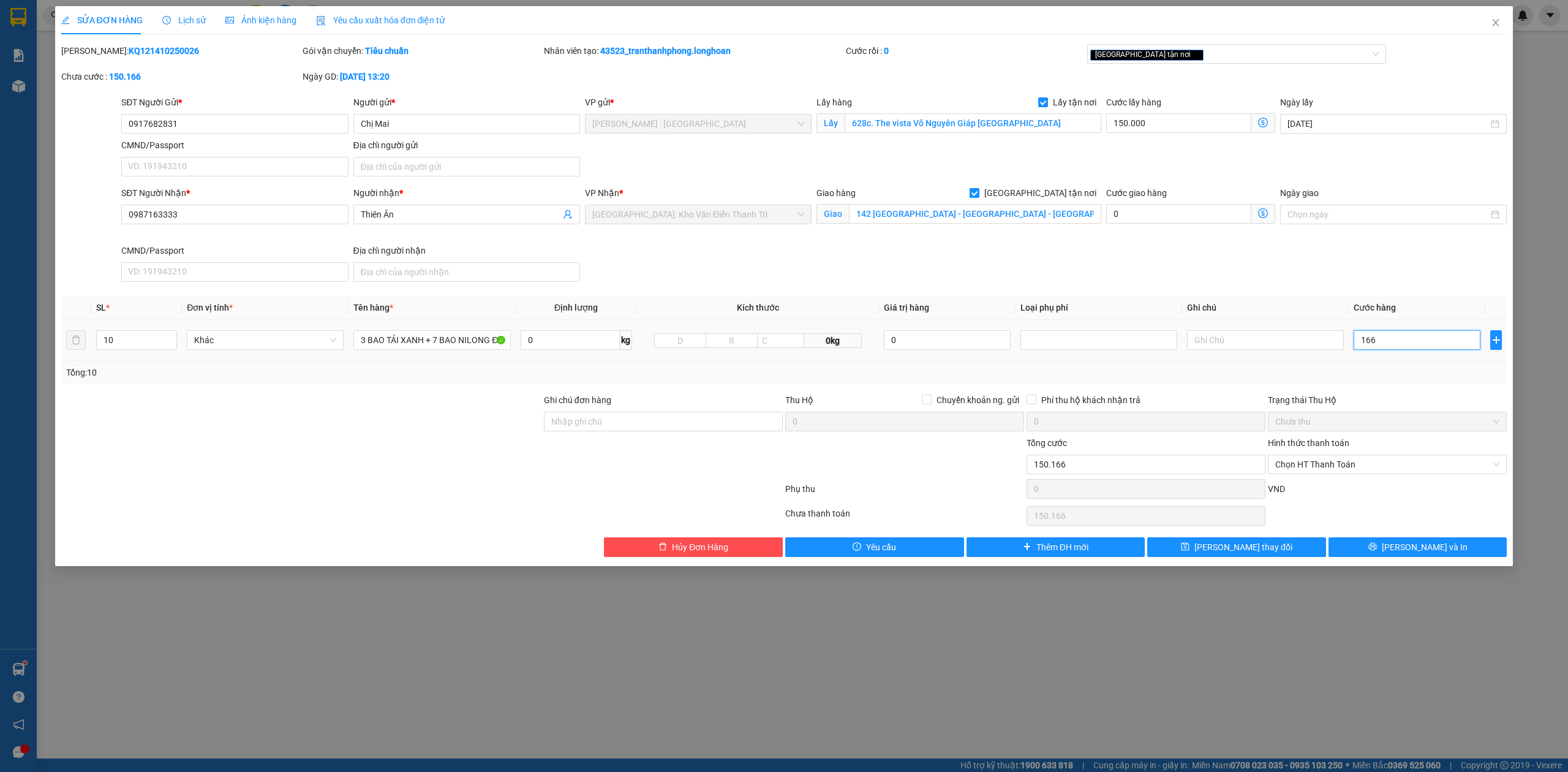
type input "151.660"
type input "1.660"
type input "1.810.000"
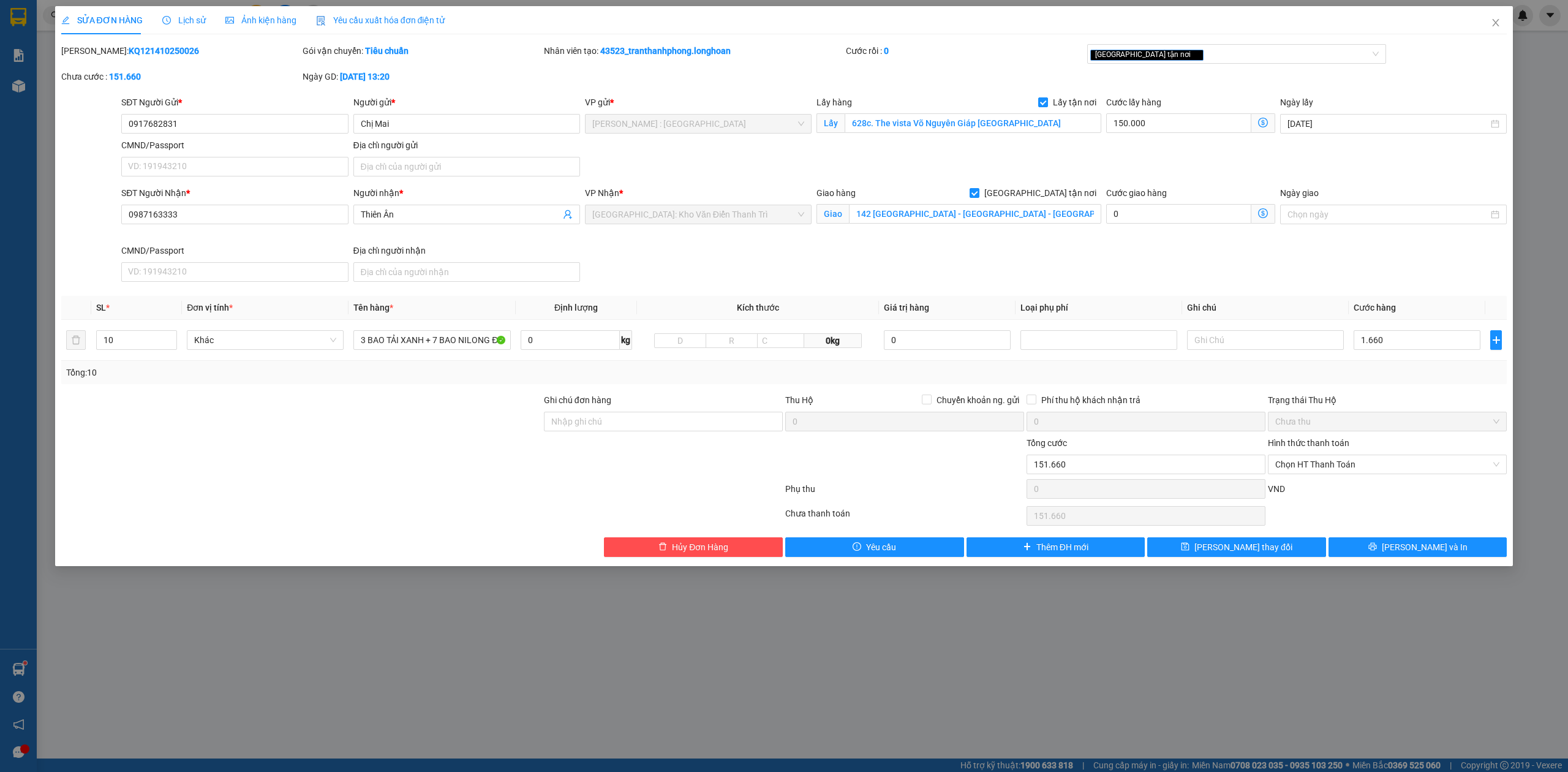
type input "1.660.000"
click at [1166, 153] on div "SĐT Người Gửi * 0917682831 Người gửi * Chị Mai VP gửi * Hồ Chí Minh : Kho Quận …" at bounding box center [814, 139] width 1391 height 86
click at [1180, 131] on input "150.000" at bounding box center [1178, 123] width 145 height 20
click at [1169, 175] on div "SĐT Người Gửi * 0917682831 Người gửi * Chị Mai VP gửi * Hồ Chí Minh : Kho Quận …" at bounding box center [814, 139] width 1391 height 86
click at [627, 420] on input "Ghi chú đơn hàng" at bounding box center [663, 421] width 239 height 20
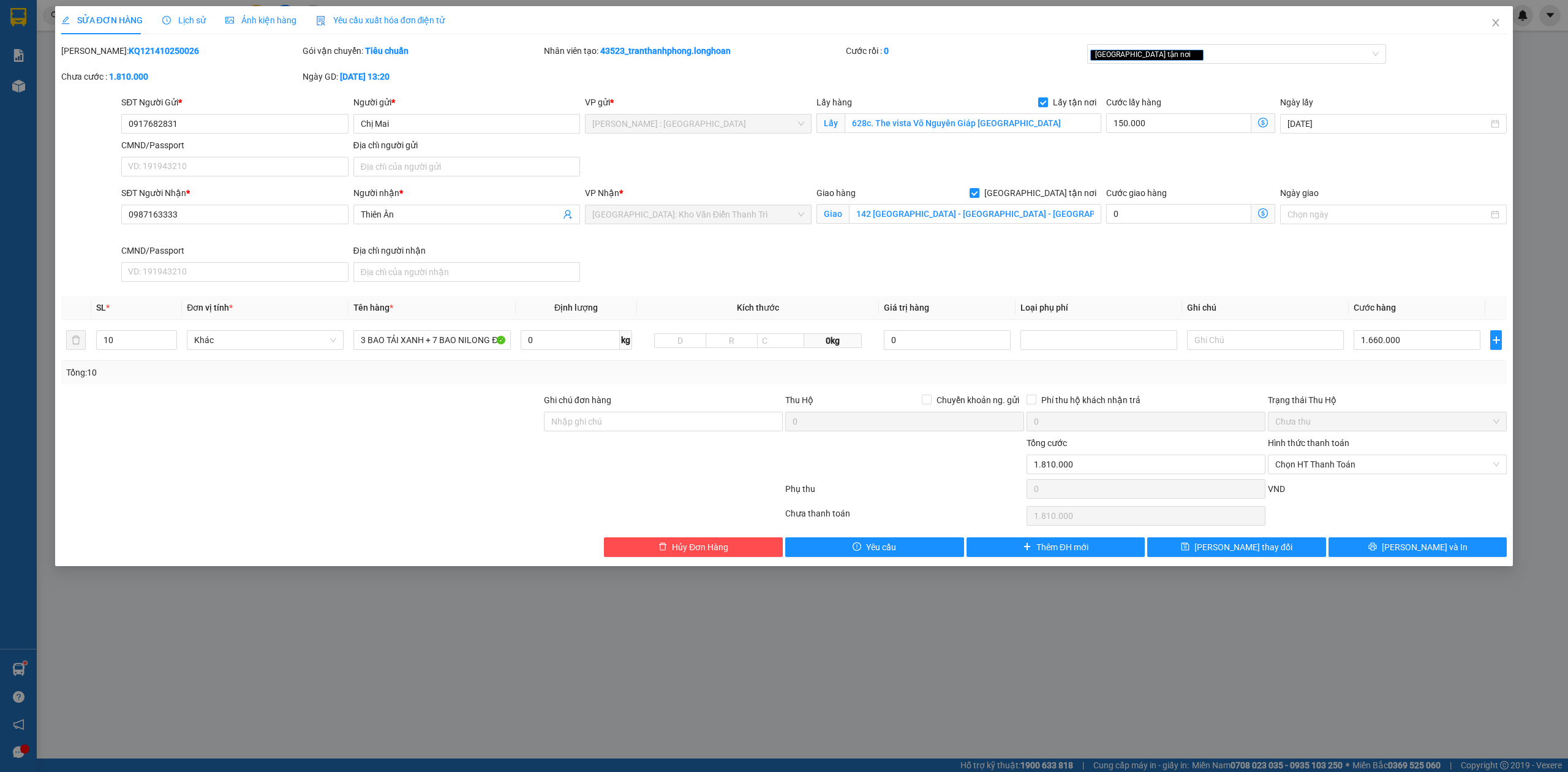
drag, startPoint x: 511, startPoint y: 499, endPoint x: 622, endPoint y: 454, distance: 119.8
click at [511, 499] on div at bounding box center [422, 491] width 724 height 24
click at [1472, 547] on button "[PERSON_NAME] và In" at bounding box center [1418, 547] width 179 height 20
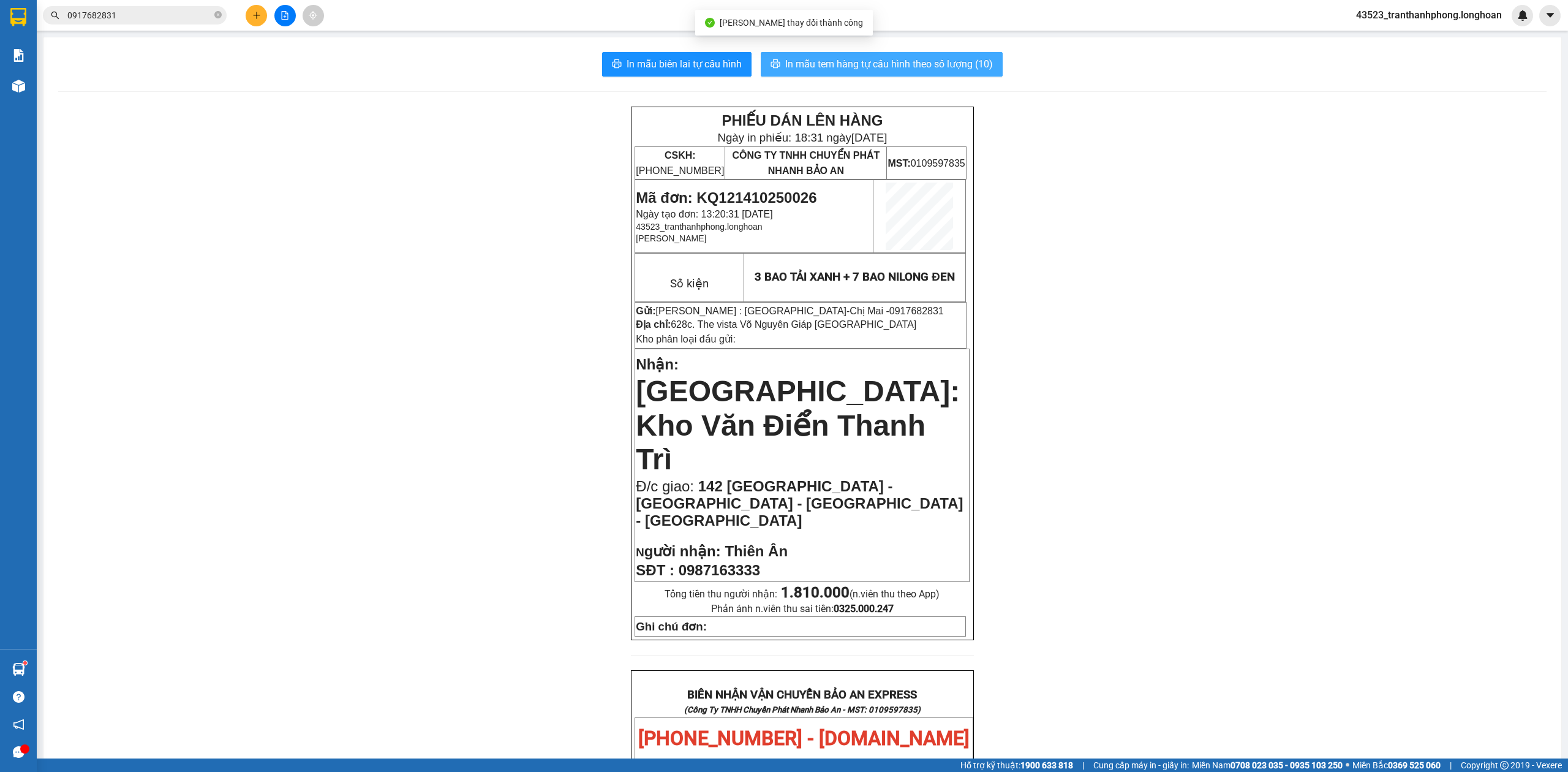
click at [941, 58] on span "In mẫu tem hàng tự cấu hình theo số lượng (10)" at bounding box center [889, 64] width 207 height 16
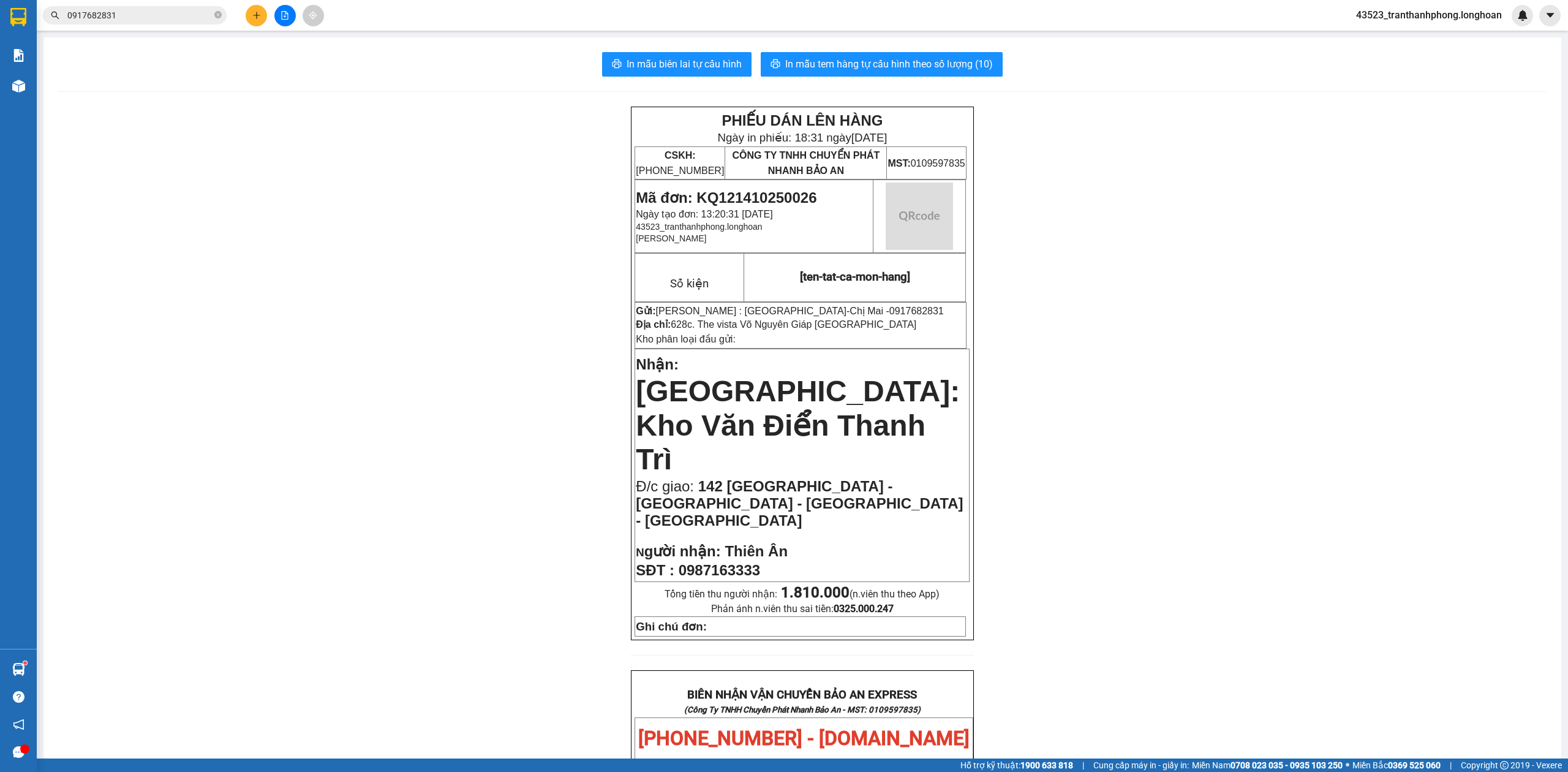
scroll to position [572, 0]
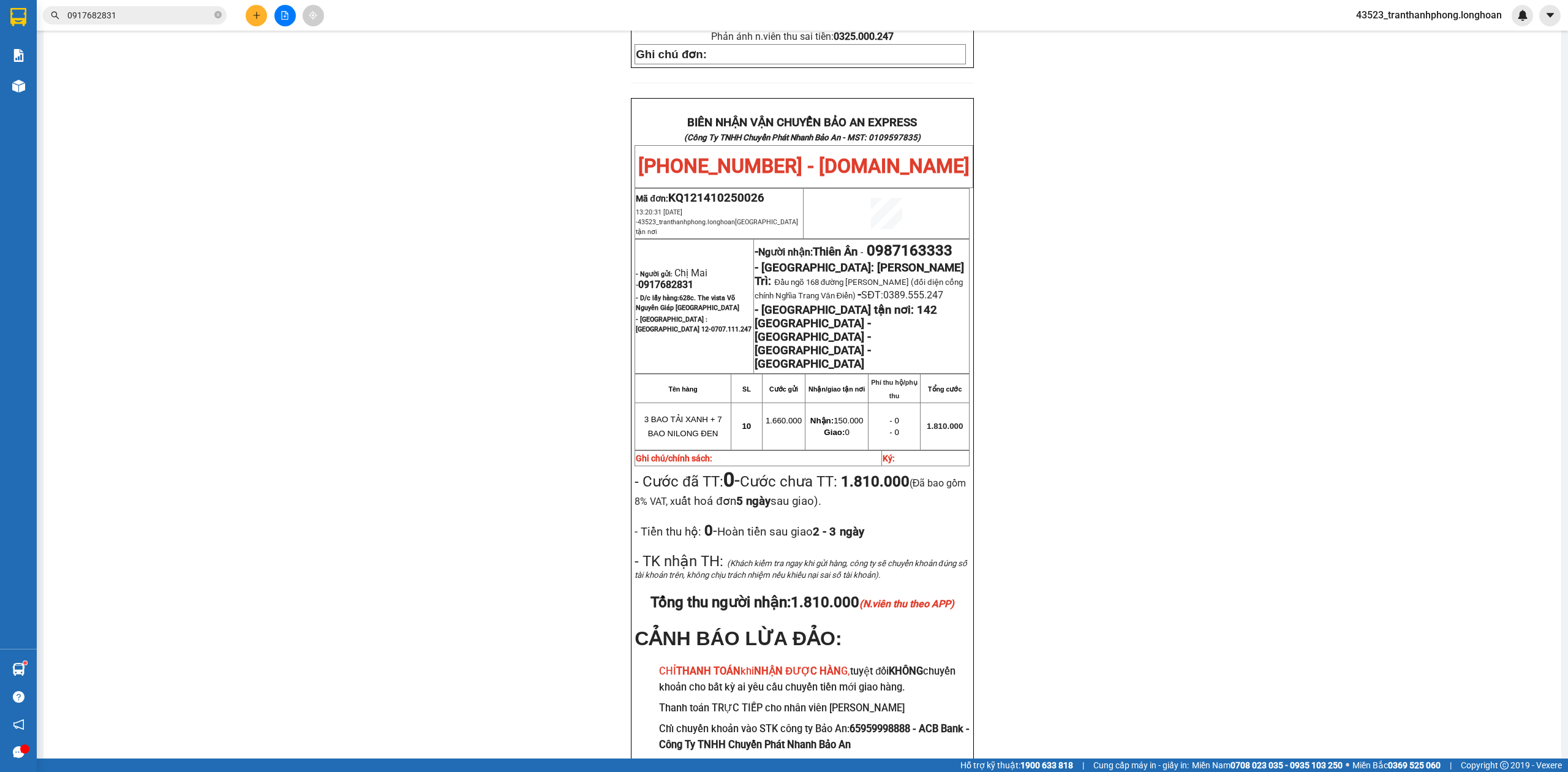
click at [663, 279] on span "0917682831" at bounding box center [666, 284] width 55 height 12
copy span "0917682831"
click at [1289, 246] on div "PHIẾU DÁN LÊN HÀNG Ngày in phiếu: 18:31 ngày 15-10-2025 CSKH: 1900.06.88.33 CÔN…" at bounding box center [802, 170] width 1488 height 1272
click at [350, 148] on div "PHIẾU DÁN LÊN HÀNG Ngày in phiếu: 18:31 ngày 15-10-2025 CSKH: 1900.06.88.33 CÔN…" at bounding box center [802, 170] width 1488 height 1272
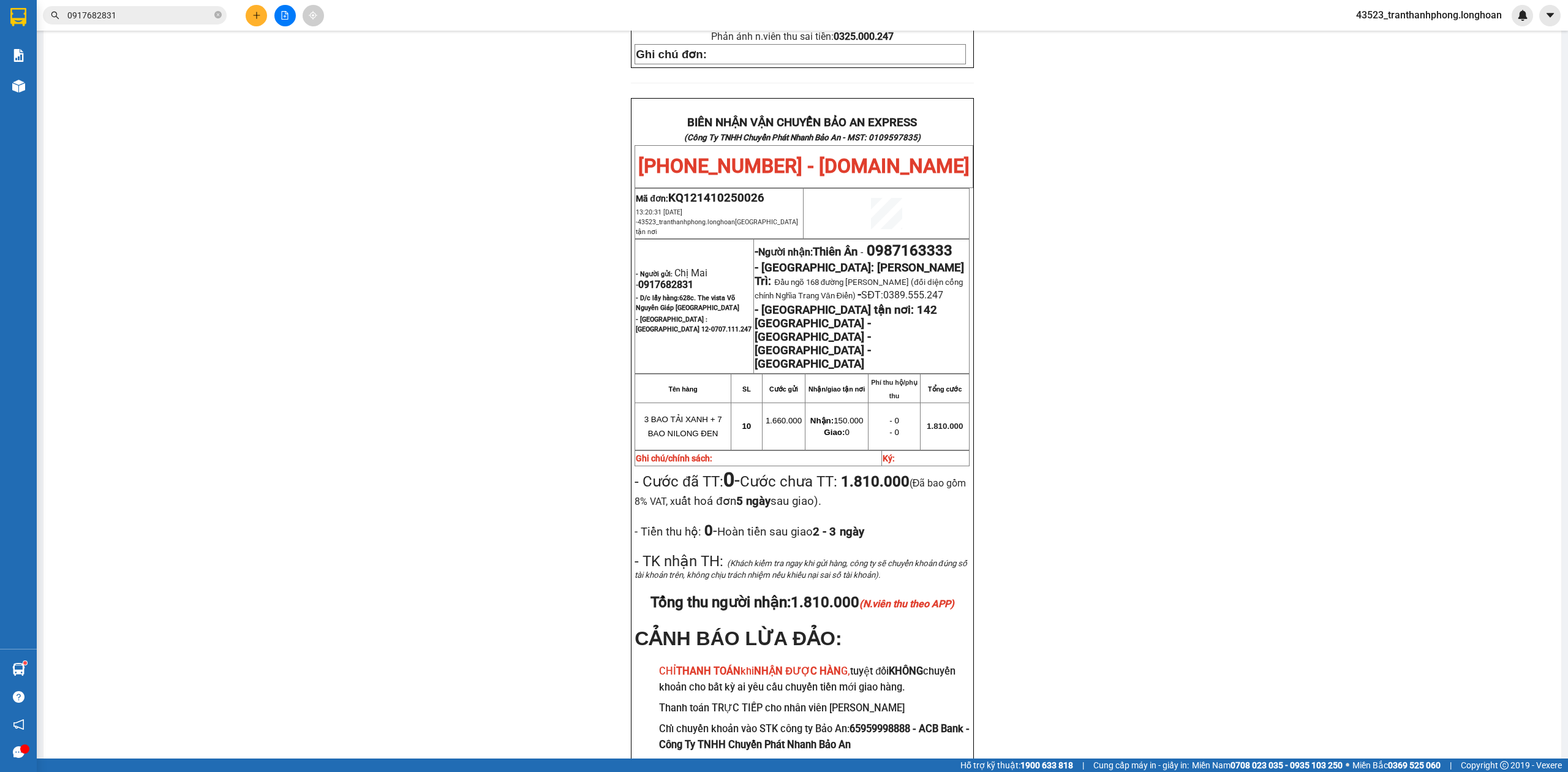
click at [914, 242] on span "0987163333" at bounding box center [910, 250] width 86 height 17
copy span "0987163333"
click at [914, 242] on span "0987163333" at bounding box center [910, 250] width 86 height 17
click at [1253, 270] on div "PHIẾU DÁN LÊN HÀNG Ngày in phiếu: 18:31 ngày 15-10-2025 CSKH: 1900.06.88.33 CÔN…" at bounding box center [802, 170] width 1488 height 1272
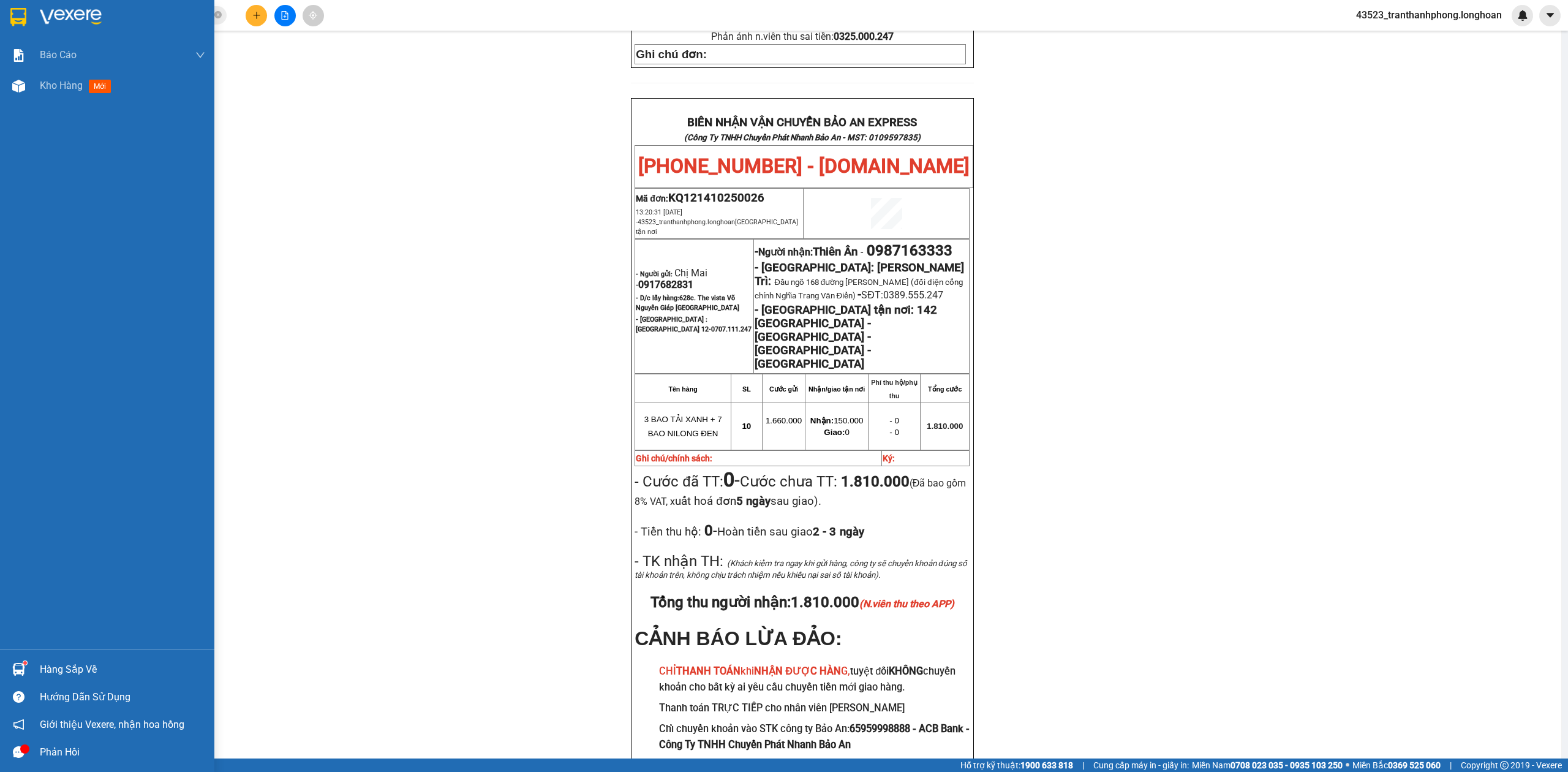
click at [20, 15] on img at bounding box center [18, 17] width 16 height 18
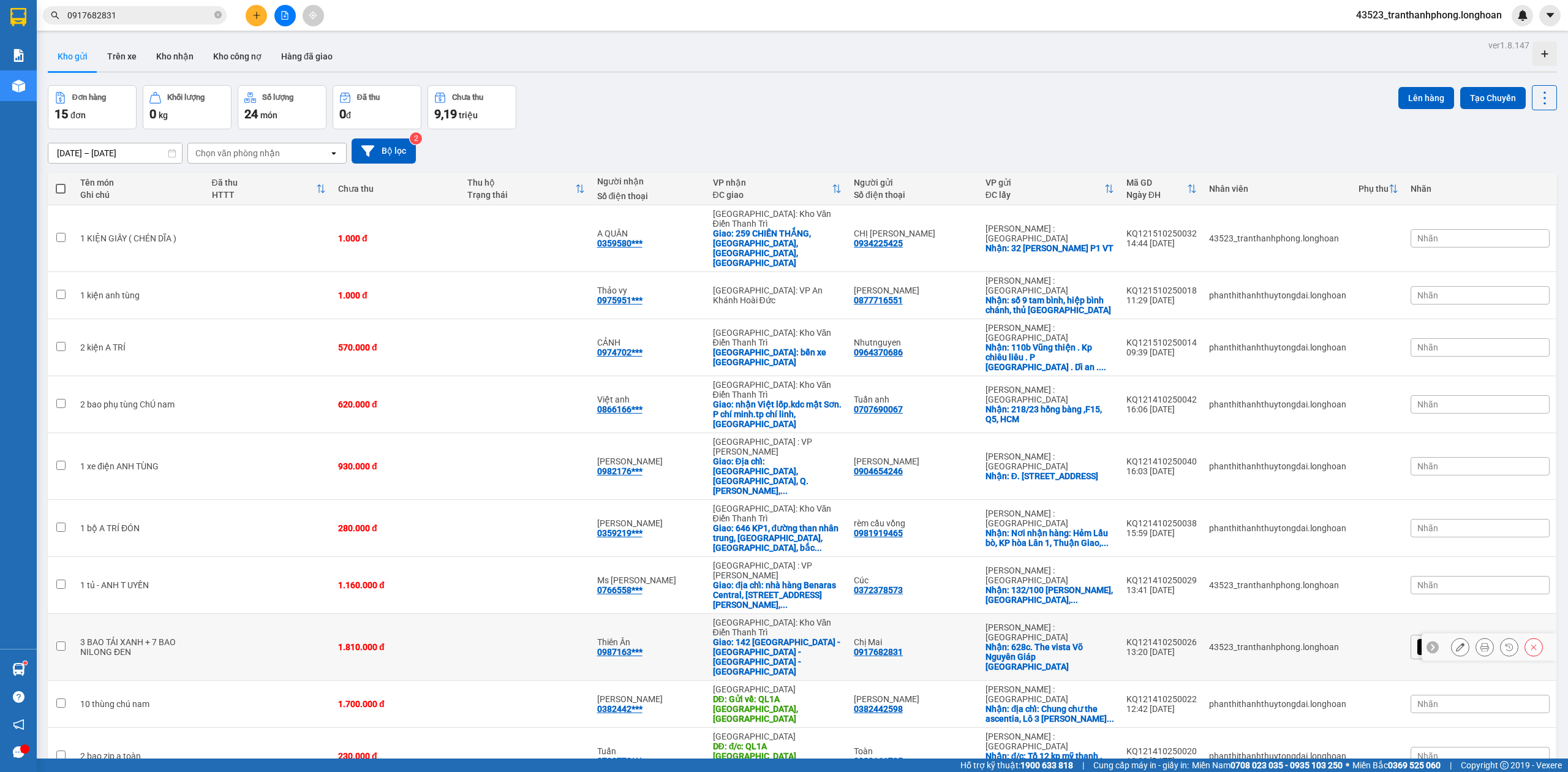
click at [455, 642] on div "1.810.000 đ" at bounding box center [396, 647] width 117 height 10
checkbox input "true"
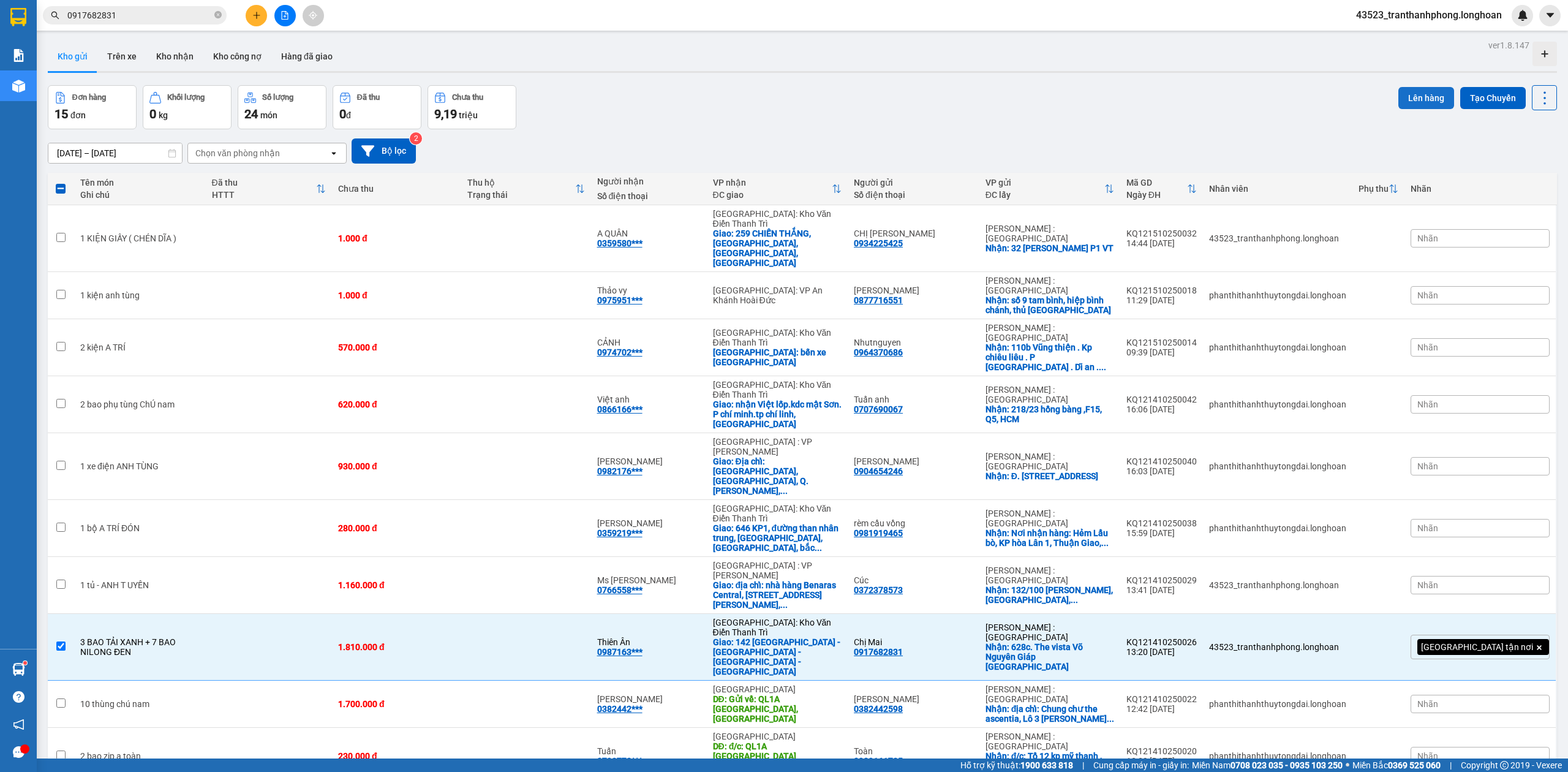
click at [1405, 108] on button "Lên hàng" at bounding box center [1426, 98] width 56 height 22
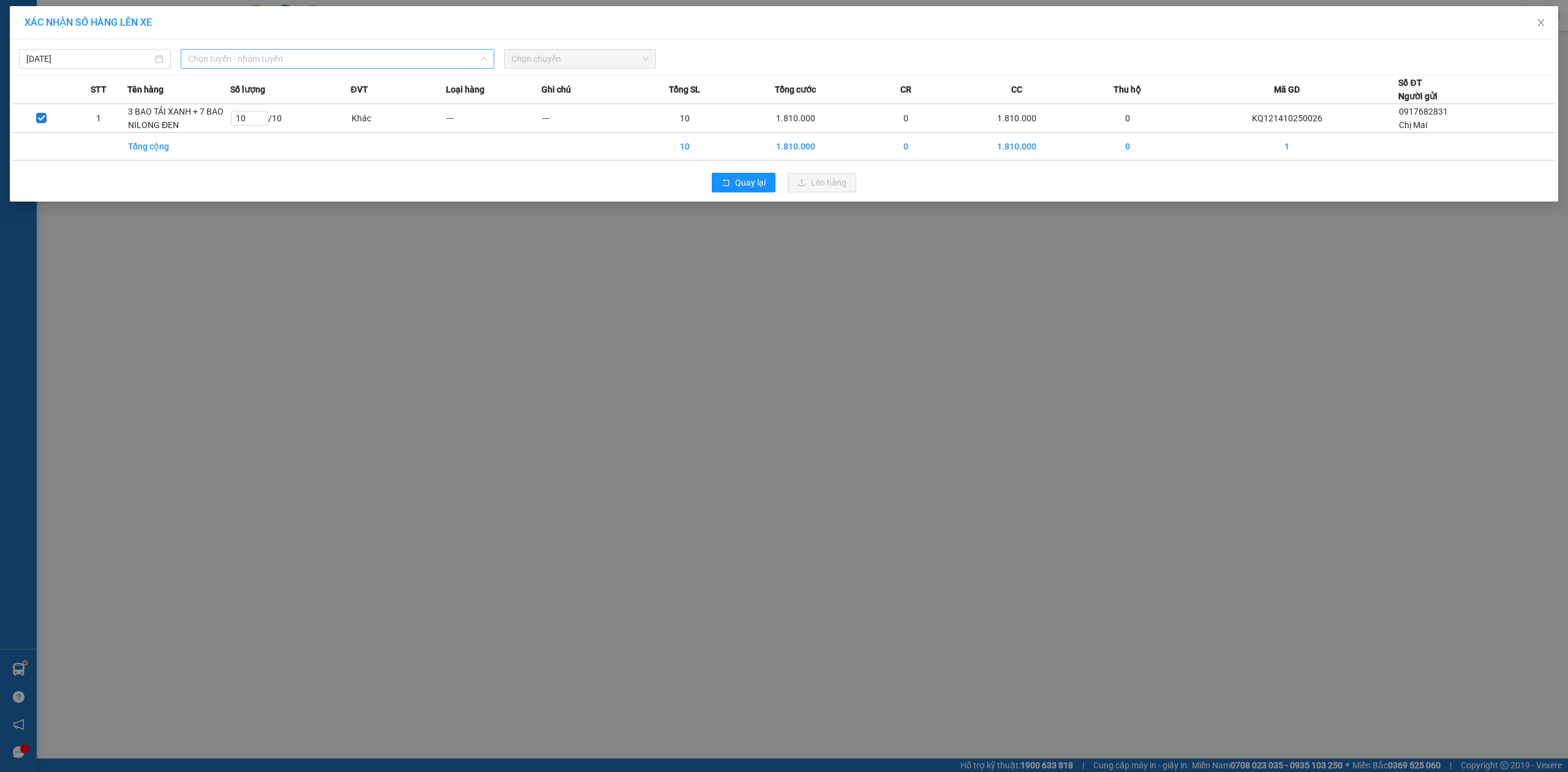
click at [213, 64] on span "Chọn tuyến - nhóm tuyến" at bounding box center [338, 58] width 299 height 18
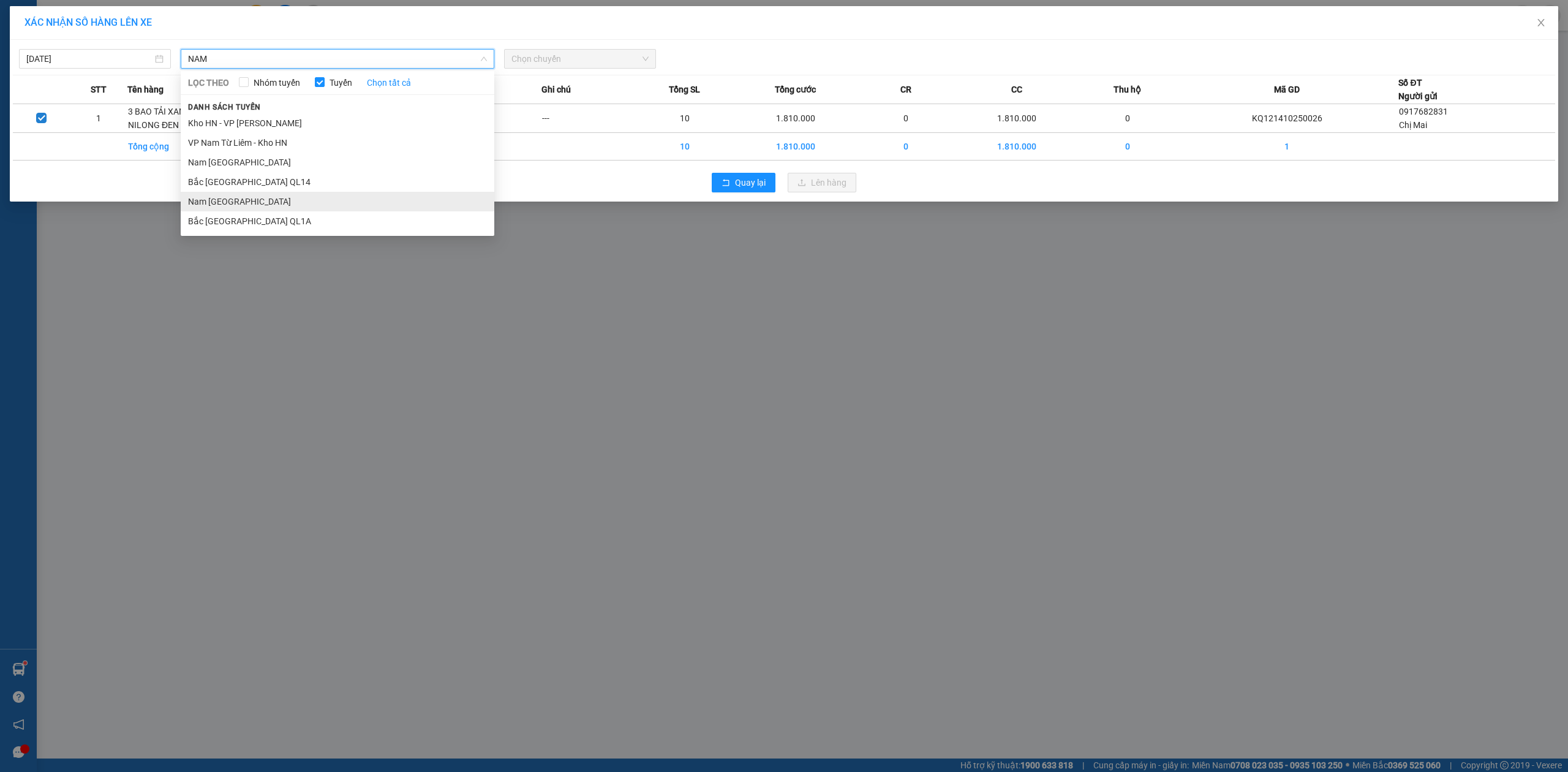
type input "NAM"
click at [228, 199] on li "Nam [GEOGRAPHIC_DATA]" at bounding box center [337, 201] width 313 height 20
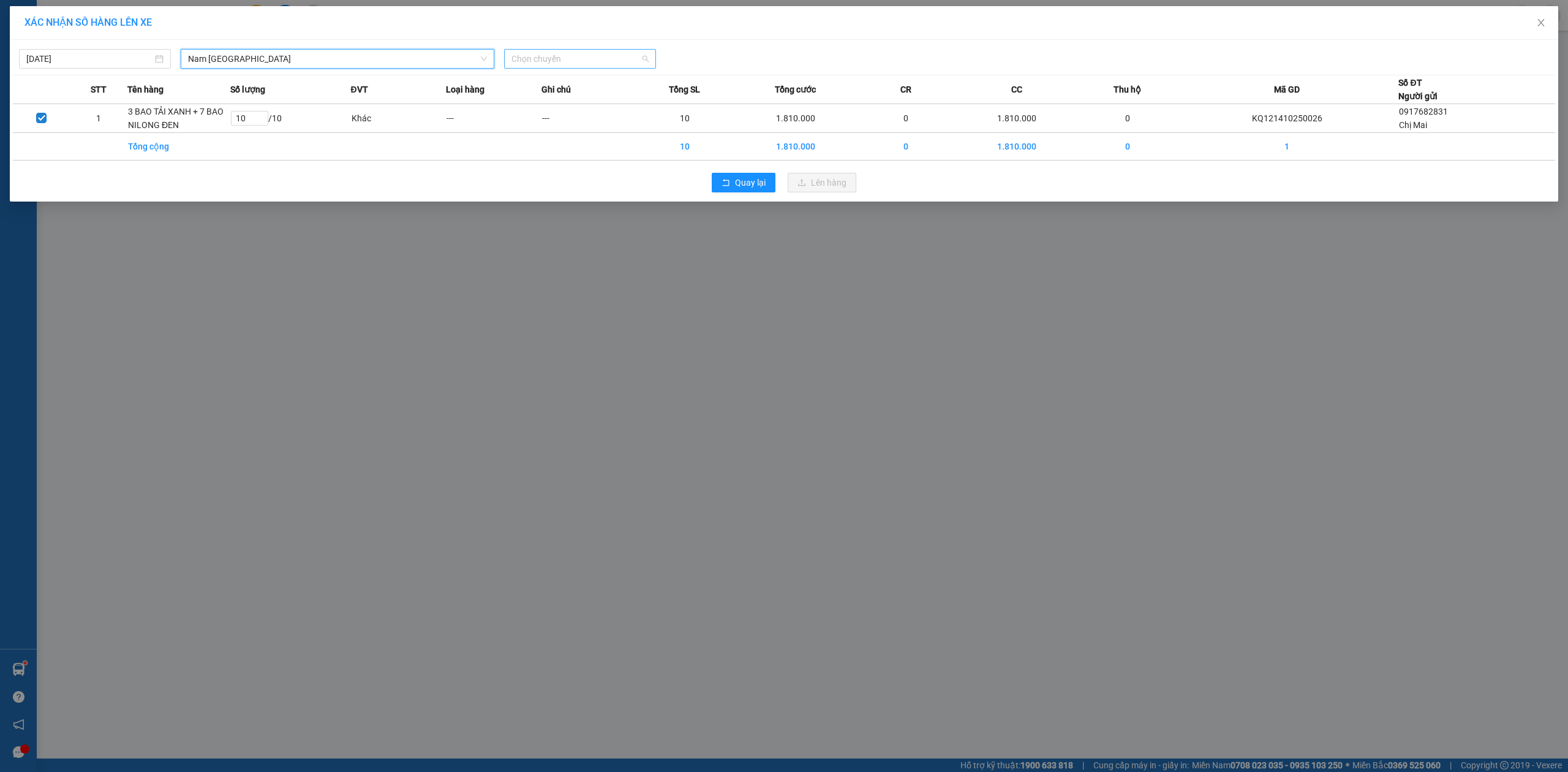
click at [607, 52] on span "Chọn chuyến" at bounding box center [580, 58] width 137 height 18
click at [564, 107] on div "20:00 (TC) - 29E-191.97" at bounding box center [559, 103] width 96 height 14
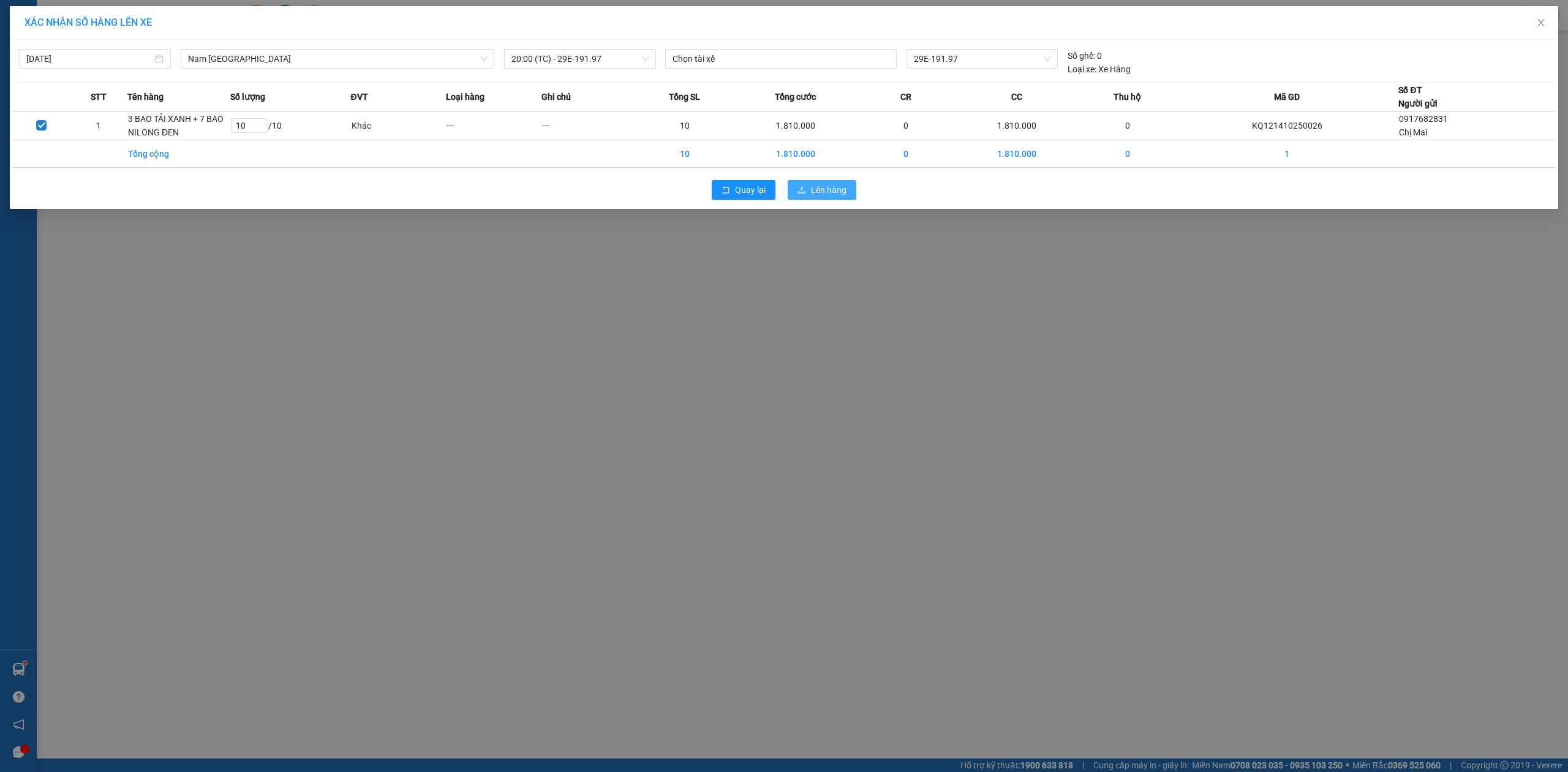
click at [821, 187] on span "Lên hàng" at bounding box center [829, 190] width 35 height 14
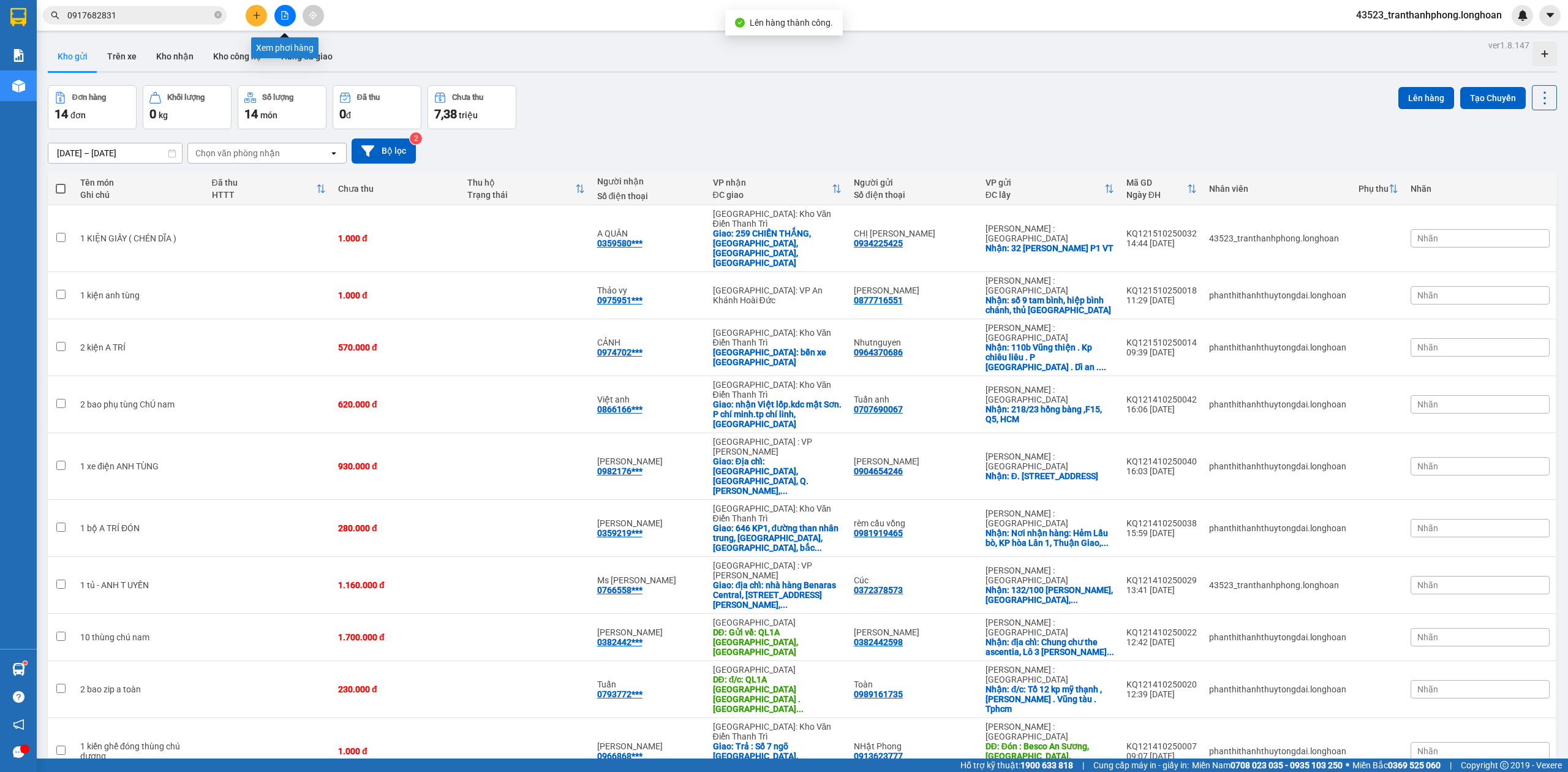
click at [288, 15] on icon "file-add" at bounding box center [285, 15] width 9 height 9
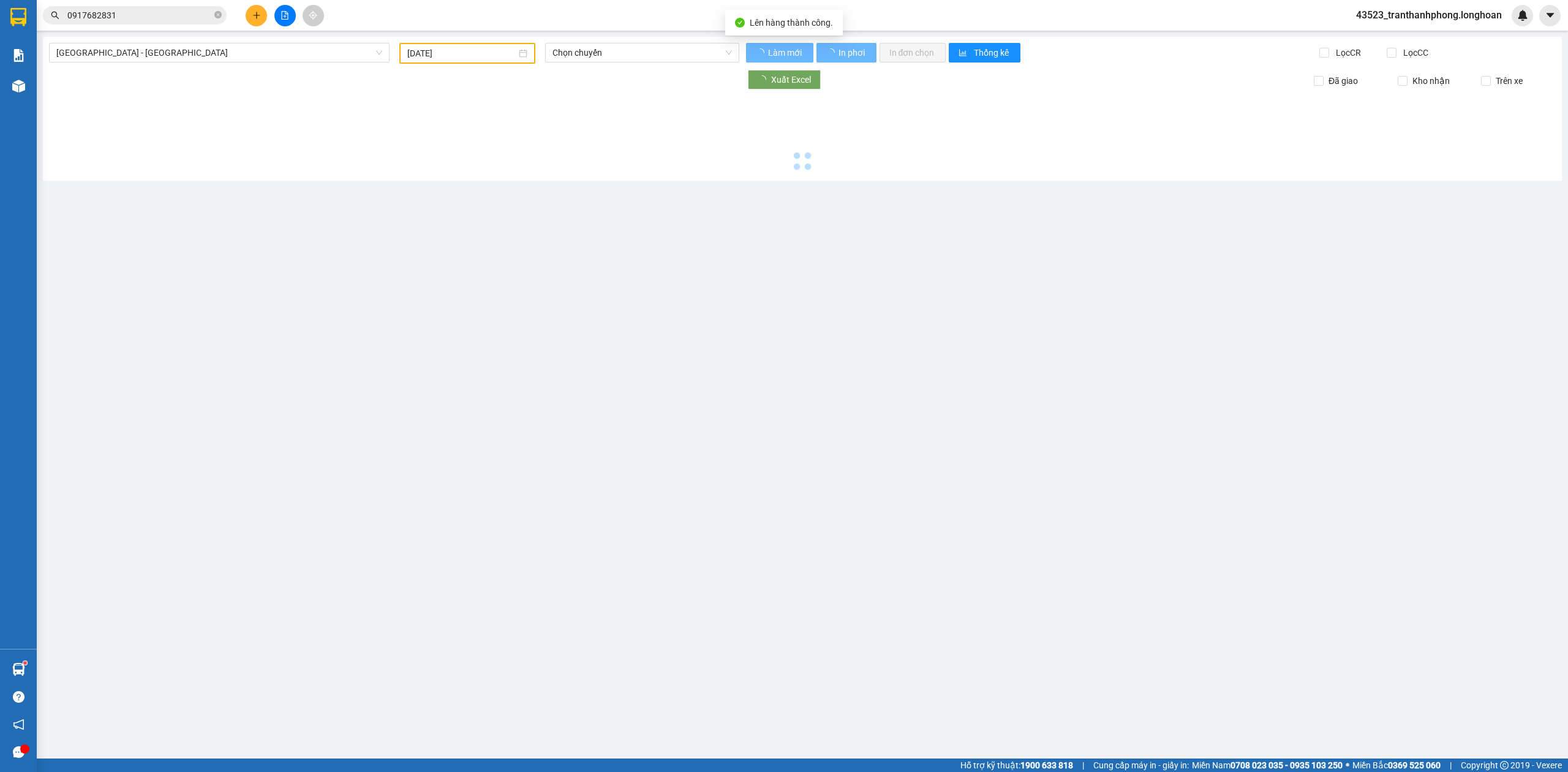
type input "[DATE]"
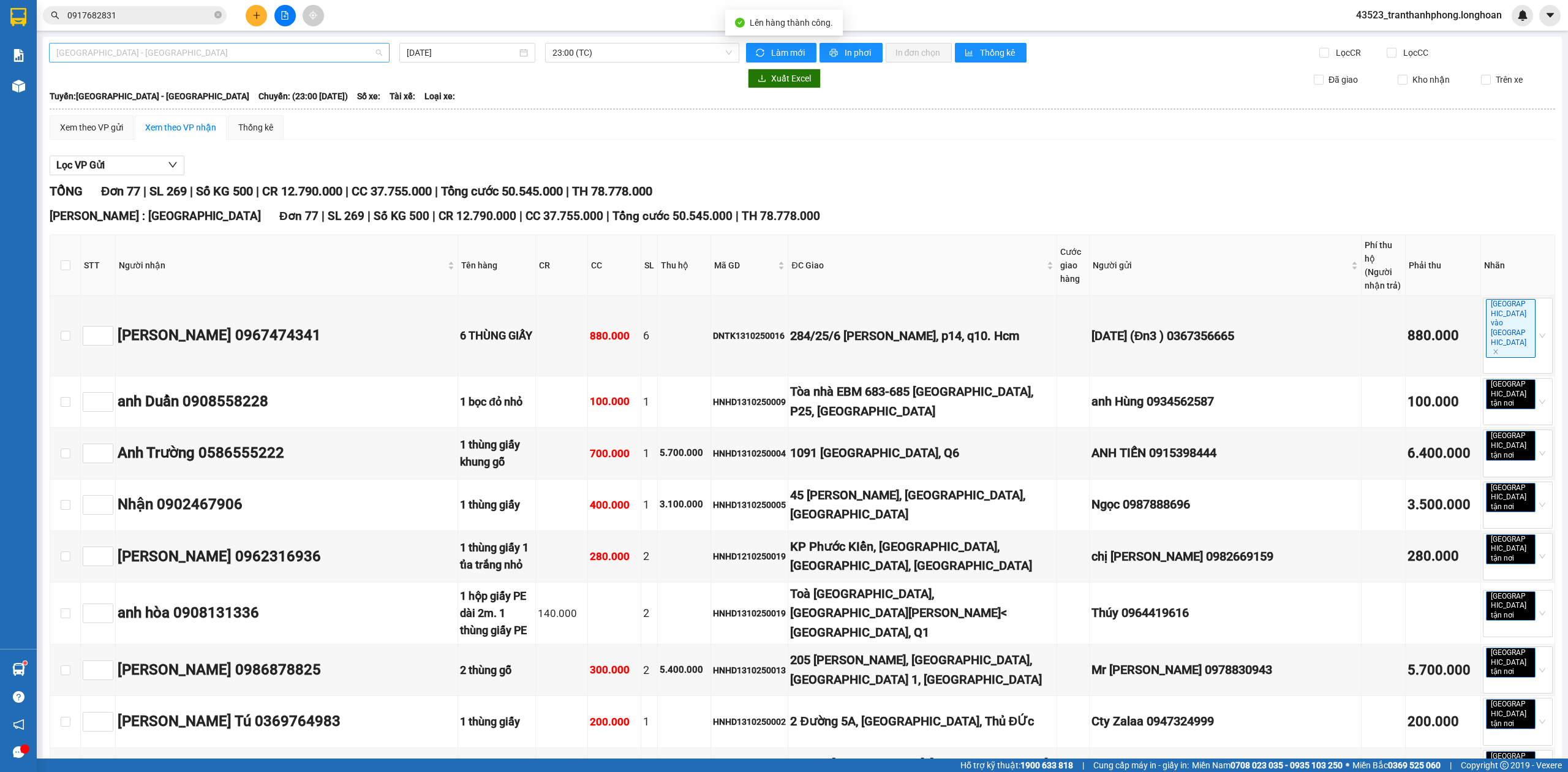
click at [199, 50] on span "Hải Phòng - Hà Nội" at bounding box center [219, 52] width 326 height 18
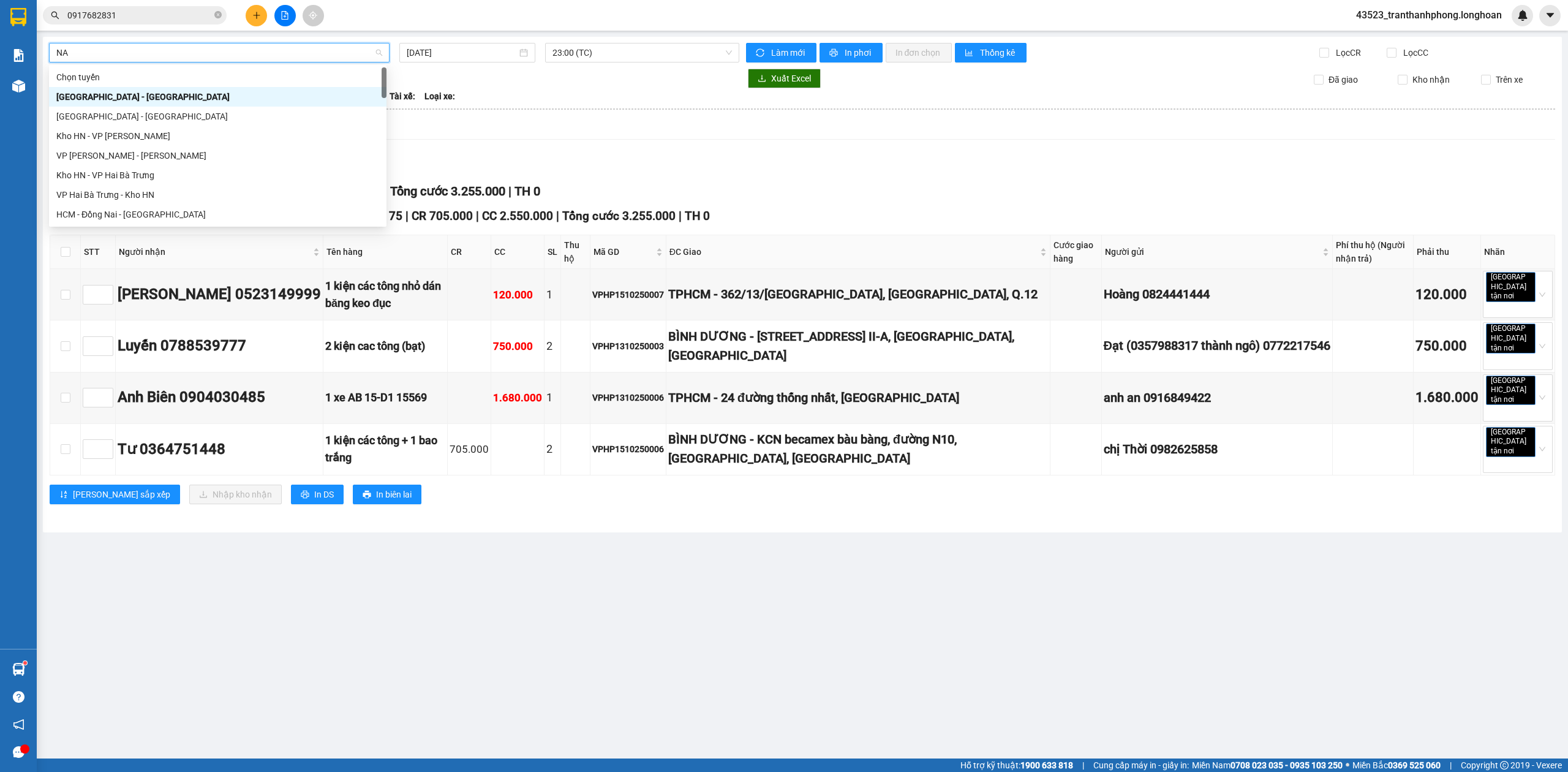
type input "NAM"
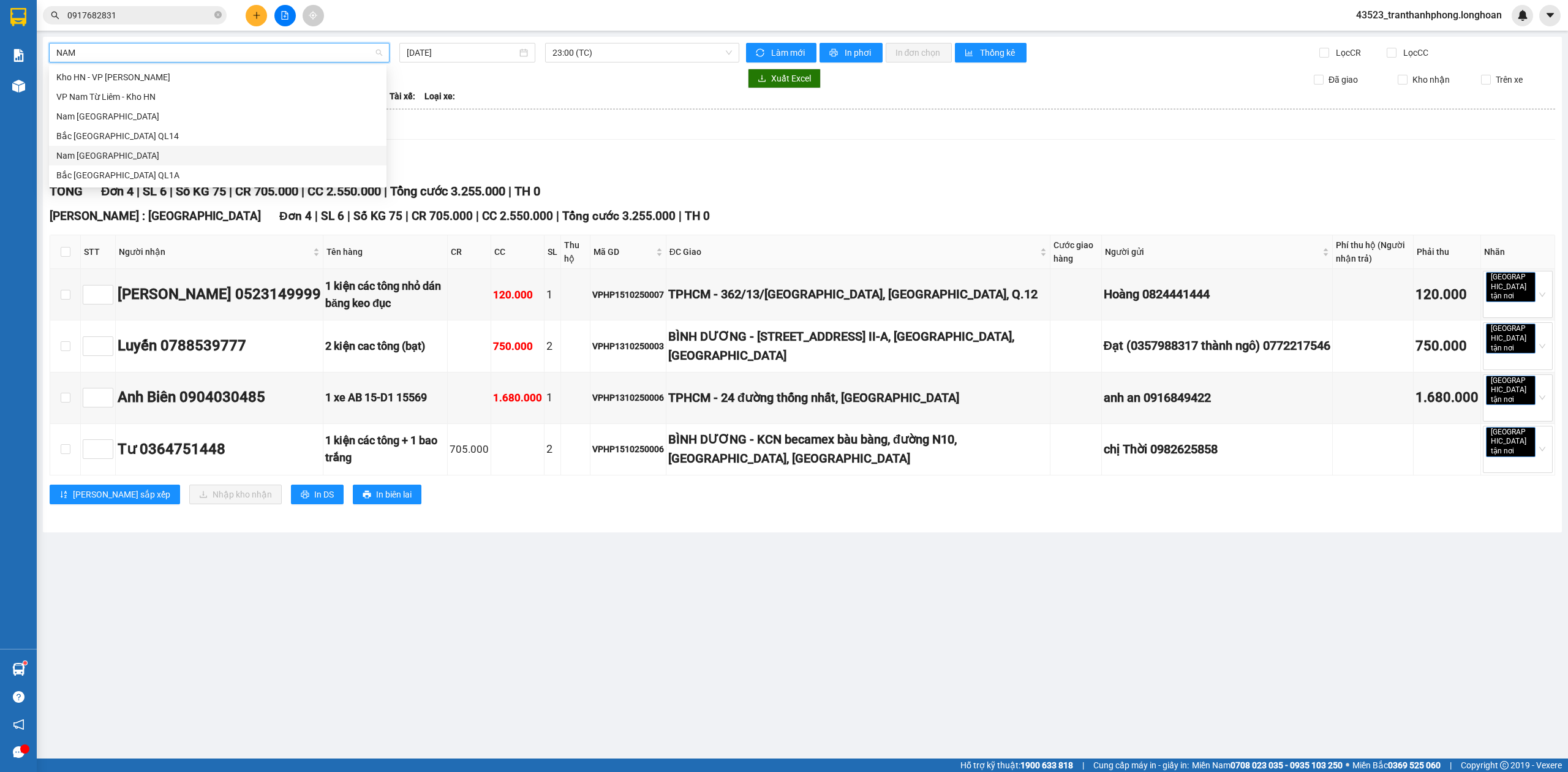
click at [160, 154] on div "Nam [GEOGRAPHIC_DATA]" at bounding box center [218, 156] width 323 height 14
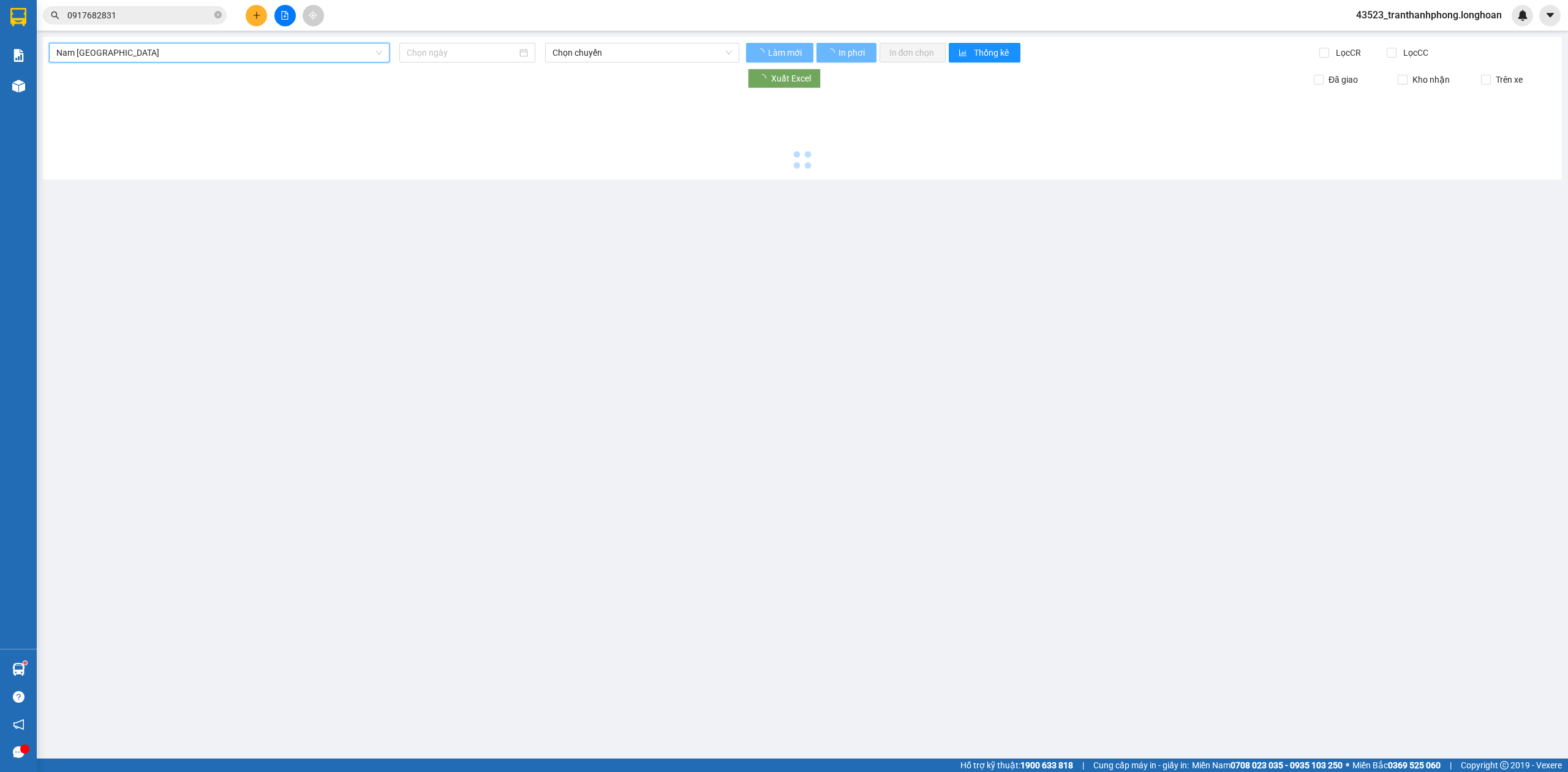
type input "[DATE]"
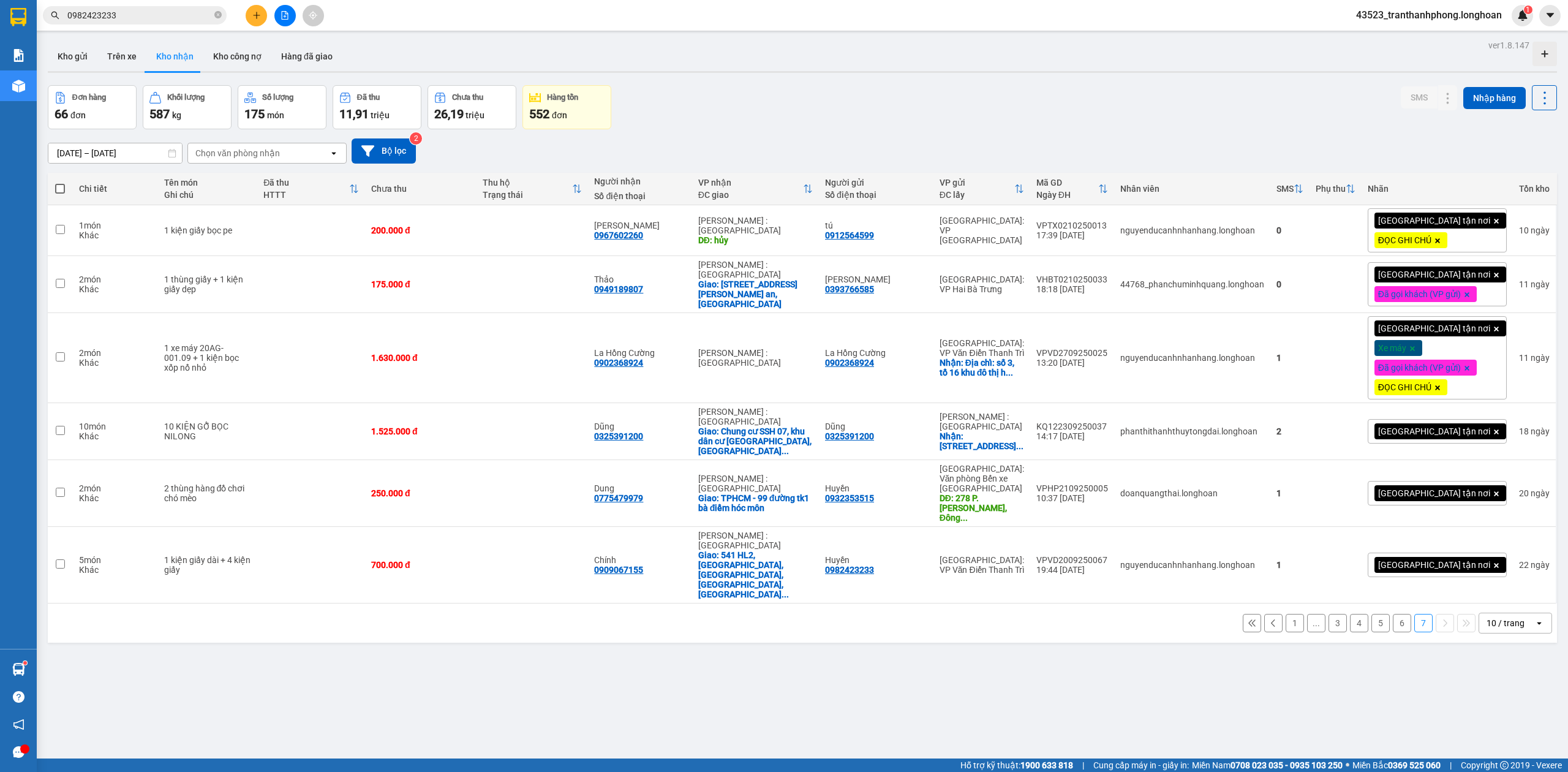
click at [836, 669] on div "ver 1.8.147 Kho gửi Trên xe Kho nhận Kho công nợ Hàng đã giao Đơn hàng 66 đơn K…" at bounding box center [802, 422] width 1519 height 772
click at [1002, 675] on div "ver 1.8.147 Kho gửi Trên xe Kho nhận Kho công nợ Hàng đã giao Đơn hàng 66 đơn K…" at bounding box center [802, 422] width 1519 height 772
click at [177, 20] on input "0982423233" at bounding box center [139, 16] width 145 height 14
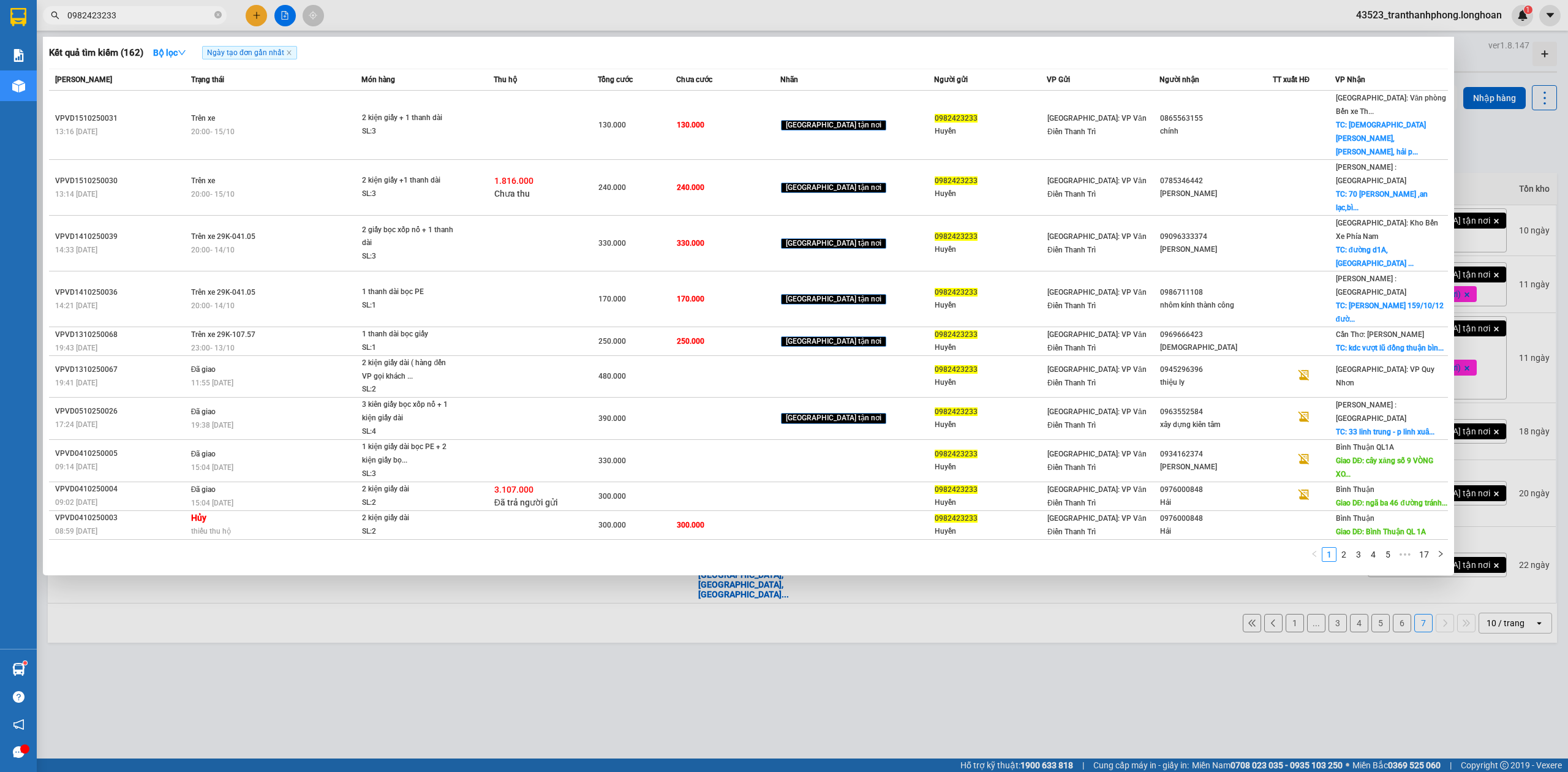
click at [177, 20] on input "0982423233" at bounding box center [139, 16] width 145 height 14
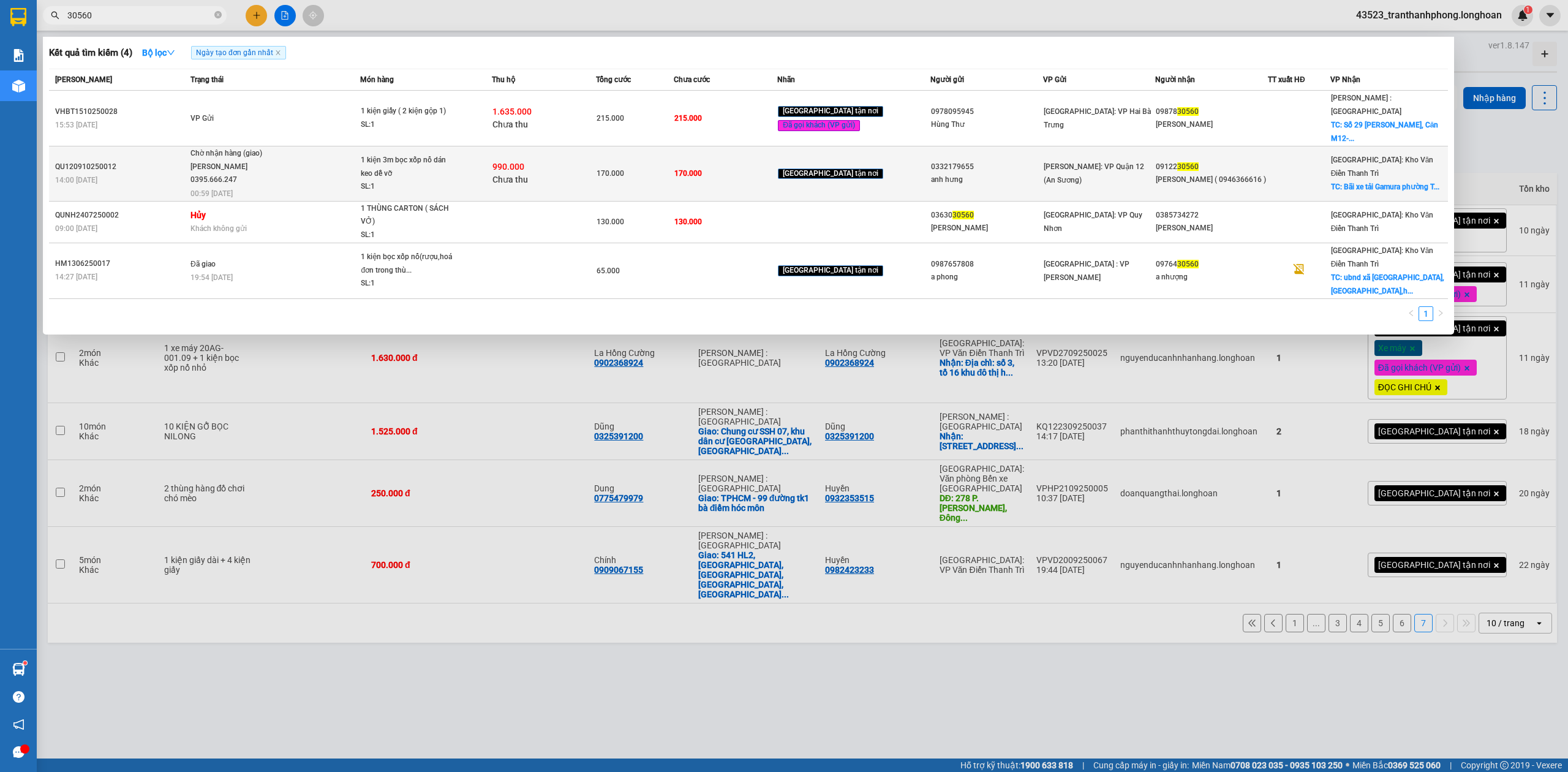
type input "30560"
click at [312, 147] on span "Chờ nhận hàng (giao) Phạm Thế Luân 0395.666.247 00:59 - 15/10" at bounding box center [275, 172] width 169 height 51
click at [287, 165] on td "Chờ nhận hàng (giao) Phạm Thế Luân 0395.666.247 00:59 - 15/10" at bounding box center [274, 173] width 173 height 55
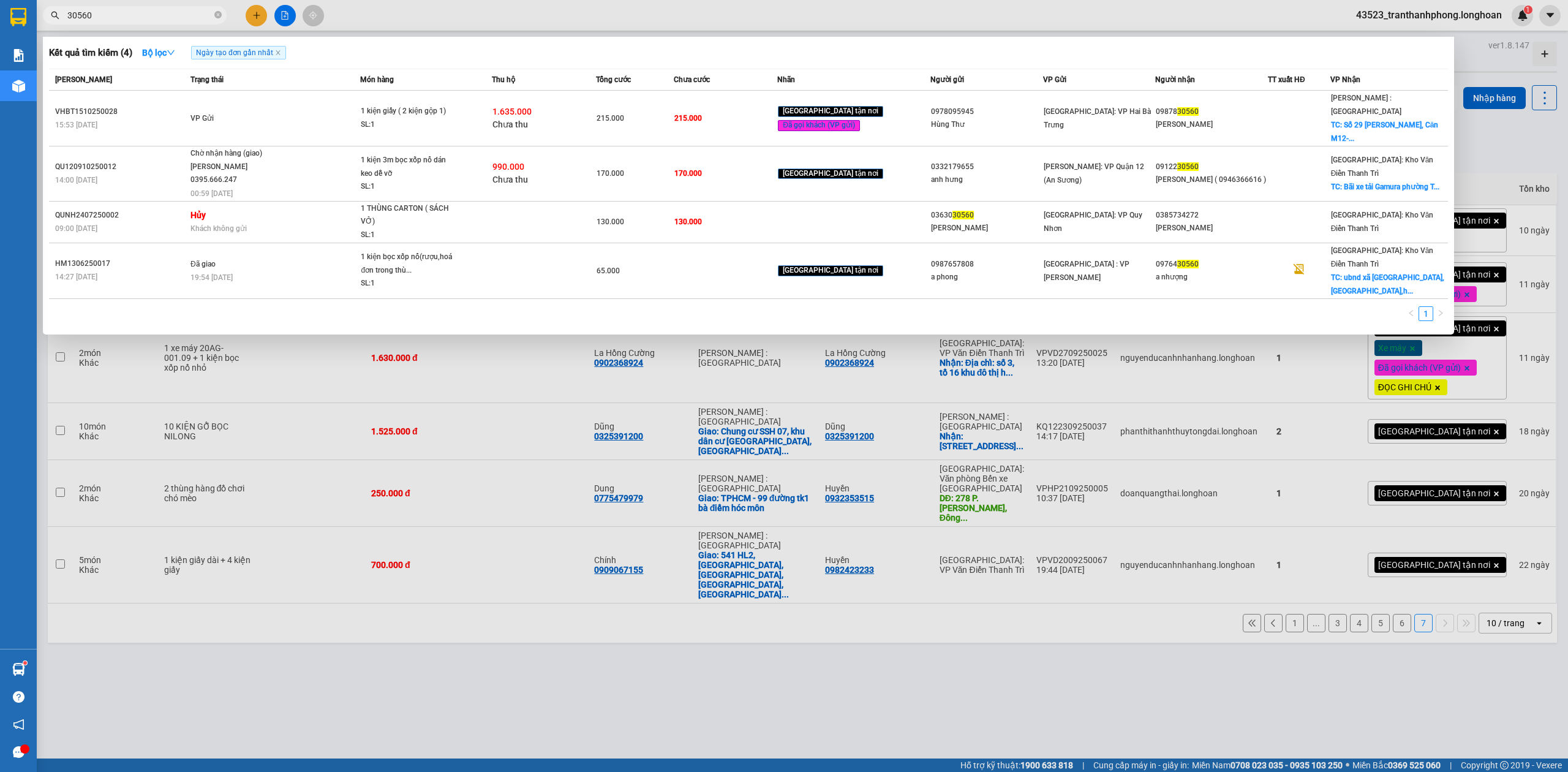
click at [881, 726] on div at bounding box center [784, 386] width 1568 height 772
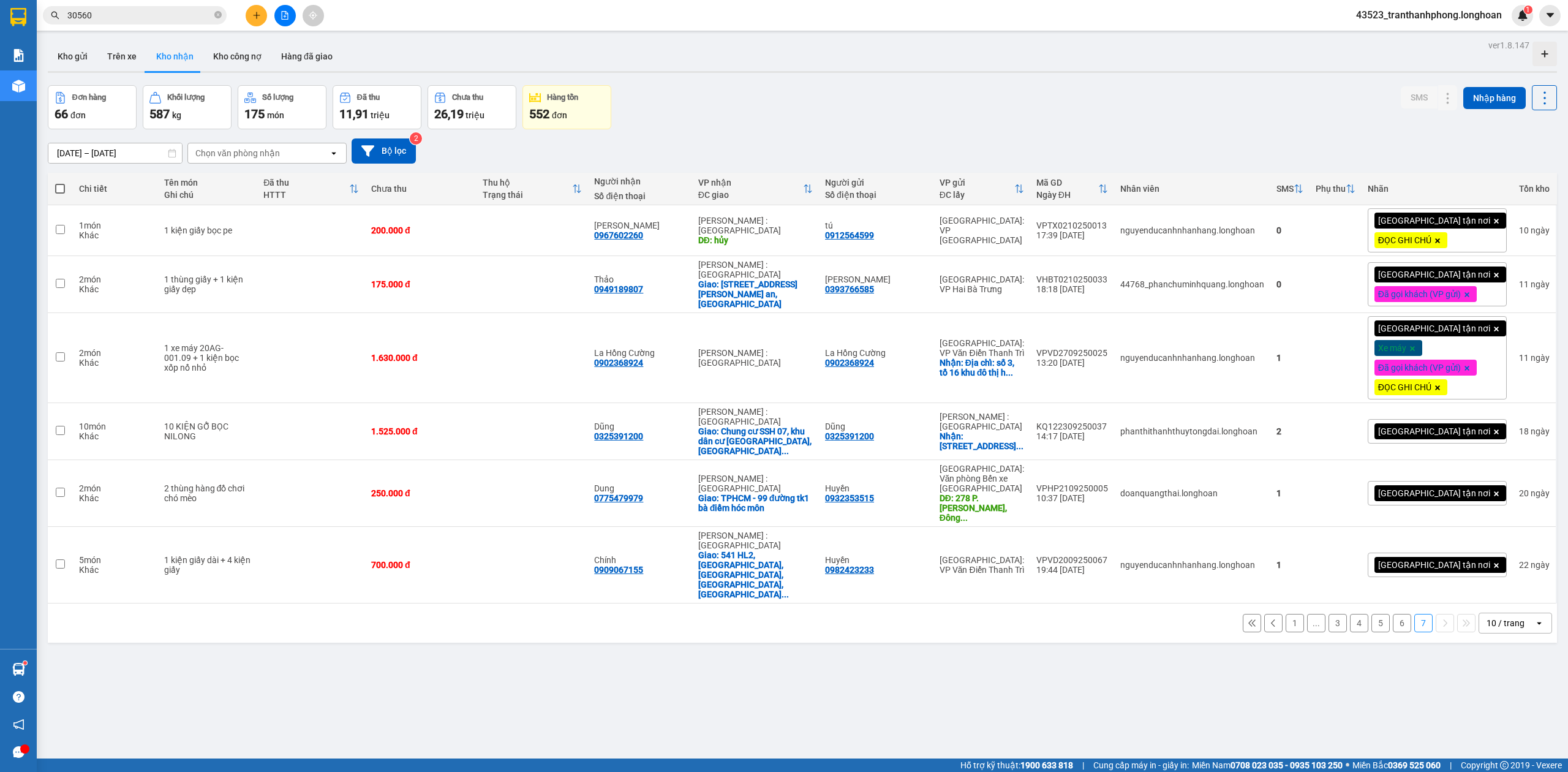
click at [865, 111] on div "Đơn hàng 66 đơn Khối lượng 587 kg Số lượng 175 món Đã thu 11,91 triệu Chưa thu …" at bounding box center [802, 107] width 1509 height 44
click at [985, 669] on div "ver 1.8.147 Kho gửi Trên xe Kho nhận Kho công nợ Hàng đã giao Đơn hàng 66 đơn K…" at bounding box center [802, 422] width 1519 height 772
click at [881, 112] on div "Đơn hàng 66 đơn Khối lượng 587 kg Số lượng 175 món Đã thu 11,91 triệu Chưa thu …" at bounding box center [802, 107] width 1509 height 44
click at [867, 154] on div "16/09/2025 – 15/10/2025 Press the down arrow key to interact with the calendar …" at bounding box center [802, 151] width 1509 height 25
click at [766, 94] on div "Đơn hàng 66 đơn Khối lượng 587 kg Số lượng 175 món Đã thu 11,91 triệu Chưa thu …" at bounding box center [802, 107] width 1509 height 44
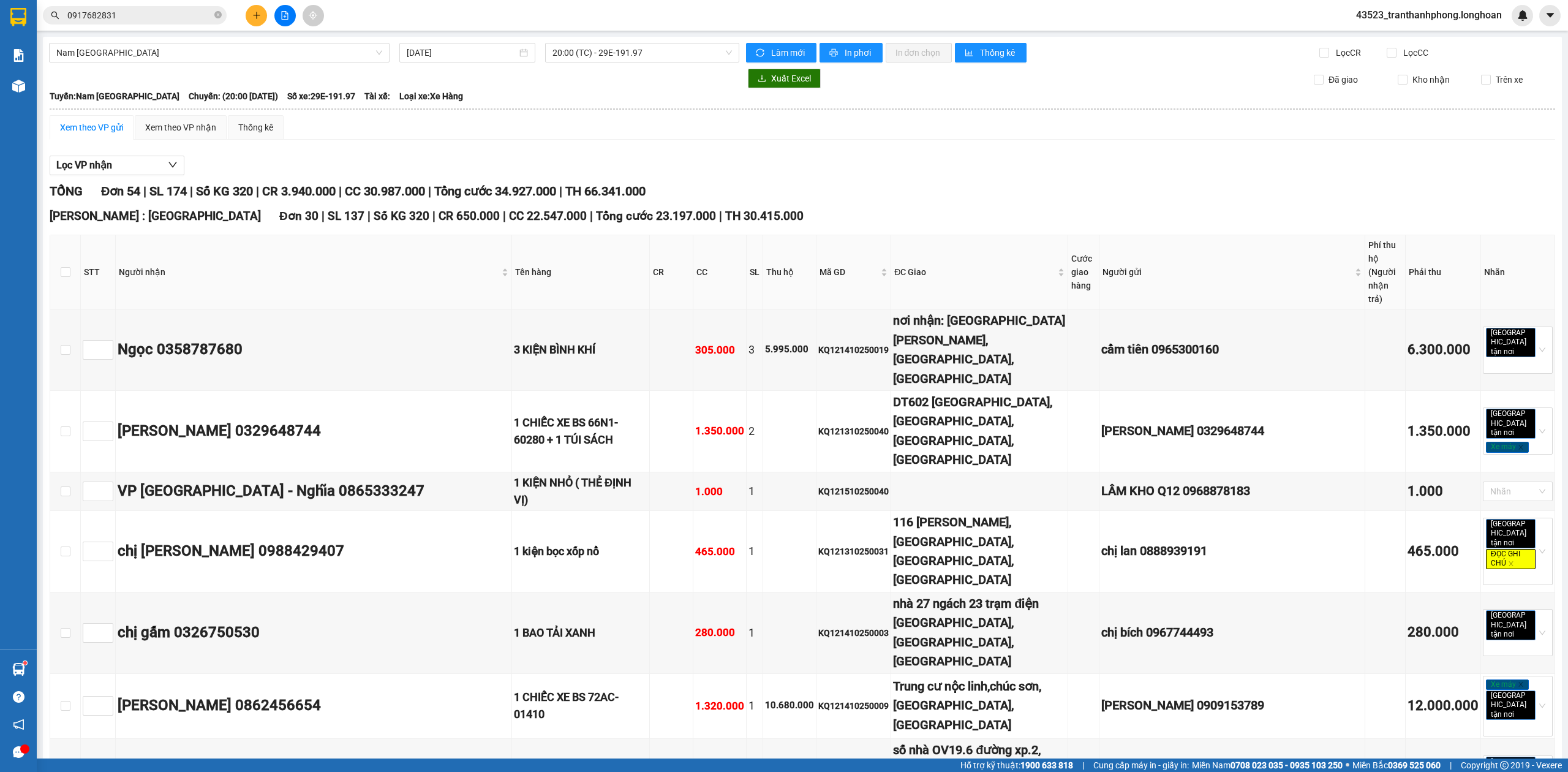
scroll to position [1770, 0]
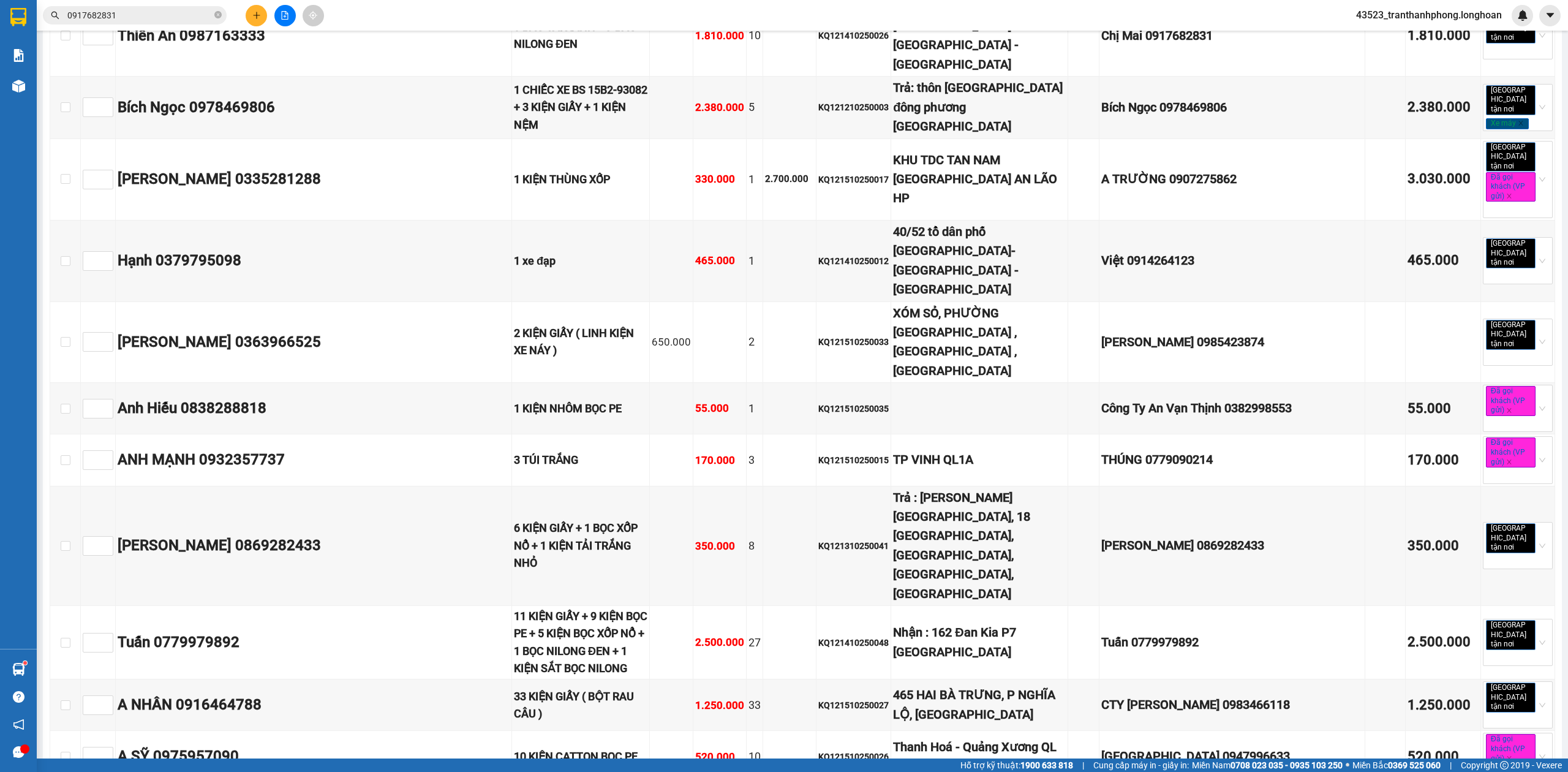
click at [824, 699] on div "KQ121510250027" at bounding box center [853, 705] width 71 height 14
copy div "KQ121510250027"
click at [838, 636] on div "KQ121410250048" at bounding box center [853, 643] width 71 height 14
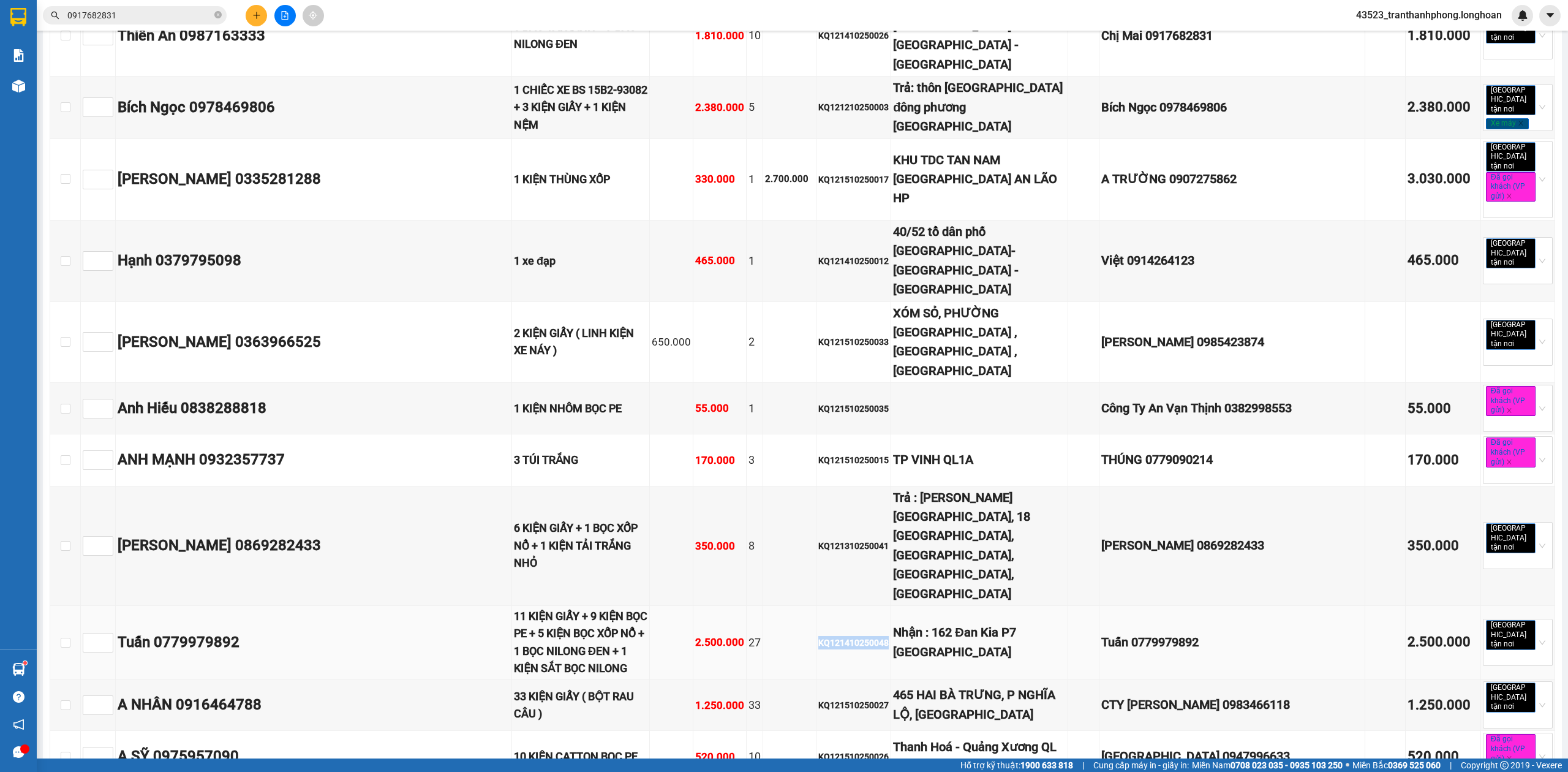
click at [838, 636] on div "KQ121410250048" at bounding box center [853, 643] width 71 height 14
copy div "KQ121410250048"
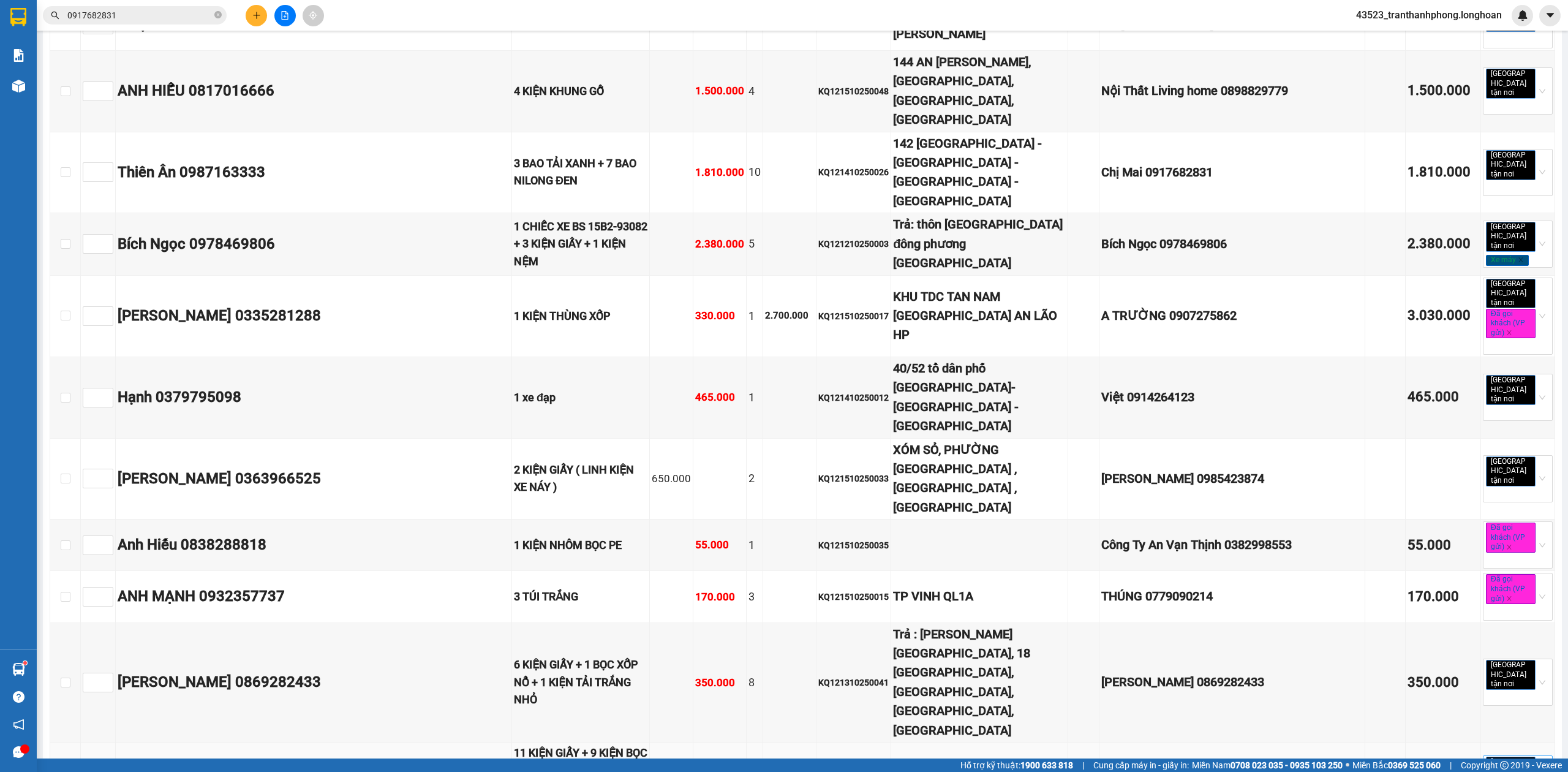
click at [1487, 756] on span "[GEOGRAPHIC_DATA] tận nơi" at bounding box center [1510, 771] width 50 height 30
drag, startPoint x: 1512, startPoint y: 465, endPoint x: 1503, endPoint y: 459, distance: 10.8
click at [1510, 465] on div "Đã gọi khách (VP gửi)" at bounding box center [1505, 467] width 55 height 14
click at [1519, 660] on span "[GEOGRAPHIC_DATA] tận nơi" at bounding box center [1510, 675] width 50 height 30
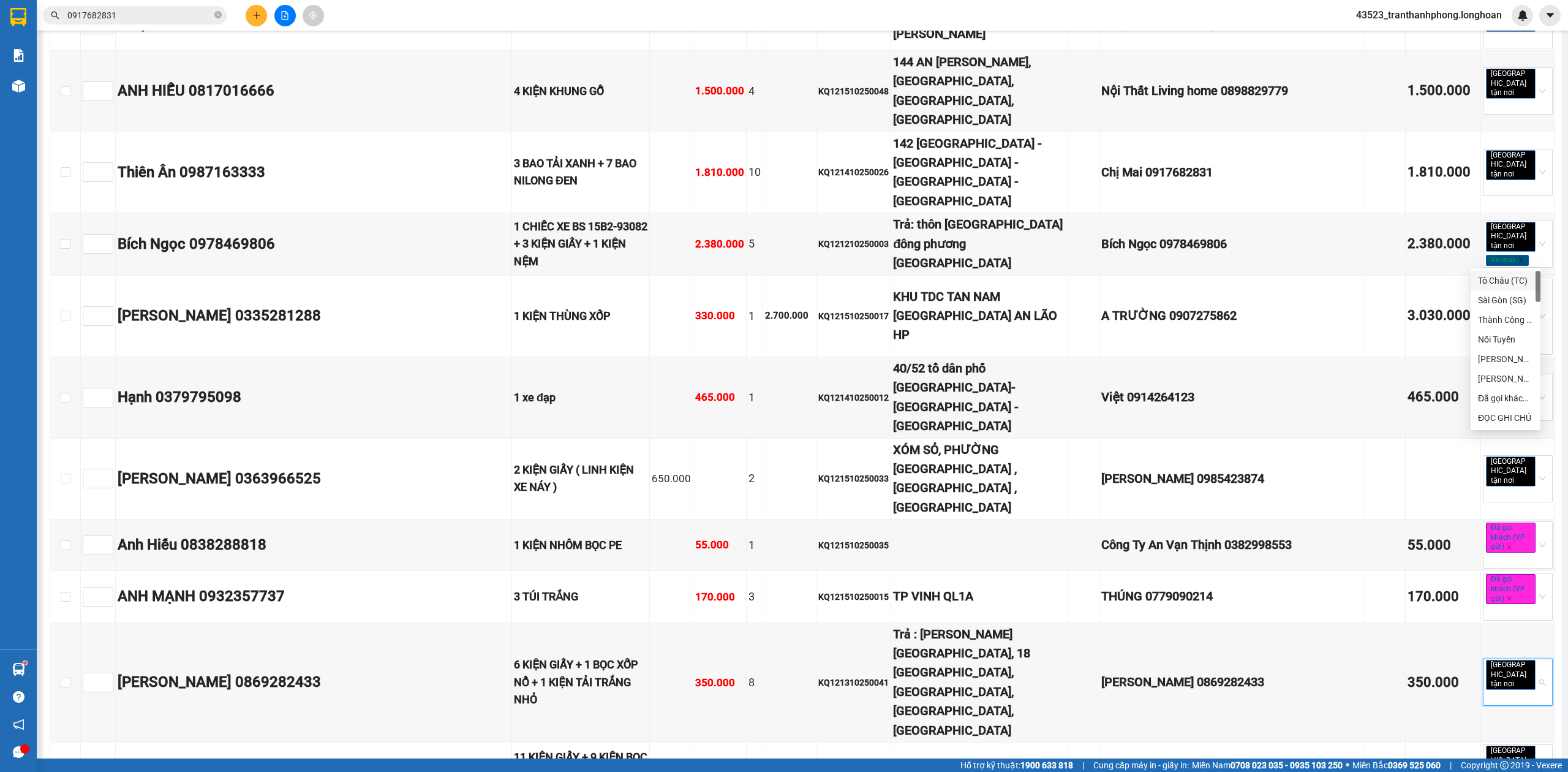
click at [1199, 517] on div "TỔNG Đơn 54 | SL 174 | Số KG 320 | CR 3.940.000 | CC 30.987.000 | Tổng cước 34.…" at bounding box center [802, 749] width 1505 height 4401
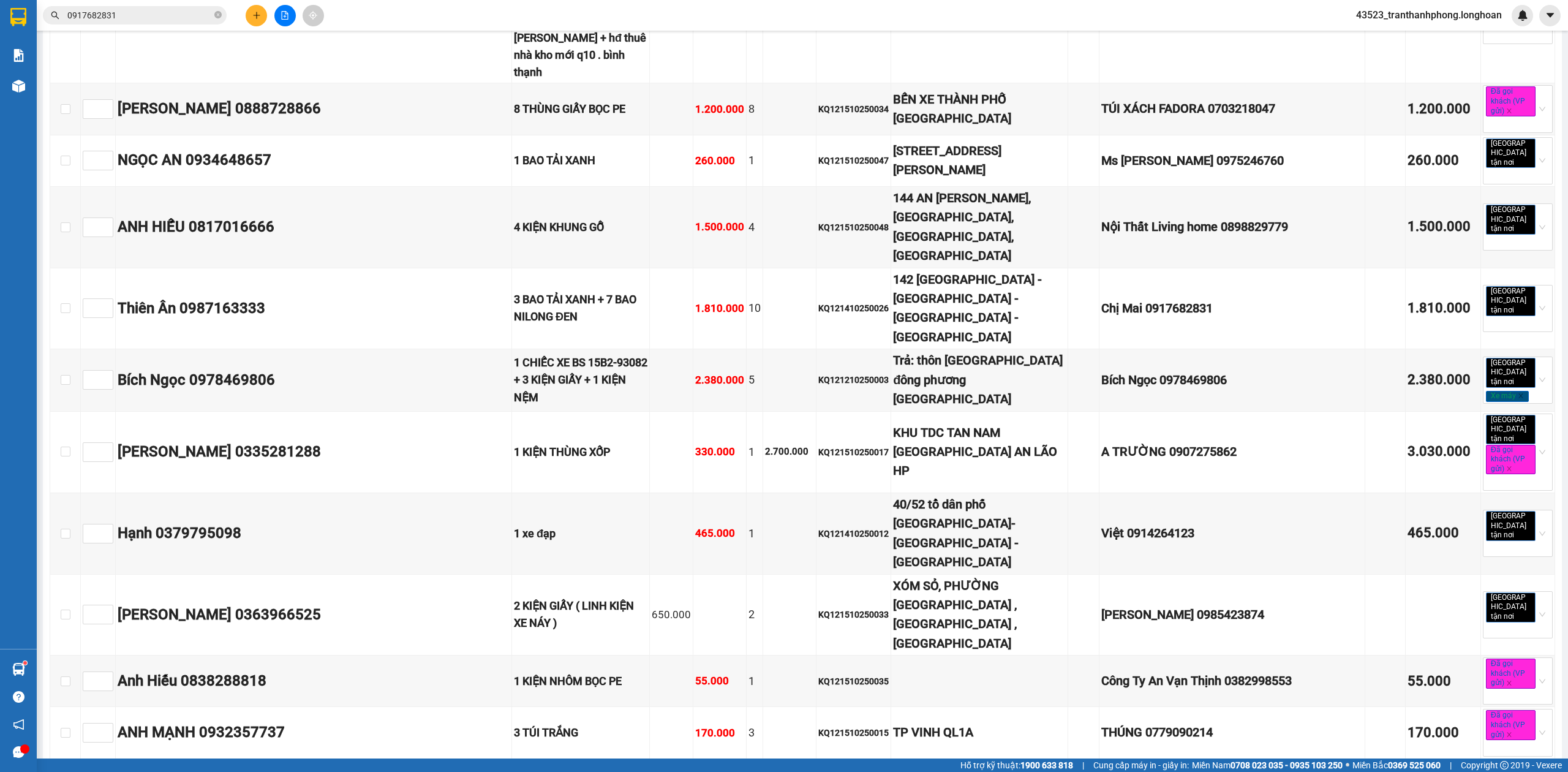
copy div "KQ121310250041"
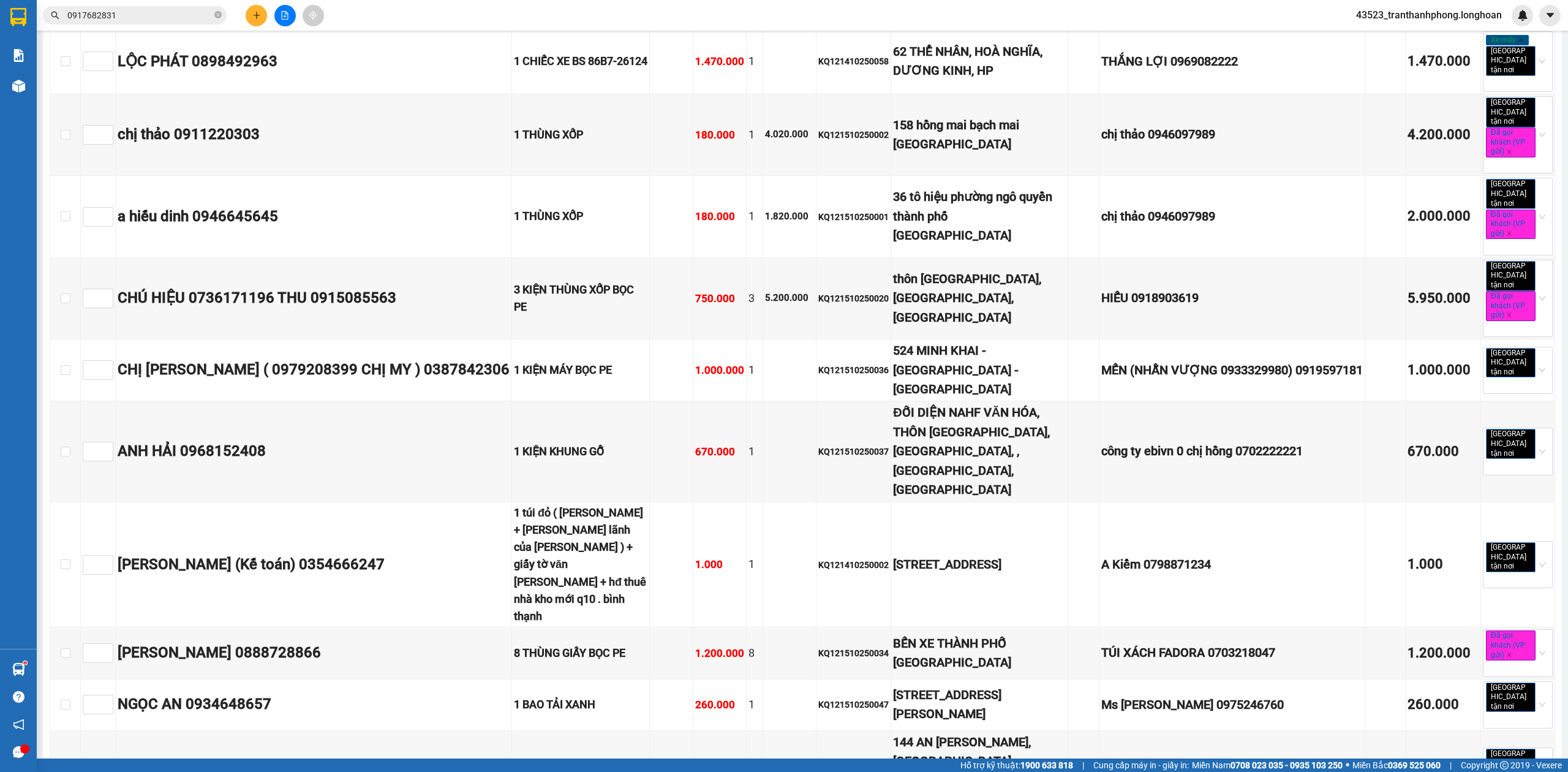
scroll to position [1089, 0]
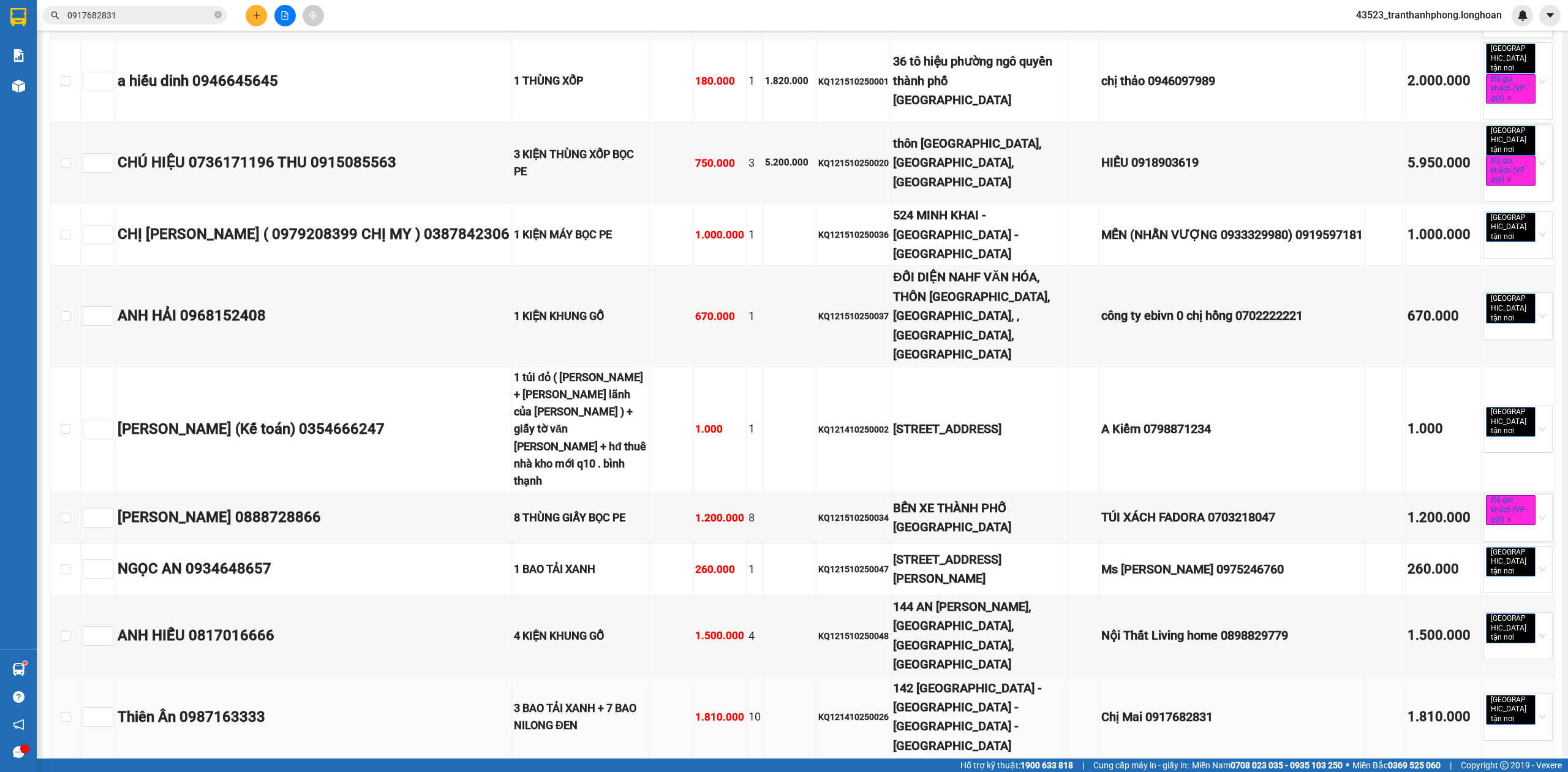
click at [828, 710] on div "KQ121410250026" at bounding box center [853, 717] width 71 height 14
copy div "KQ121410250026"
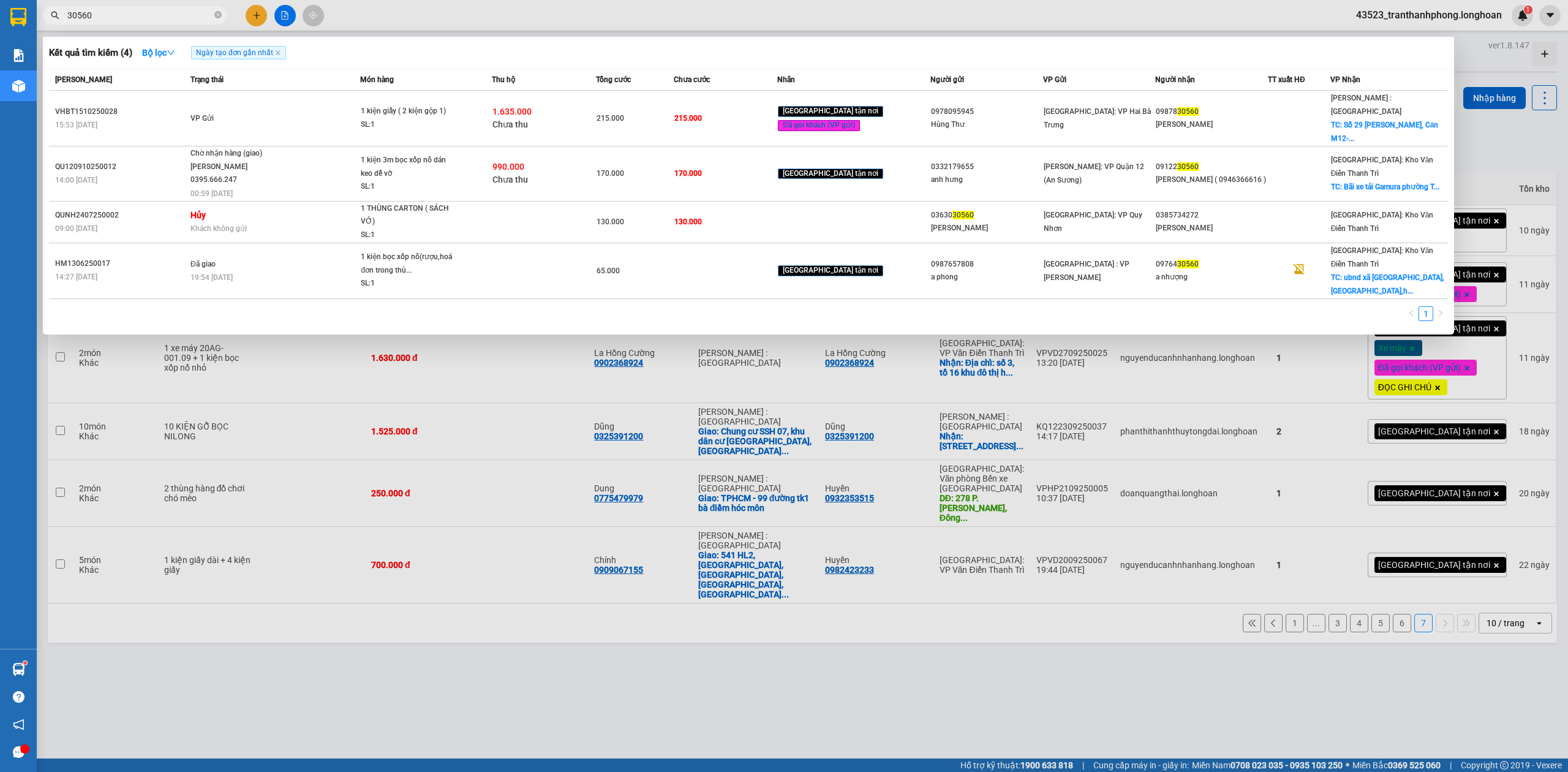
click at [213, 11] on span "30560" at bounding box center [135, 15] width 184 height 18
click at [220, 17] on icon "close-circle" at bounding box center [218, 14] width 7 height 7
paste input "KQ121510250027"
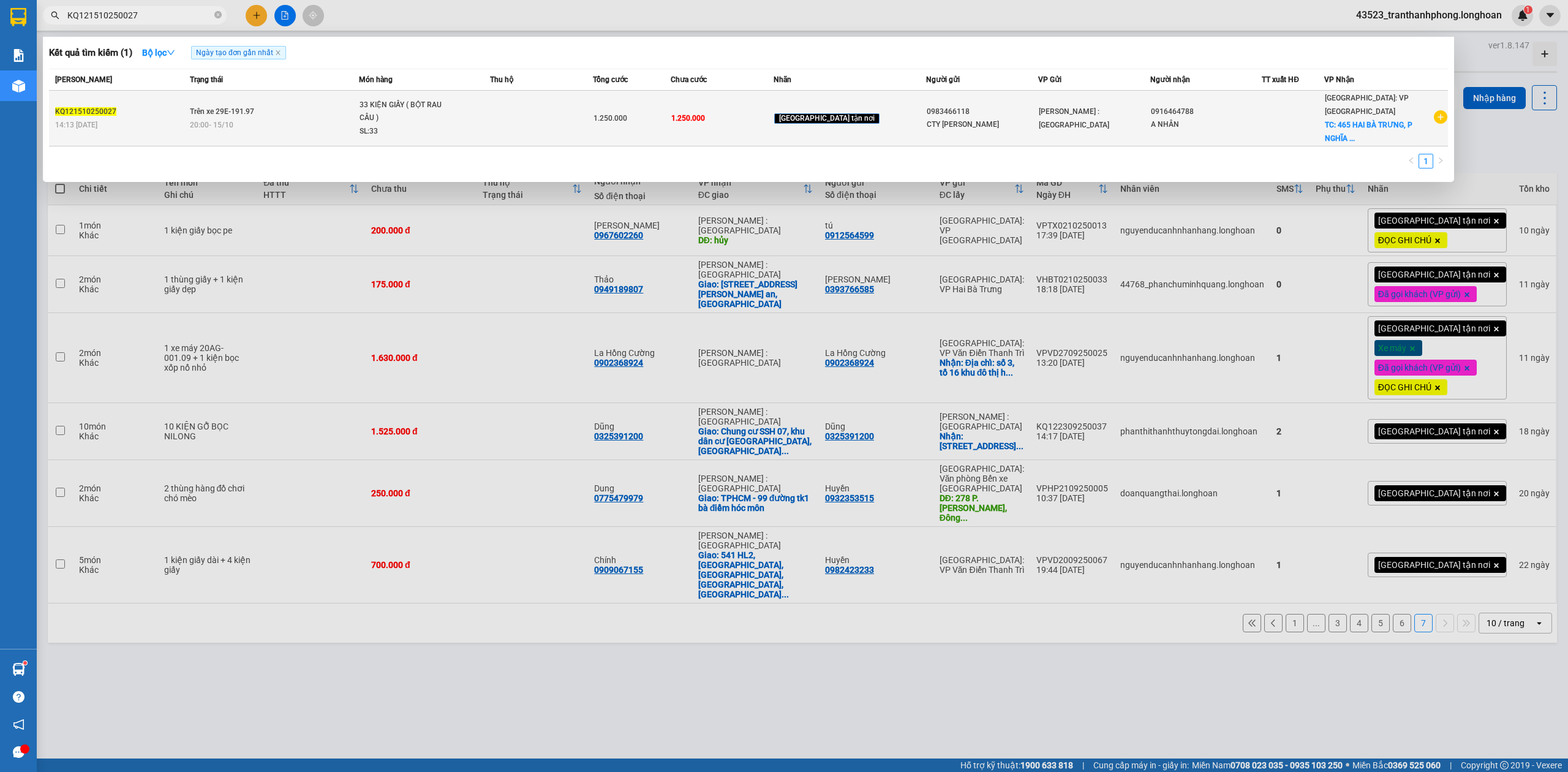
type input "KQ121510250027"
click at [659, 114] on div "1.250.000" at bounding box center [632, 118] width 76 height 14
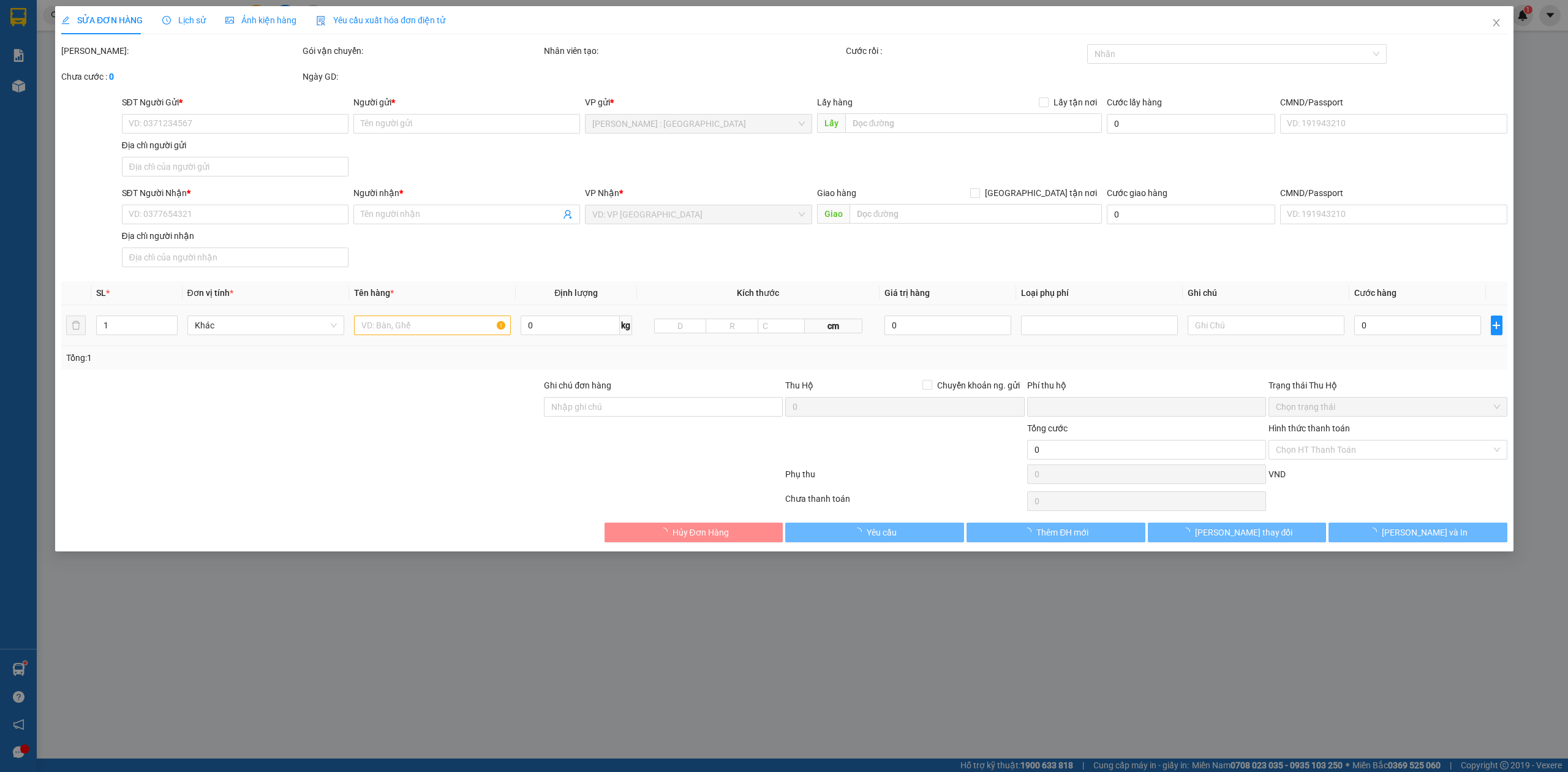
type input "0983466118"
type input "CTY [PERSON_NAME]"
type input "0916464788"
type input "A NHÂN"
checkbox input "true"
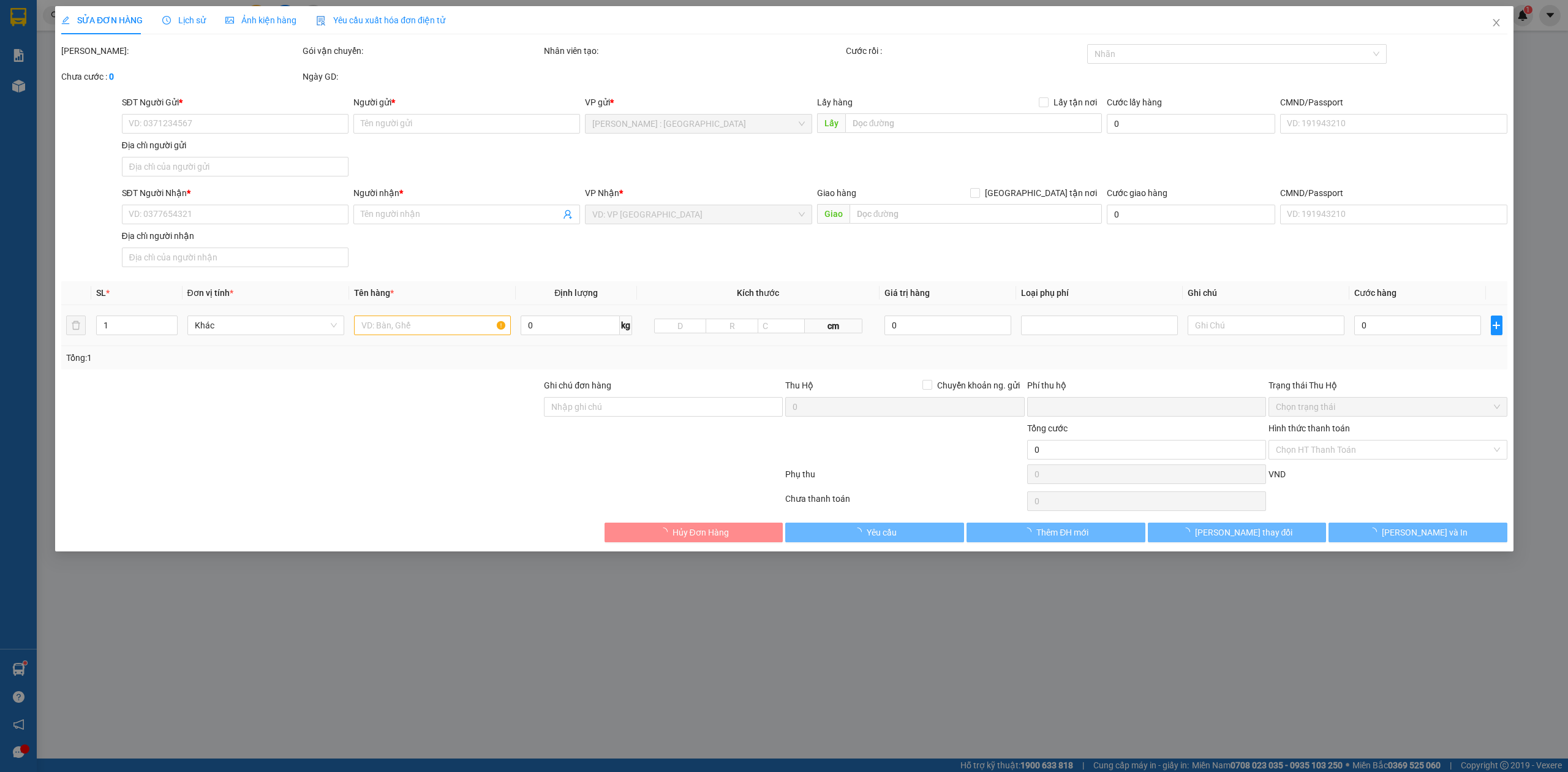
type input "465 HAI BÀ TRƯNG, P NGHĨA LỘ, [GEOGRAPHIC_DATA]"
type input "0"
type input "1.250.000"
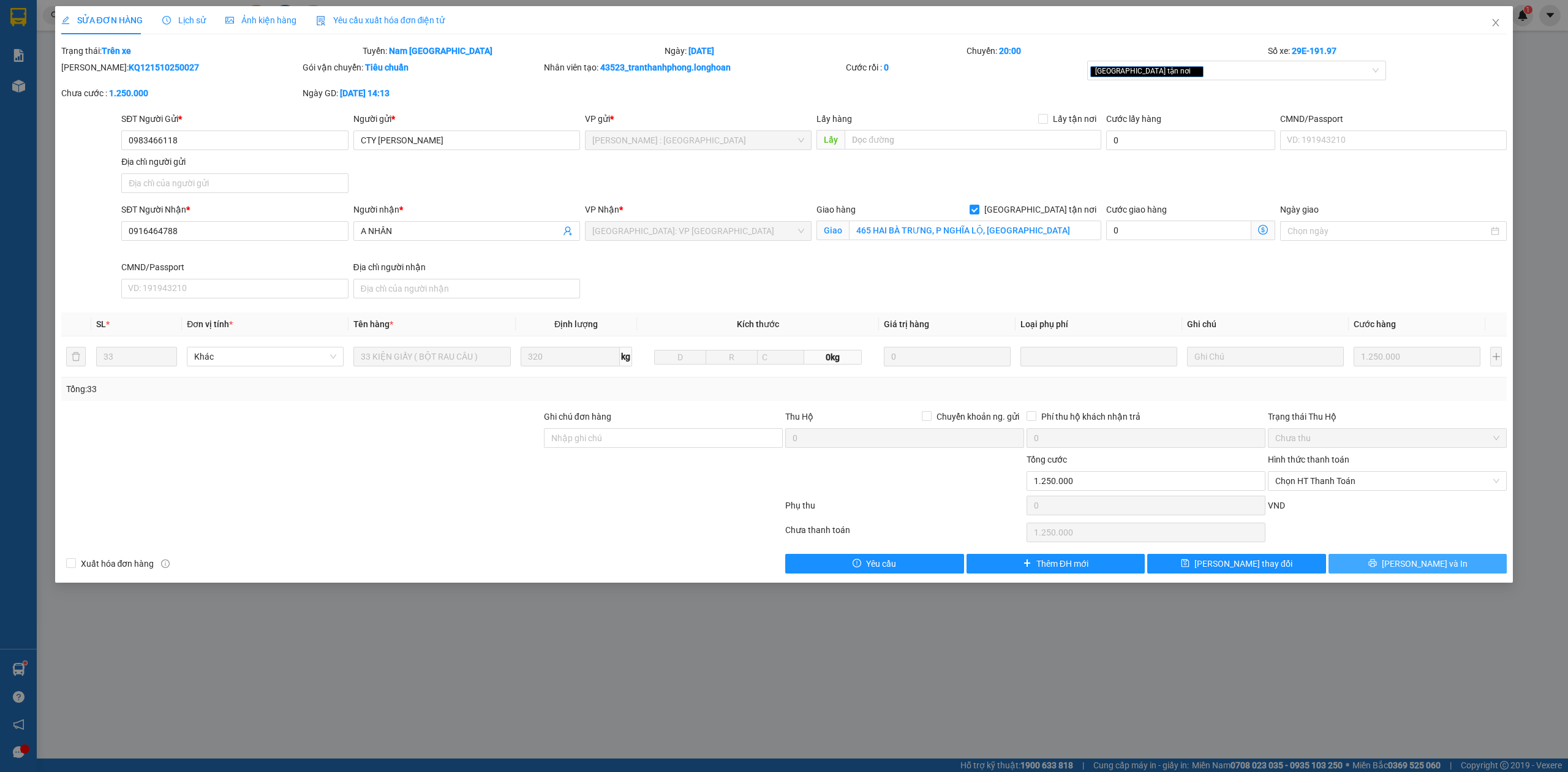
click at [1472, 571] on button "[PERSON_NAME] và In" at bounding box center [1418, 563] width 179 height 20
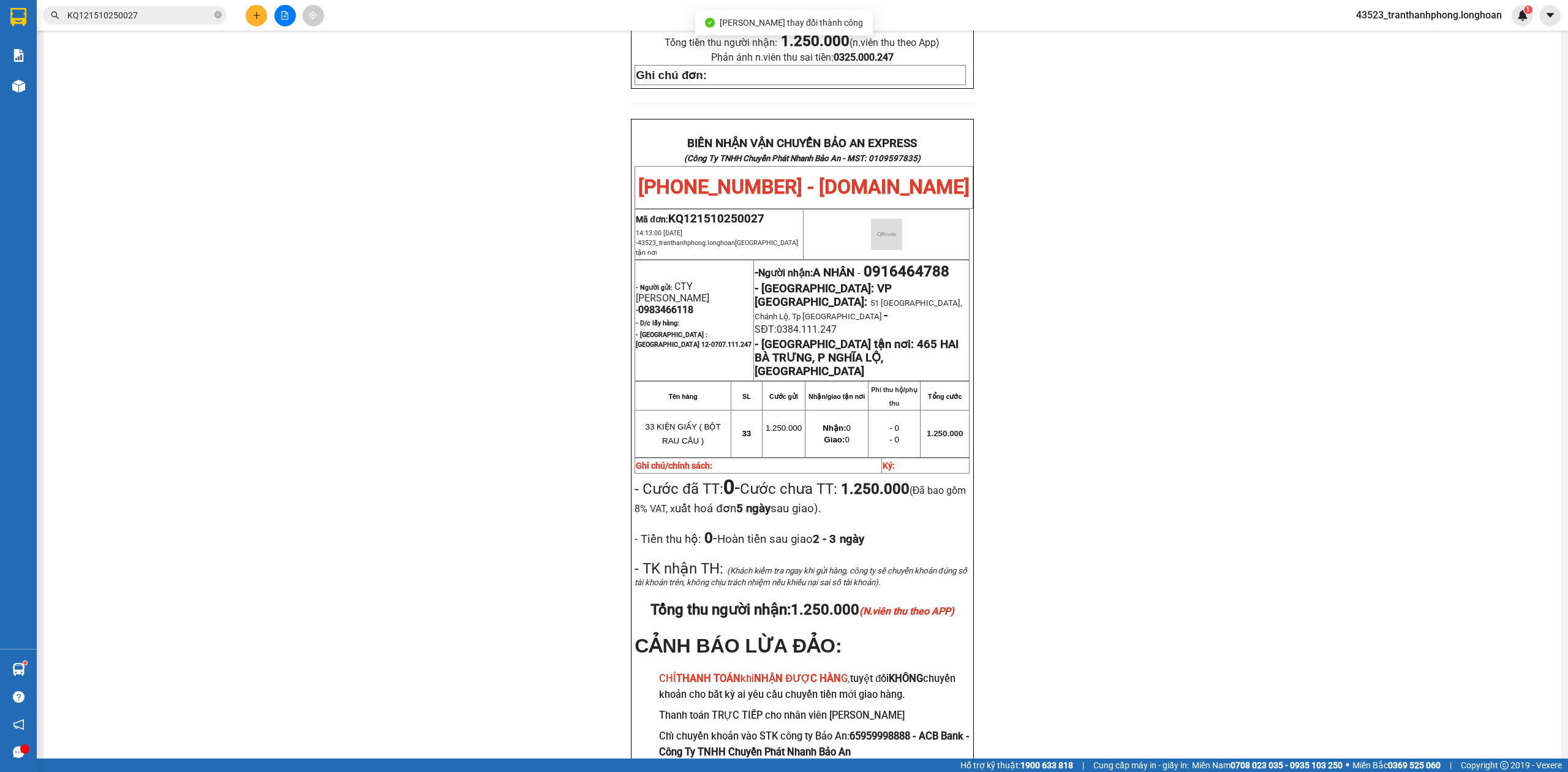
scroll to position [557, 0]
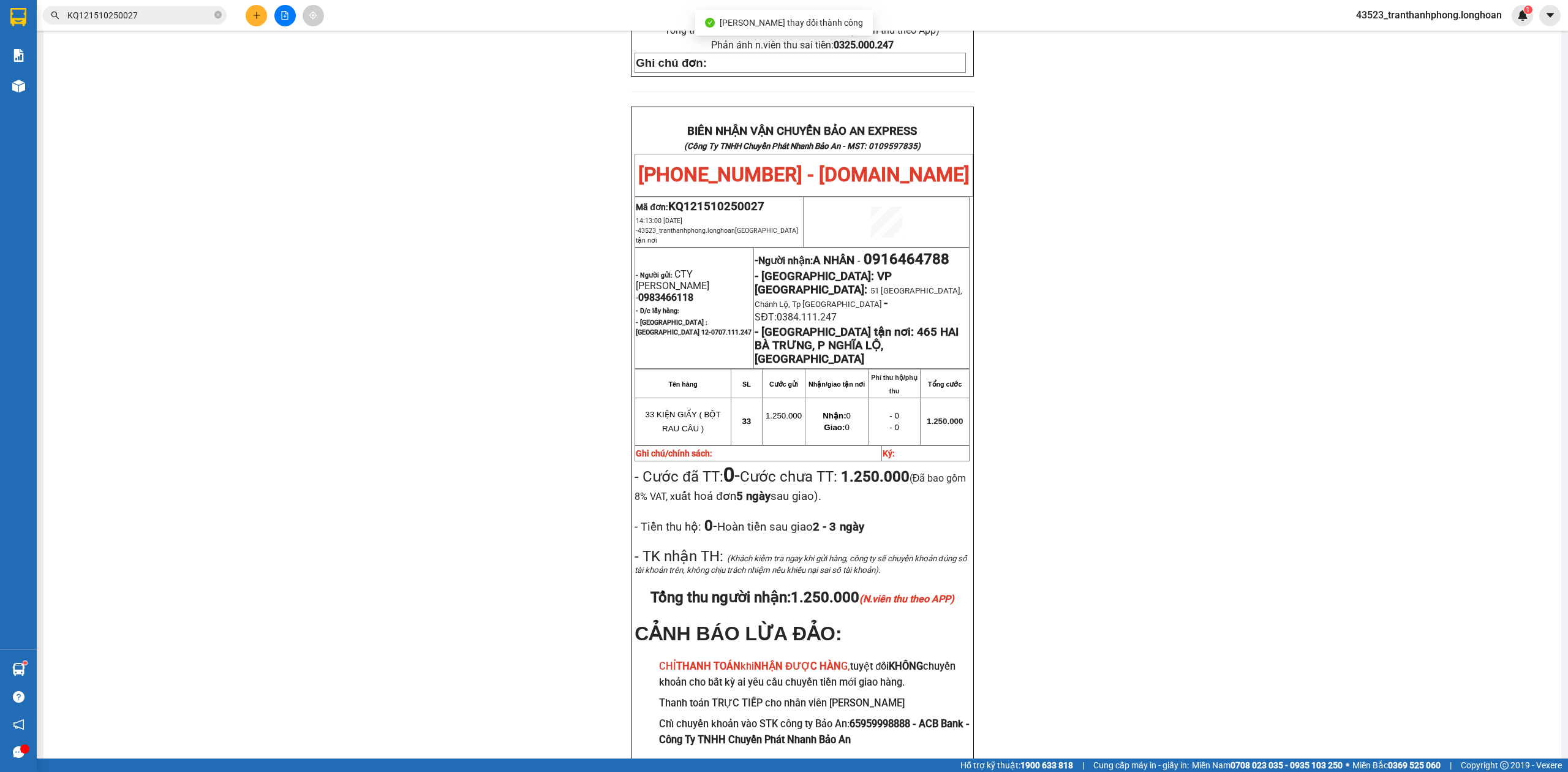
click at [688, 292] on span "0983466118" at bounding box center [666, 297] width 55 height 12
copy span "0983466118"
click at [1204, 248] on div "PHIẾU DÁN LÊN HÀNG Ngày in phiếu: 18:33 [DATE] CSKH: [PHONE_NUMBER] CÔNG TY TNH…" at bounding box center [802, 175] width 1488 height 1252
click at [910, 250] on span "0916464788" at bounding box center [906, 258] width 86 height 17
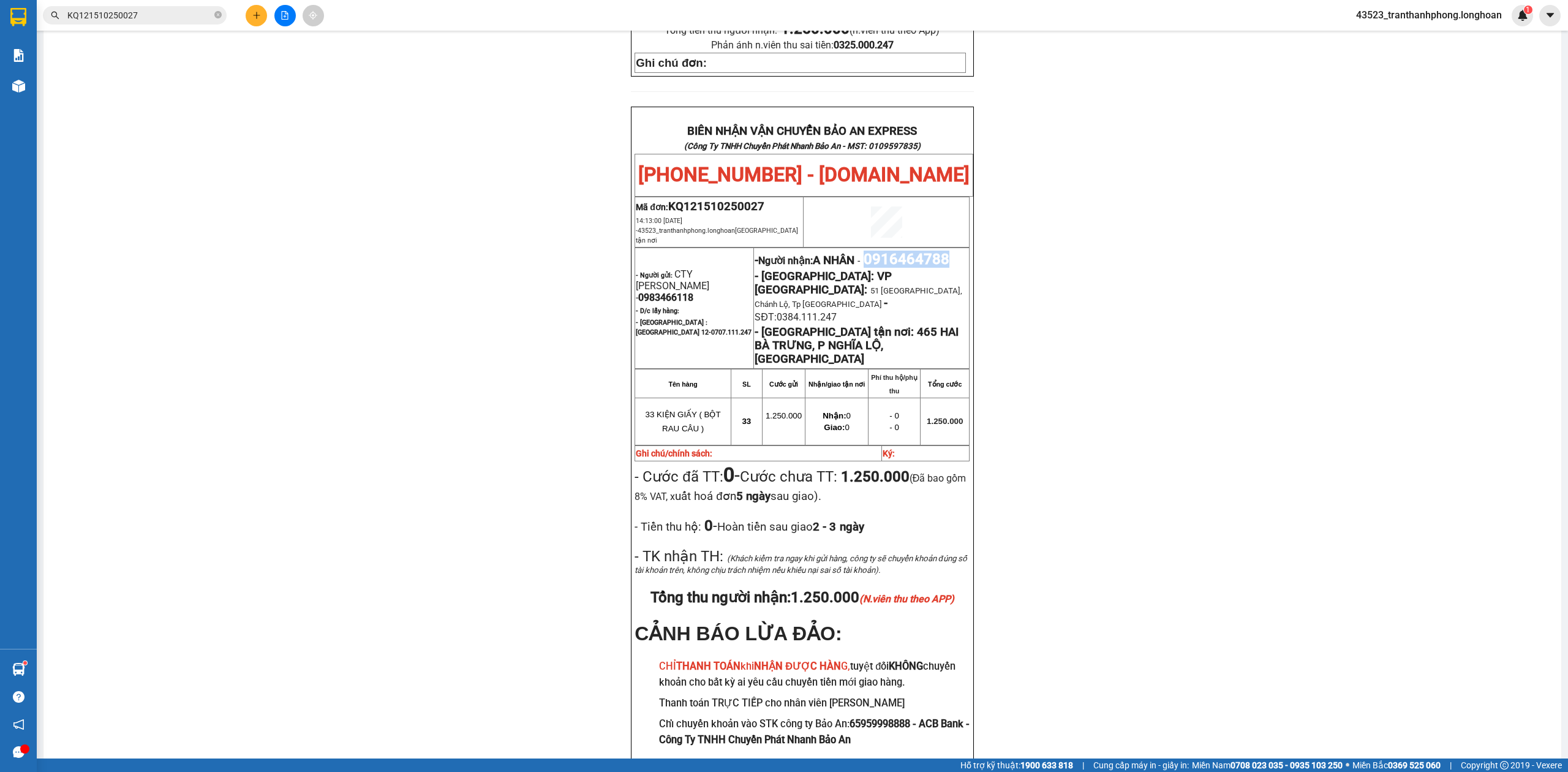
click at [910, 250] on span "0916464788" at bounding box center [906, 258] width 86 height 17
copy span "0916464788"
click at [1164, 267] on div "PHIẾU DÁN LÊN HÀNG Ngày in phiếu: 18:33 [DATE] CSKH: [PHONE_NUMBER] CÔNG TY TNH…" at bounding box center [802, 175] width 1488 height 1252
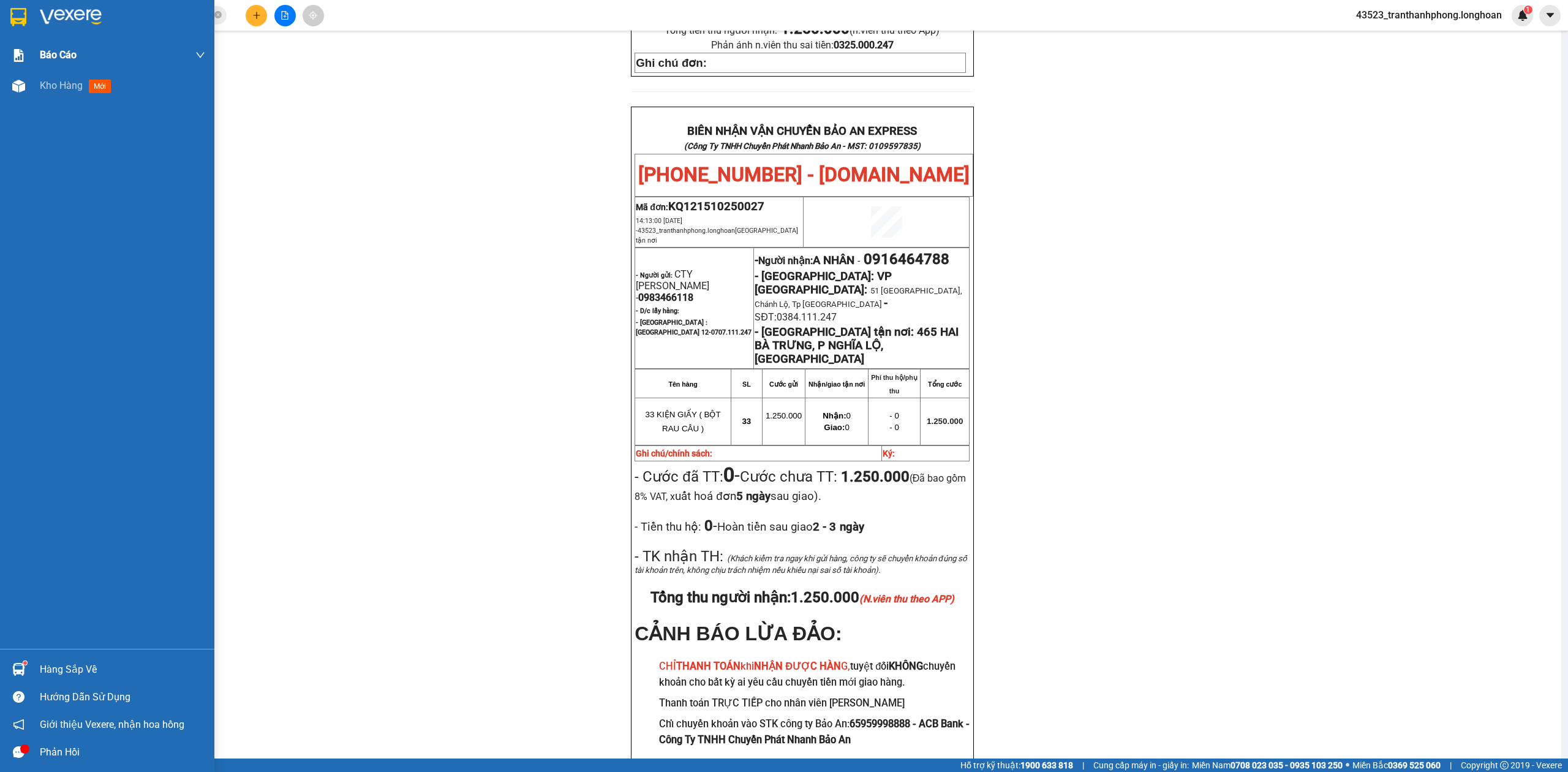
drag, startPoint x: 15, startPoint y: 29, endPoint x: 0, endPoint y: 57, distance: 31.8
click at [16, 28] on div at bounding box center [107, 20] width 214 height 40
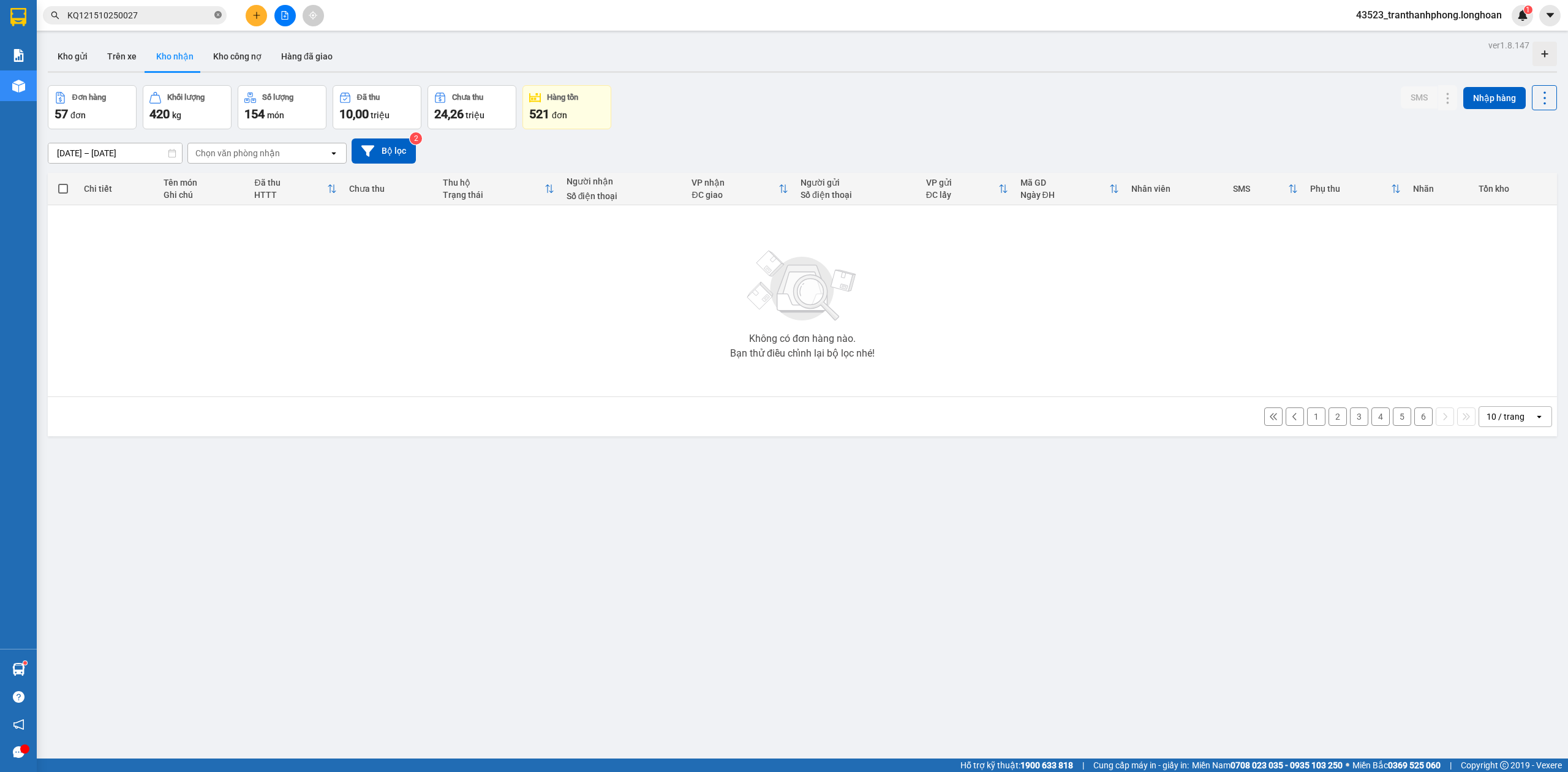
click at [218, 13] on icon "close-circle" at bounding box center [218, 14] width 7 height 7
paste input "KQ121410250048"
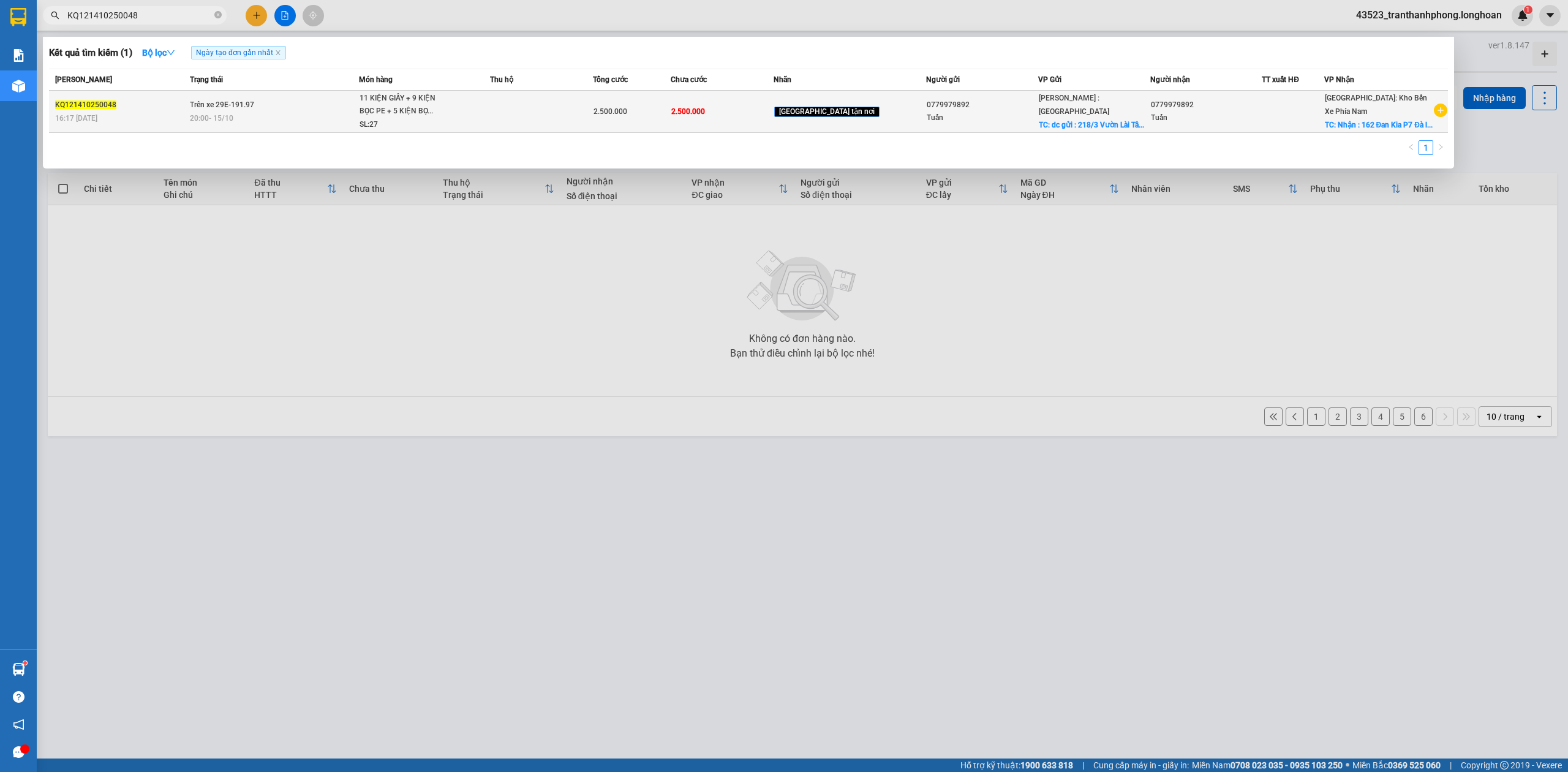
type input "KQ121410250048"
click at [299, 114] on td "Trên xe 29E-191.97 20:00 [DATE]" at bounding box center [273, 112] width 172 height 42
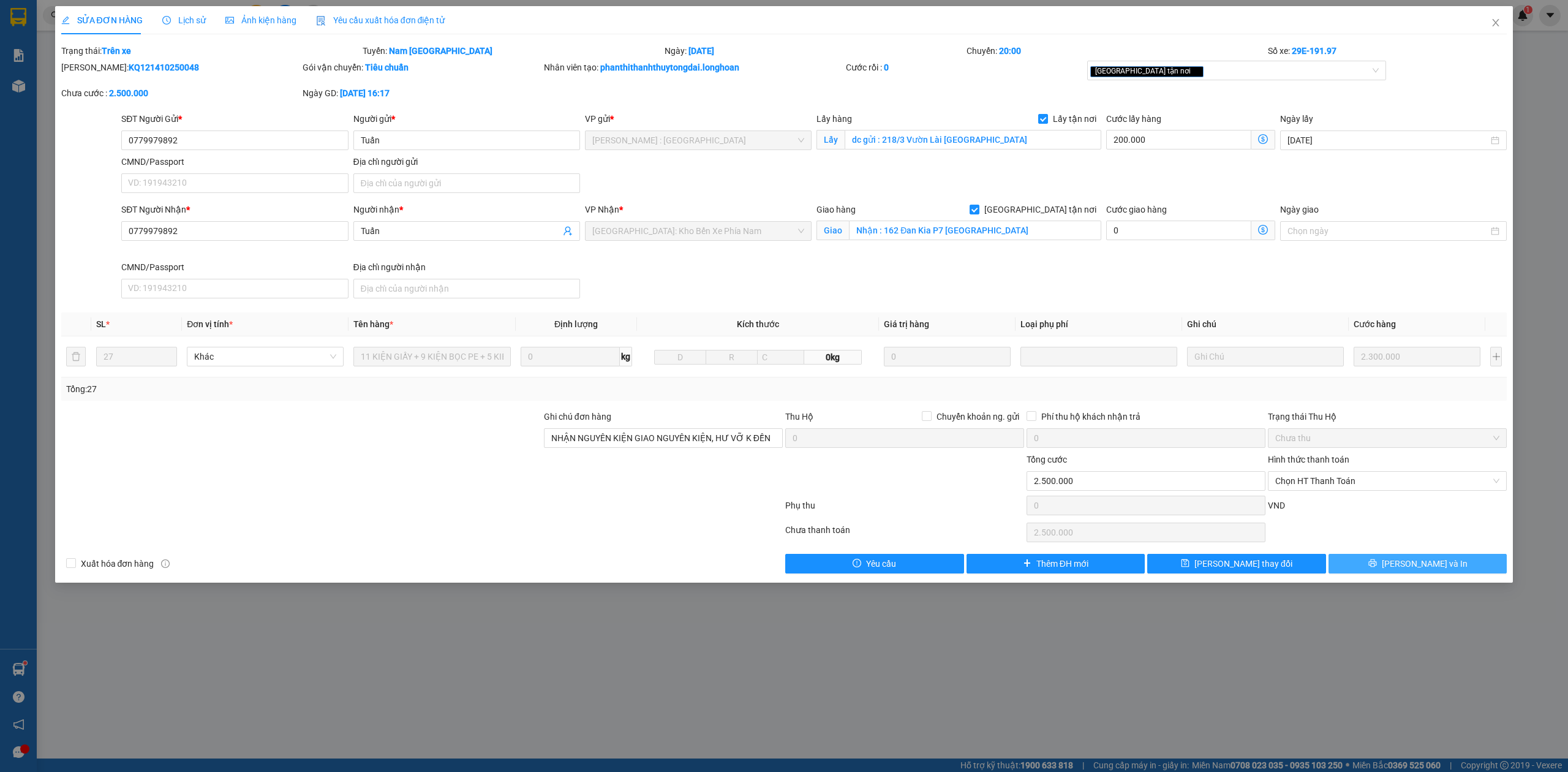
click at [1417, 565] on span "[PERSON_NAME] và In" at bounding box center [1425, 564] width 86 height 14
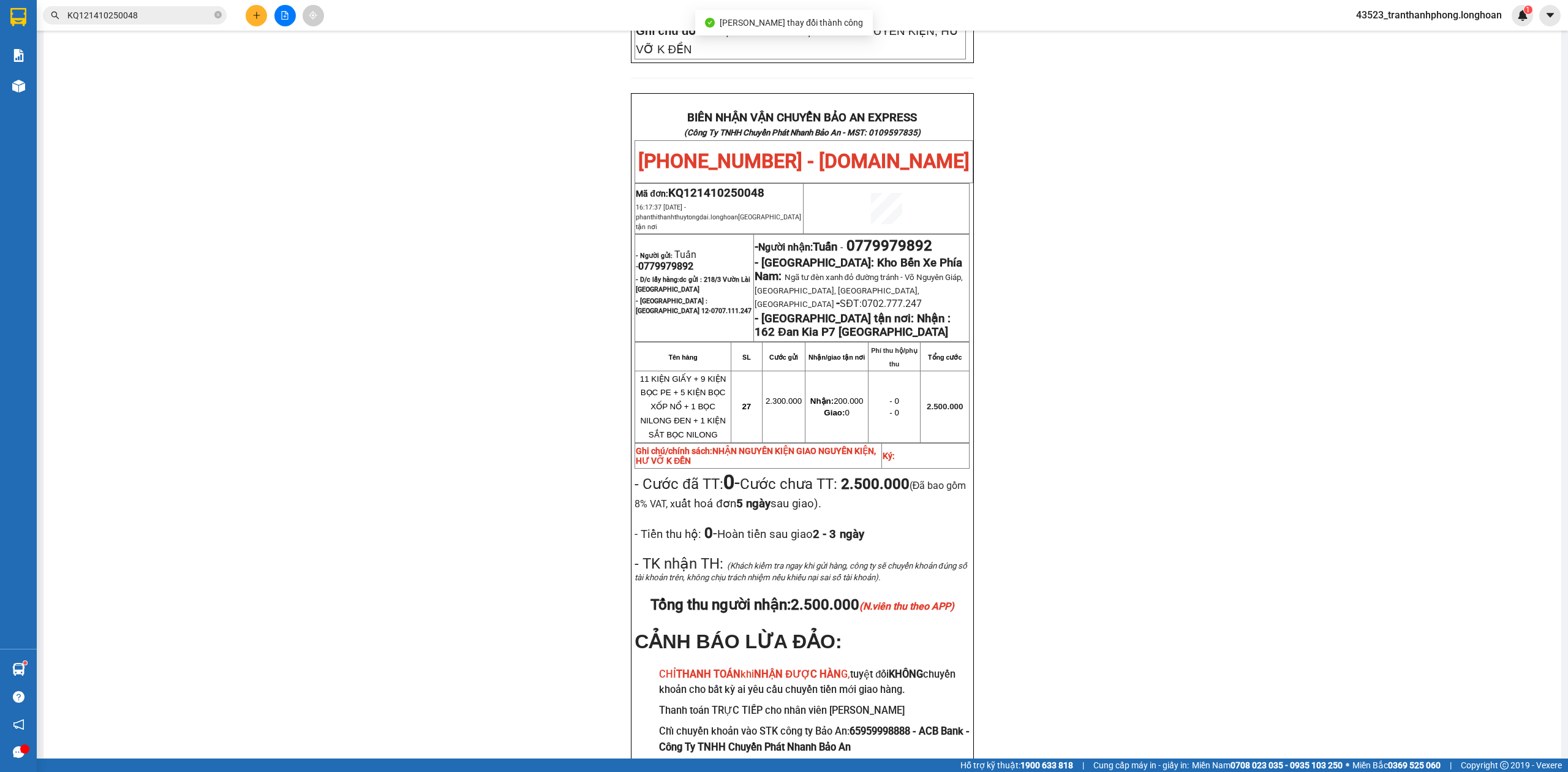
scroll to position [615, 0]
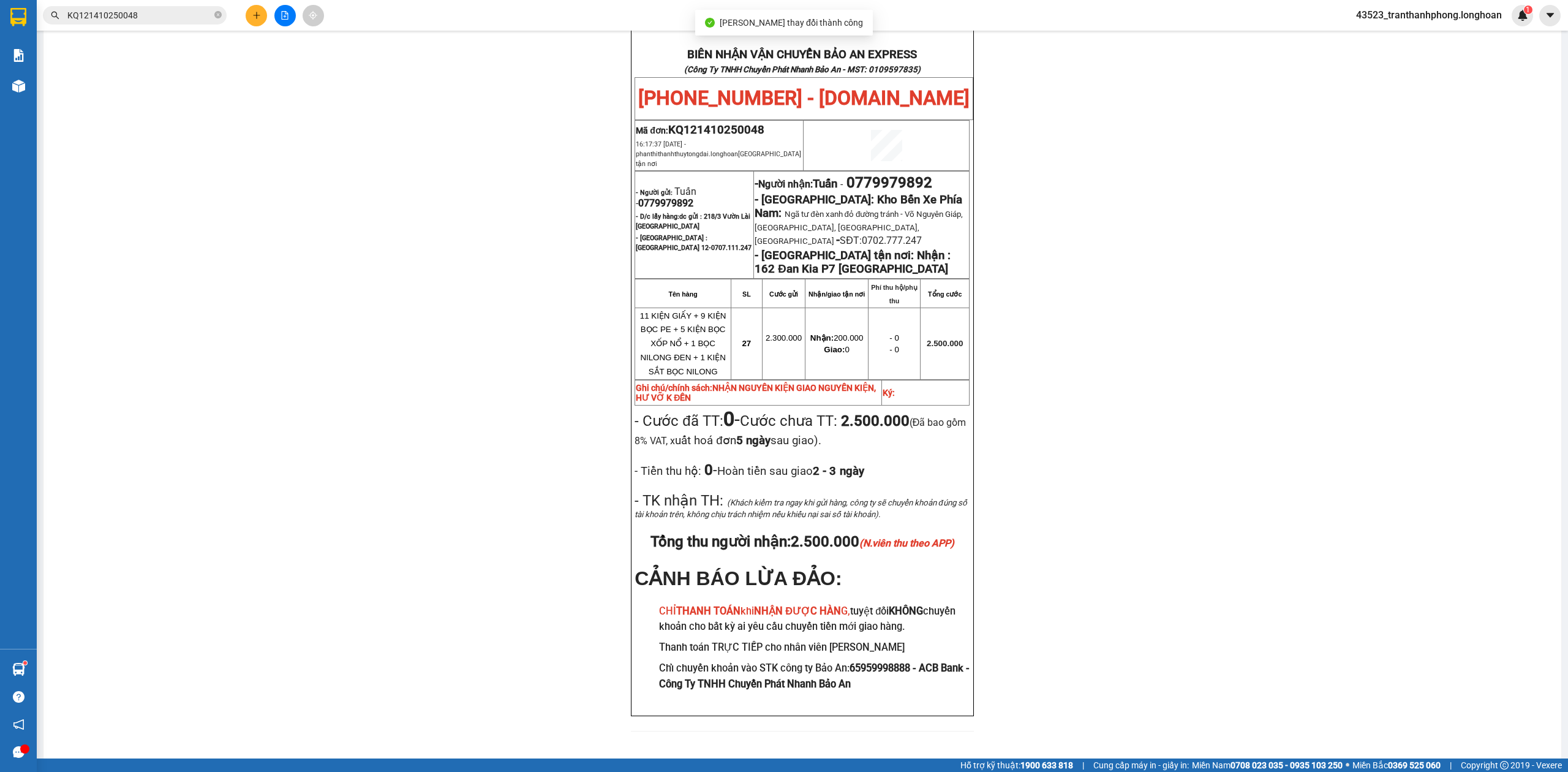
click at [662, 197] on span "0779979892" at bounding box center [666, 203] width 55 height 12
copy span "0779979892"
click at [1145, 203] on div "PHIẾU DÁN LÊN HÀNG Ngày in phiếu: 18:34 [DATE] CSKH: [PHONE_NUMBER] CÔNG TY TNH…" at bounding box center [802, 118] width 1488 height 1255
click at [907, 174] on span "0779979892" at bounding box center [889, 182] width 86 height 17
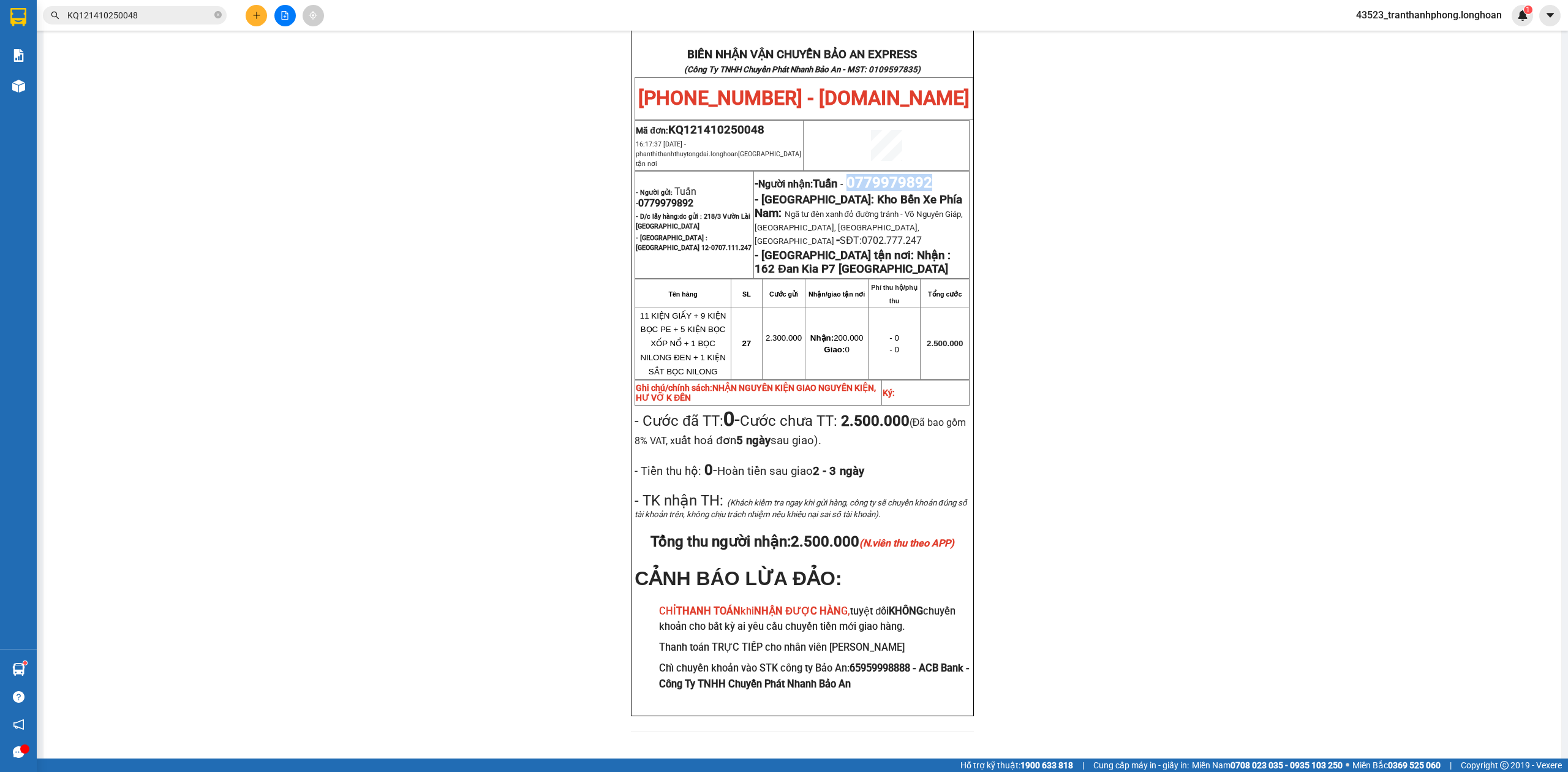
click at [907, 174] on span "0779979892" at bounding box center [889, 182] width 86 height 17
copy span "0779979892"
click at [1218, 269] on div "PHIẾU DÁN LÊN HÀNG Ngày in phiếu: 18:34 [DATE] CSKH: [PHONE_NUMBER] CÔNG TY TNH…" at bounding box center [802, 118] width 1488 height 1255
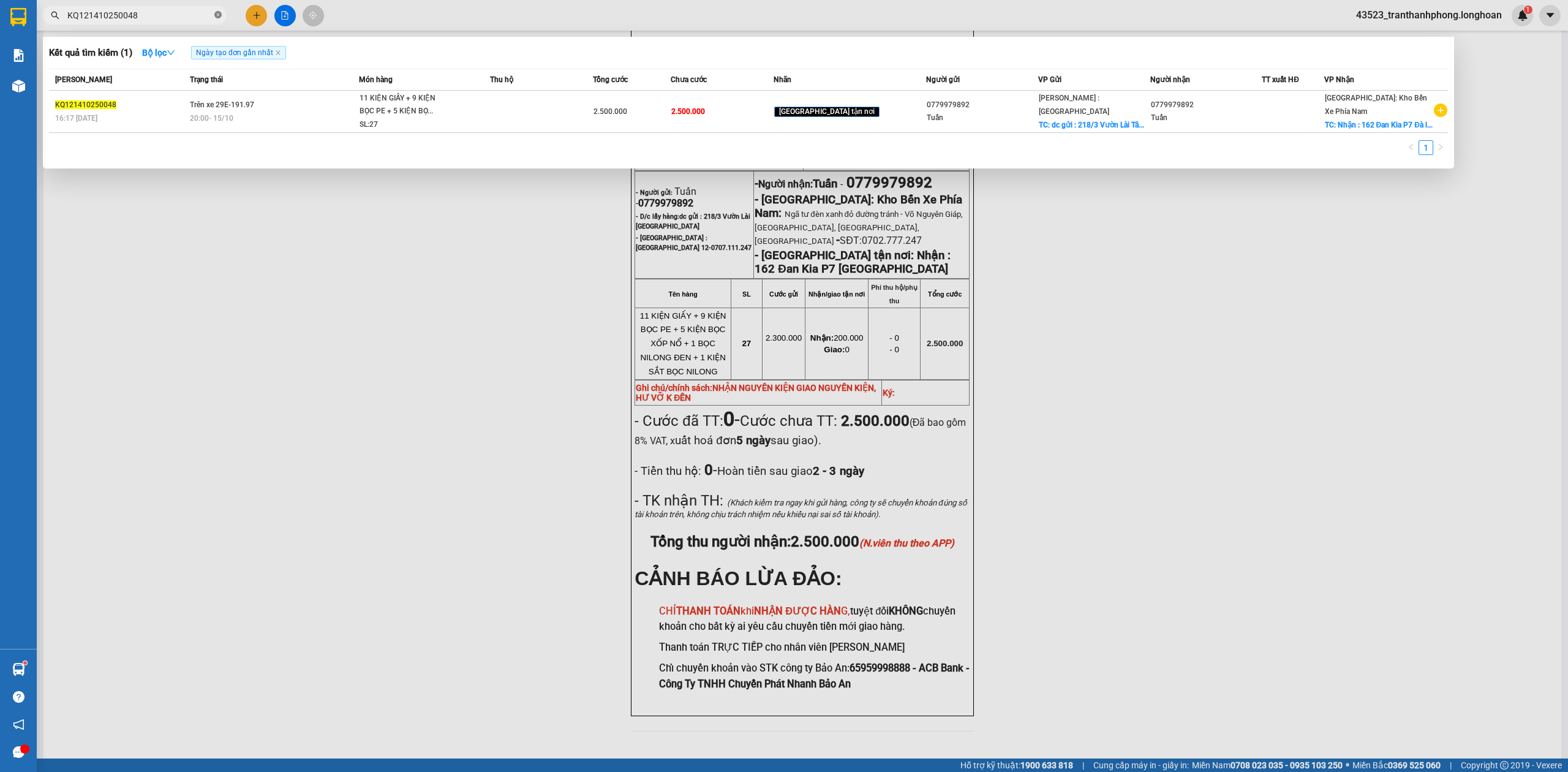
paste input "text"
click at [219, 16] on icon "close-circle" at bounding box center [218, 14] width 7 height 7
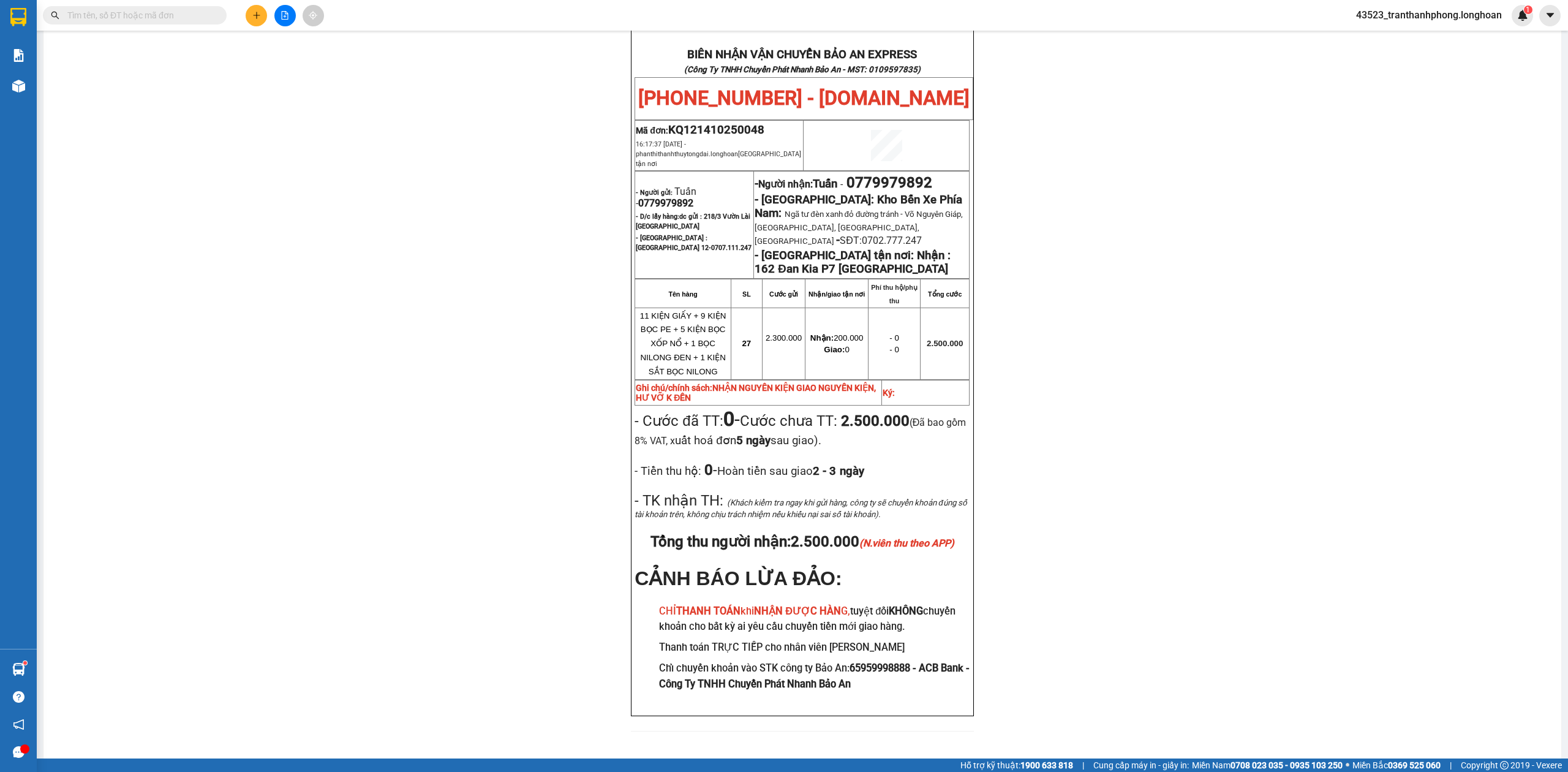
paste input "KQ121310250041"
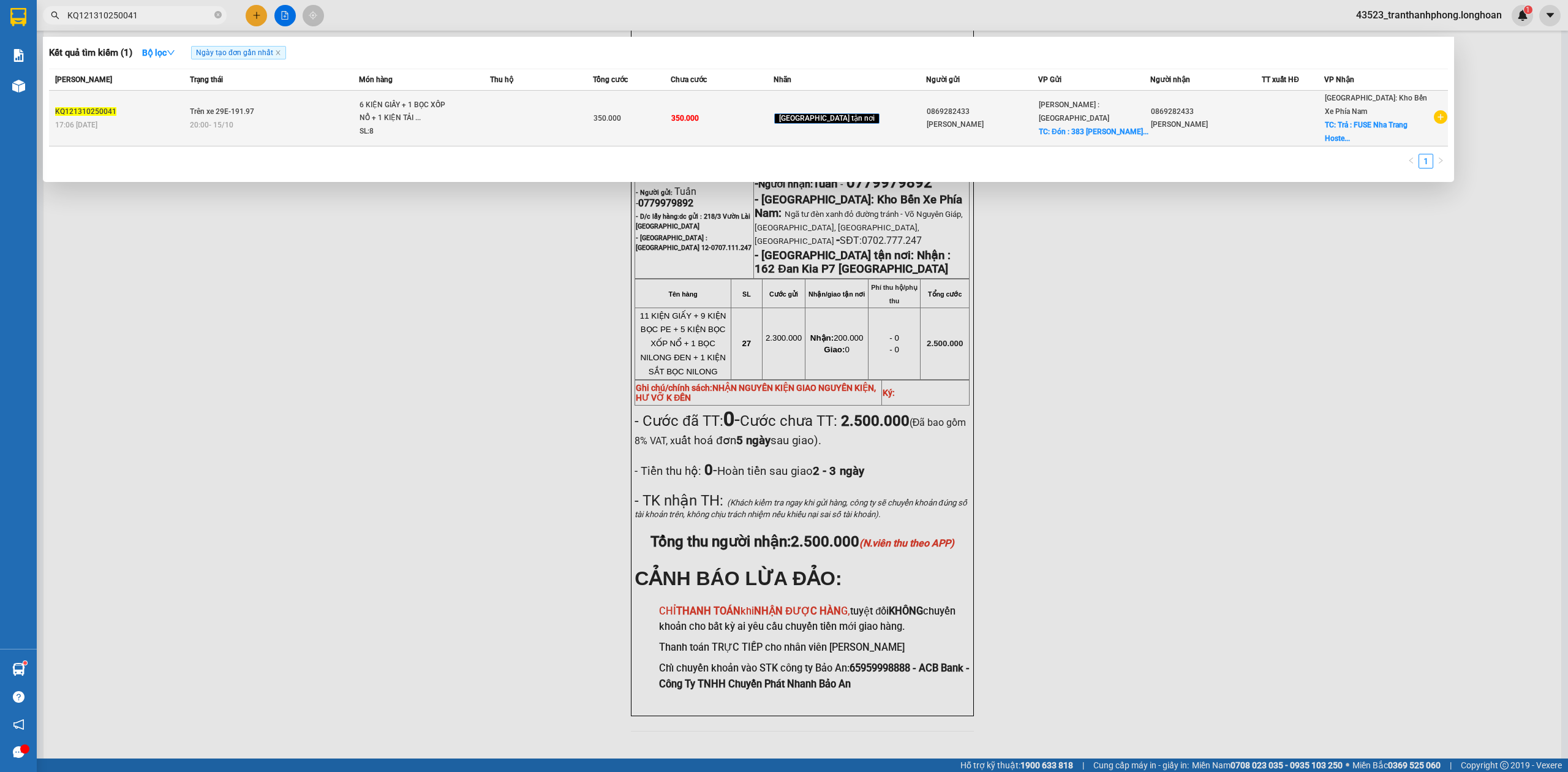
type input "KQ121310250041"
click at [253, 130] on div "20:00 [DATE]" at bounding box center [274, 125] width 169 height 14
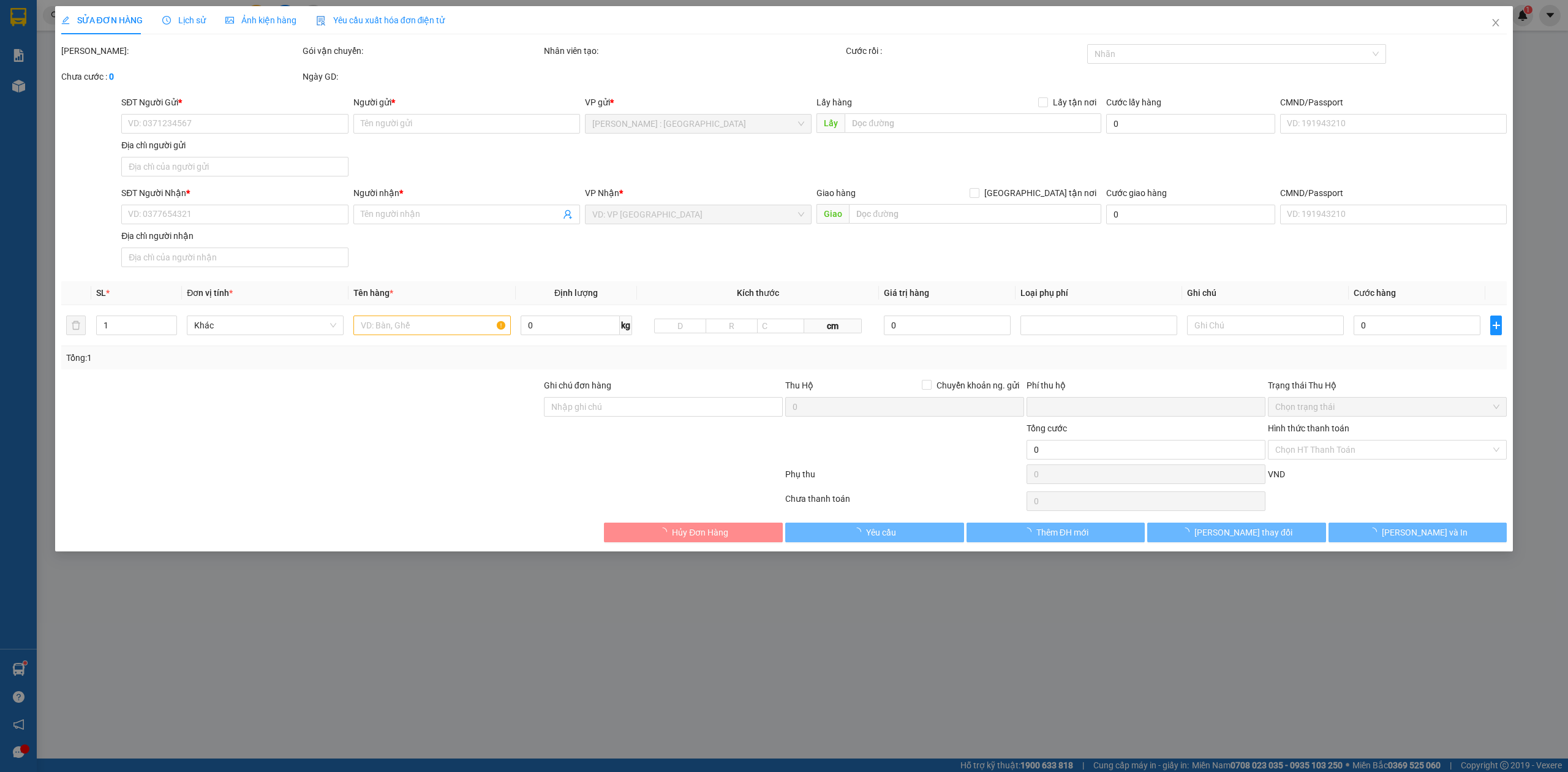
type input "0869282433"
type input "[PERSON_NAME]"
checkbox input "true"
type input "Đón : [STREET_ADDRESS][PERSON_NAME], [GEOGRAPHIC_DATA][PERSON_NAME]"
type input "0869282433"
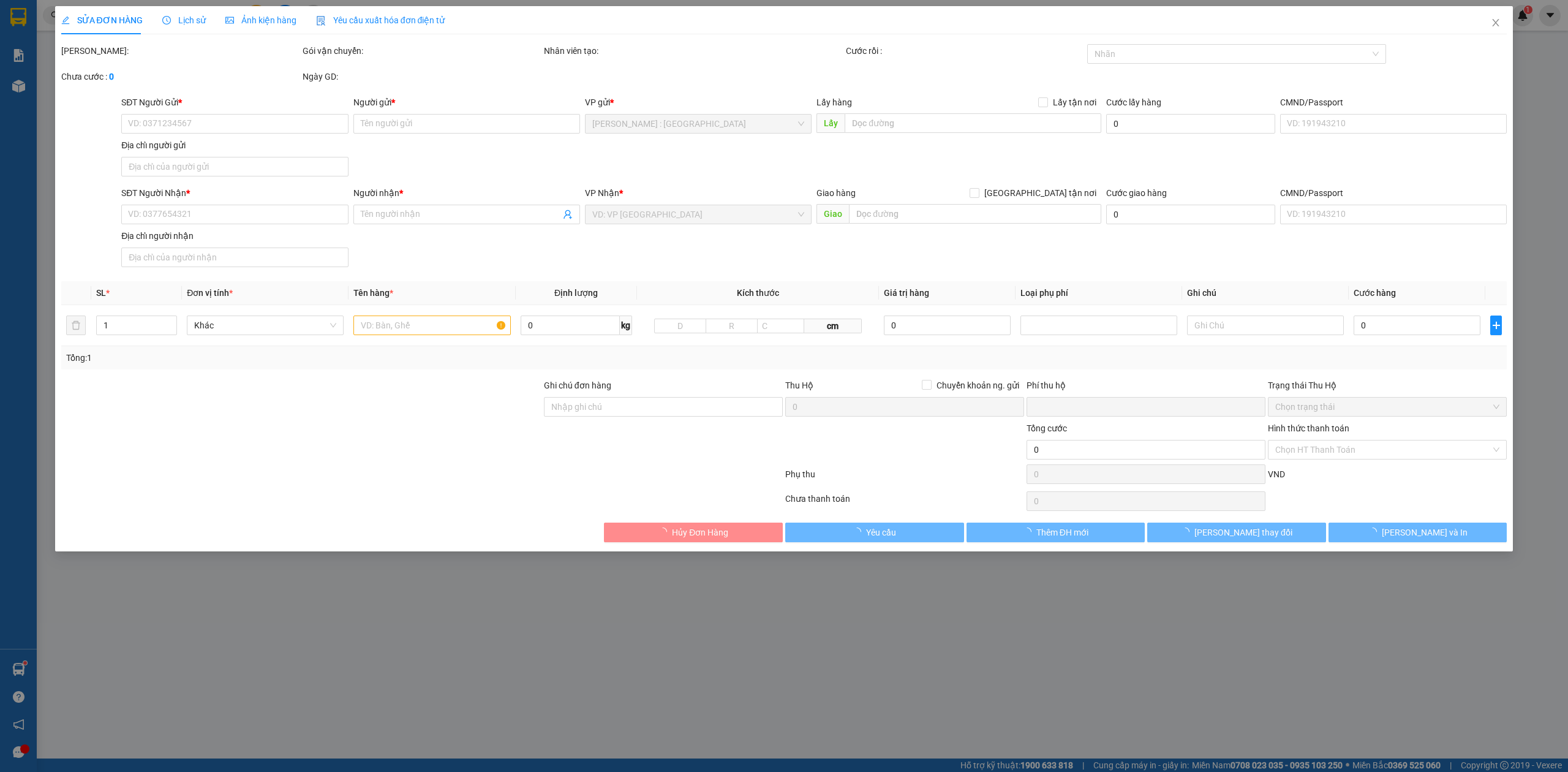
type input "[PERSON_NAME]"
checkbox input "true"
type input "Trả : [PERSON_NAME][GEOGRAPHIC_DATA], 18 [GEOGRAPHIC_DATA], [GEOGRAPHIC_DATA], …"
type input "NHẬN NGUYÊN KIỆN GIAO NGUYÊN KIỆN, HƯ VỠ K ĐỀN"
type input "0"
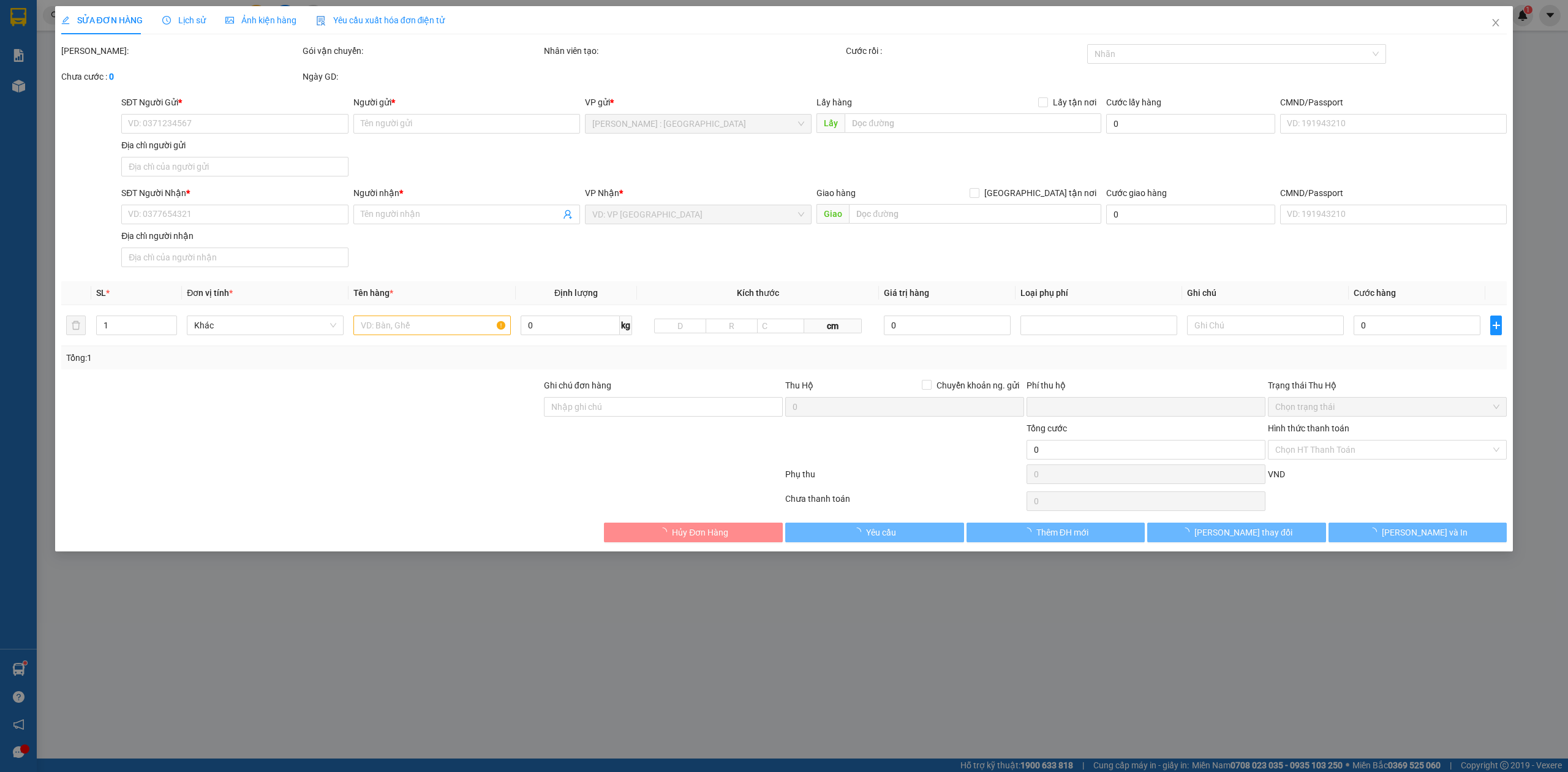
type input "350.000"
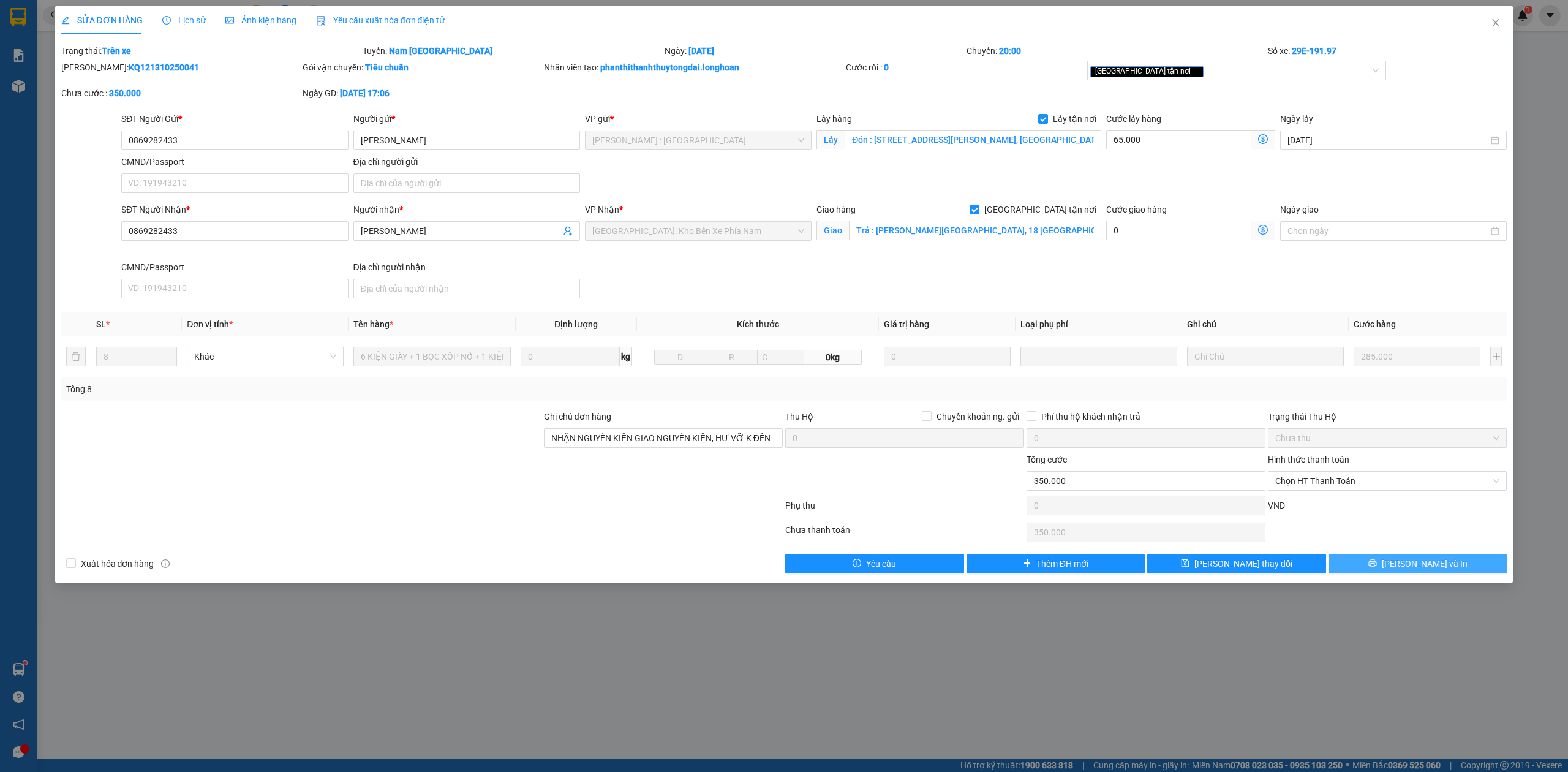
click at [1397, 557] on button "[PERSON_NAME] và In" at bounding box center [1418, 563] width 179 height 20
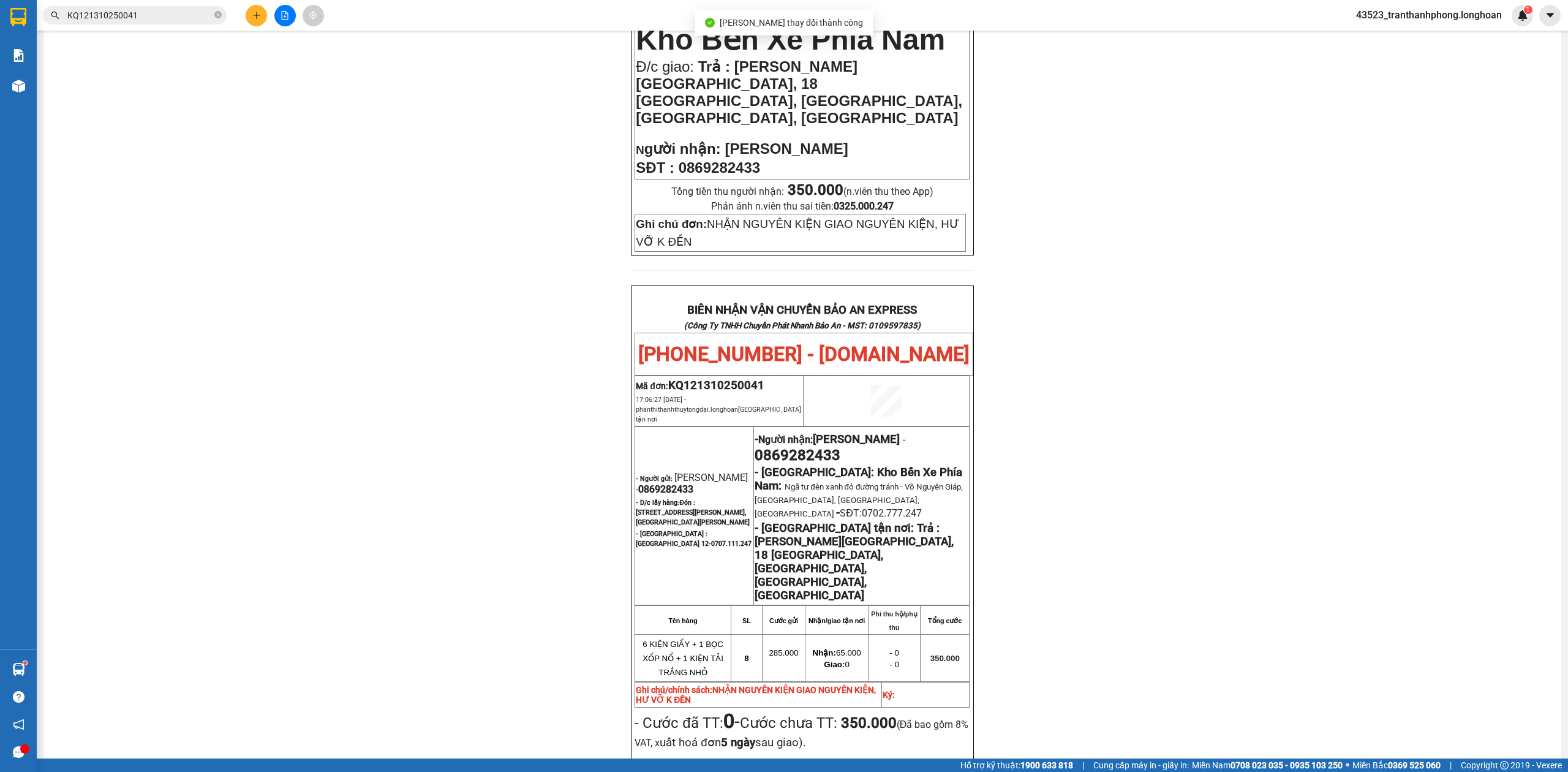
scroll to position [628, 0]
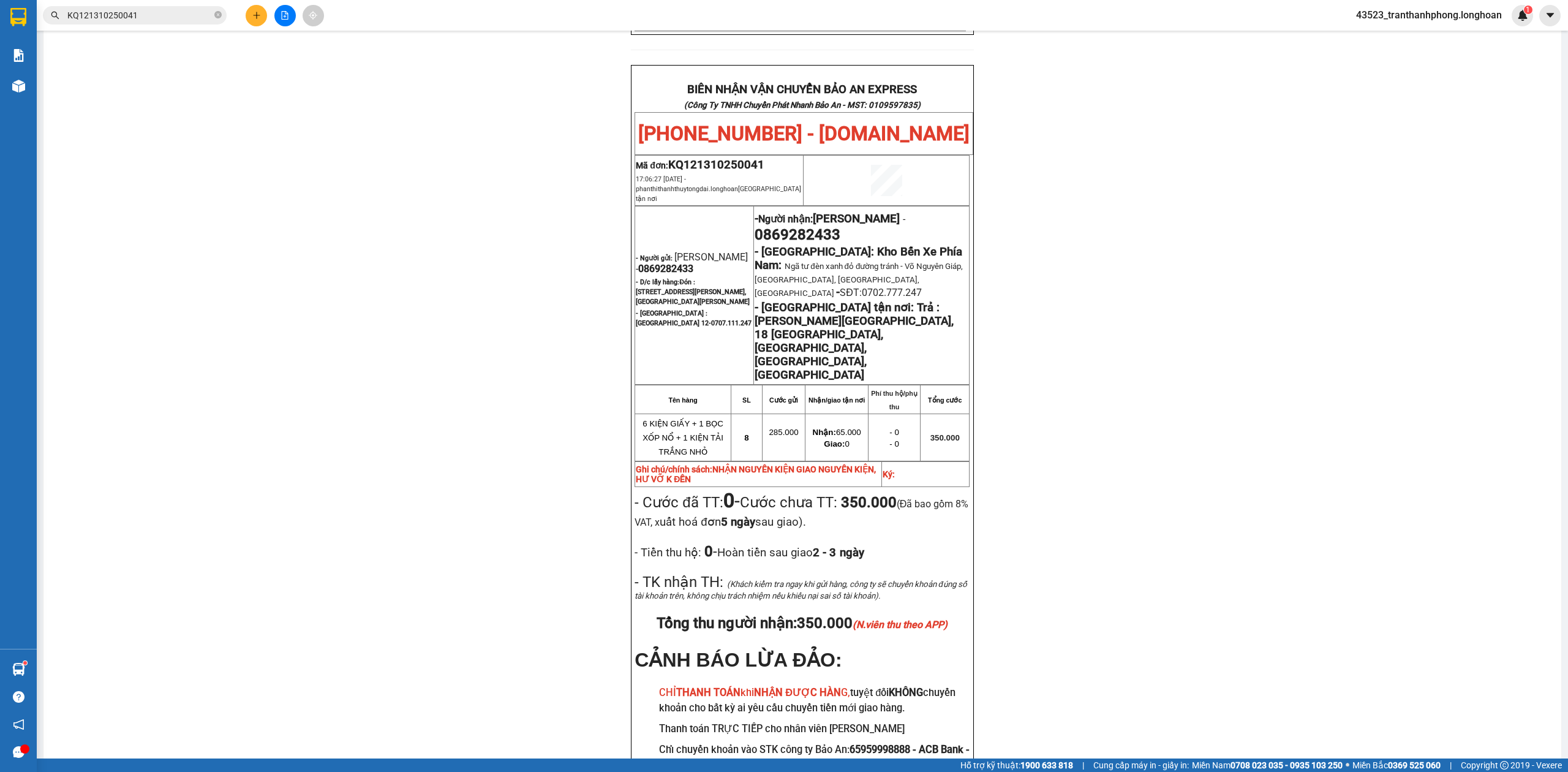
click at [645, 263] on span "0869282433" at bounding box center [666, 268] width 55 height 12
copy span "0869282433"
click at [645, 263] on span "0869282433" at bounding box center [666, 268] width 55 height 12
click at [1199, 211] on div "PHIẾU DÁN LÊN HÀNG Ngày in phiếu: 18:38 [DATE] CSKH: [PHONE_NUMBER] CÔNG TY TNH…" at bounding box center [802, 153] width 1488 height 1349
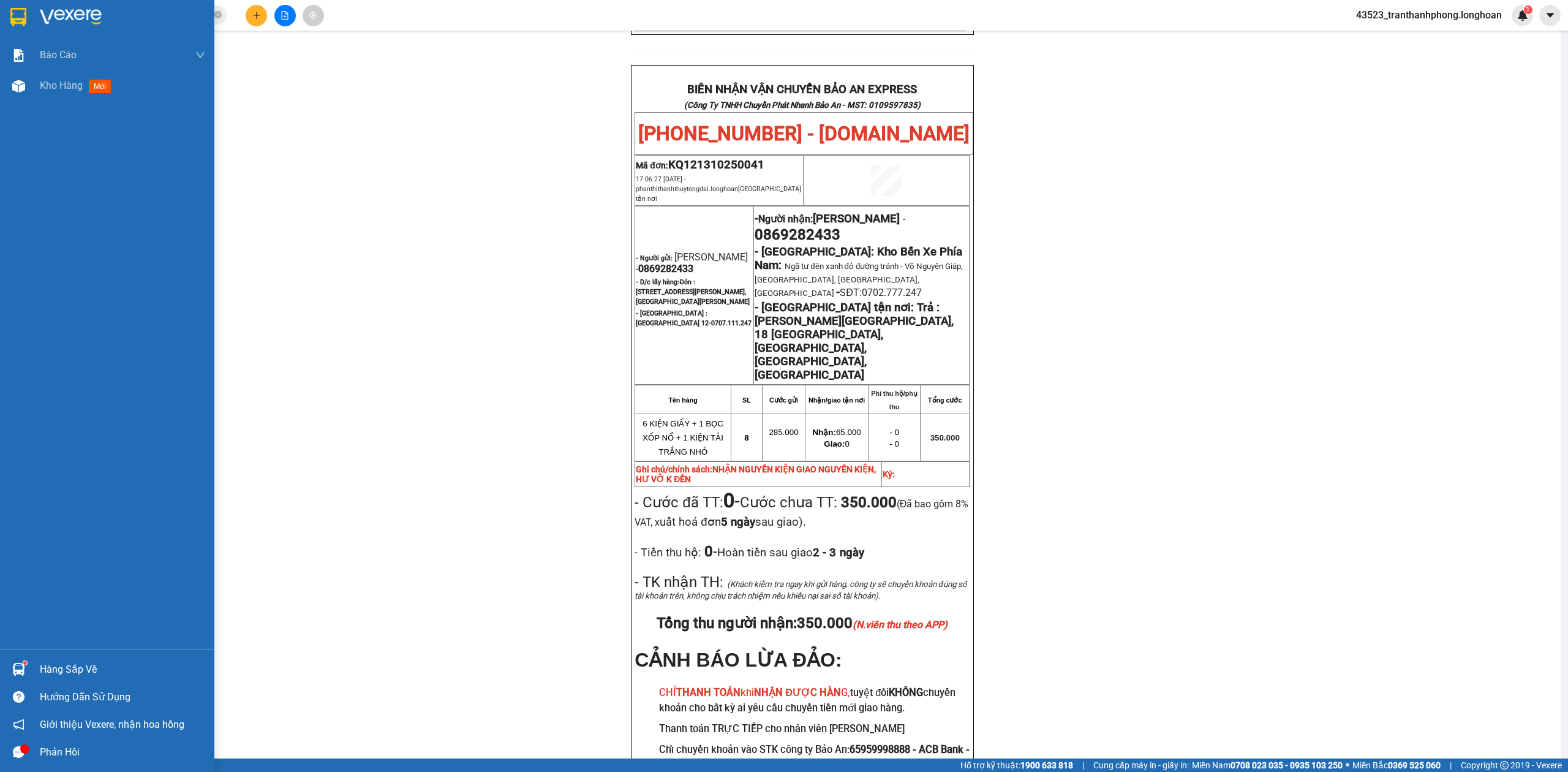
click at [0, 15] on div at bounding box center [107, 20] width 214 height 40
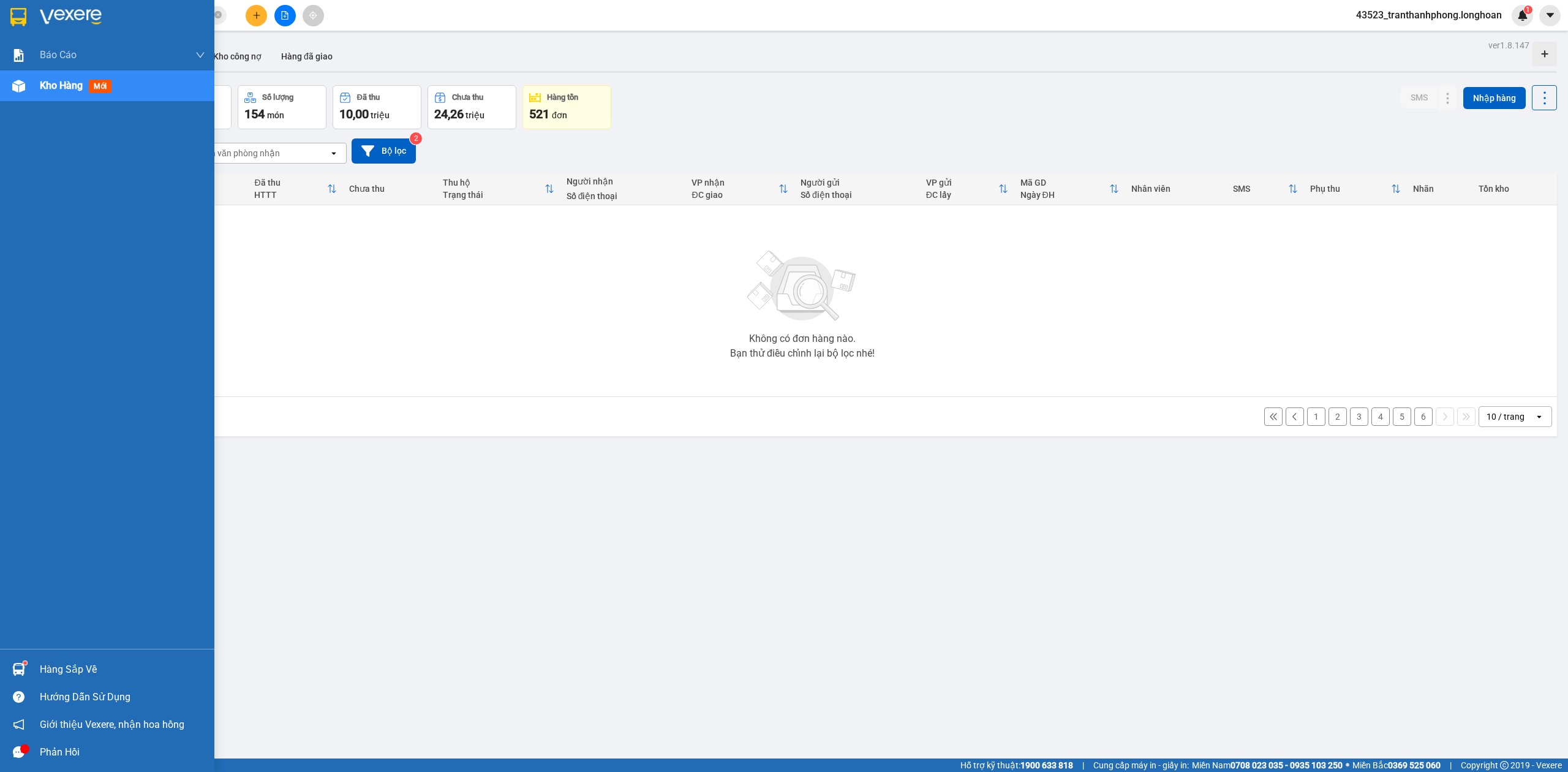
click at [18, 8] on img at bounding box center [18, 17] width 16 height 18
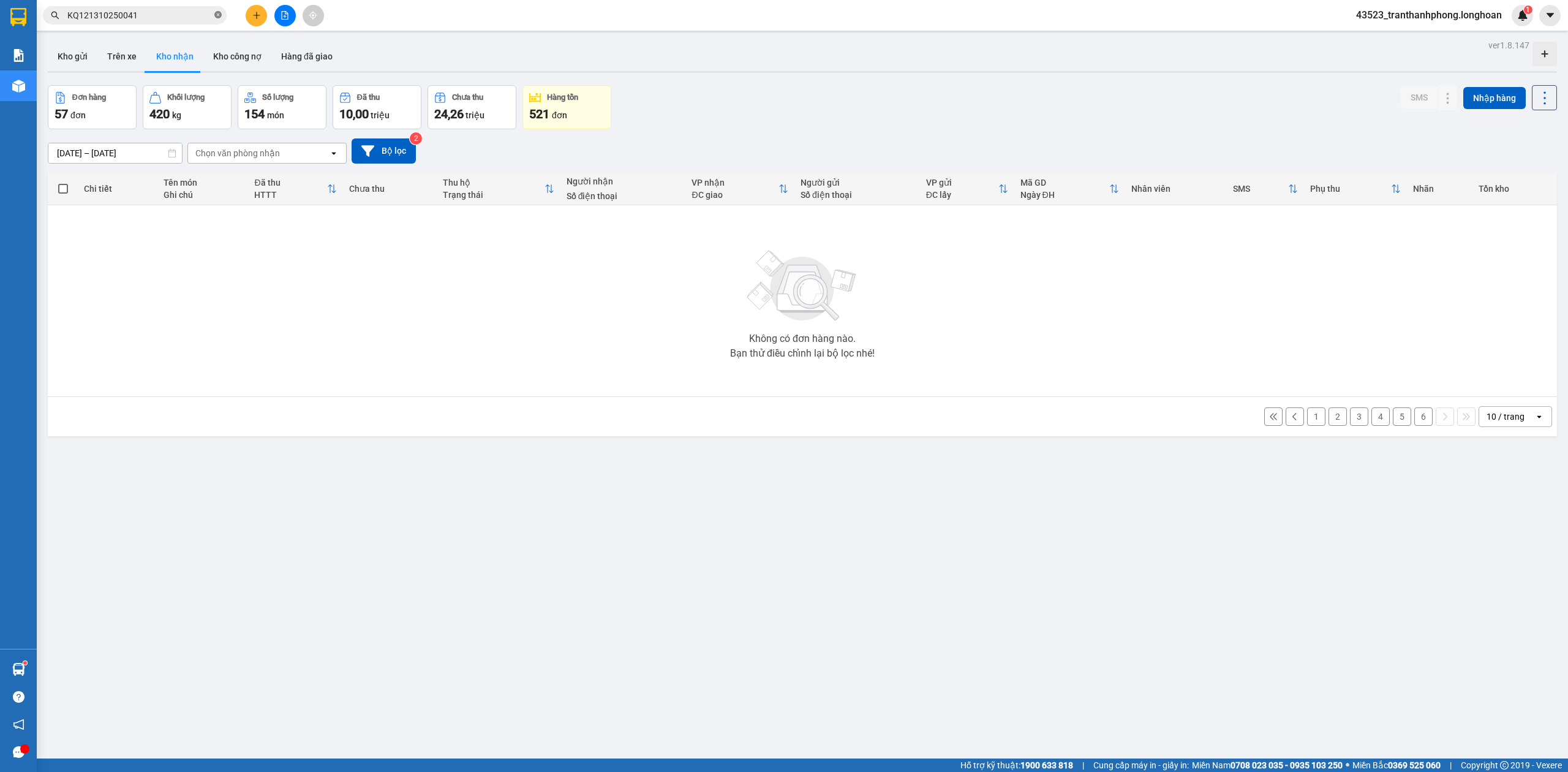
click at [219, 10] on span at bounding box center [218, 15] width 7 height 12
paste input "KQ121410250026"
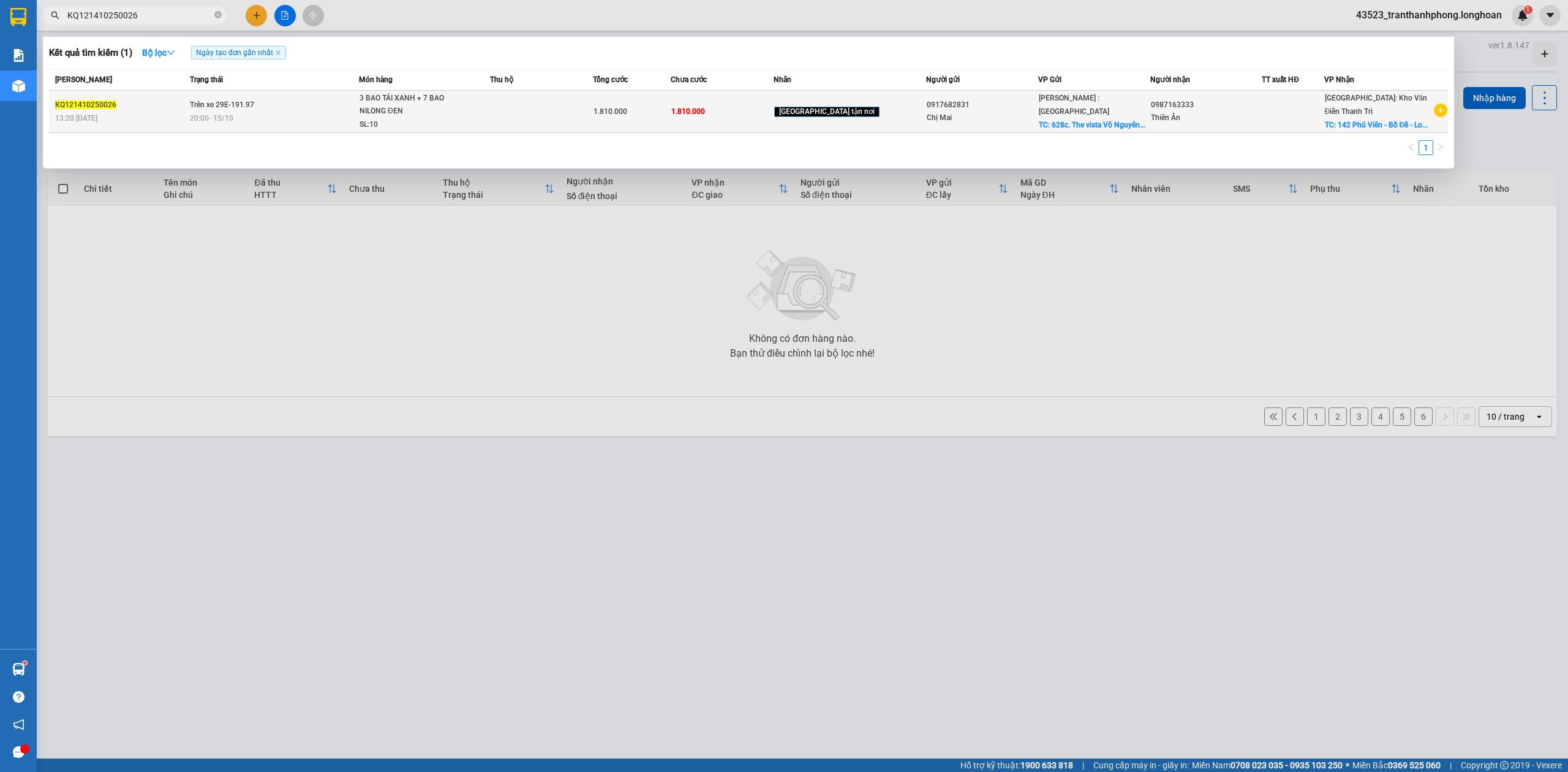
click at [490, 106] on span "3 BAO TẢI XANH + 7 BAO NILONG ĐEN SL: 10" at bounding box center [424, 112] width 130 height 40
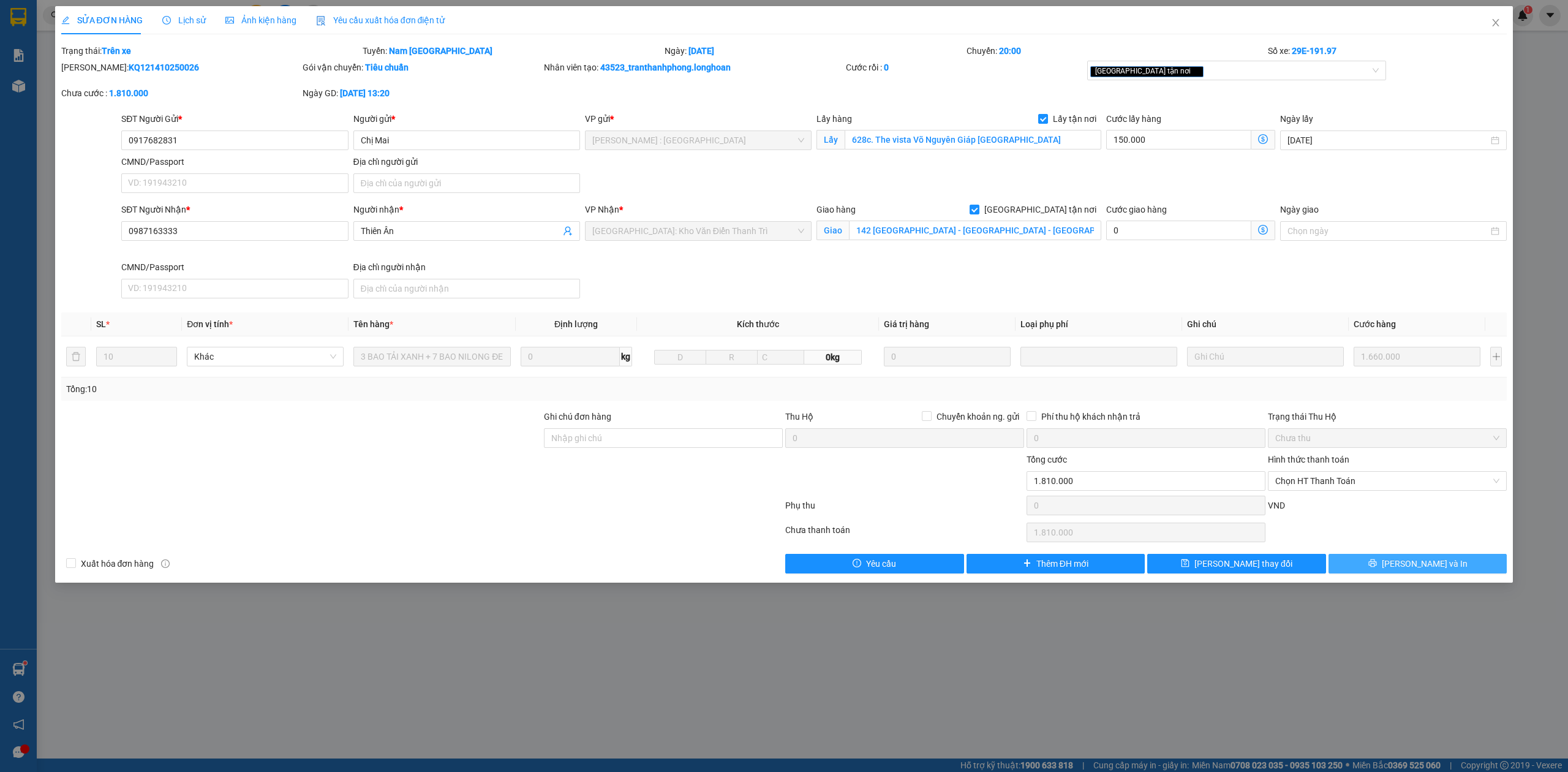
click at [1361, 570] on button "[PERSON_NAME] và In" at bounding box center [1418, 563] width 179 height 20
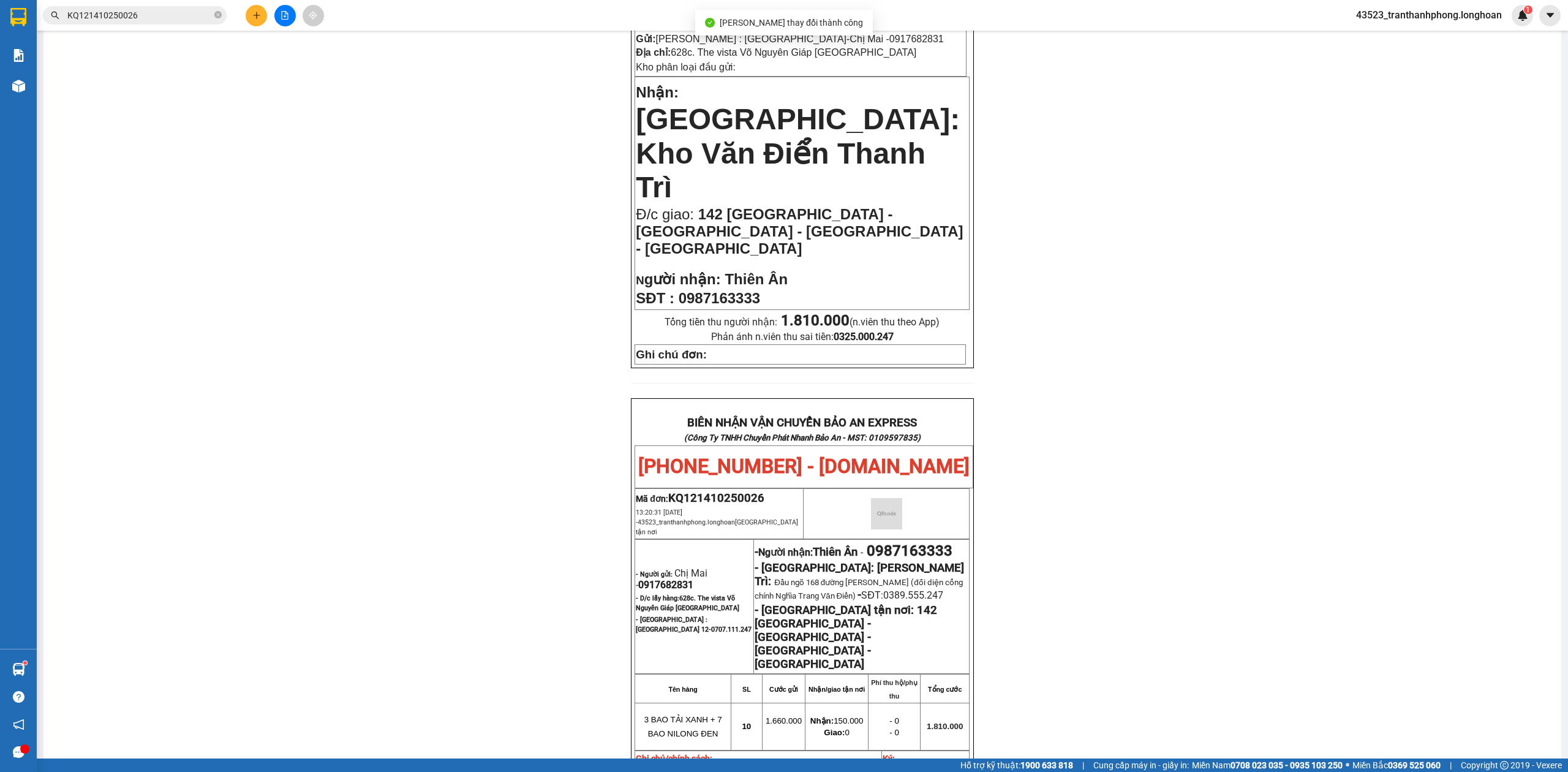
scroll to position [572, 0]
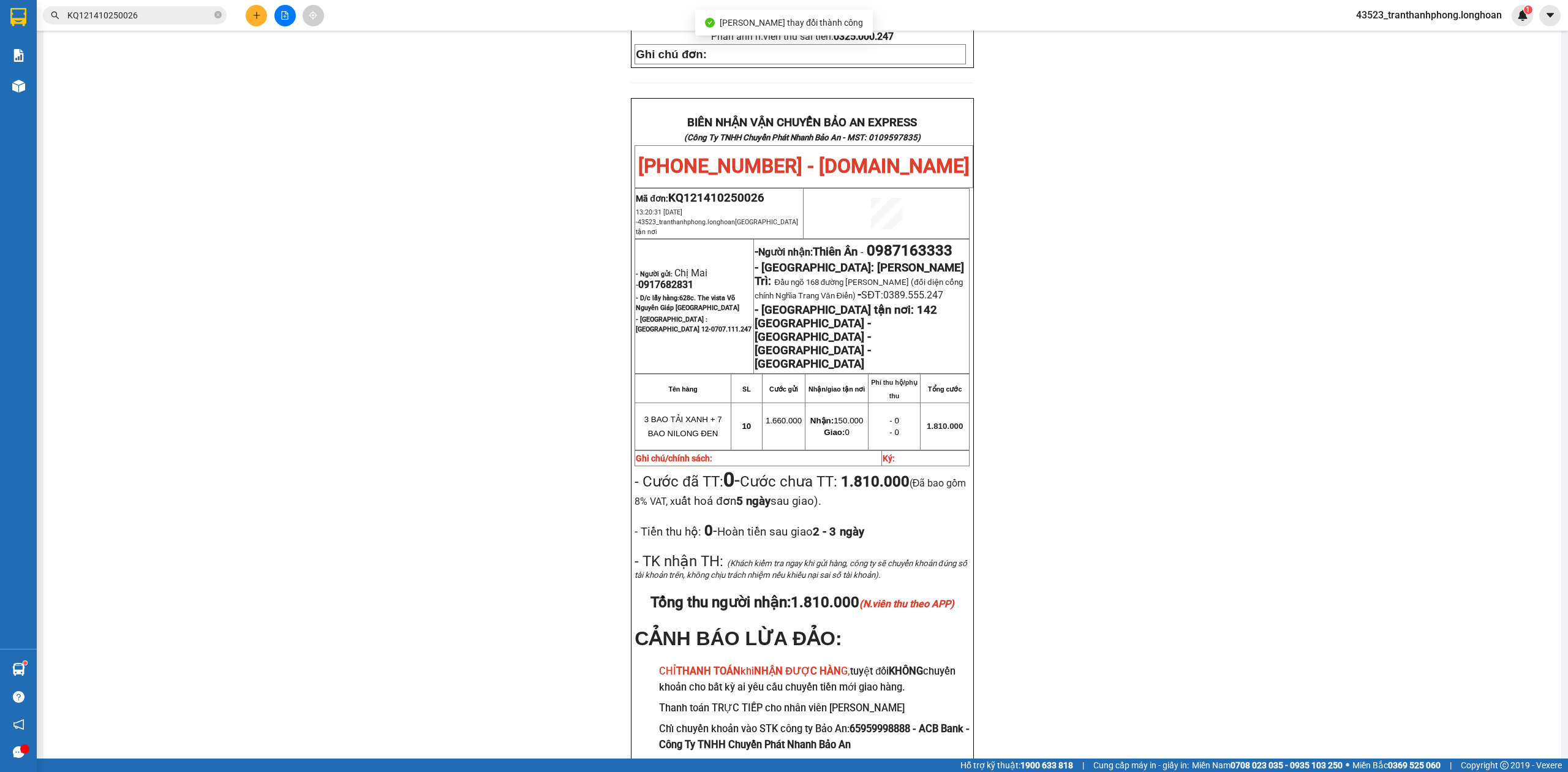
click at [676, 279] on span "0917682831" at bounding box center [666, 284] width 55 height 12
copy span "0917682831"
click at [675, 279] on span "0917682831" at bounding box center [666, 284] width 55 height 12
click at [1195, 229] on div "PHIẾU DÁN LÊN HÀNG Ngày in phiếu: 18:38 [DATE] CSKH: [PHONE_NUMBER] CÔNG TY TNH…" at bounding box center [802, 170] width 1488 height 1272
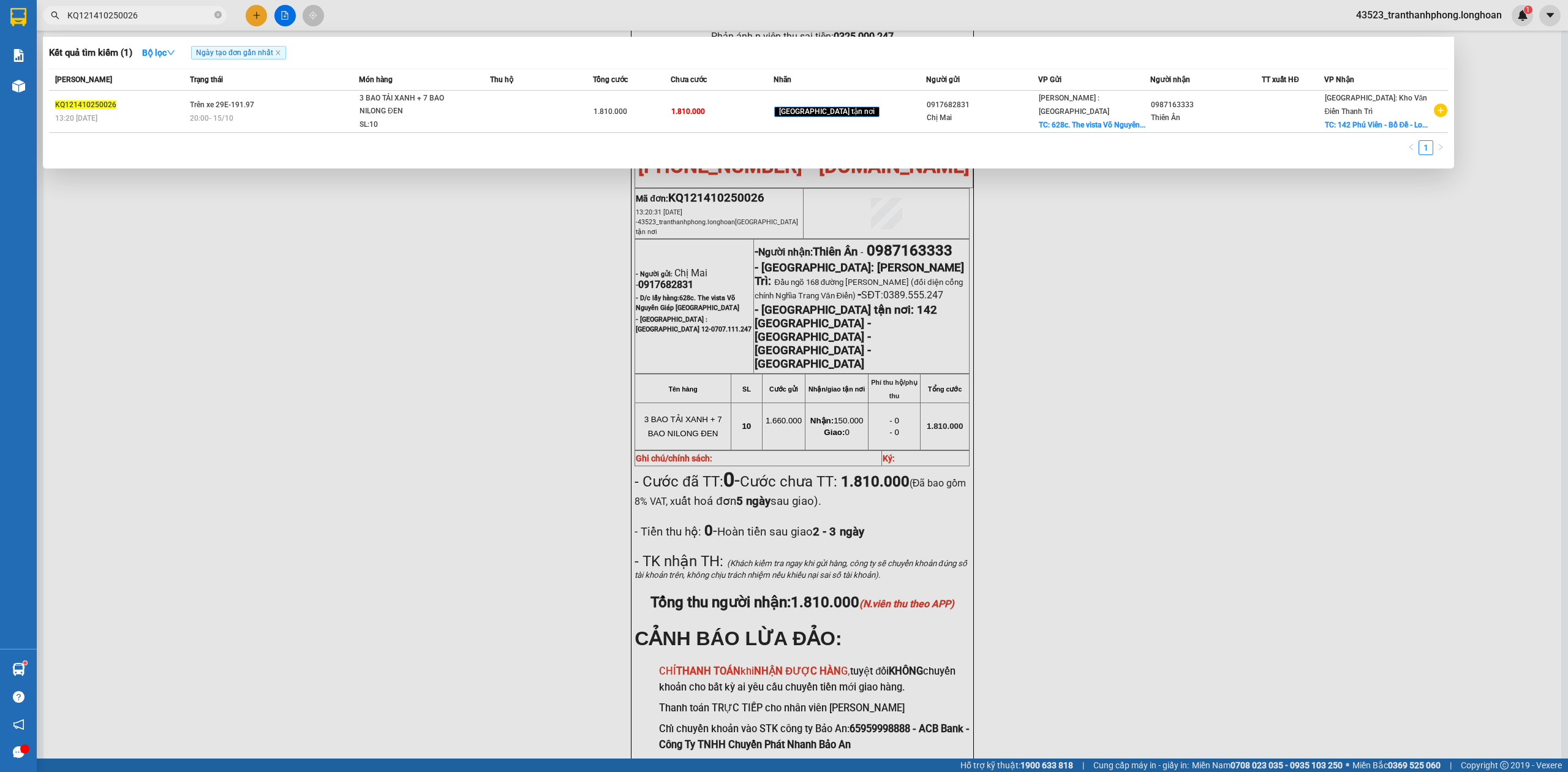
click at [163, 12] on input "KQ121410250026" at bounding box center [139, 16] width 145 height 14
paste input "0379072323"
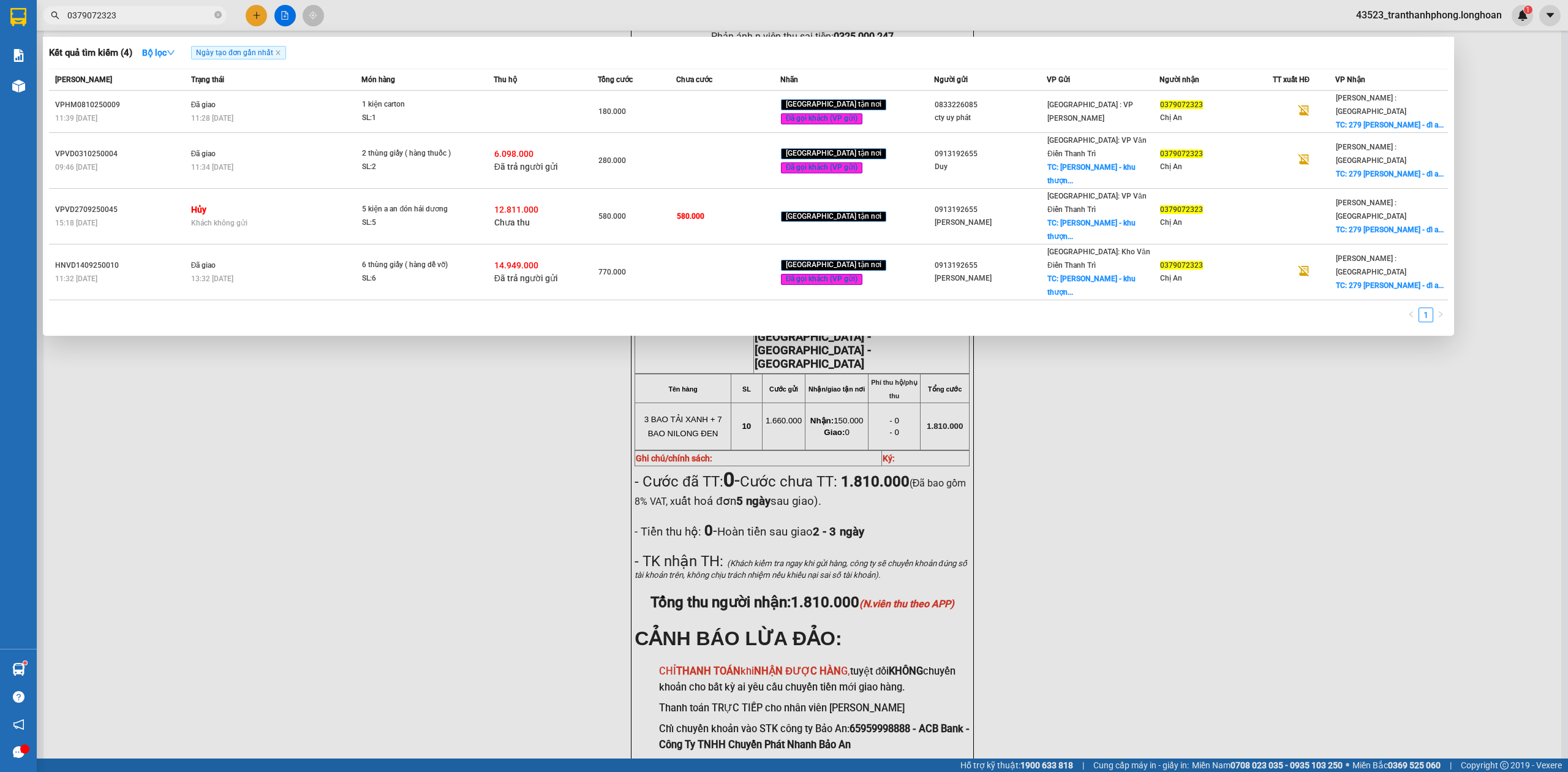
type input "0379072323"
click at [197, 16] on input "0379072323" at bounding box center [139, 16] width 145 height 14
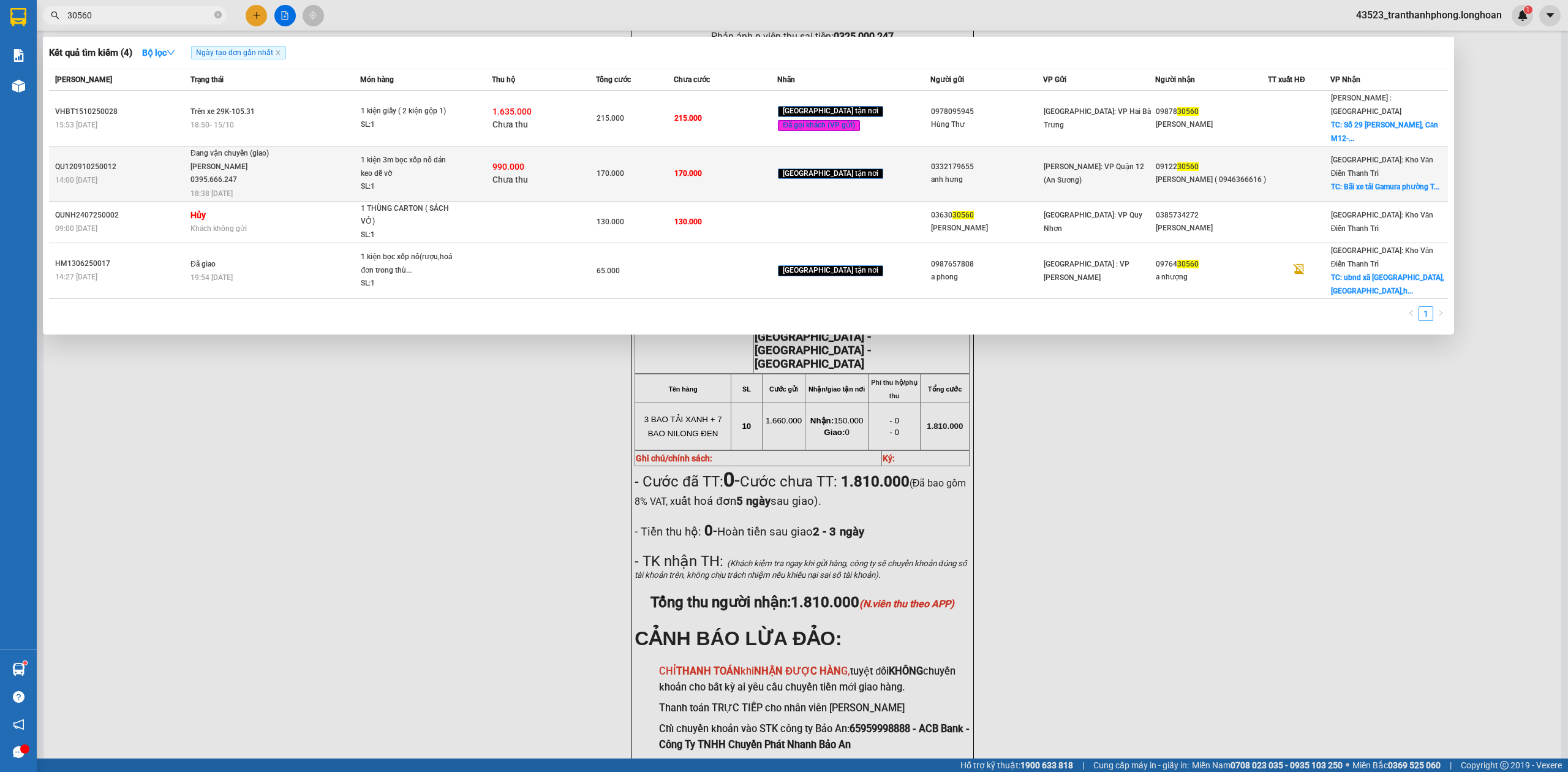
type input "30560"
click at [332, 150] on span "Đang vận chuyển (giao) [PERSON_NAME] 0395.666.247 18:38 [DATE]" at bounding box center [275, 172] width 169 height 51
click at [282, 161] on div "[PERSON_NAME] 0395.666.247" at bounding box center [236, 173] width 92 height 27
drag, startPoint x: 194, startPoint y: 126, endPoint x: 241, endPoint y: 159, distance: 57.4
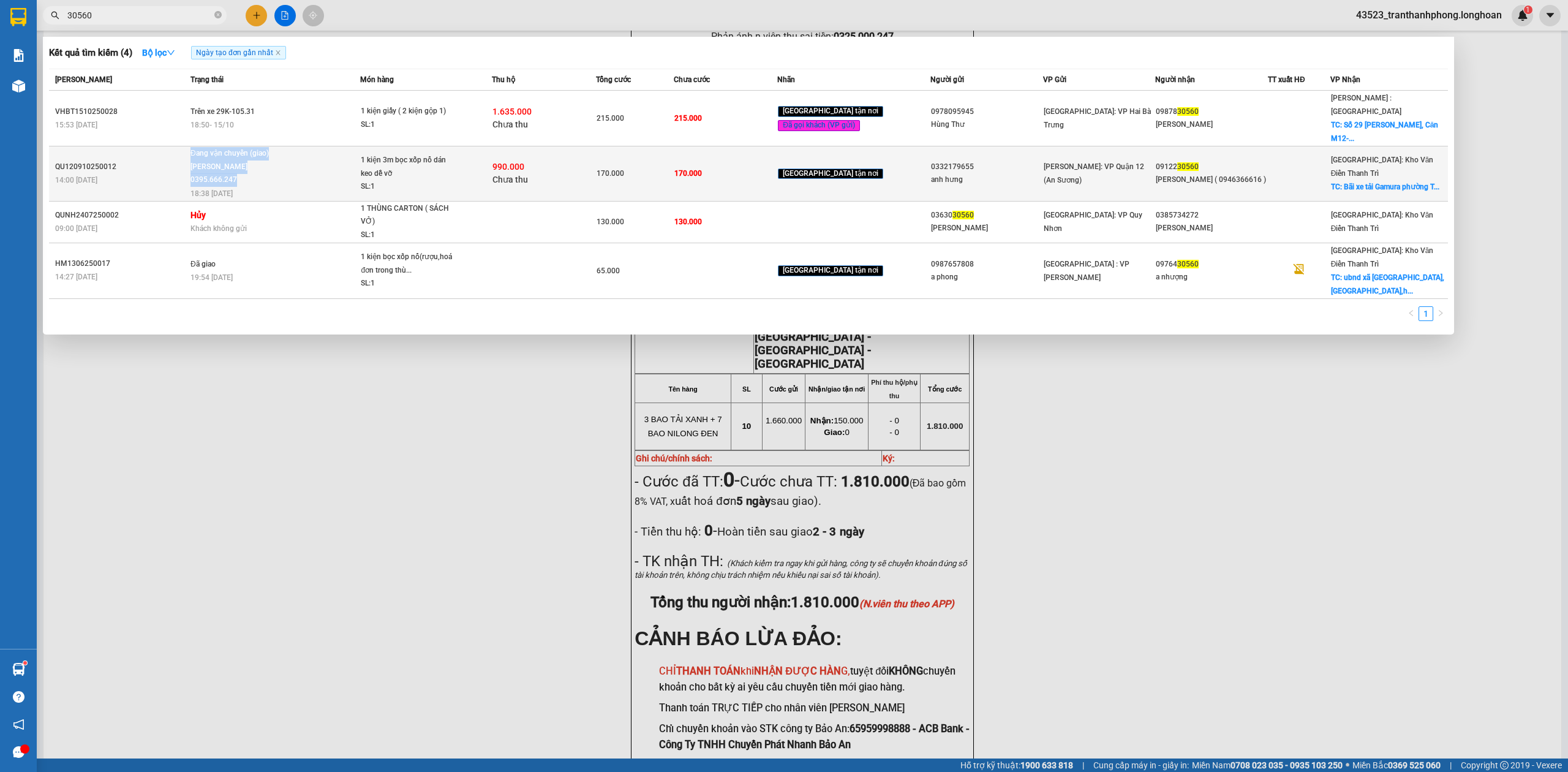
click at [241, 159] on span "Đang vận chuyển (giao) [PERSON_NAME] 0395.666.247 18:38 [DATE]" at bounding box center [275, 172] width 169 height 51
copy span "Đang vận chuyển (giao) [PERSON_NAME] 0395.666.247"
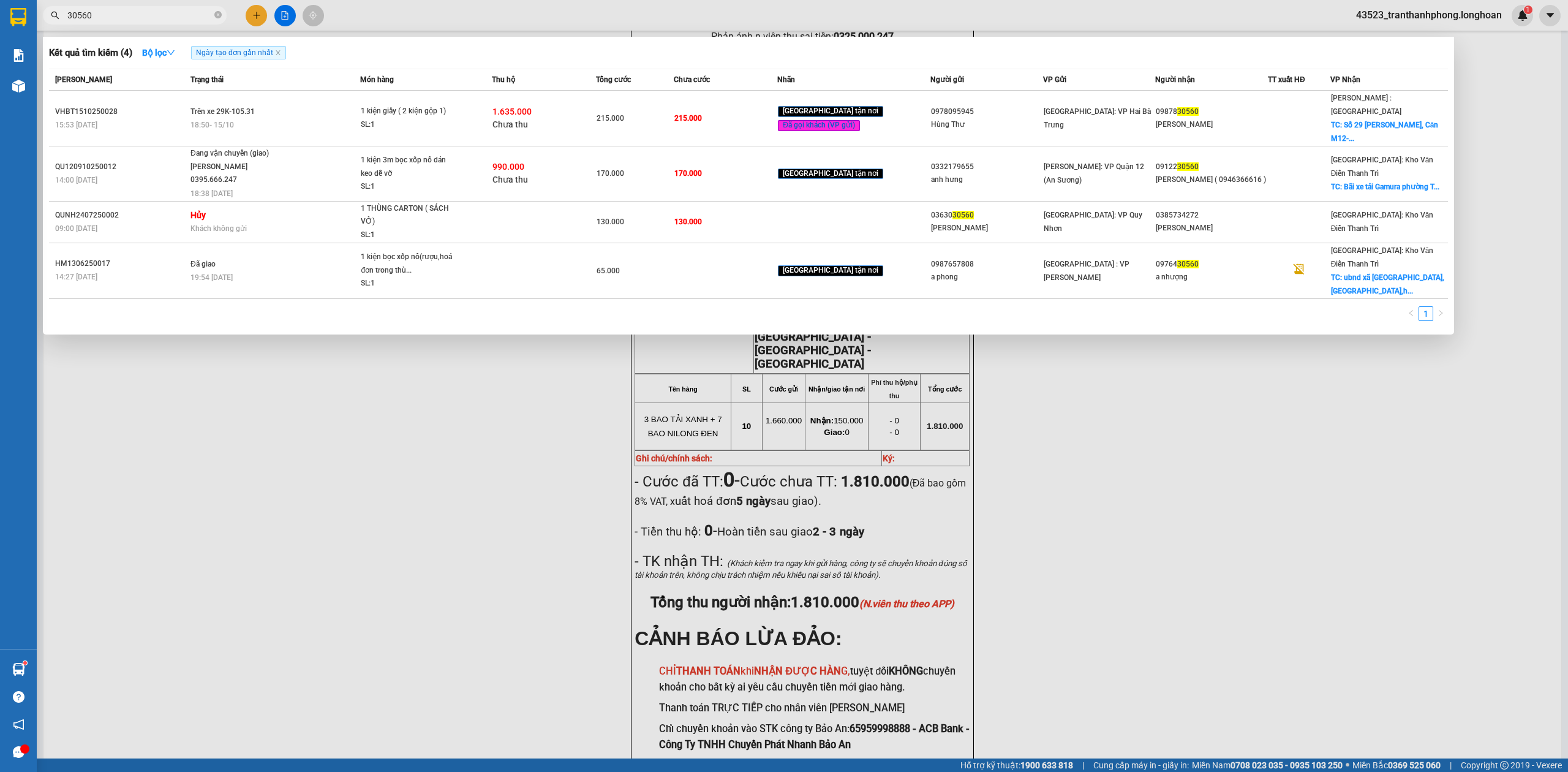
click at [145, 17] on input "30560" at bounding box center [139, 16] width 145 height 14
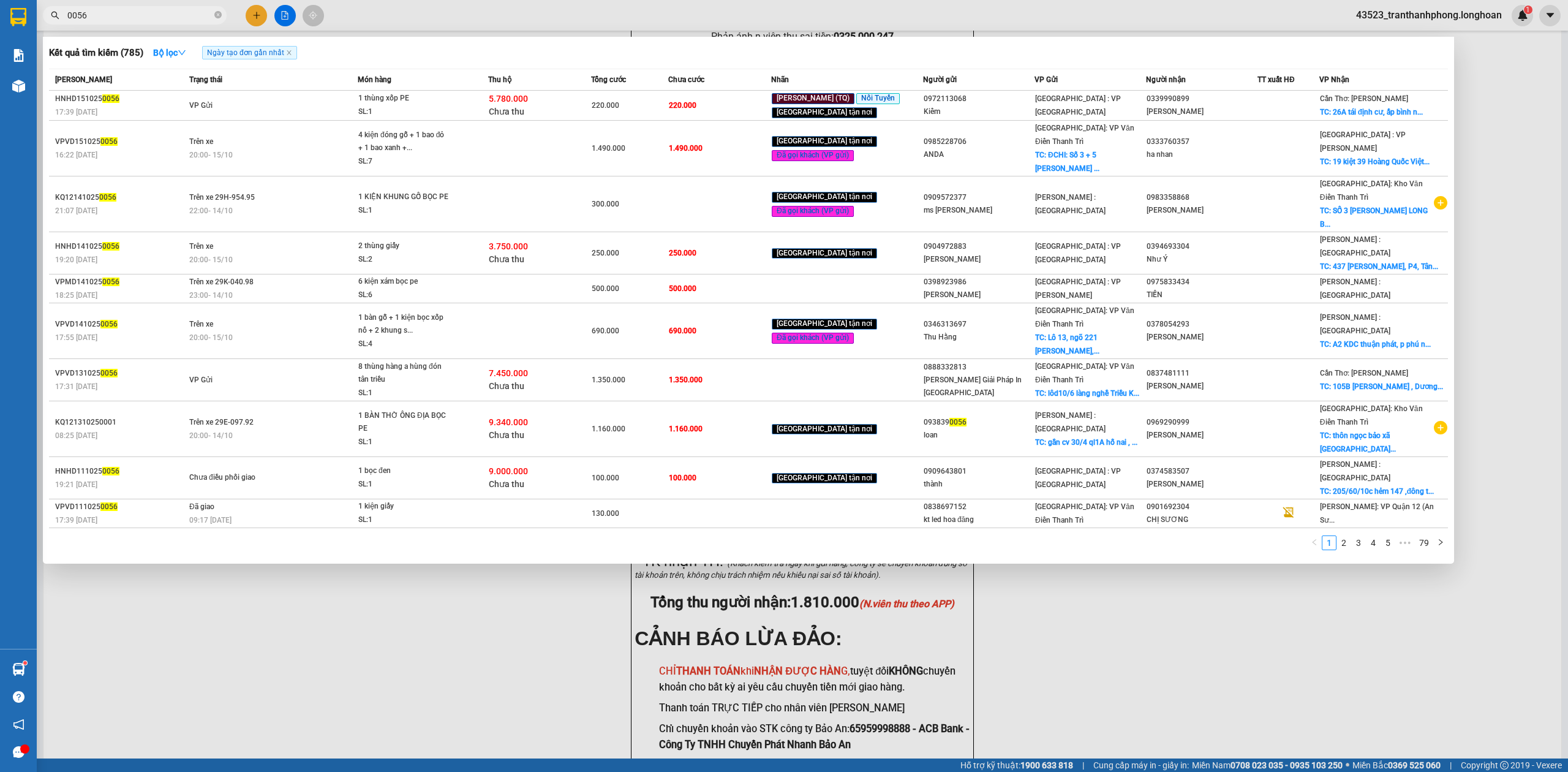
type input "0056"
click at [89, 14] on input "0056" at bounding box center [139, 16] width 145 height 14
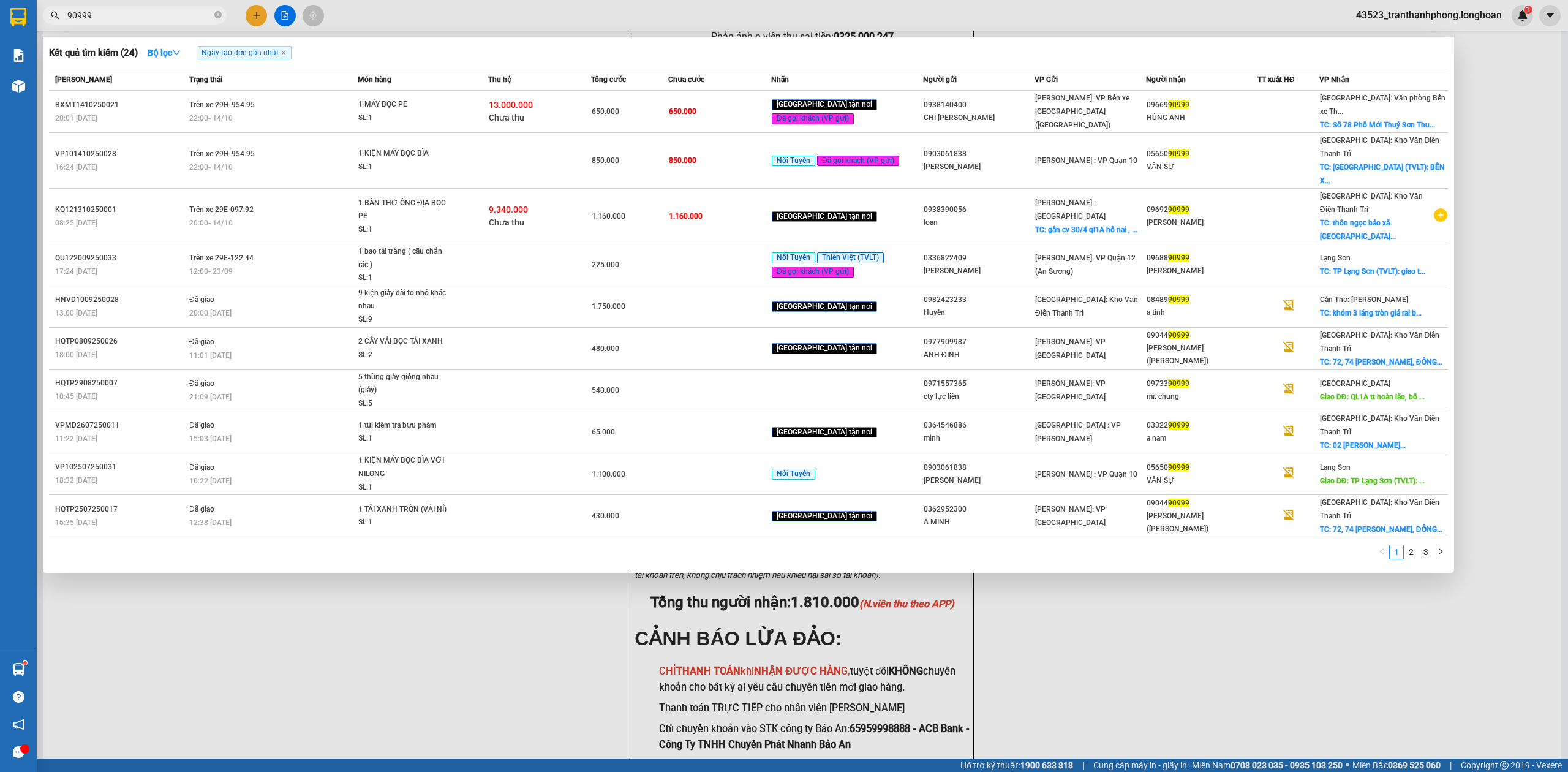
type input "90999"
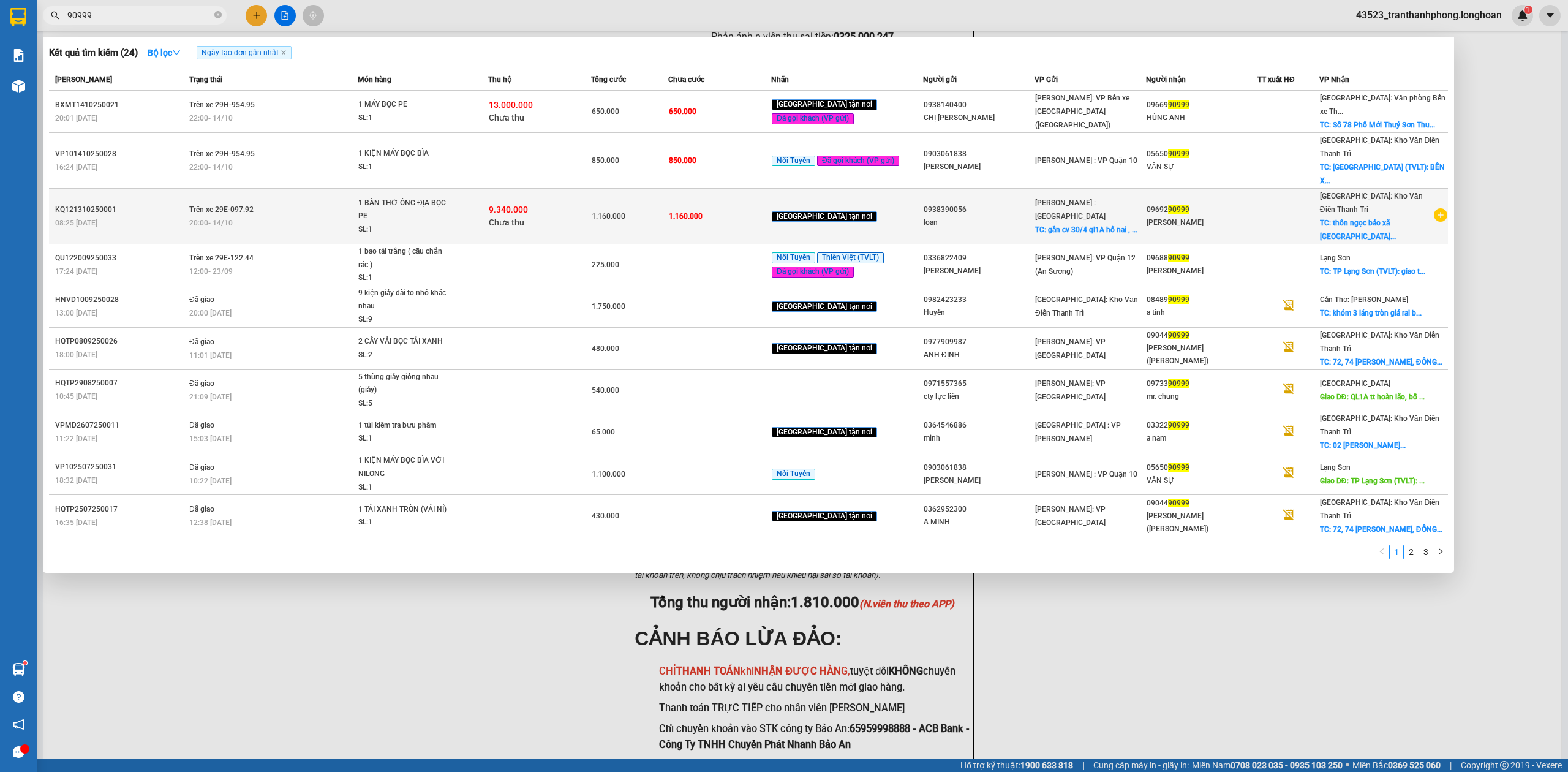
click at [572, 203] on div "9.340.000 Chưa thu" at bounding box center [540, 216] width 102 height 26
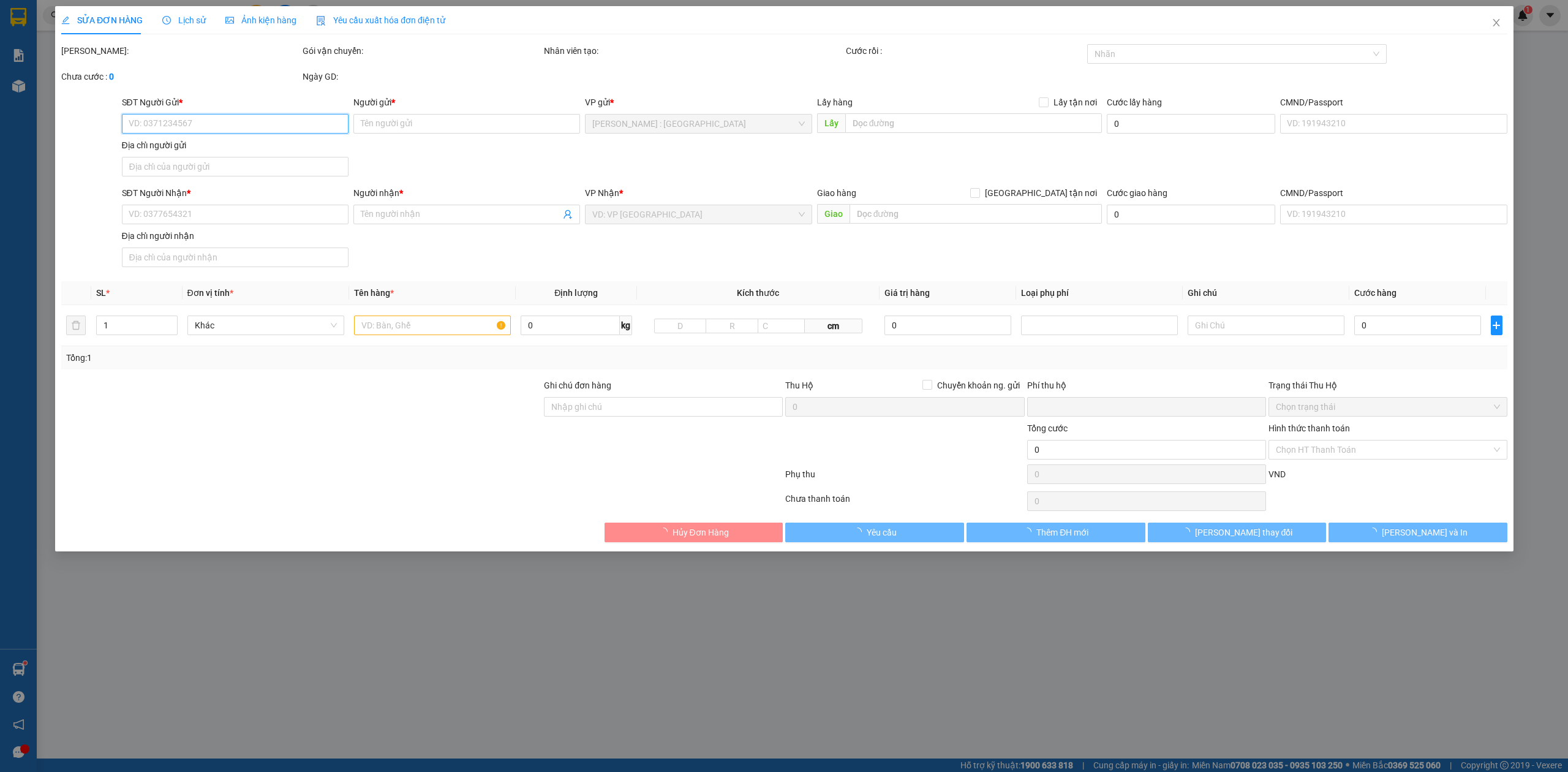
type input "0938390056"
type input "loan"
checkbox input "true"
type input "gần cv 30/4 ql1A hố nai , [GEOGRAPHIC_DATA]"
type input "0969290999"
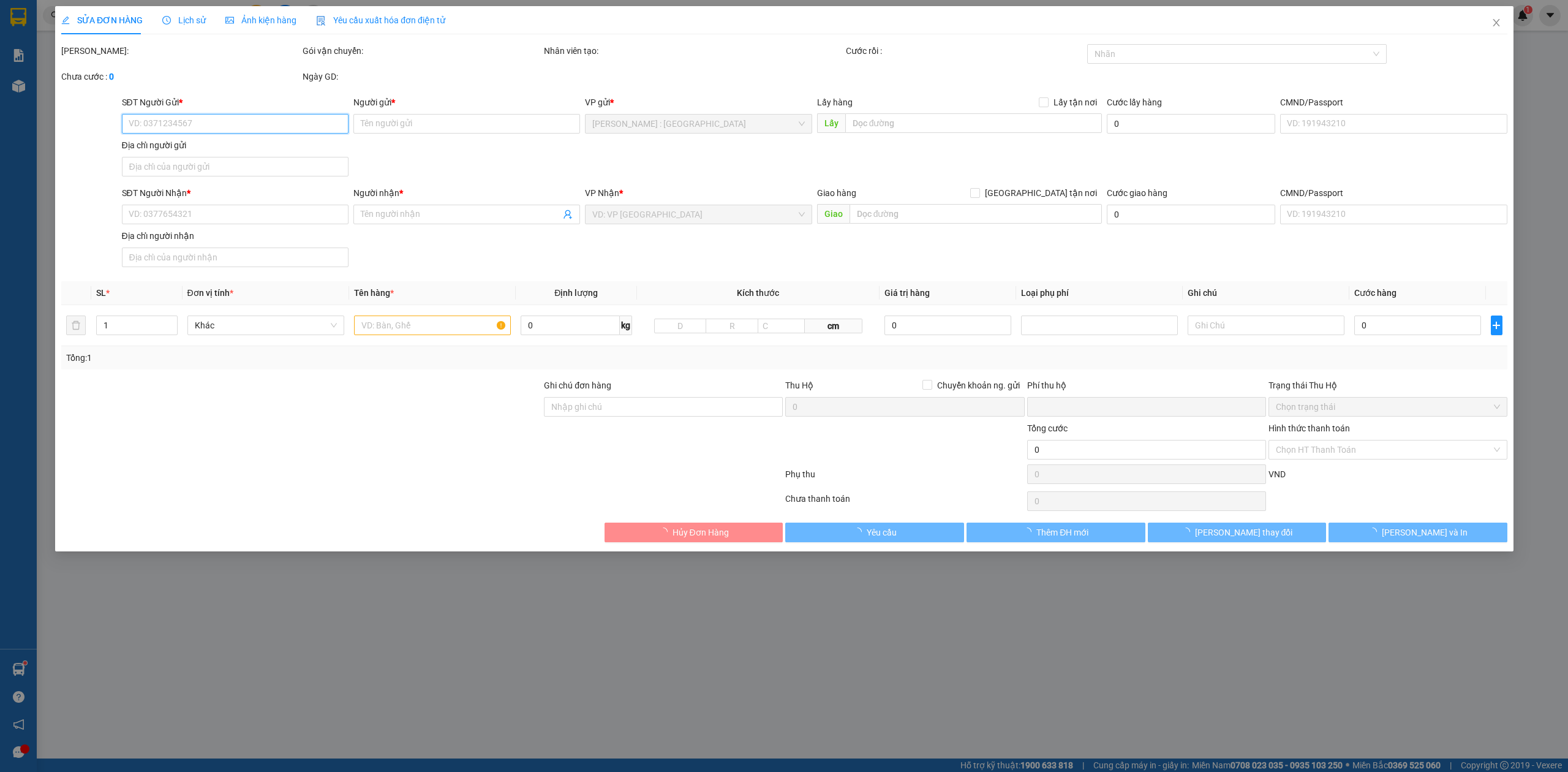
type input "[PERSON_NAME]"
checkbox input "true"
type input "thôn [GEOGRAPHIC_DATA] tỉnh [GEOGRAPHIC_DATA],"
type input "1.160.000"
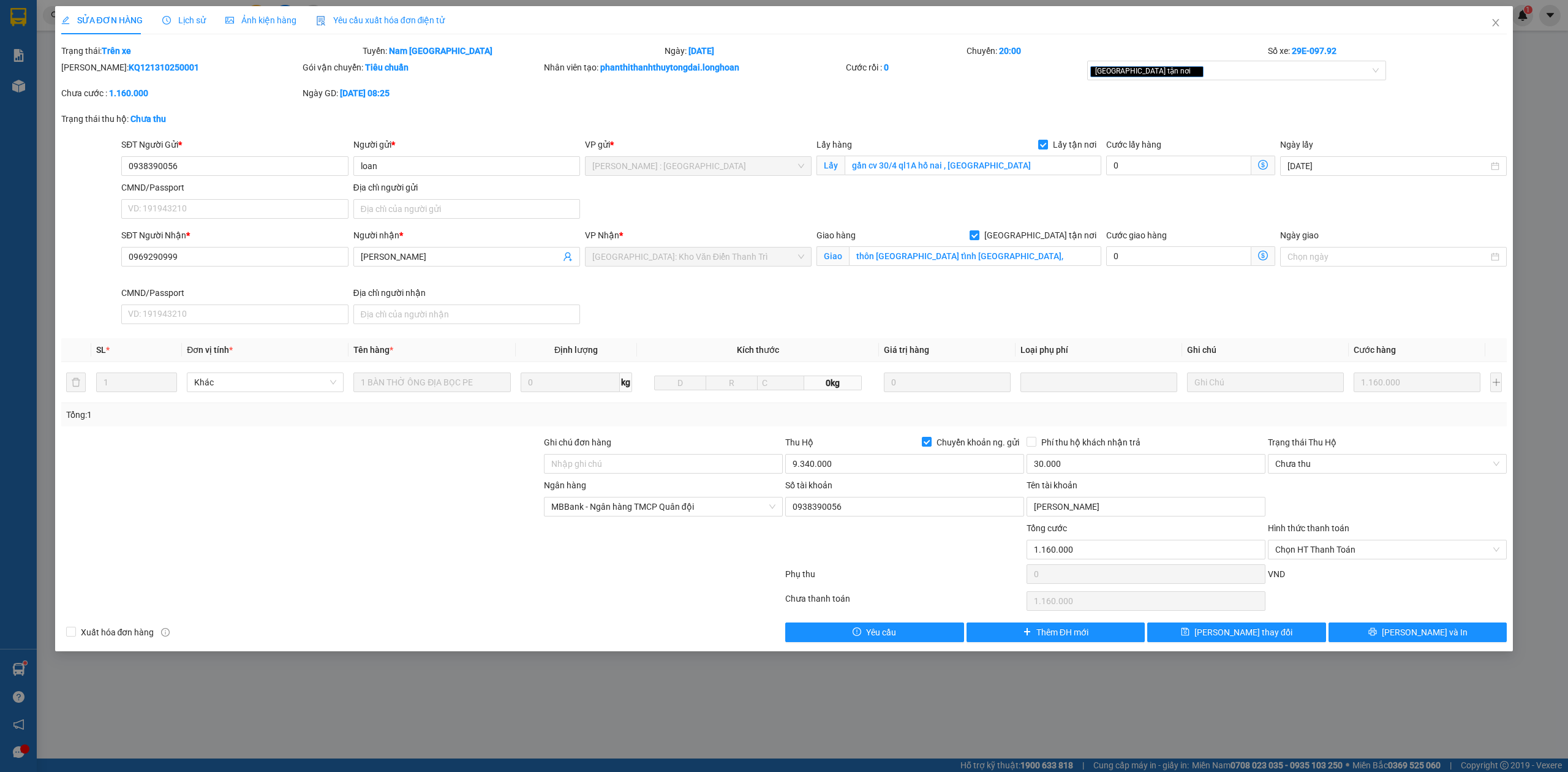
click at [191, 22] on span "Lịch sử" at bounding box center [184, 20] width 44 height 10
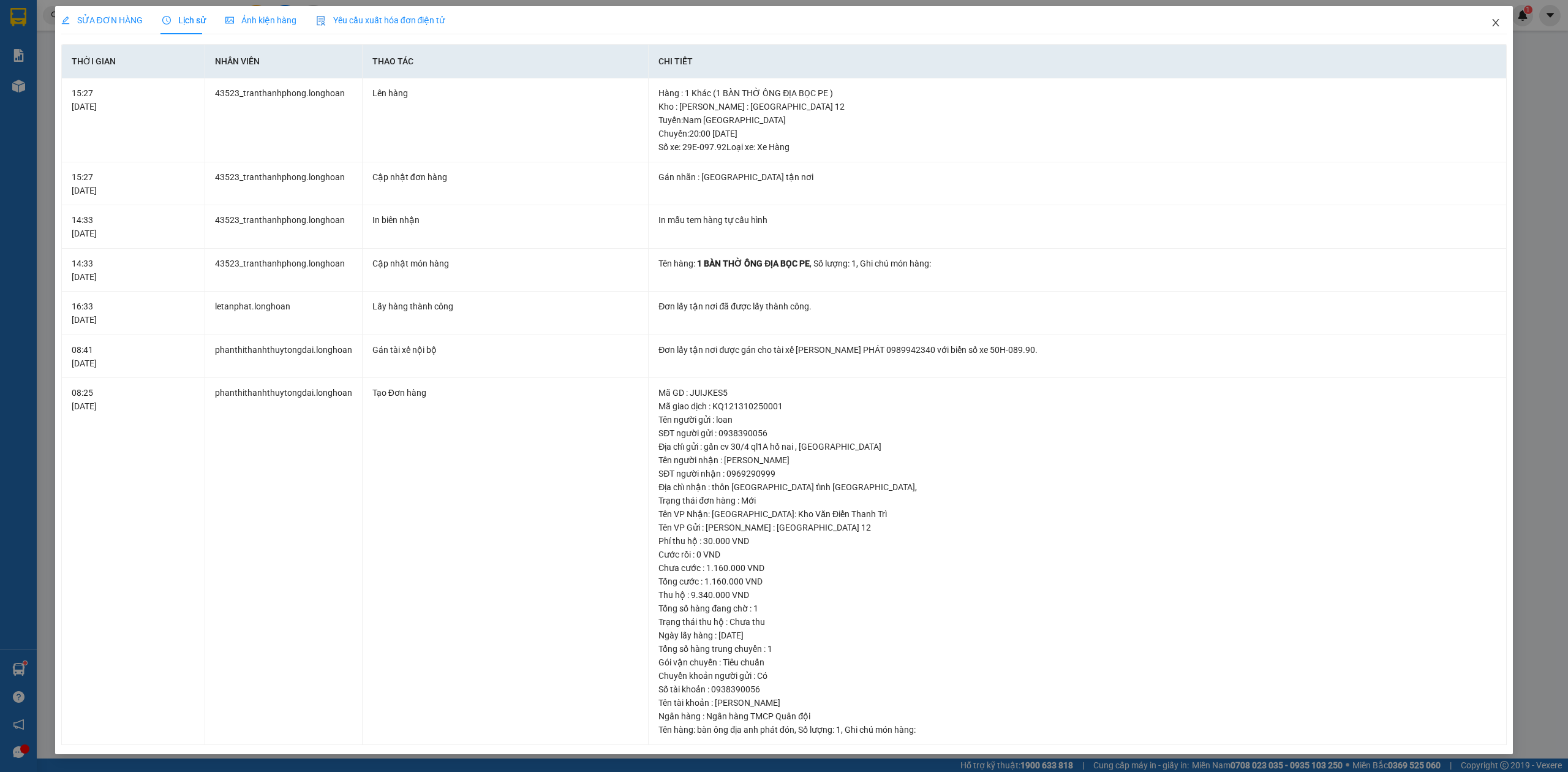
click at [1498, 28] on icon "close" at bounding box center [1495, 22] width 10 height 10
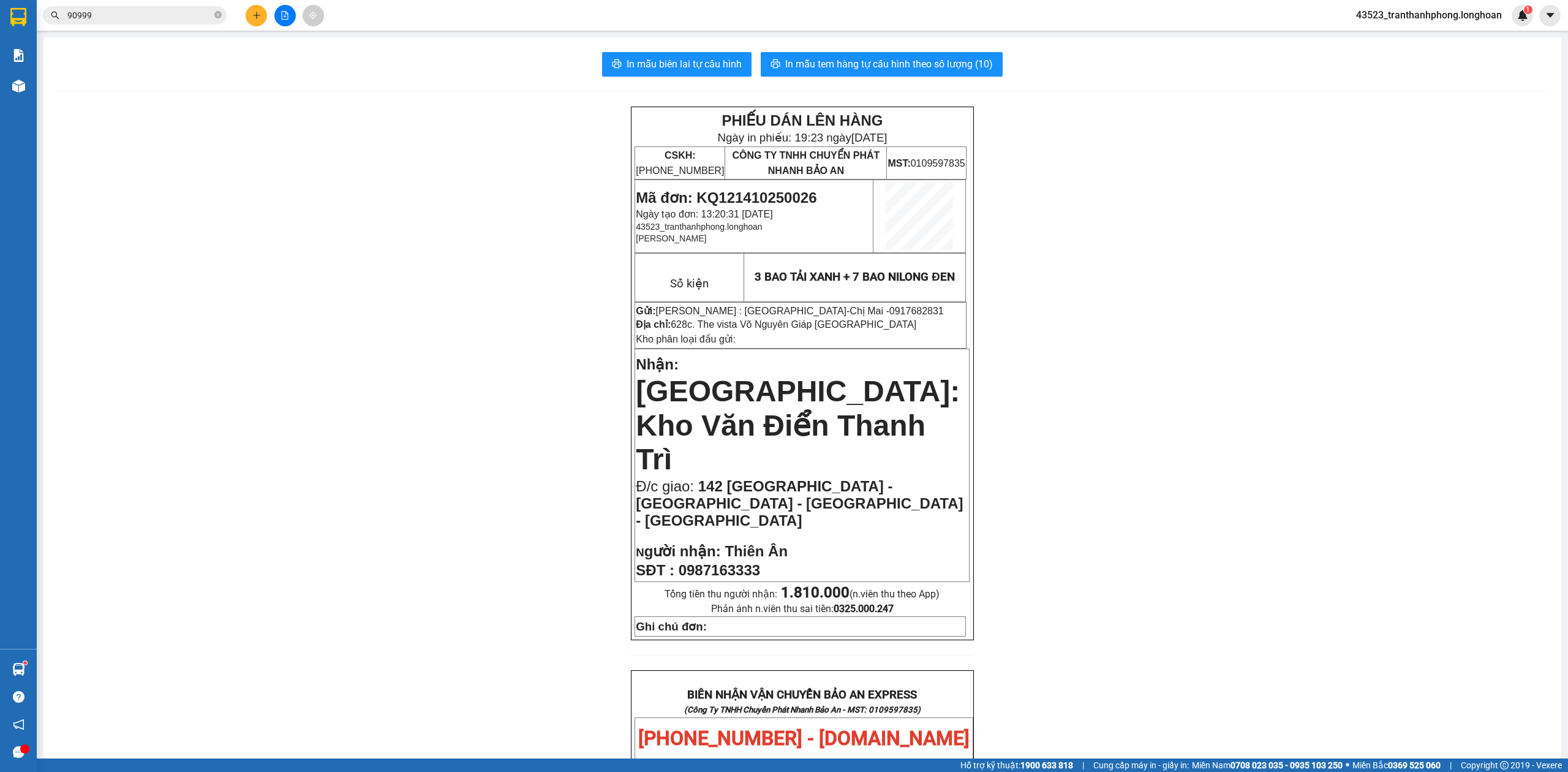
click at [171, 10] on input "90999" at bounding box center [139, 16] width 145 height 14
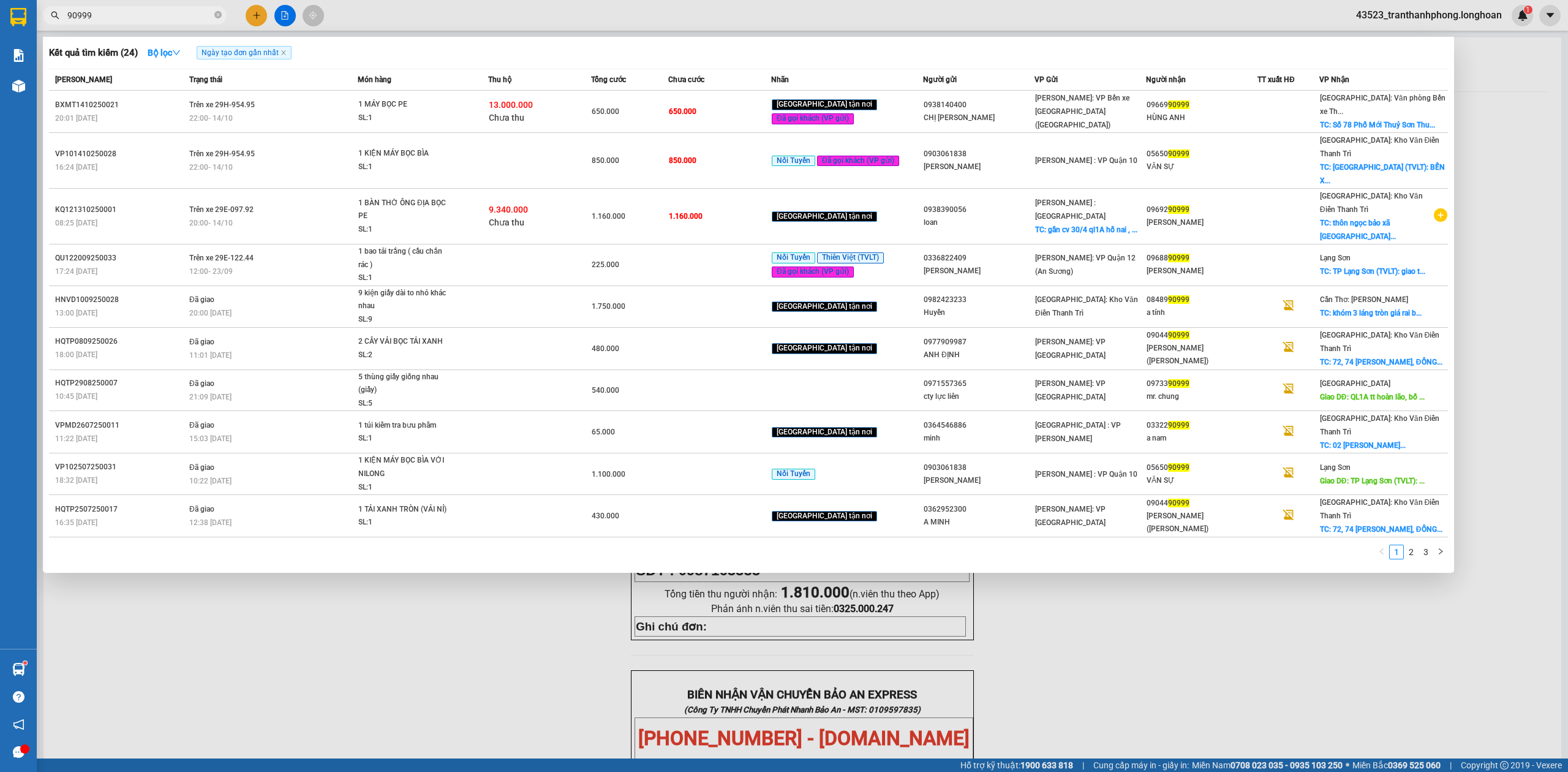
click at [171, 10] on input "90999" at bounding box center [139, 16] width 145 height 14
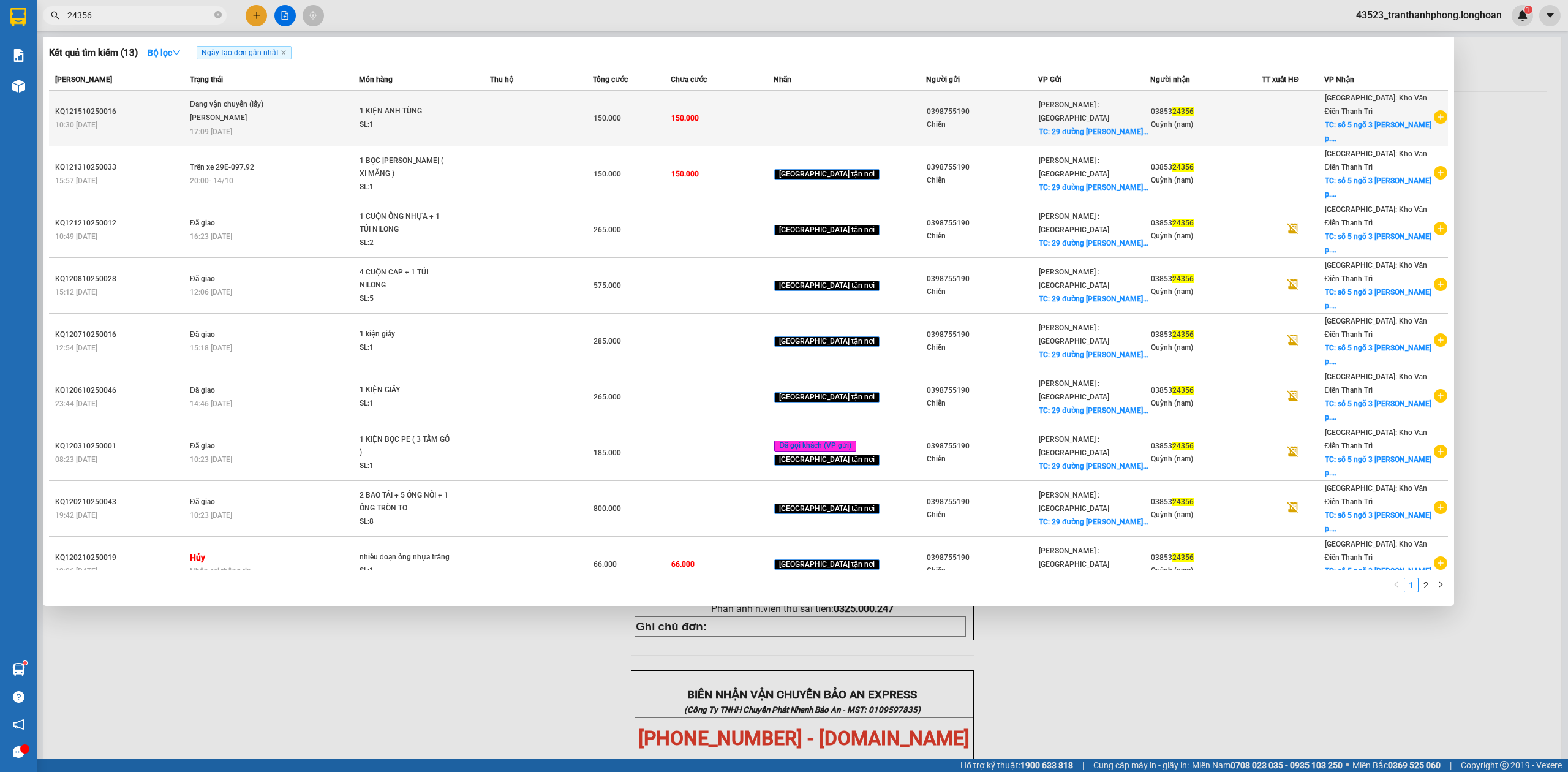
type input "24356"
click at [351, 131] on td "Đang vận chuyển (lấy) [PERSON_NAME] 17:09 [DATE]" at bounding box center [273, 118] width 172 height 56
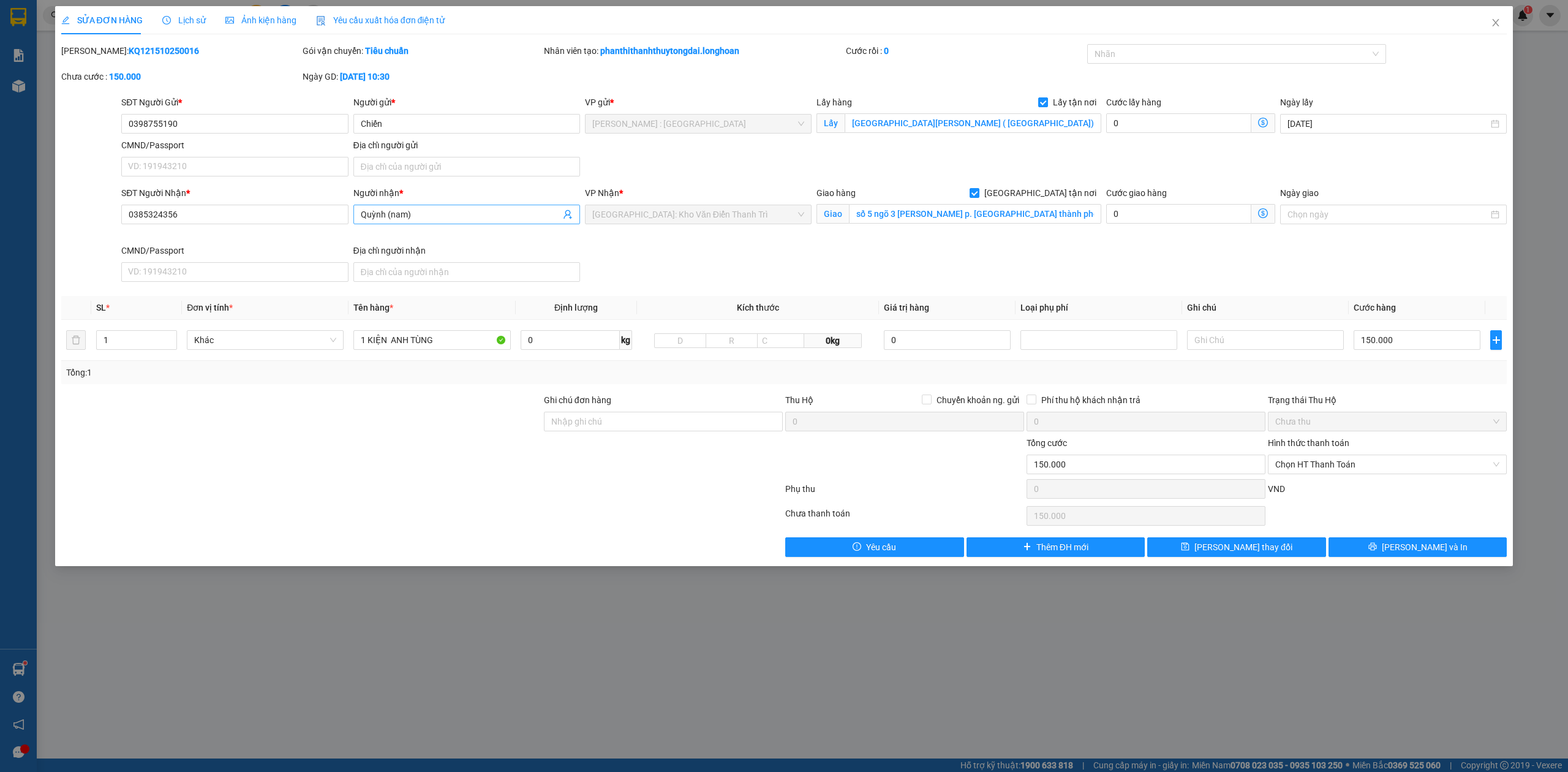
click at [420, 219] on input "Quỳnh (nam)" at bounding box center [461, 214] width 200 height 14
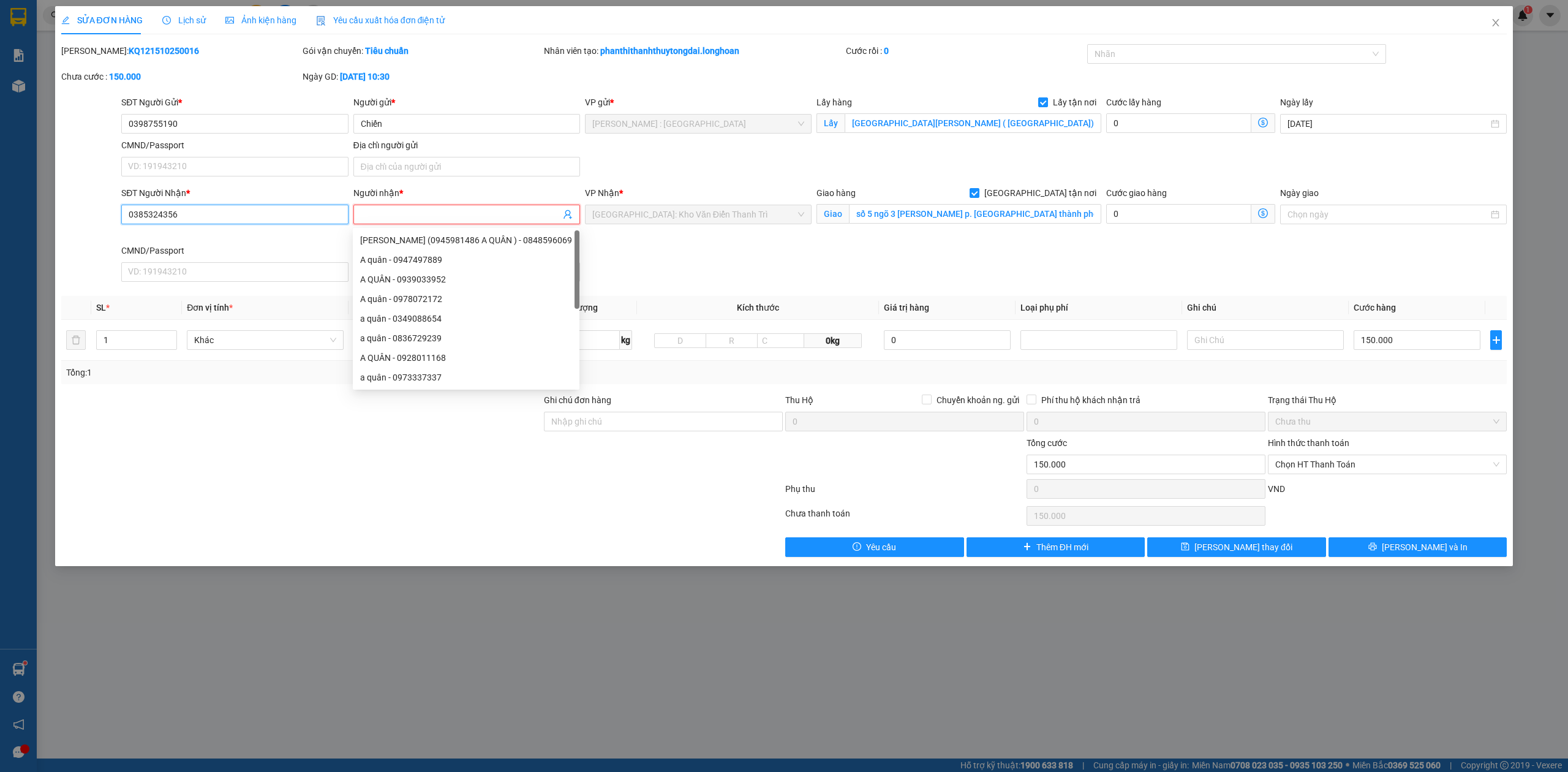
click at [300, 223] on input "0385324356" at bounding box center [234, 214] width 226 height 20
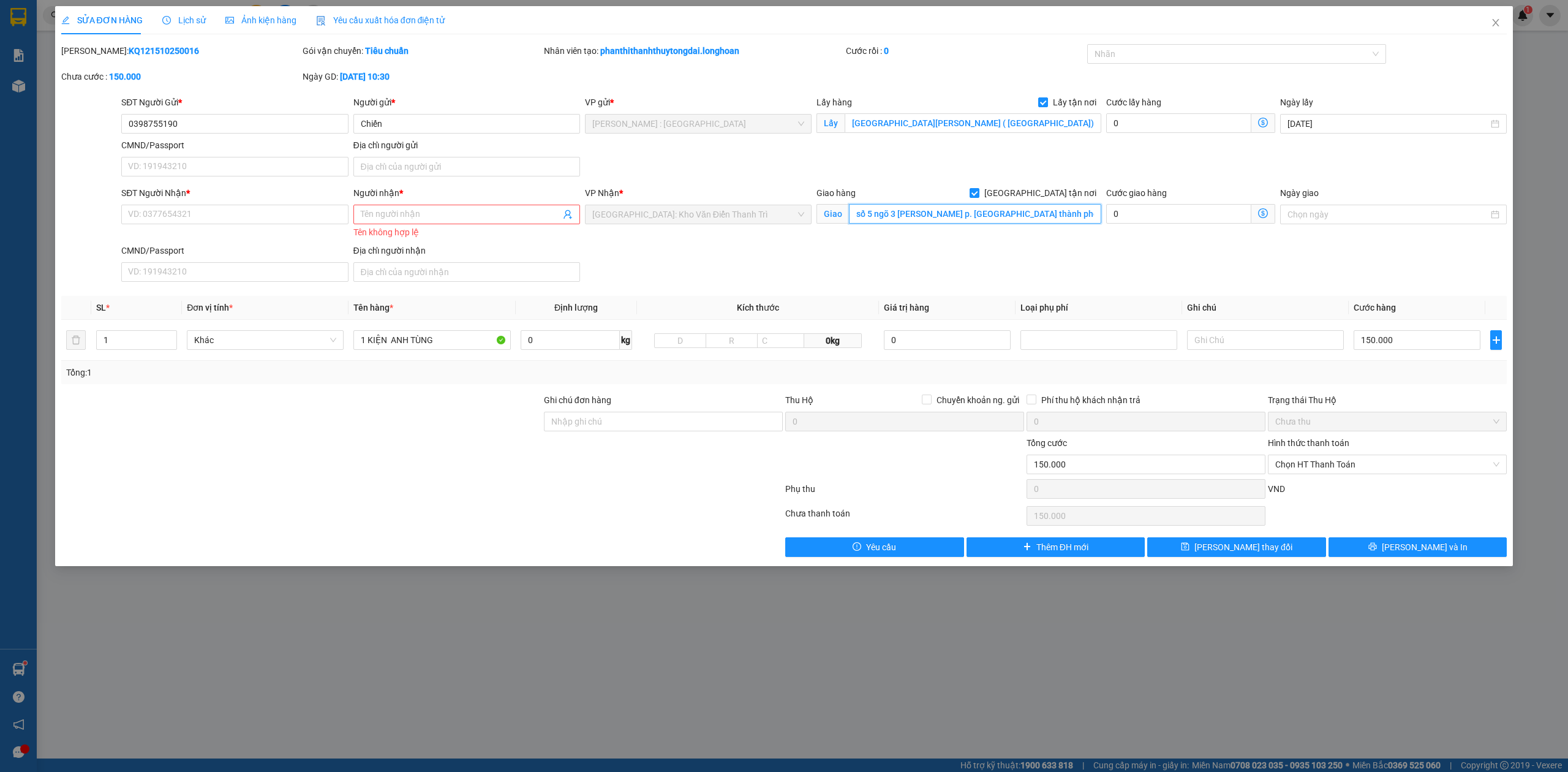
click at [1000, 220] on input "số 5 ngõ 3 [PERSON_NAME] p. [GEOGRAPHIC_DATA] thành phố [GEOGRAPHIC_DATA]" at bounding box center [974, 214] width 252 height 20
click at [252, 213] on input "SĐT Người Nhận *" at bounding box center [234, 214] width 226 height 20
paste input "0365749786"
type input "0365749786"
click at [400, 220] on input "Người nhận *" at bounding box center [461, 214] width 200 height 14
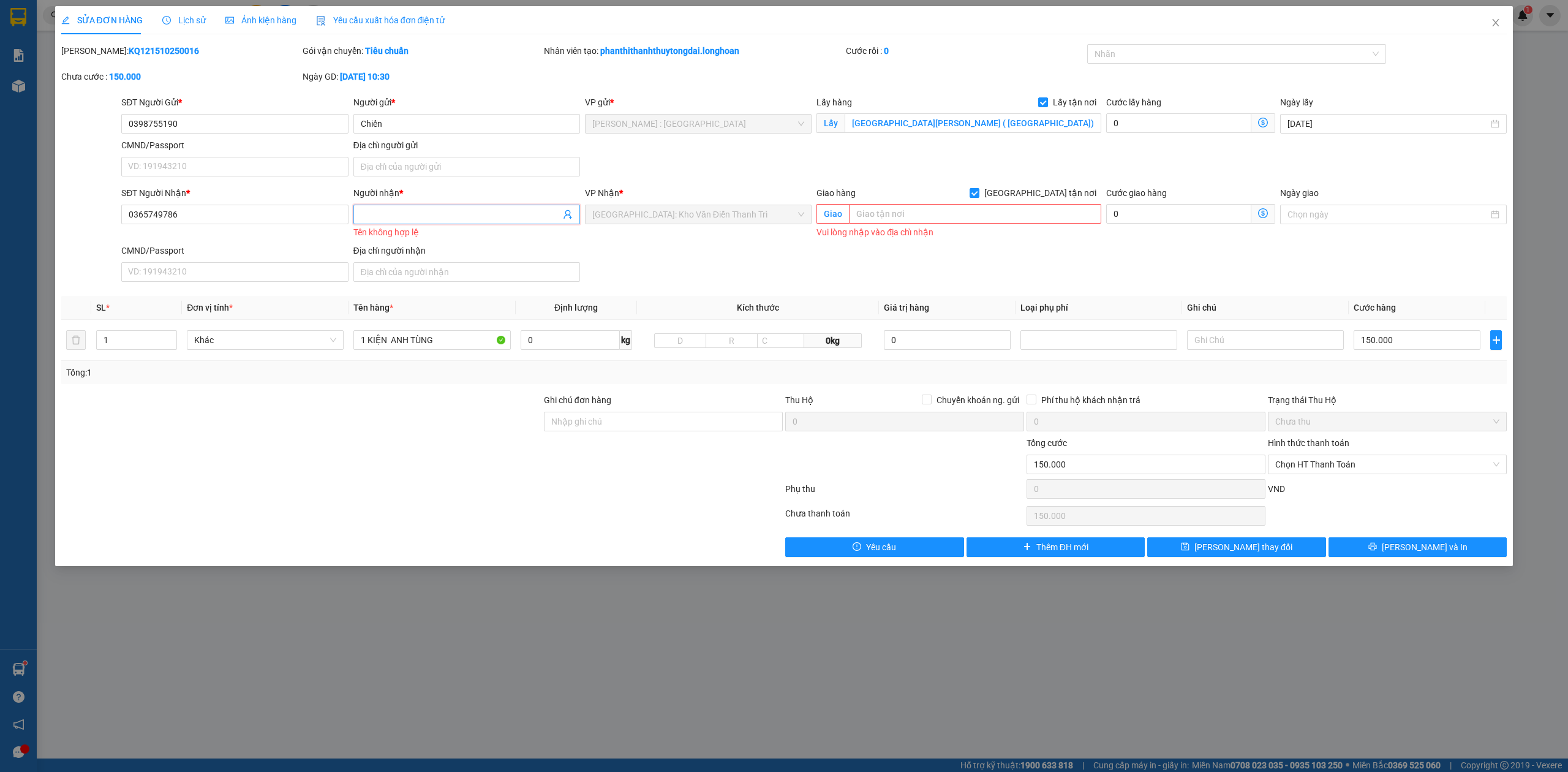
click at [454, 212] on input "Người nhận *" at bounding box center [461, 214] width 200 height 14
paste input "[PERSON_NAME]"
type input "[PERSON_NAME]"
click at [1008, 212] on input "text" at bounding box center [974, 214] width 252 height 20
paste input "La Khê...[GEOGRAPHIC_DATA]"
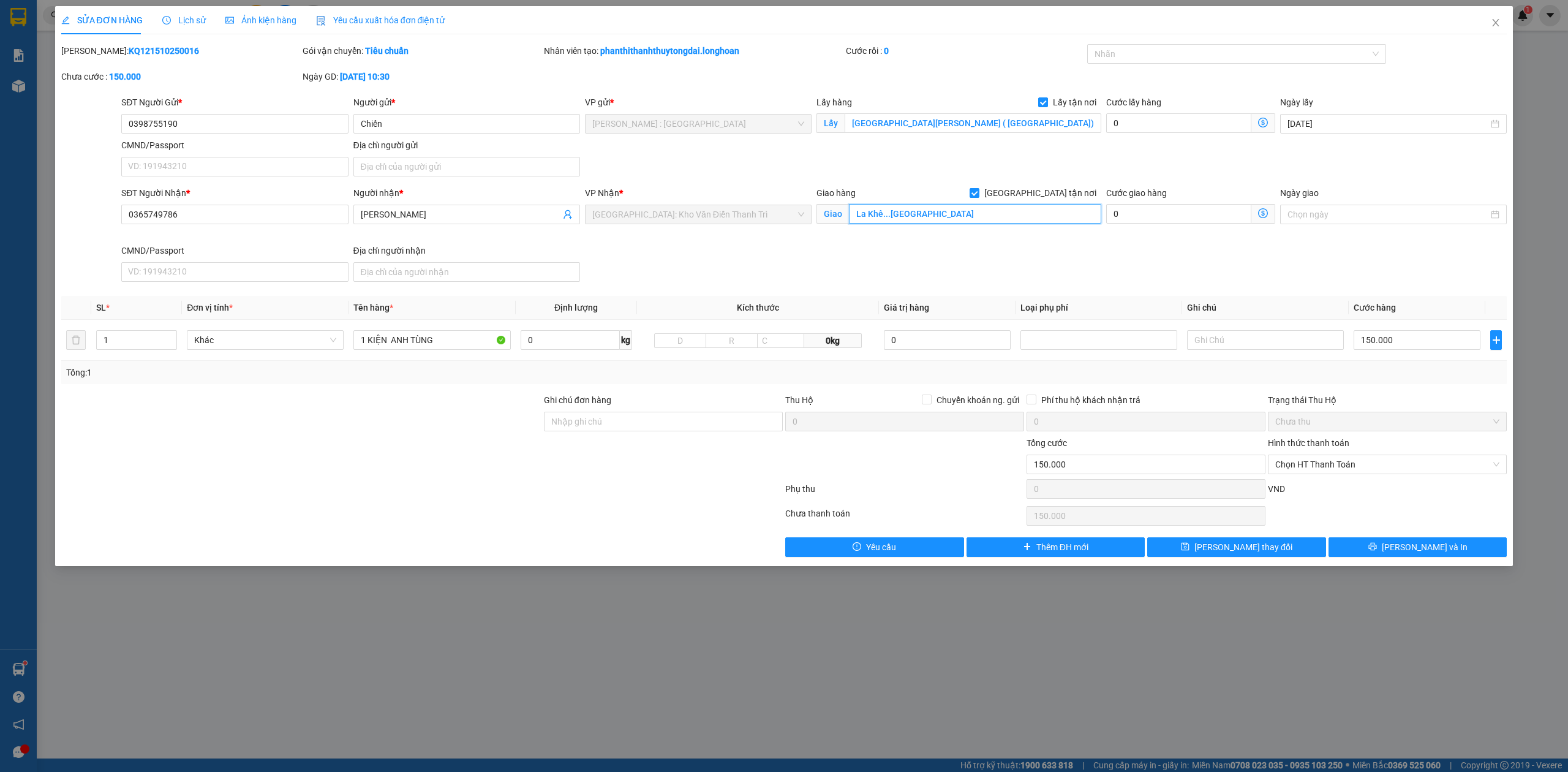
type input "La Khê...[GEOGRAPHIC_DATA]"
click at [934, 253] on div "SĐT Người Nhận * 0365749786 Người nhận * Quyền Linh VP Nhận * [GEOGRAPHIC_DATA]…" at bounding box center [814, 237] width 1391 height 101
click at [1155, 49] on div at bounding box center [1230, 54] width 281 height 15
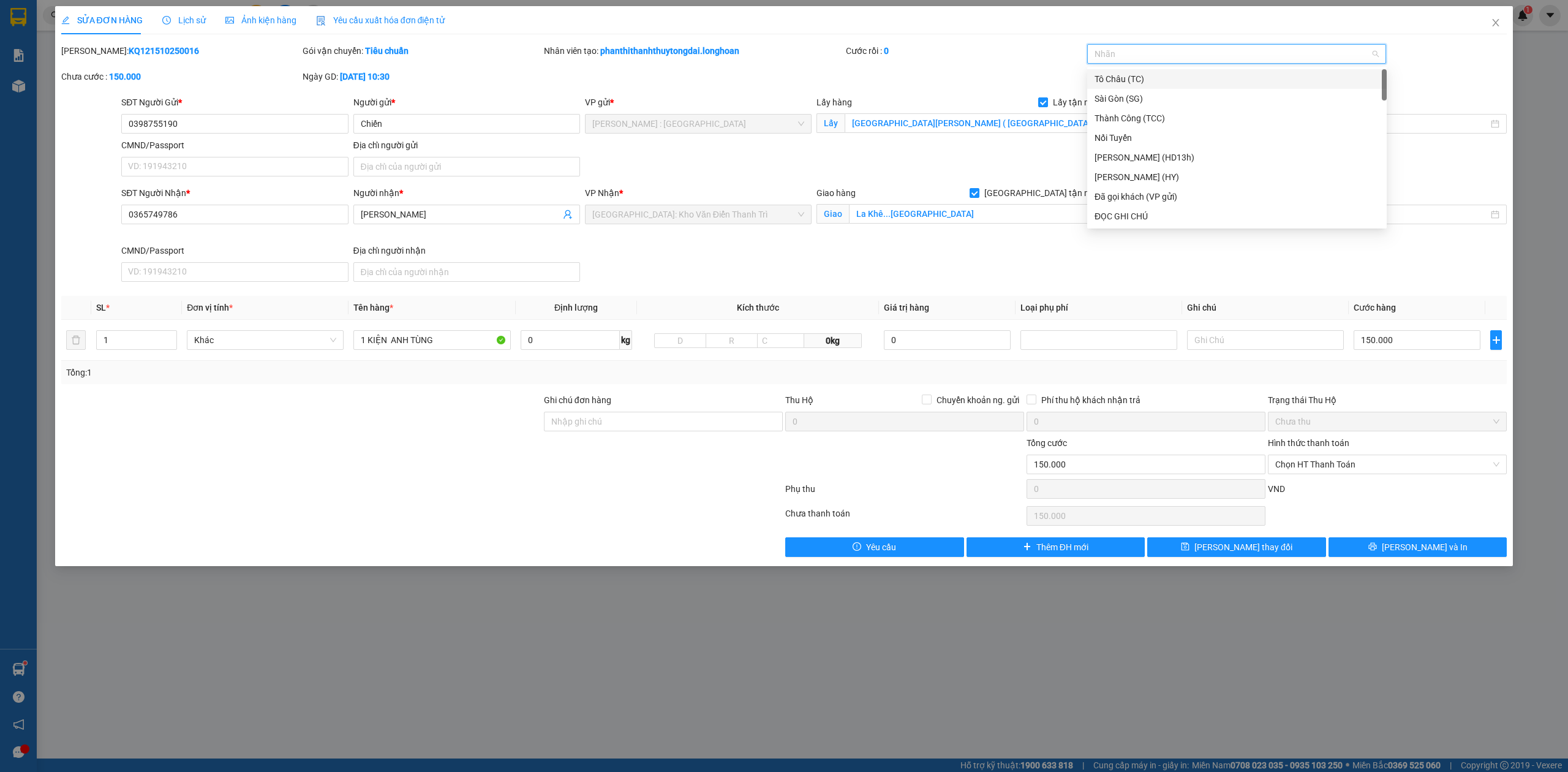
type input "g"
click at [1166, 219] on div "[GEOGRAPHIC_DATA] tận nơi" at bounding box center [1237, 216] width 285 height 14
click at [1120, 300] on th "Loại phụ phí" at bounding box center [1098, 307] width 167 height 24
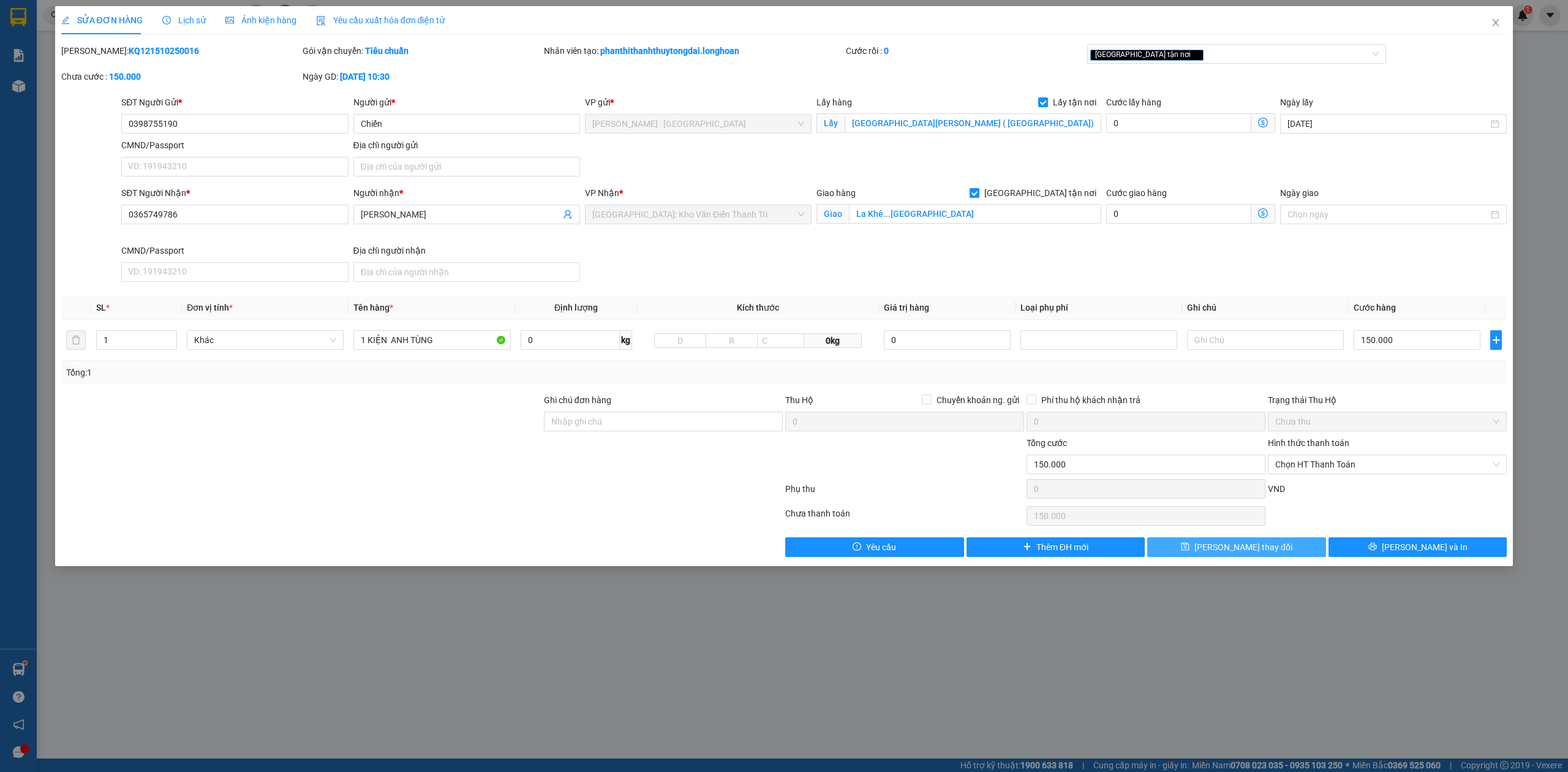
click at [1273, 554] on button "[PERSON_NAME] thay đổi" at bounding box center [1236, 547] width 179 height 20
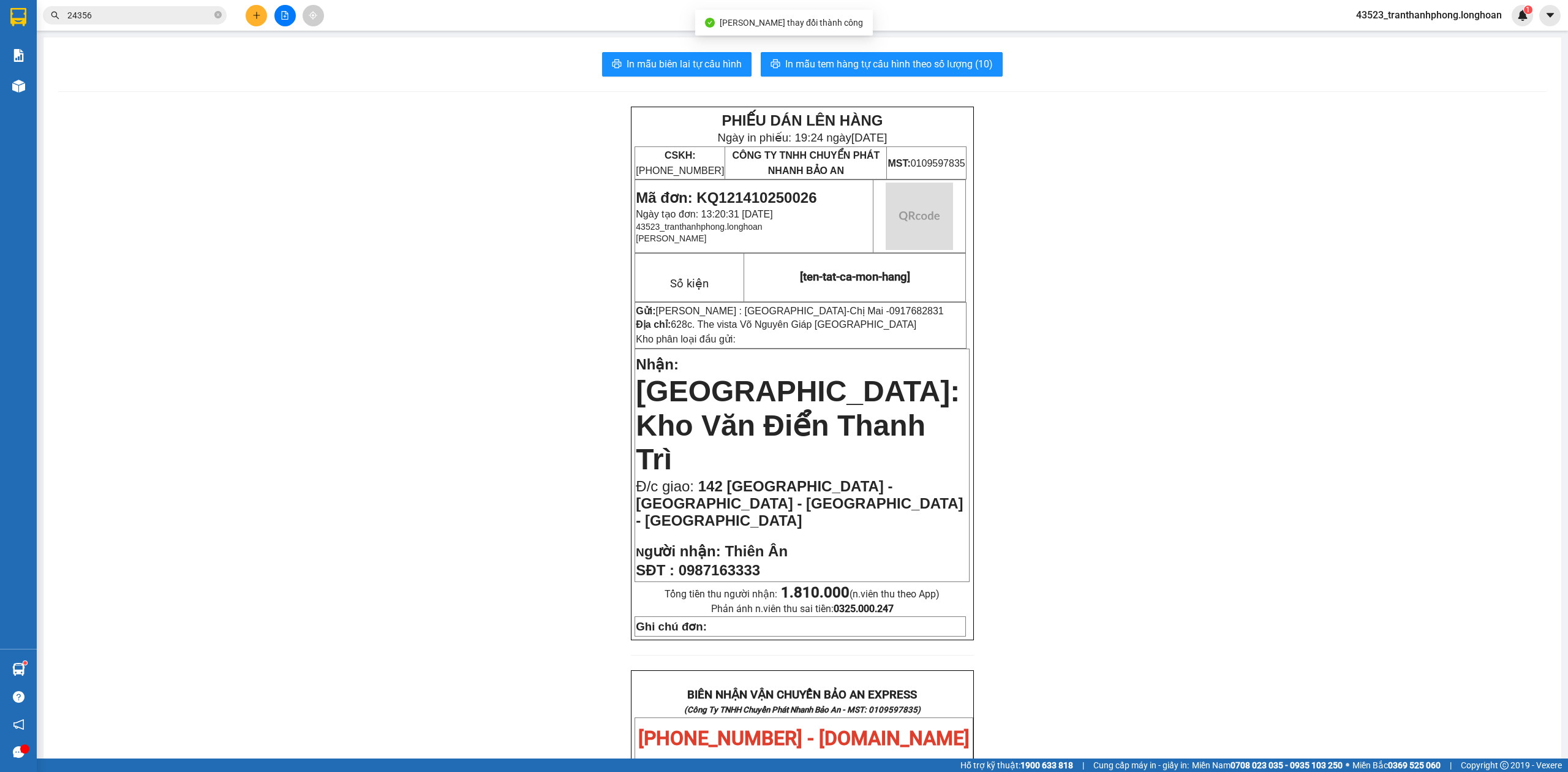
click at [1078, 628] on div "PHIẾU DÁN LÊN HÀNG Ngày in phiếu: 19:24 [DATE] CSKH: [PHONE_NUMBER] CÔNG TY TNH…" at bounding box center [802, 743] width 1488 height 1272
click at [200, 9] on input "24356" at bounding box center [139, 16] width 145 height 14
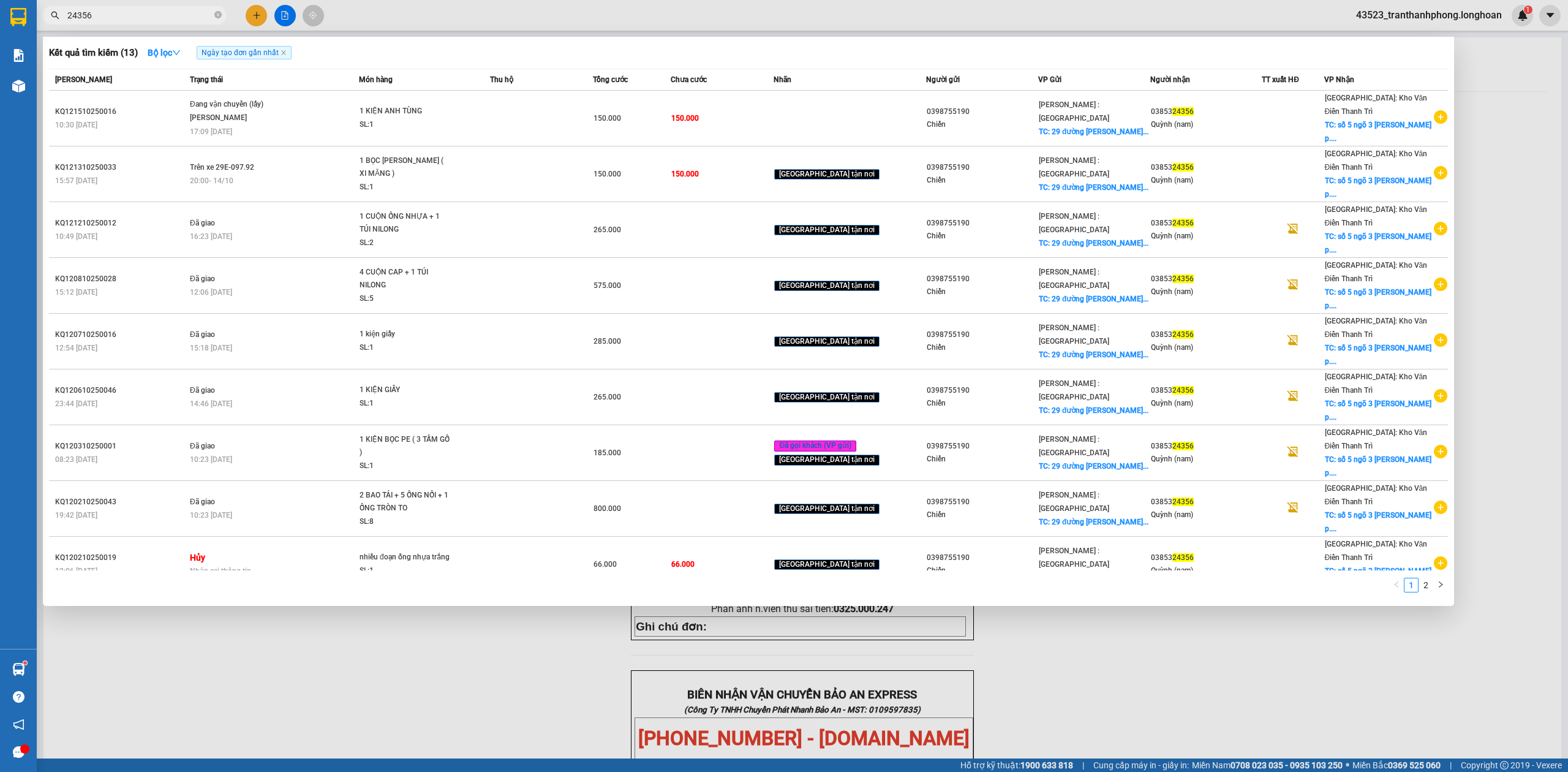
click at [201, 14] on input "24356" at bounding box center [139, 16] width 145 height 14
paste input "VPMD1210250023"
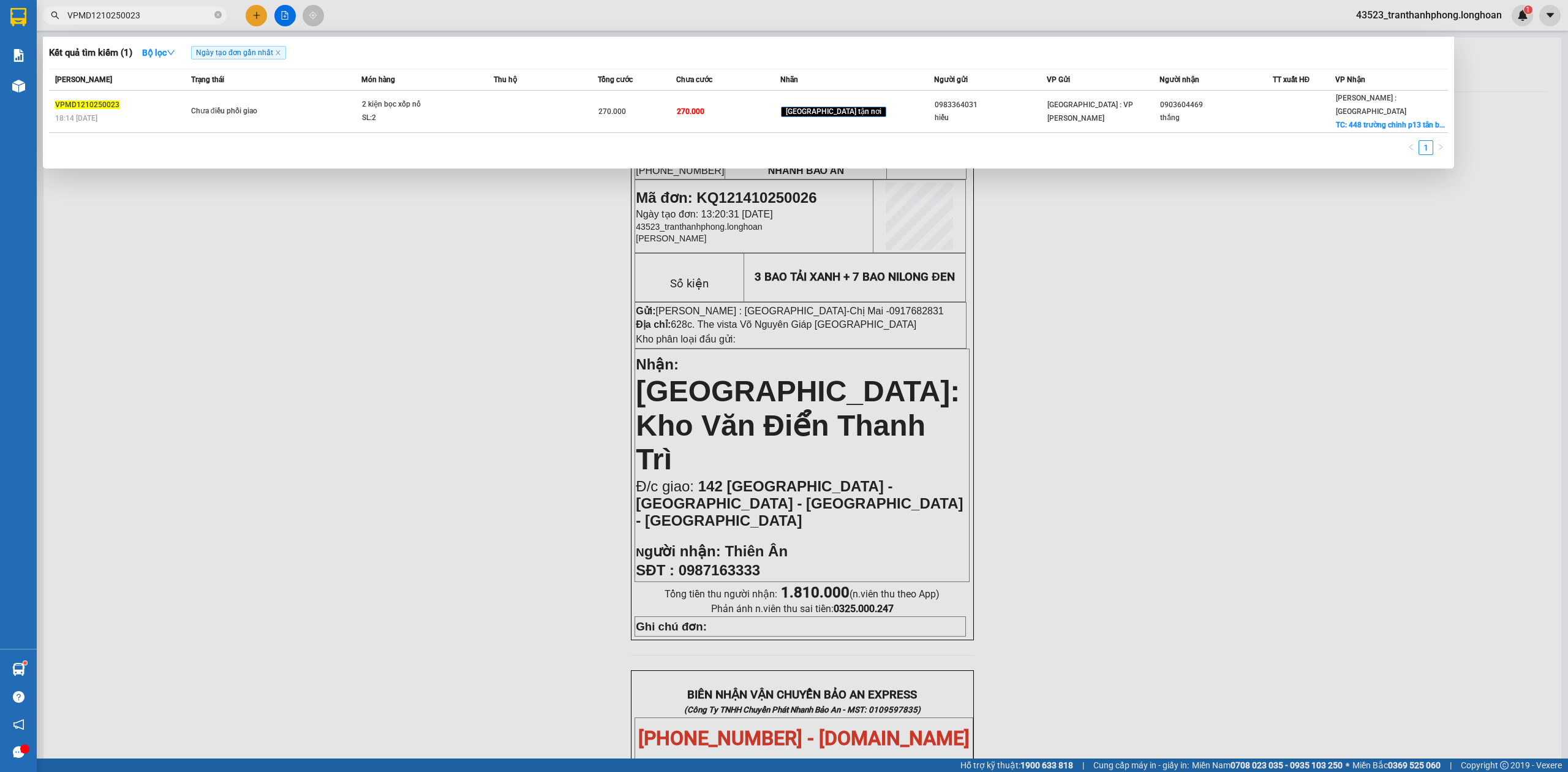
type input "VPMD1210250023"
click at [1120, 510] on div at bounding box center [784, 386] width 1568 height 772
